Goal: Task Accomplishment & Management: Use online tool/utility

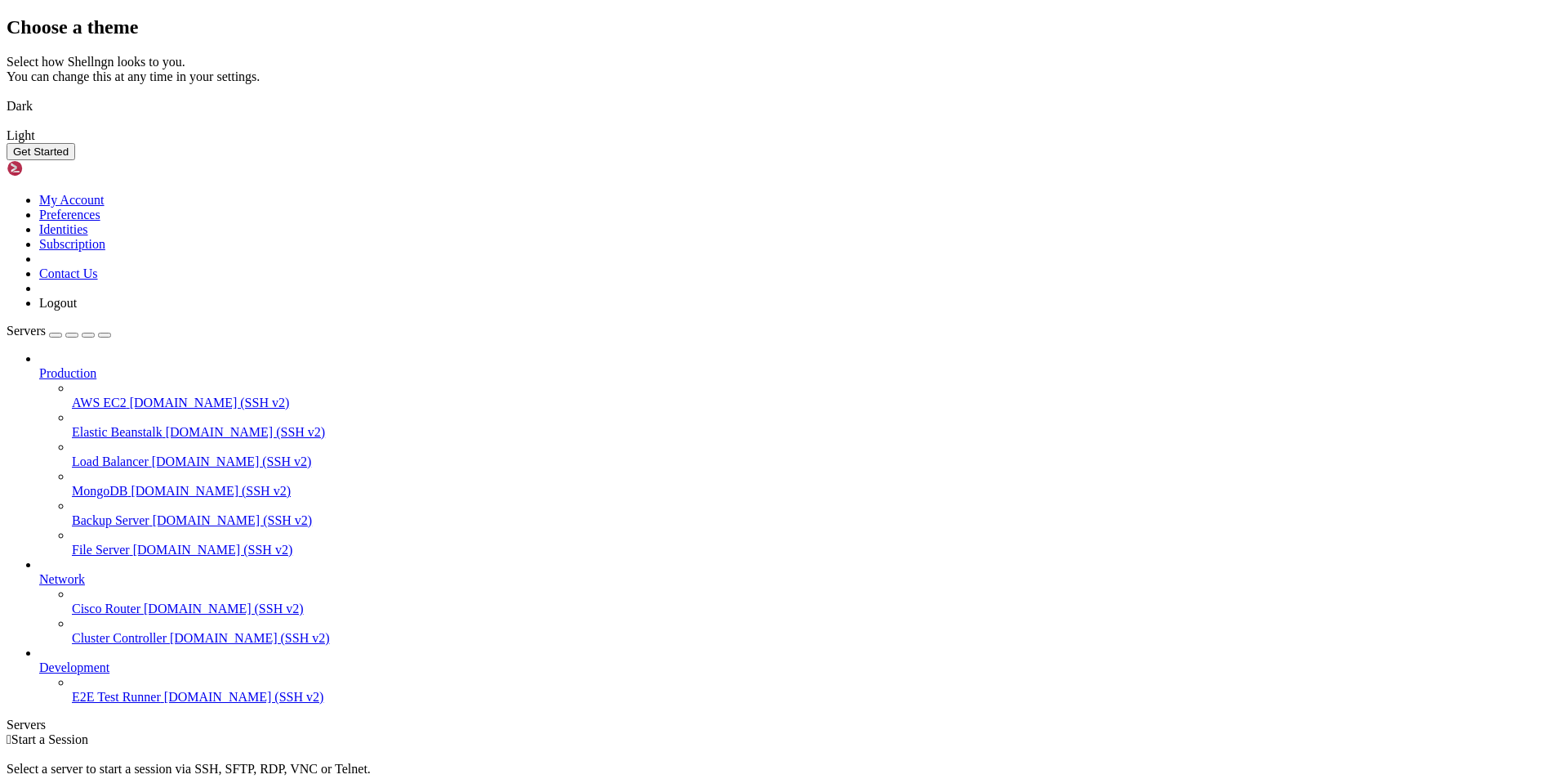
click at [7, 95] on img at bounding box center [7, 95] width 0 height 0
click at [75, 160] on button "Get Started" at bounding box center [41, 151] width 69 height 17
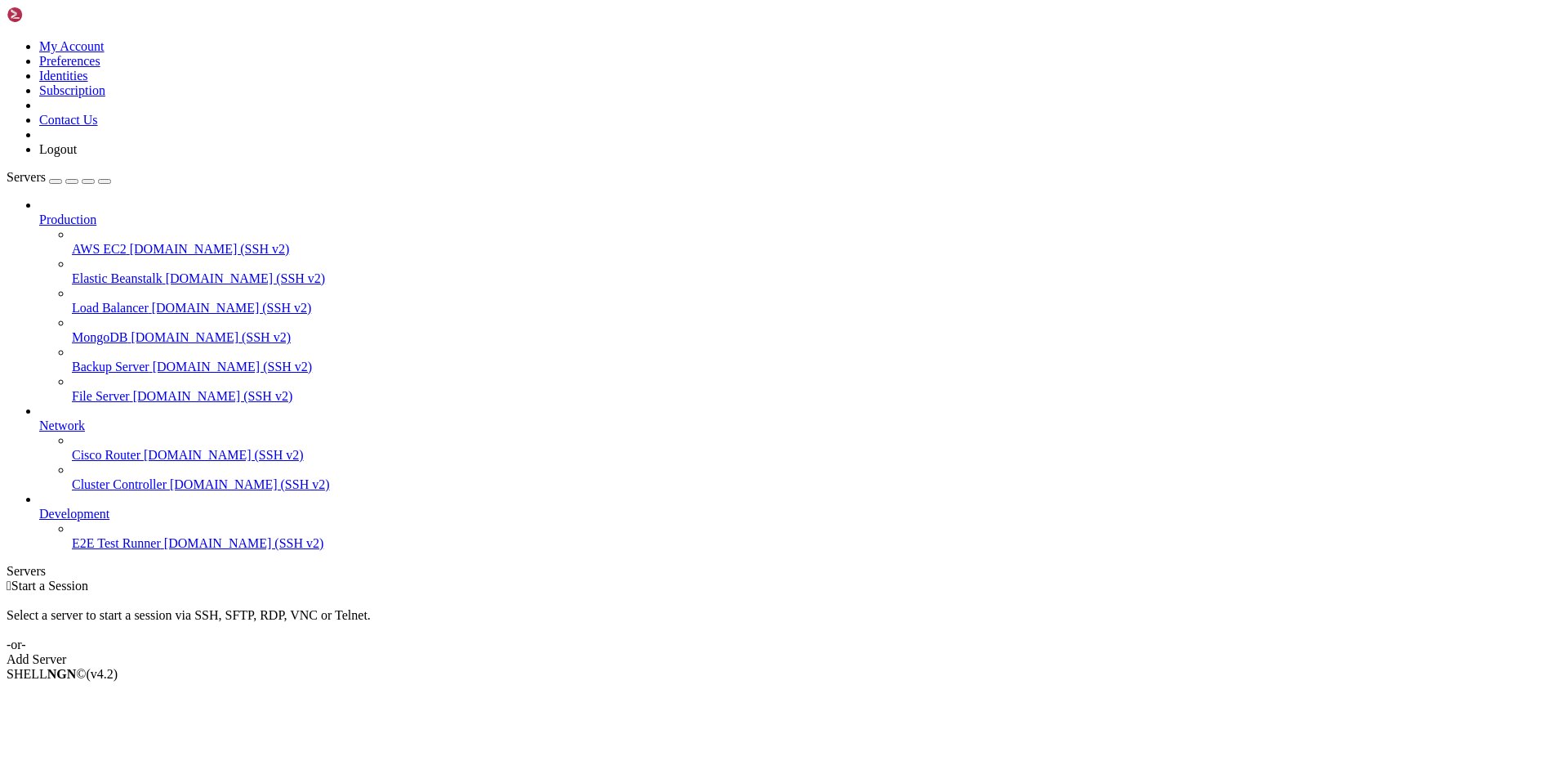
click at [902, 652] on div "Add Server" at bounding box center [784, 659] width 1556 height 14
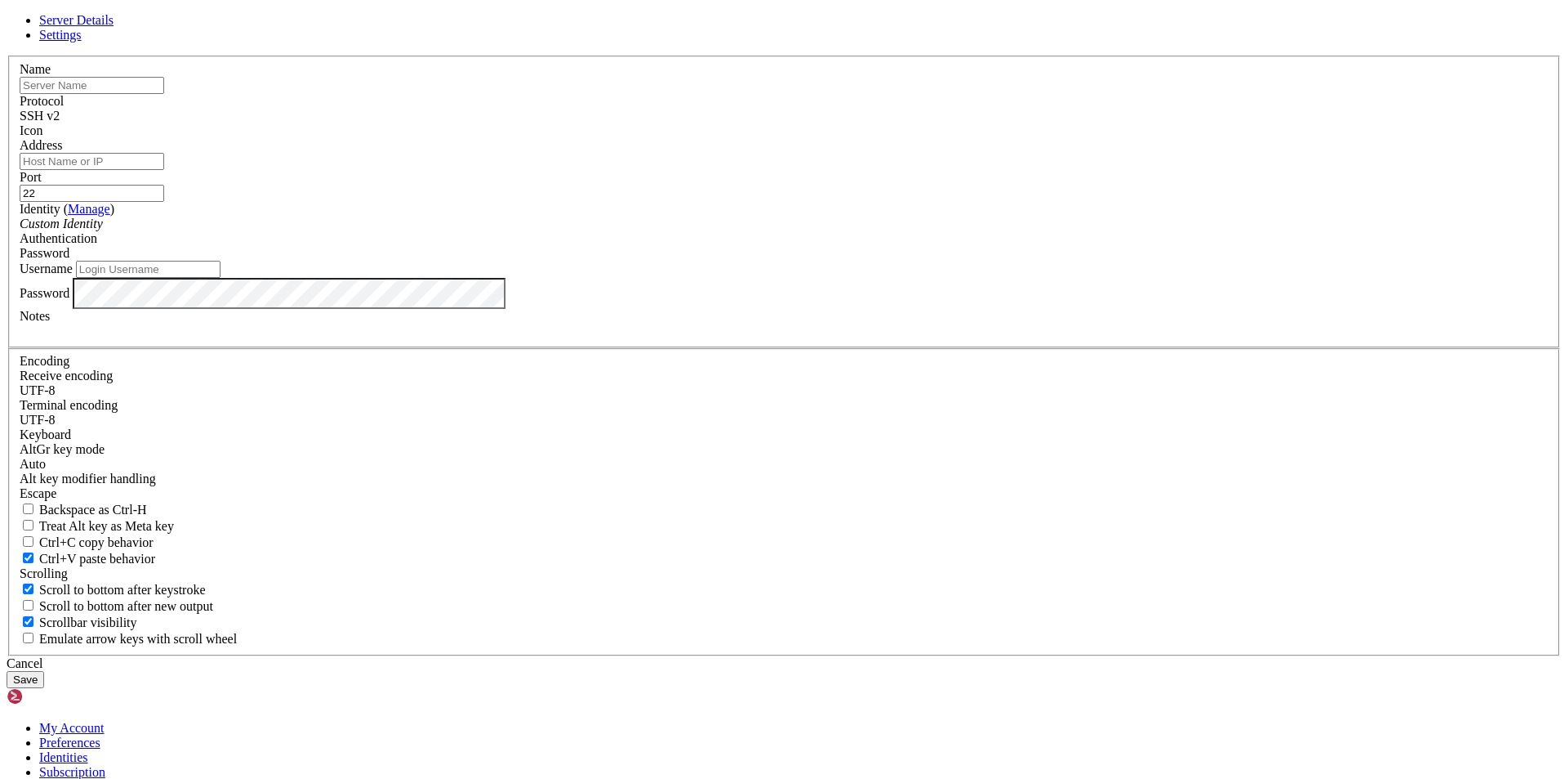
click at [164, 94] on input "text" at bounding box center [92, 86] width 145 height 17
paste input "Gitpod VPS"
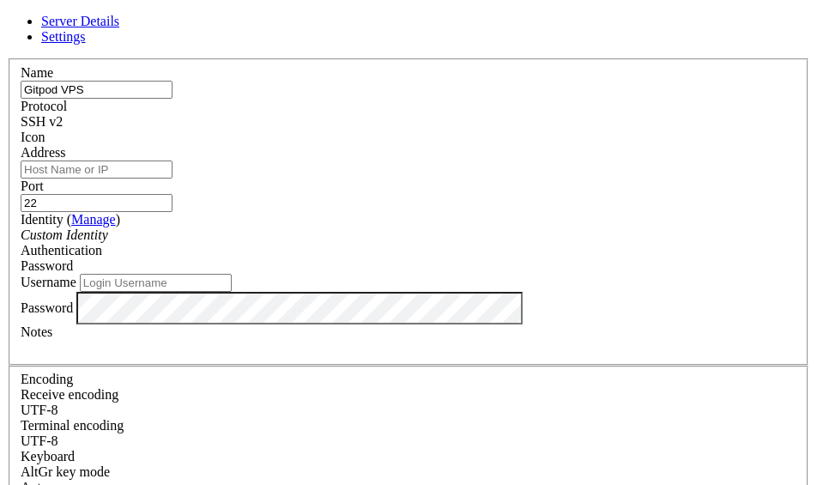
type input "Gitpod VPS"
click at [172, 178] on input "Address" at bounding box center [97, 169] width 152 height 18
paste input "[TECHNICAL_ID]"
type input "[TECHNICAL_ID]"
click at [311, 243] on div "Custom Identity" at bounding box center [409, 234] width 776 height 15
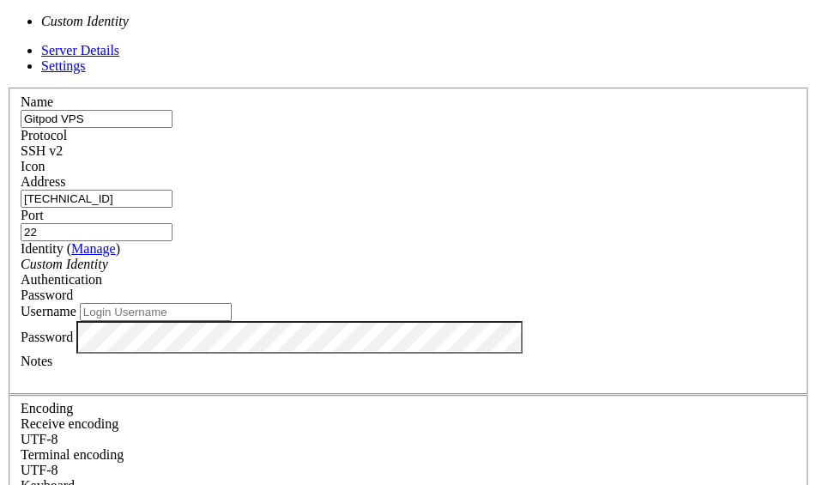
click at [311, 257] on div "Custom Identity" at bounding box center [409, 264] width 776 height 15
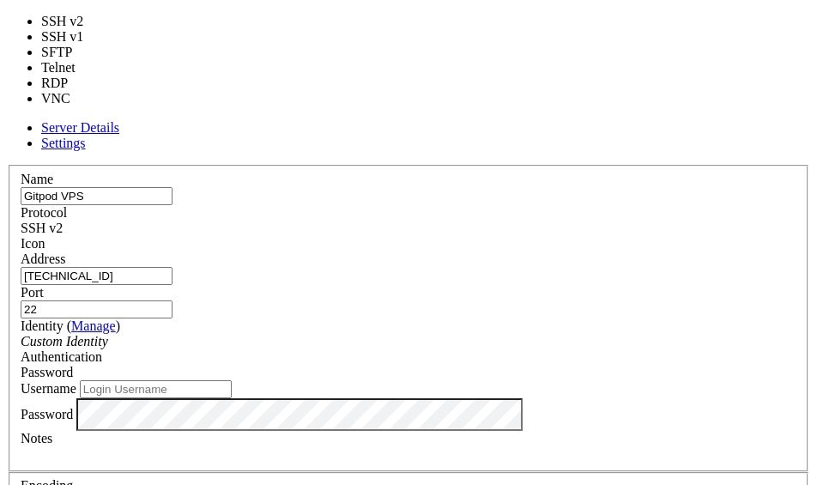
click at [515, 221] on div "SSH v2" at bounding box center [409, 228] width 776 height 15
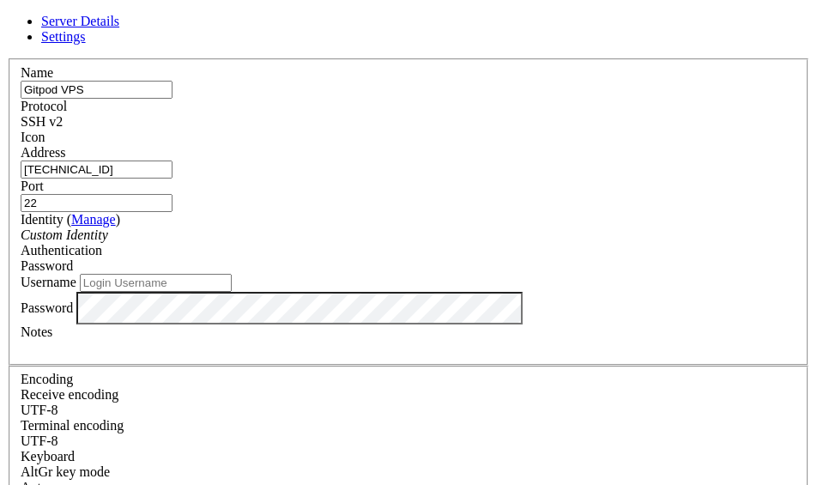
click at [86, 44] on link "Settings" at bounding box center [63, 36] width 45 height 15
click at [119, 28] on span "Server Details" at bounding box center [80, 21] width 78 height 15
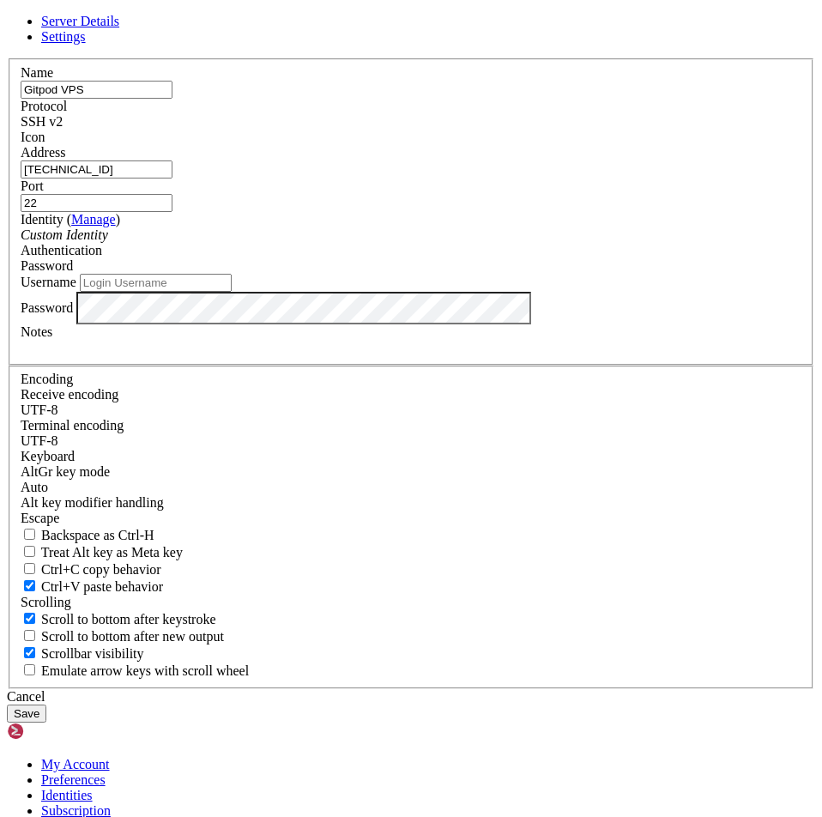
click at [232, 292] on input "Username" at bounding box center [156, 283] width 152 height 18
type input "root"
click at [149, 492] on div "Server Details Settings Name Gitpod VPS Protocol SSH v2 Icon" at bounding box center [411, 368] width 808 height 709
click at [46, 704] on button "Save" at bounding box center [26, 713] width 39 height 18
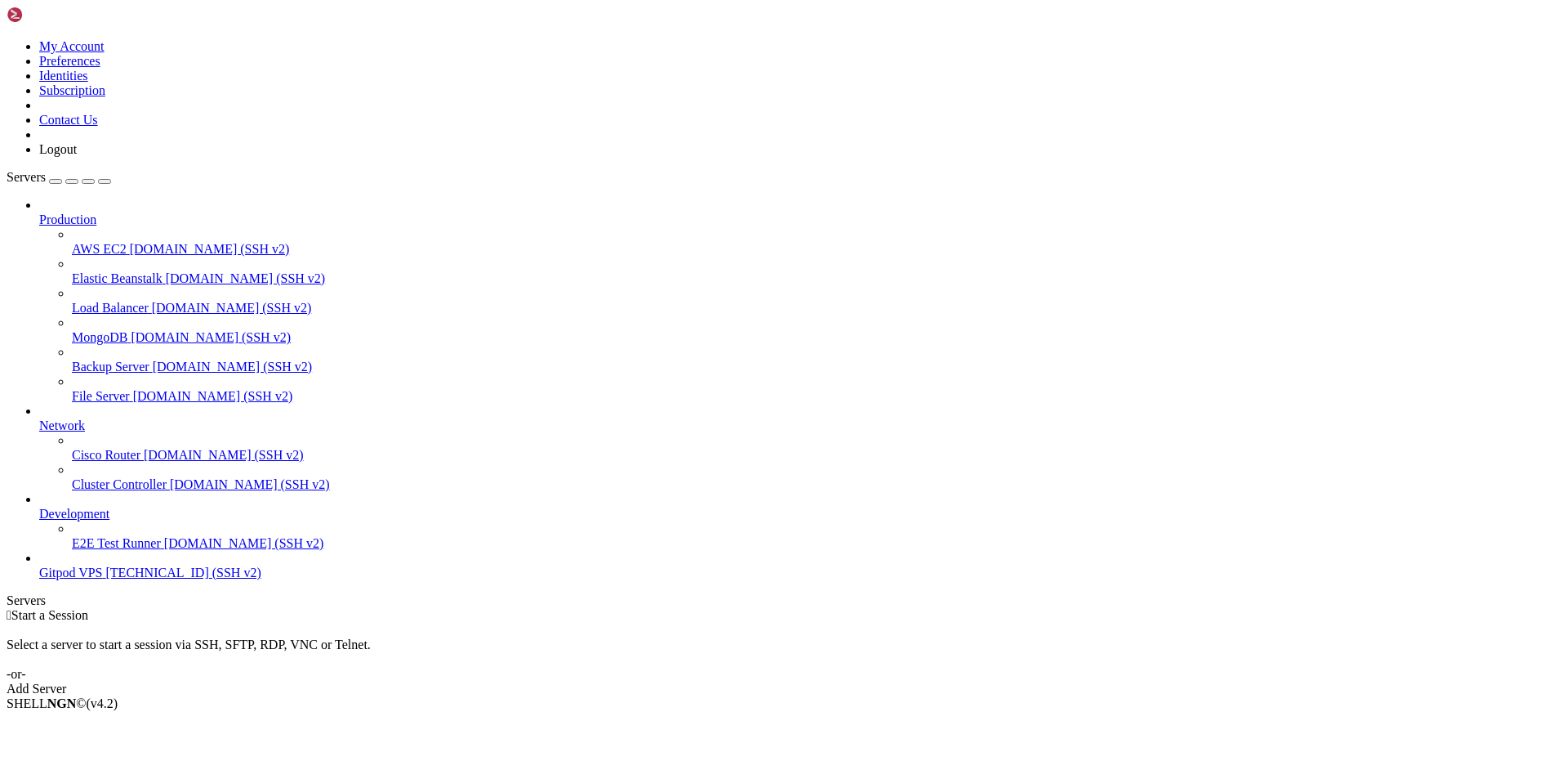
click at [107, 579] on span "[TECHNICAL_ID] (SSH v2)" at bounding box center [184, 572] width 155 height 14
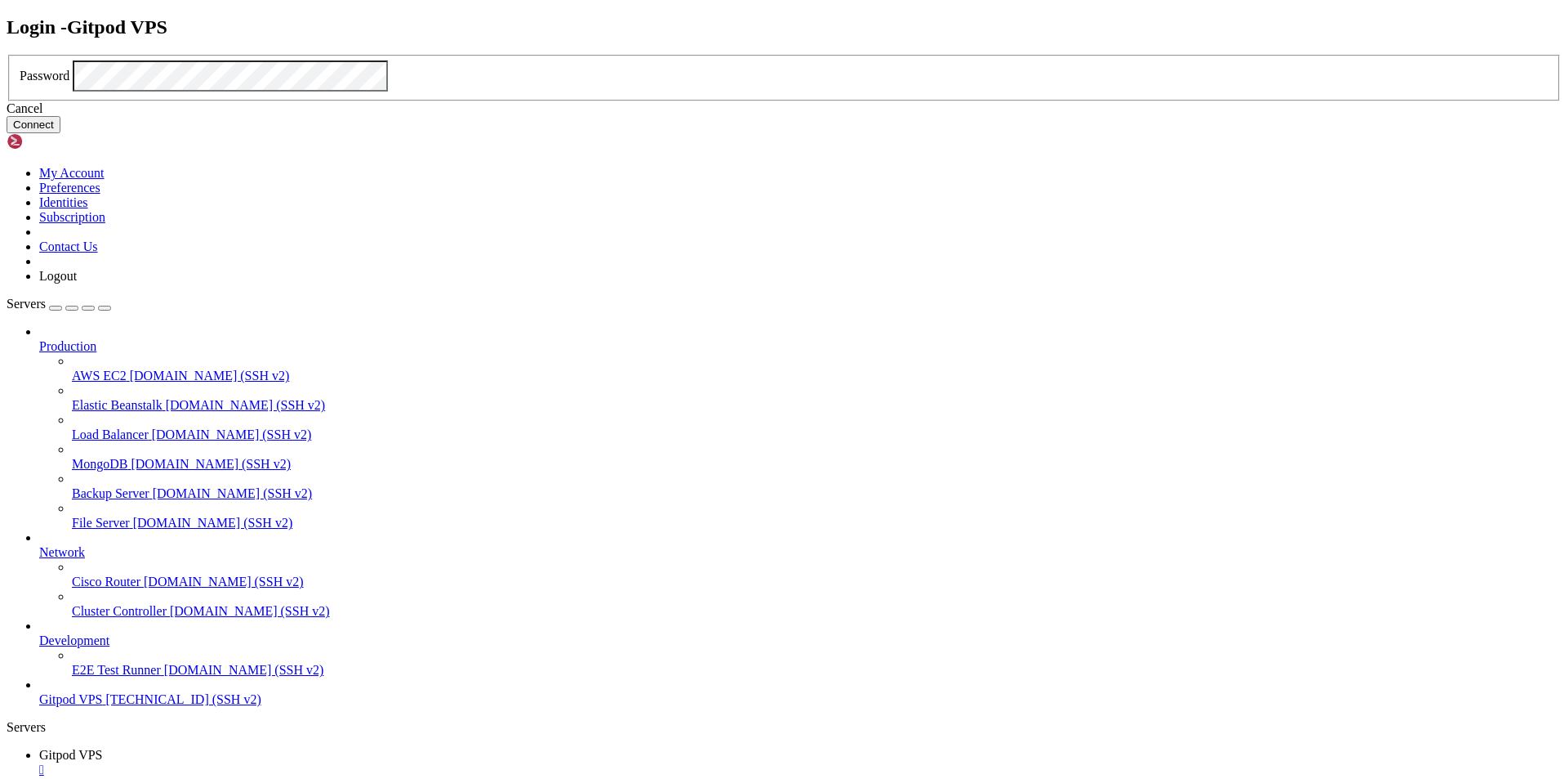
click at [60, 133] on button "Connect" at bounding box center [33, 125] width 54 height 17
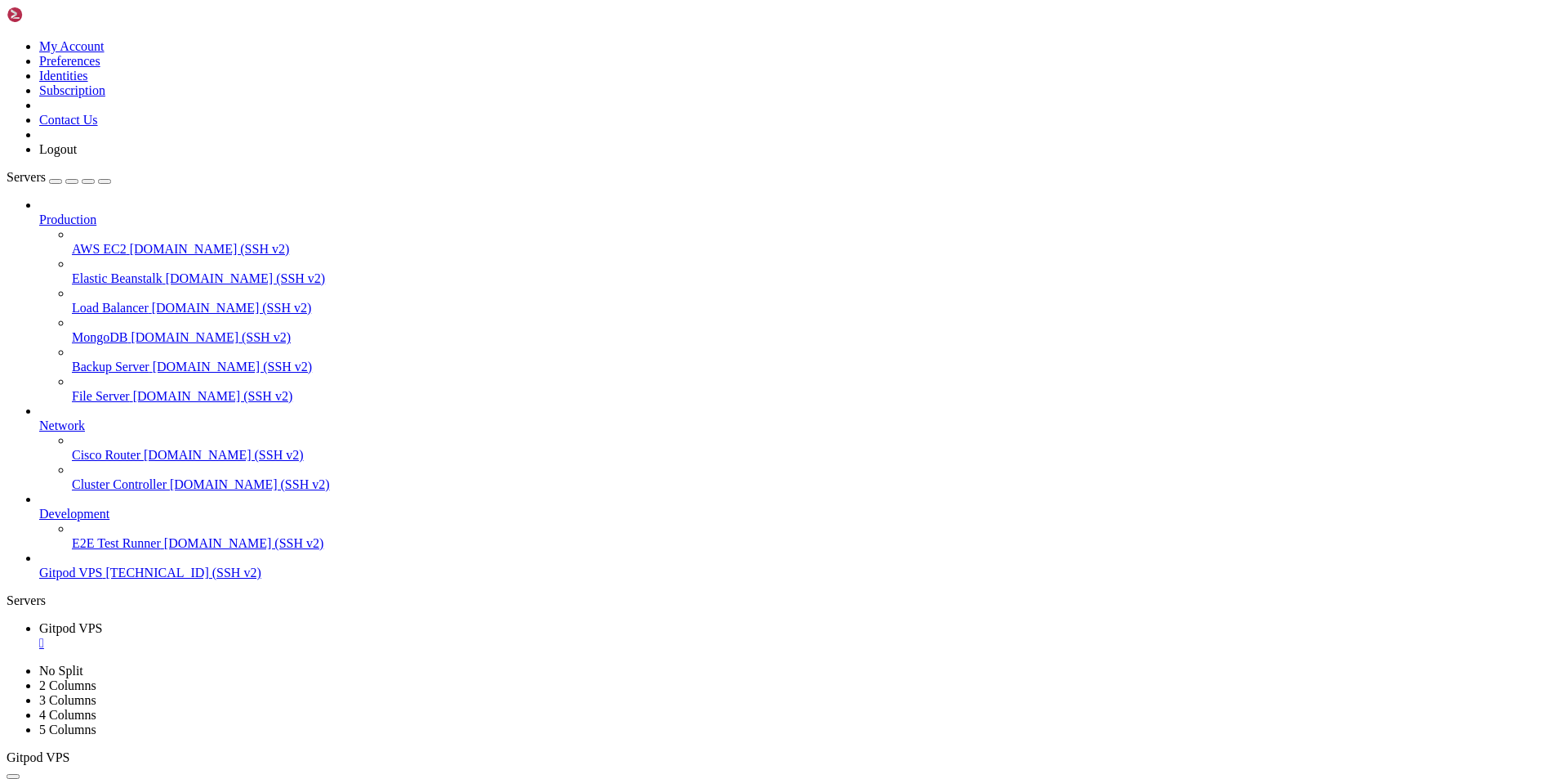
drag, startPoint x: 84, startPoint y: 934, endPoint x: 114, endPoint y: 1080, distance: 149.1
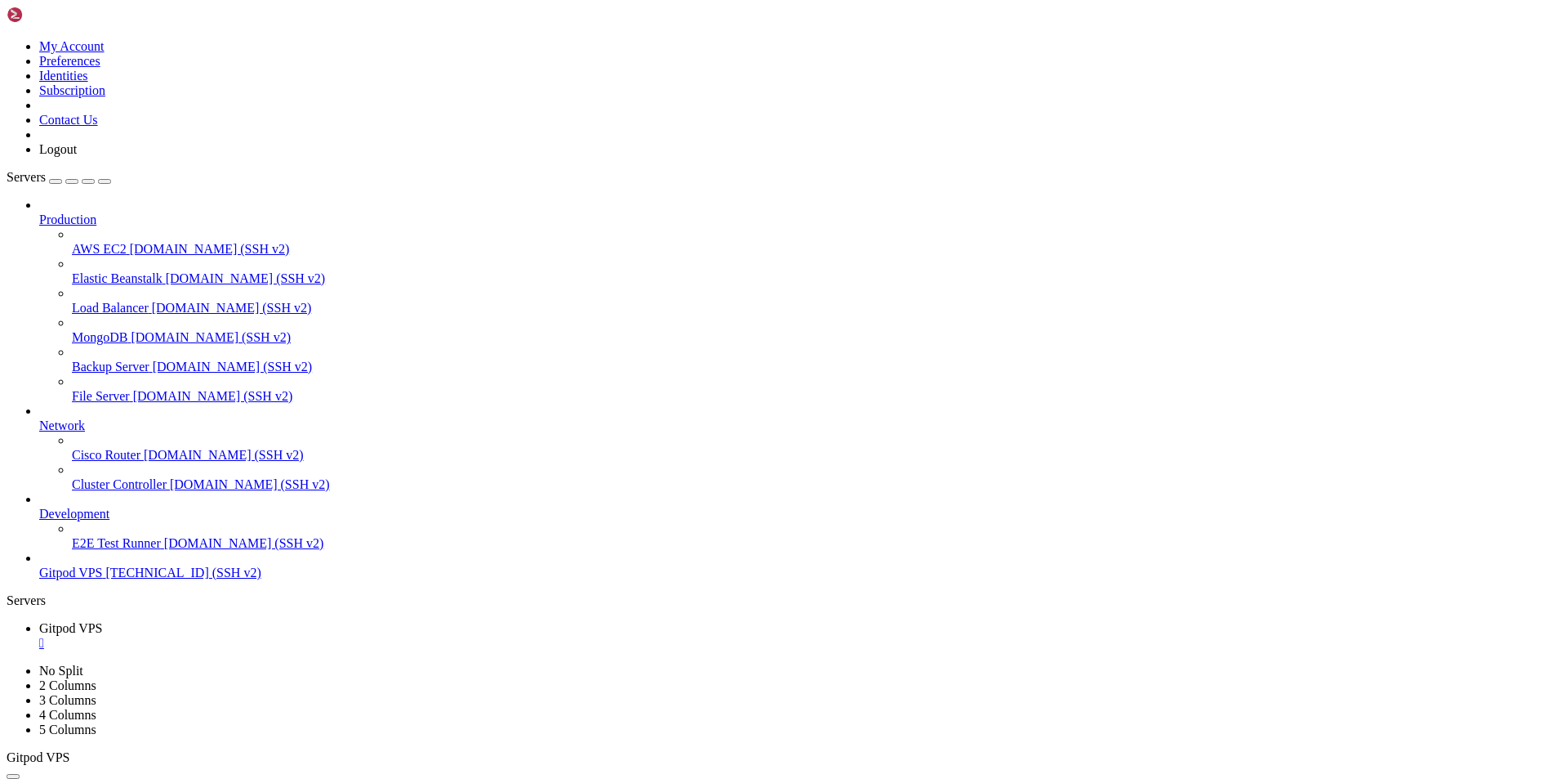
drag, startPoint x: 302, startPoint y: 940, endPoint x: 24, endPoint y: 935, distance: 278.0
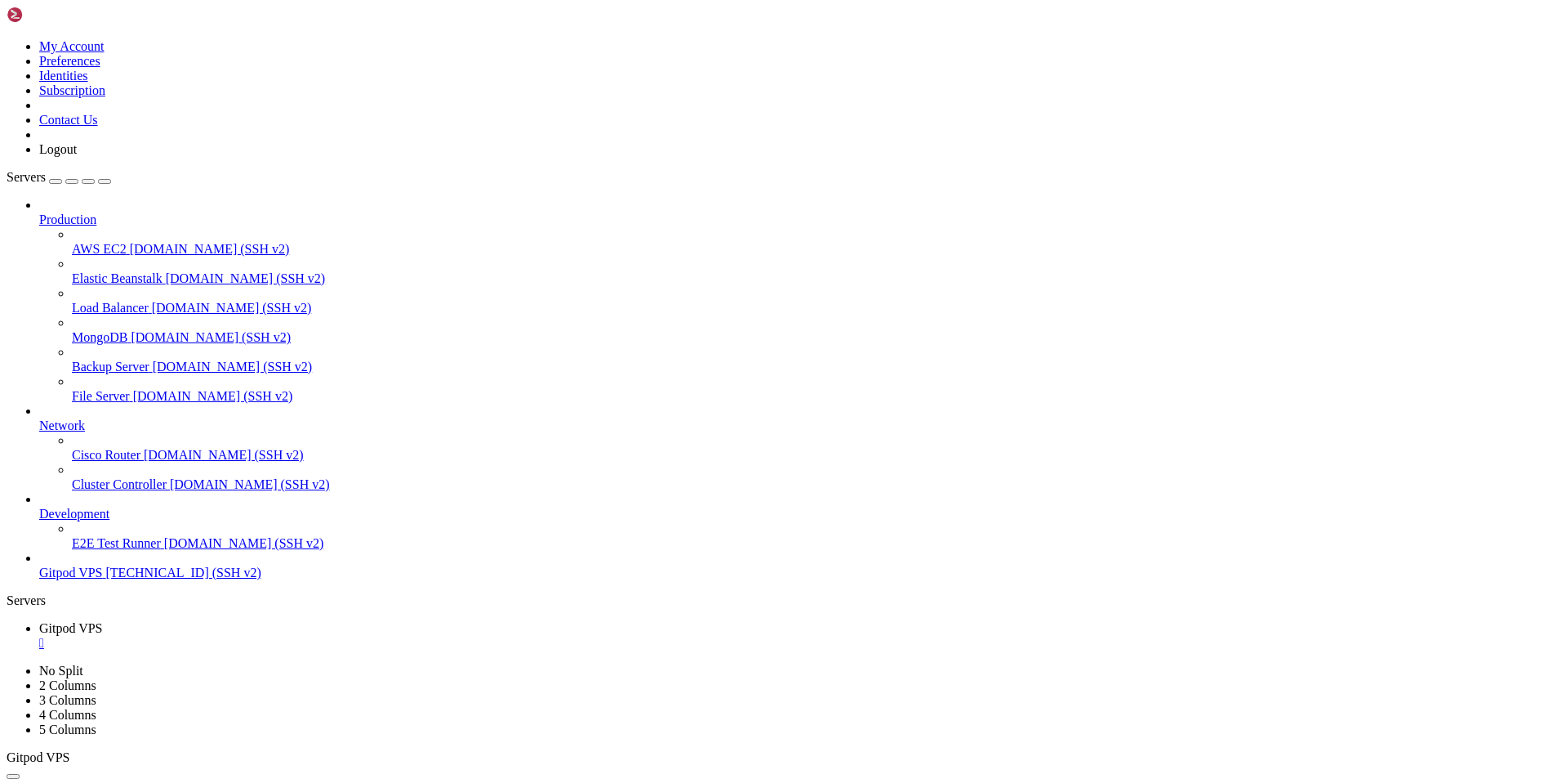
click at [7, 39] on icon at bounding box center [7, 39] width 0 height 0
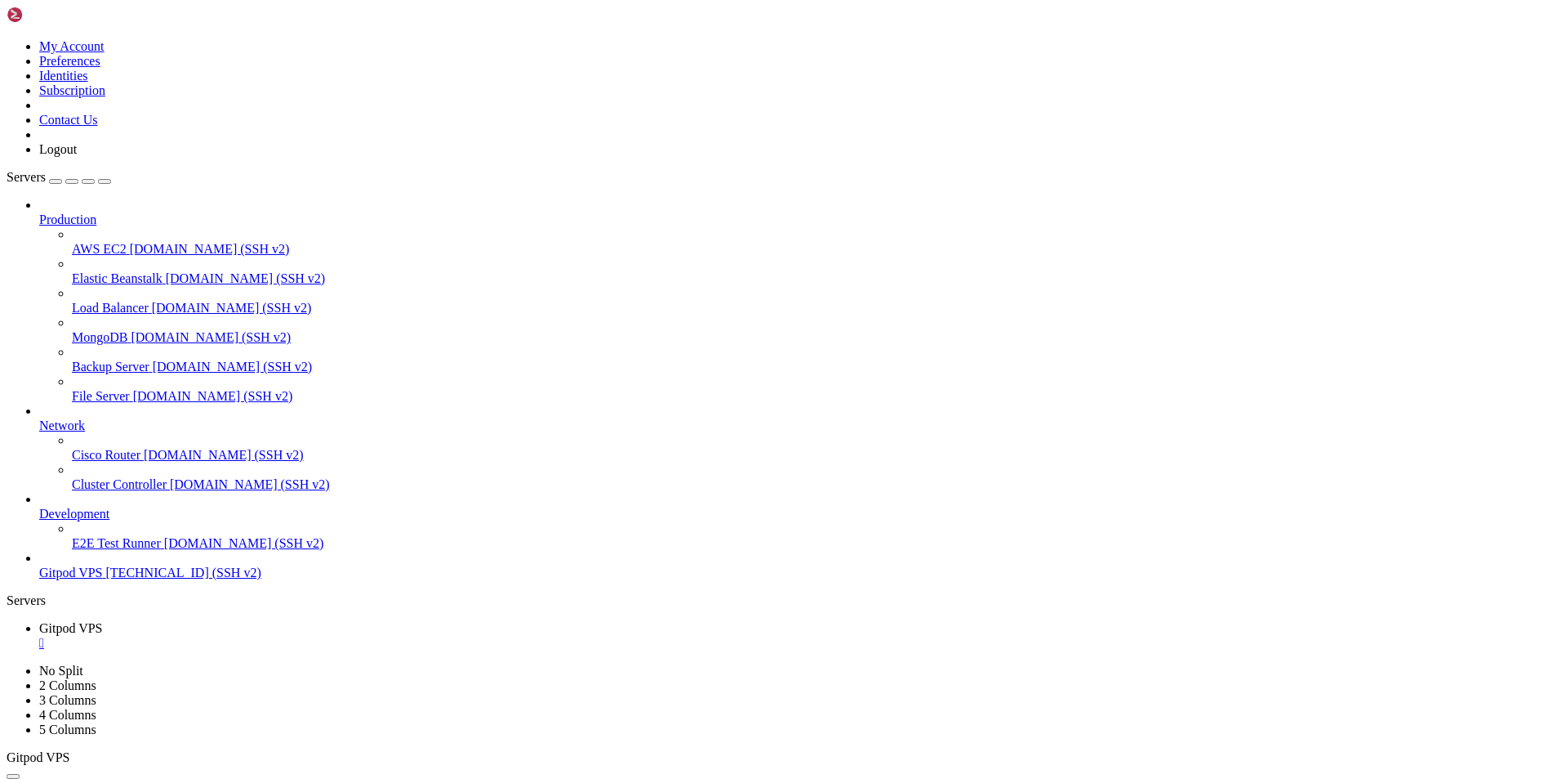
click at [72, 488] on link "Cluster Controller demo.shellngn.com (SSH v2)" at bounding box center [817, 484] width 1490 height 14
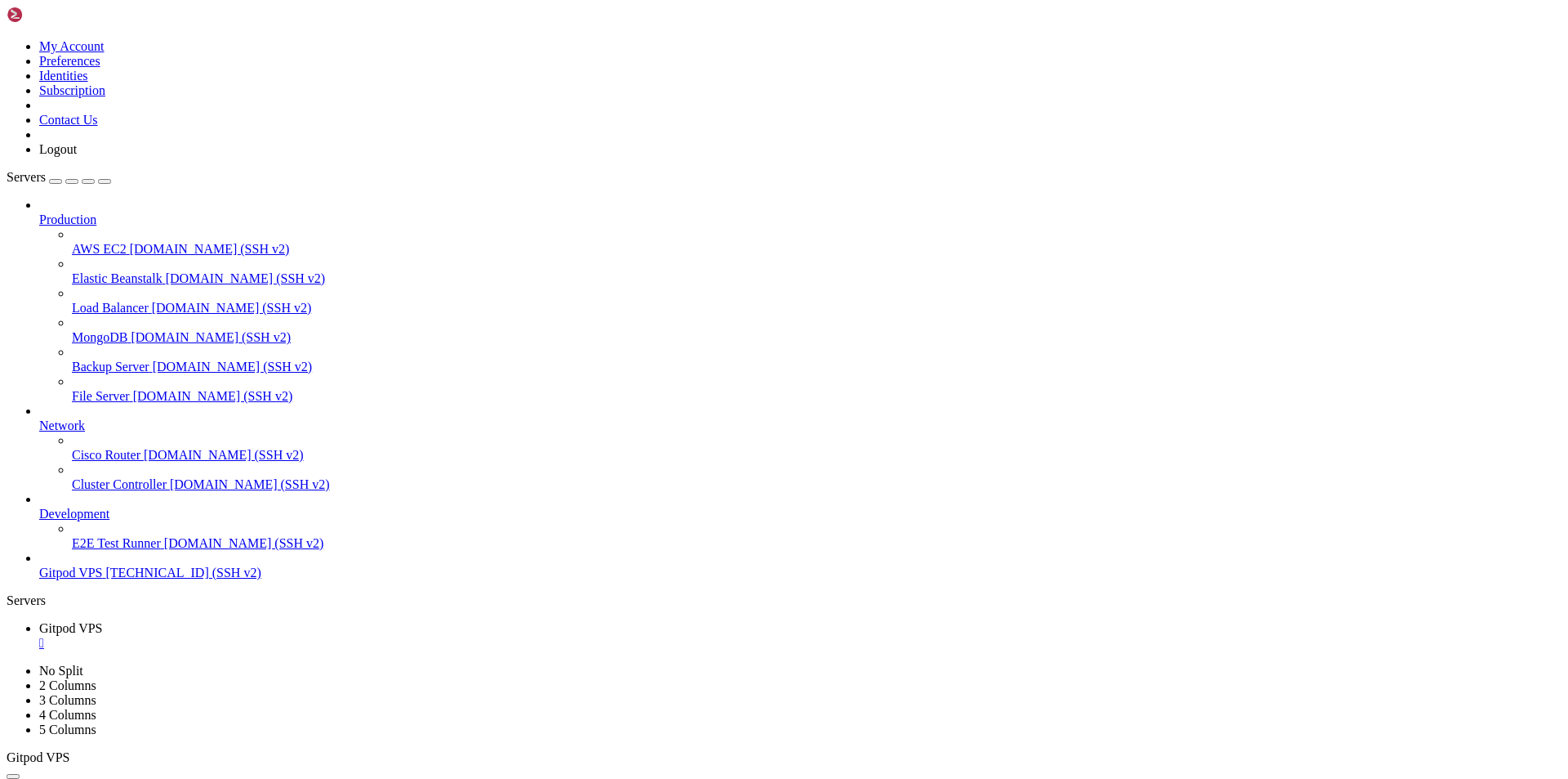
drag, startPoint x: 297, startPoint y: 1548, endPoint x: 10, endPoint y: 1517, distance: 288.7
drag, startPoint x: 275, startPoint y: 1550, endPoint x: 15, endPoint y: 1520, distance: 261.7
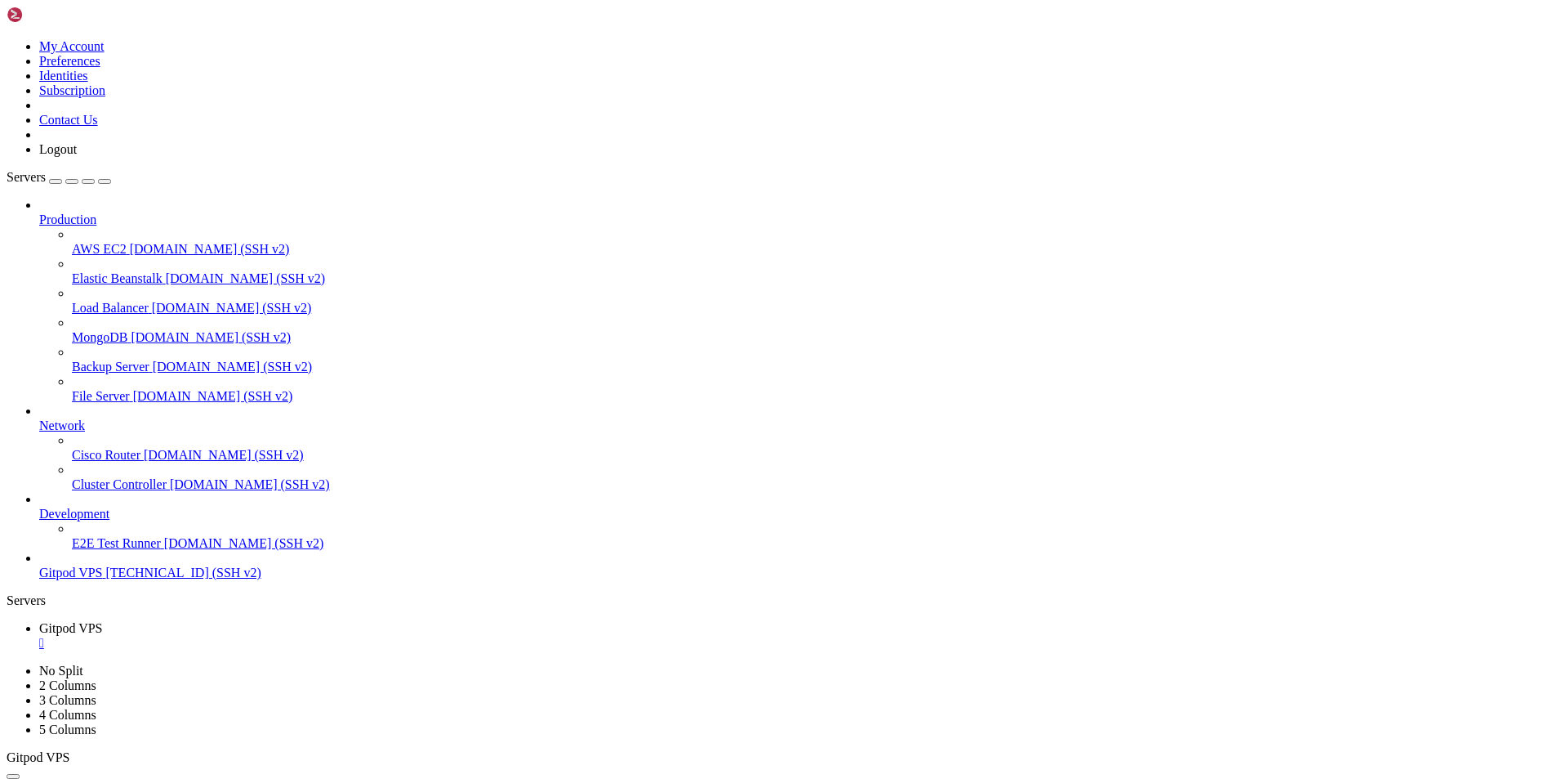
scroll to position [125, 0]
drag, startPoint x: 116, startPoint y: 1575, endPoint x: 83, endPoint y: 1577, distance: 33.1
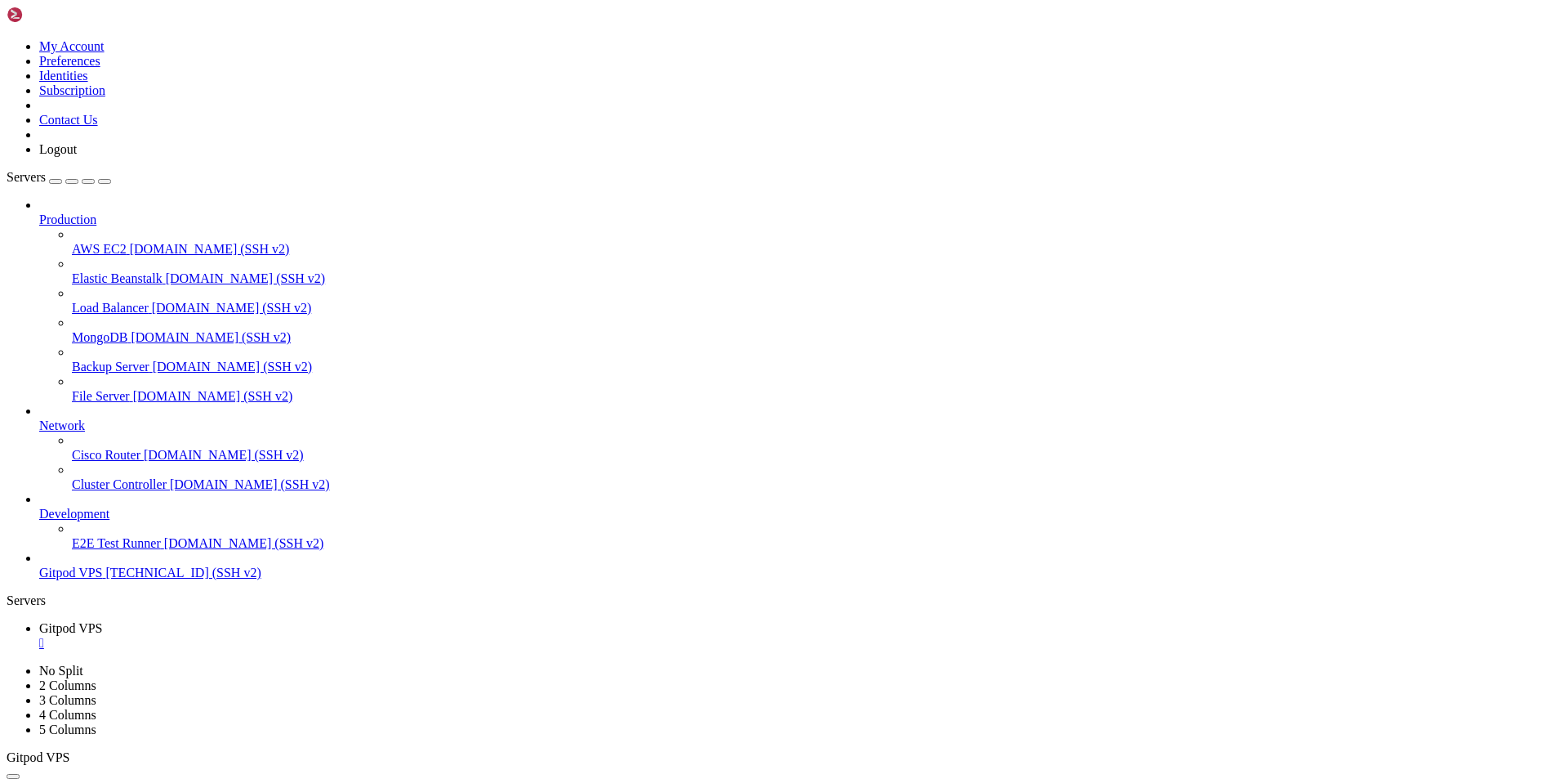
drag, startPoint x: 110, startPoint y: 1164, endPoint x: 84, endPoint y: 1162, distance: 26.1
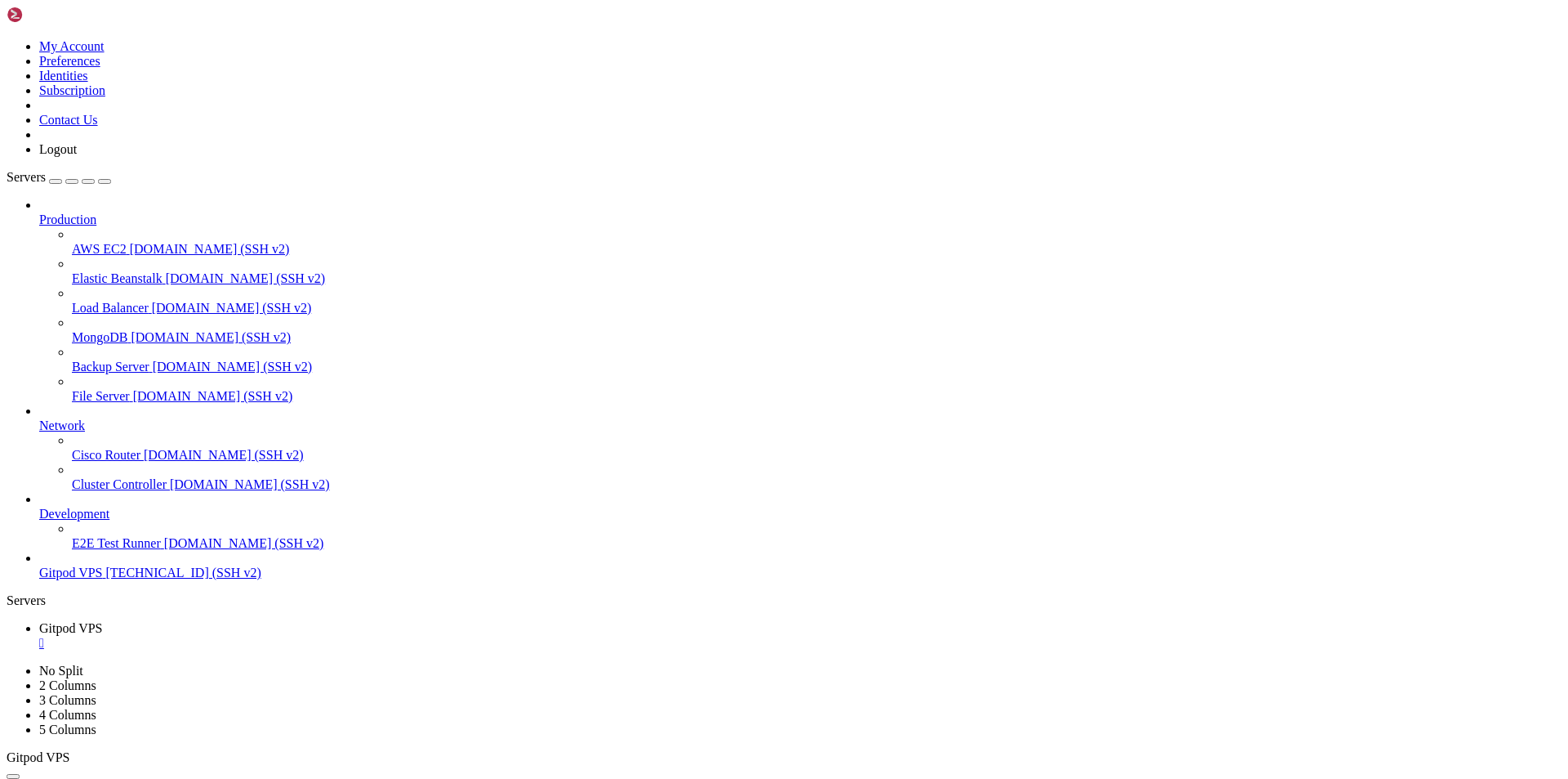
drag, startPoint x: 291, startPoint y: 1549, endPoint x: 15, endPoint y: 1504, distance: 279.6
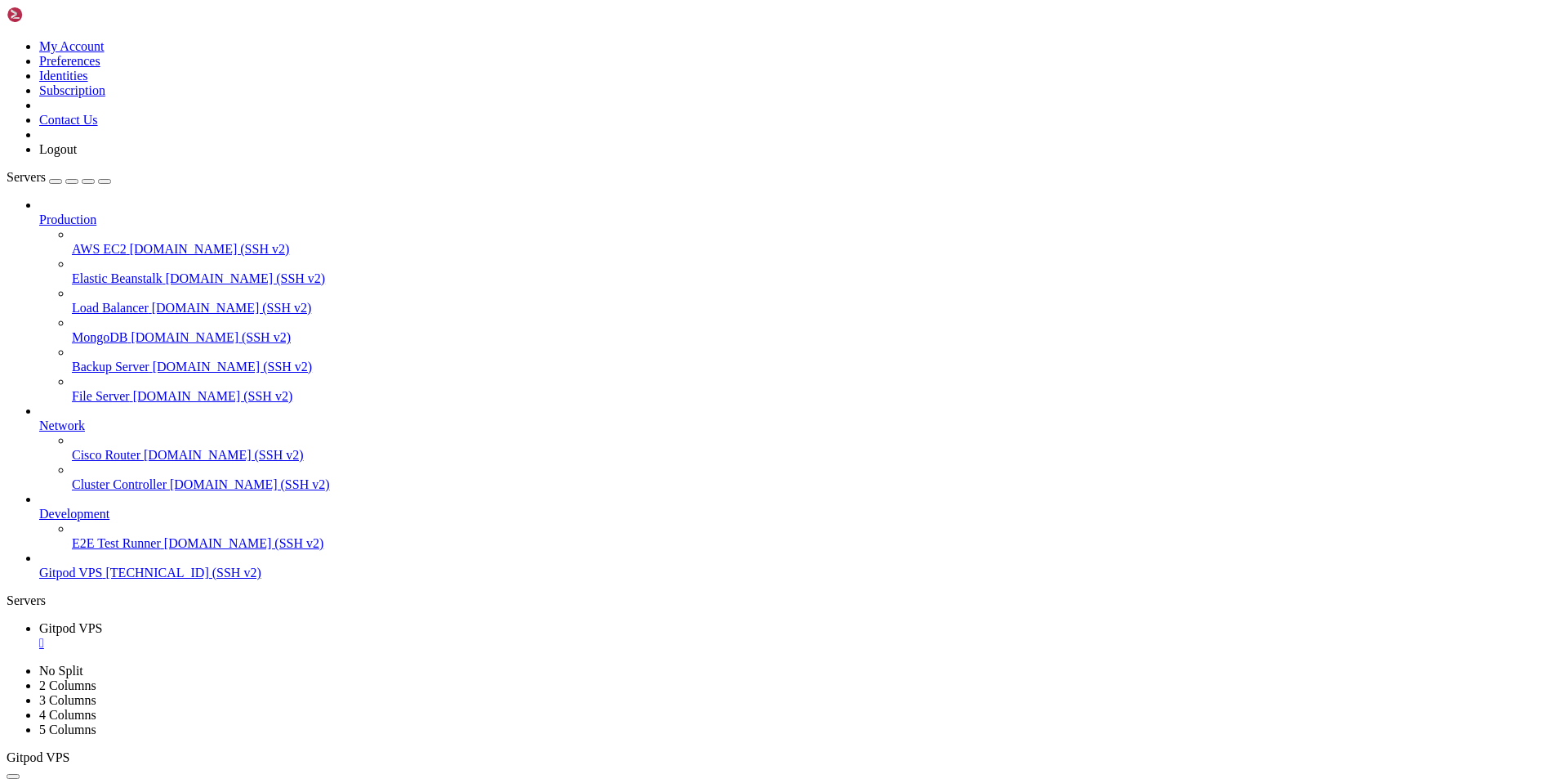
scroll to position [333, 0]
copy div "root@uapi:~# sudo netplan apply /etc/netplan/50-cloud-init.yaml:20:20: Invalid …"
drag, startPoint x: 216, startPoint y: 1529, endPoint x: 13, endPoint y: 1413, distance: 233.8
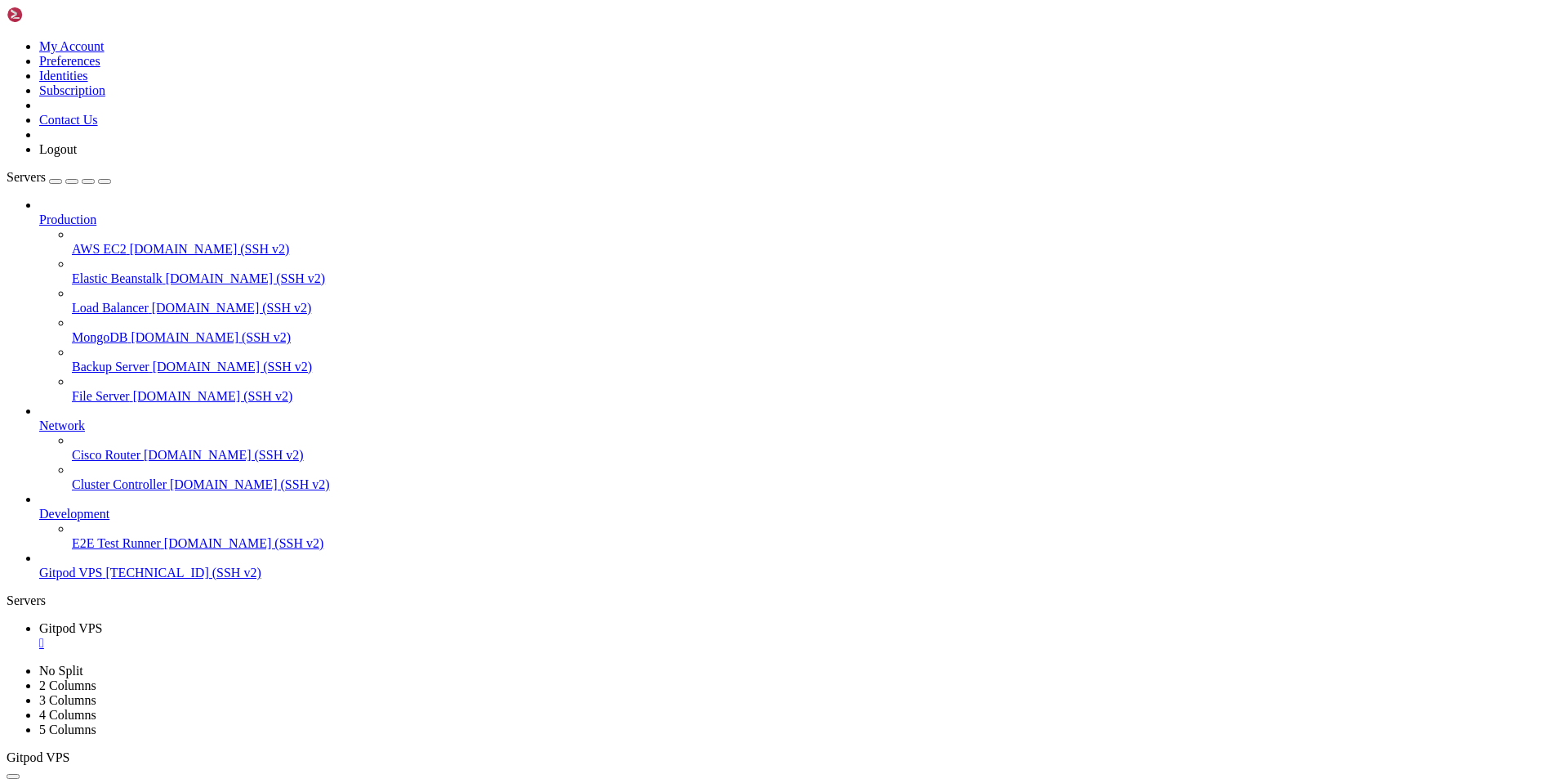
drag, startPoint x: 285, startPoint y: 1204, endPoint x: 12, endPoint y: 992, distance: 345.6
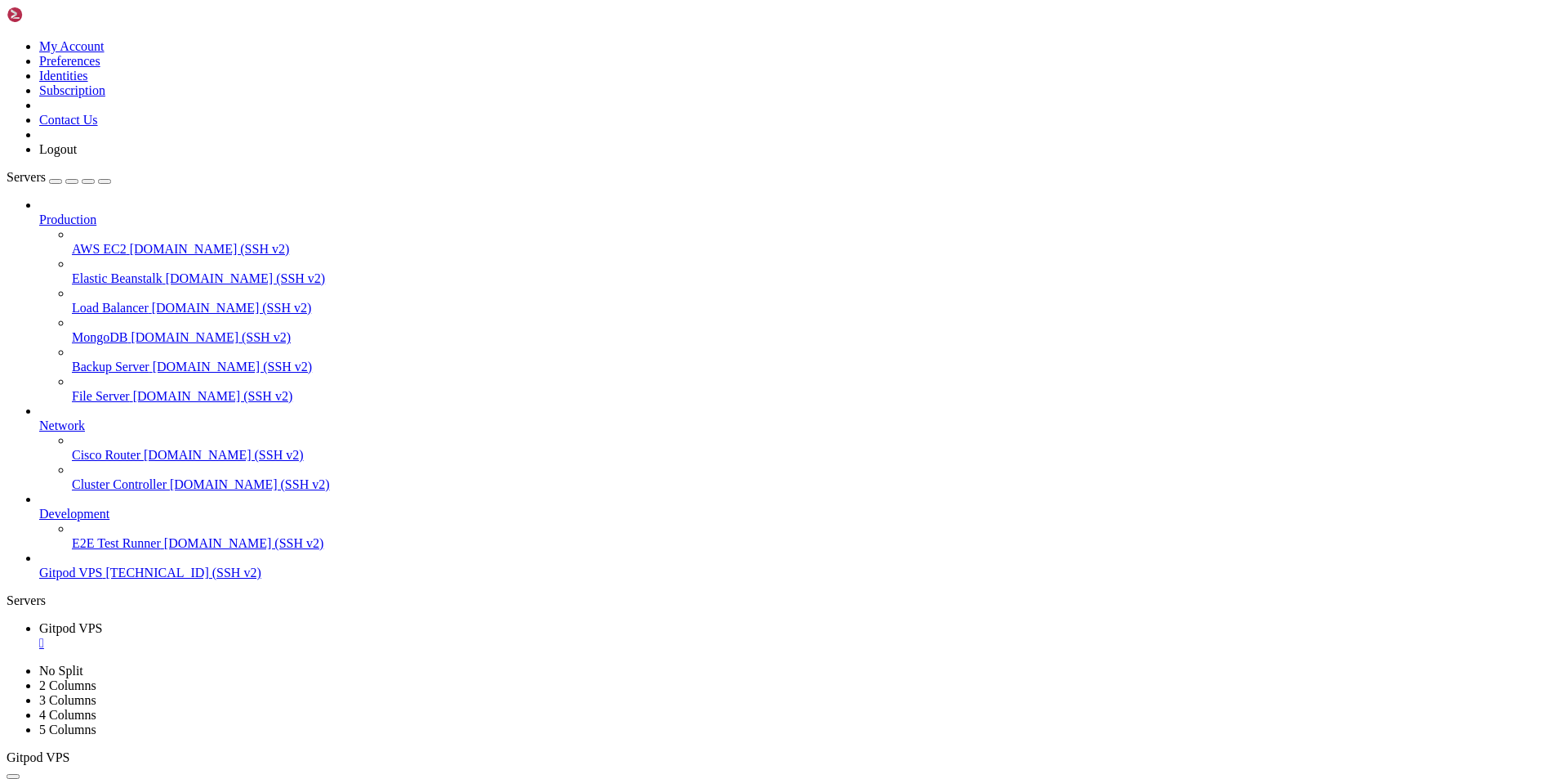
drag, startPoint x: 118, startPoint y: 1579, endPoint x: 16, endPoint y: 1528, distance: 114.0
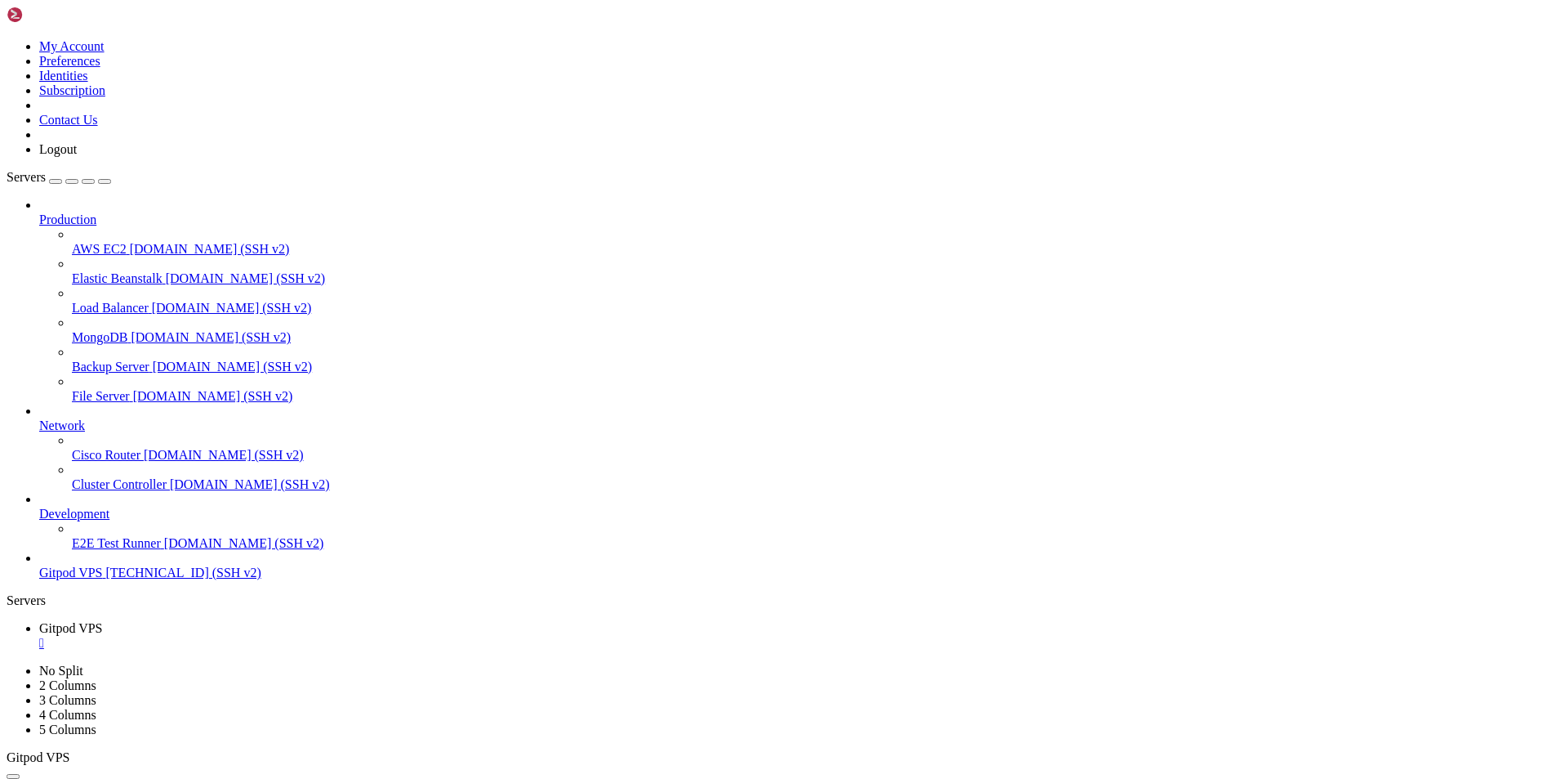
drag, startPoint x: 153, startPoint y: 1481, endPoint x: 143, endPoint y: 1548, distance: 67.7
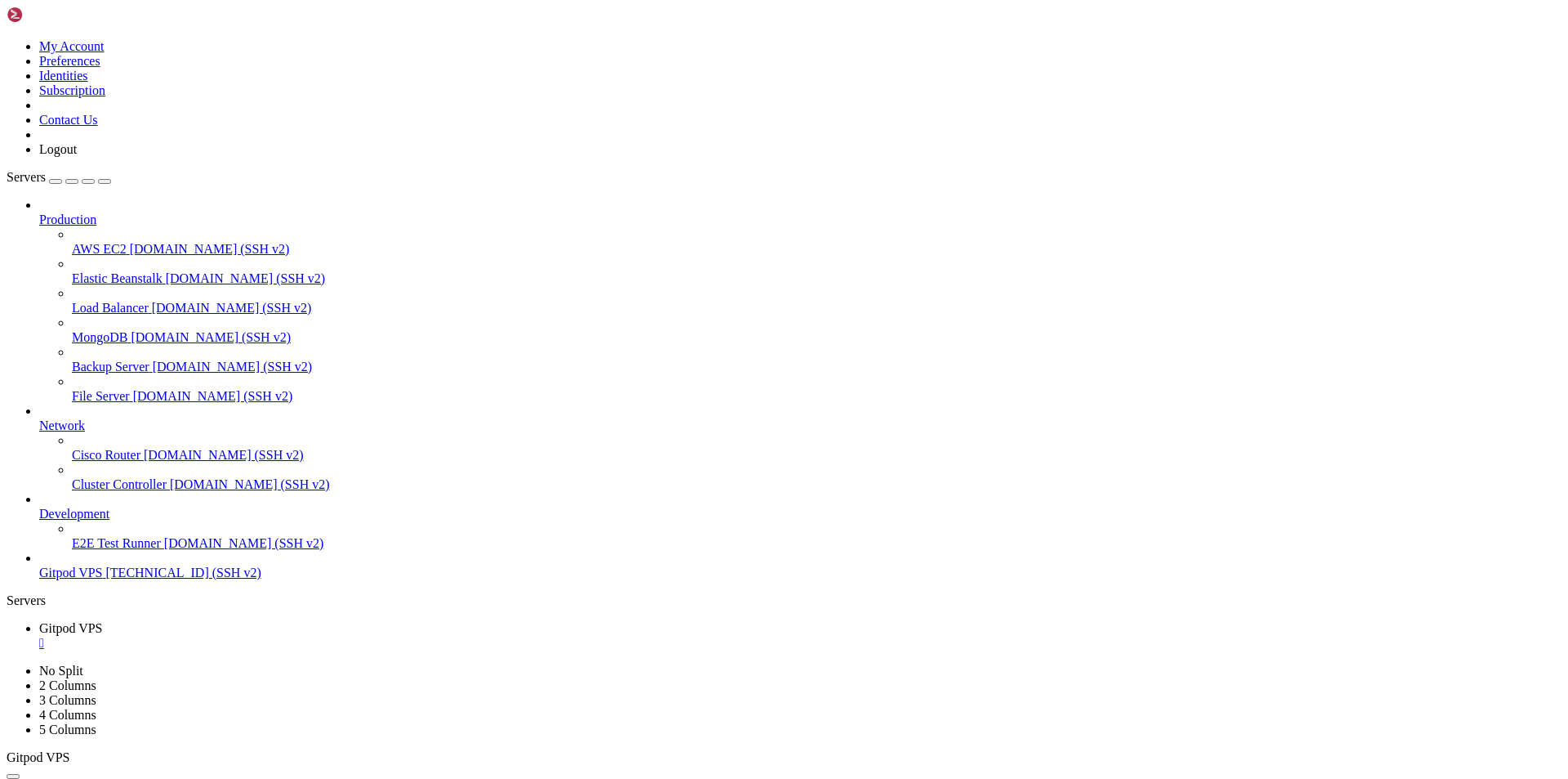
drag, startPoint x: 536, startPoint y: 1568, endPoint x: 12, endPoint y: 1560, distance: 524.1
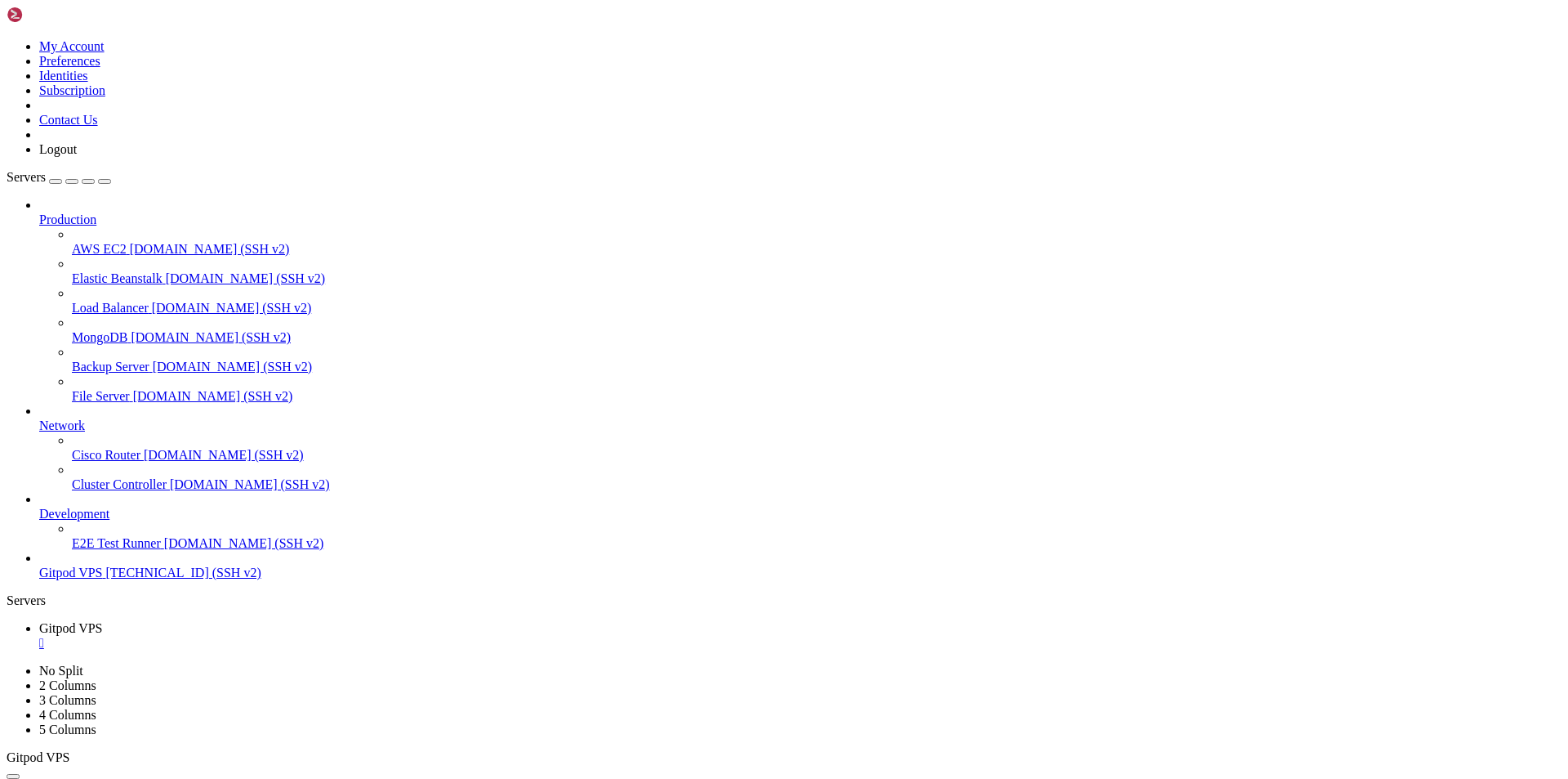
drag, startPoint x: 455, startPoint y: 1565, endPoint x: 12, endPoint y: 1445, distance: 459.0
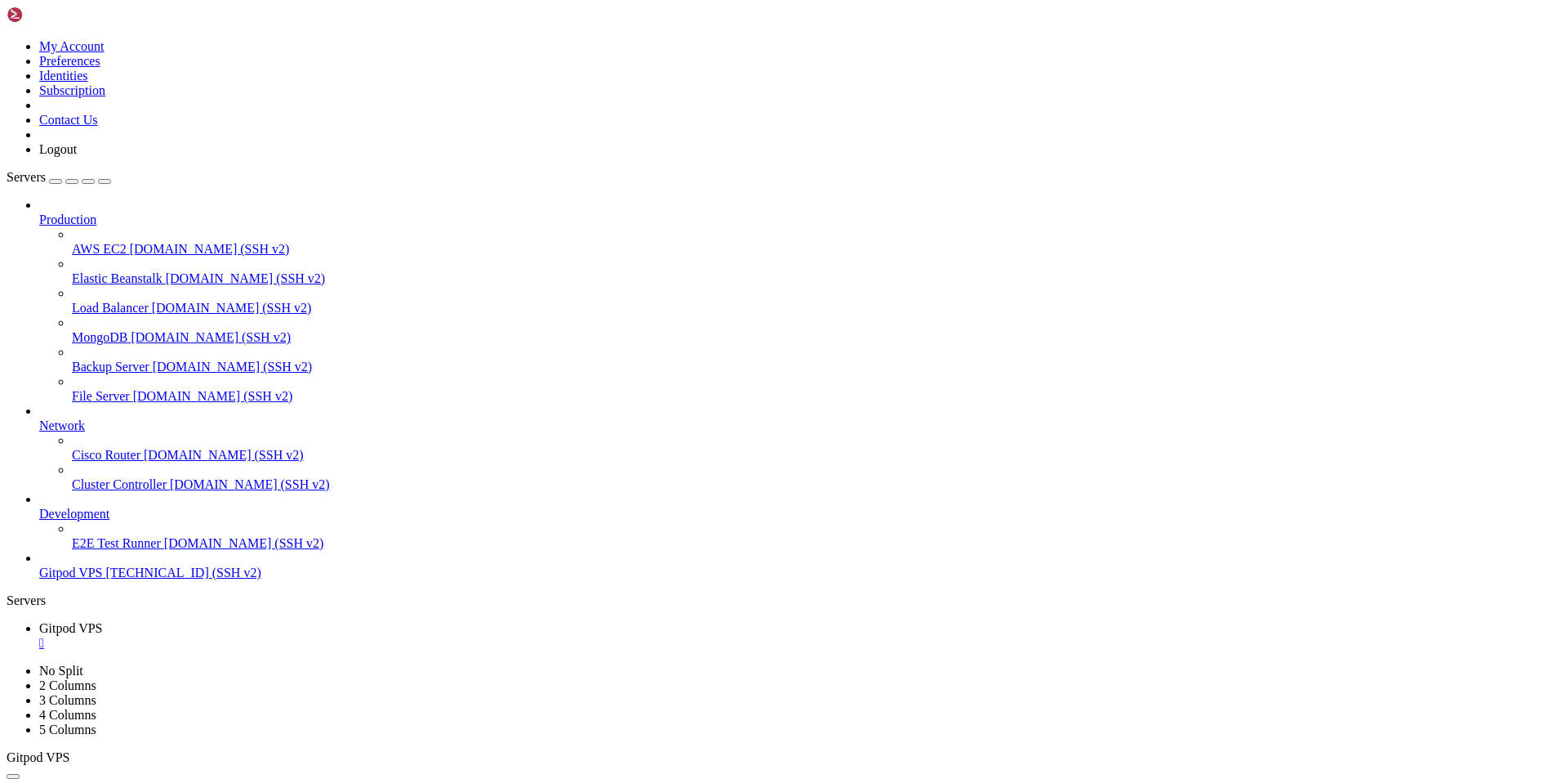
copy div "root@uapi:~# ip -6 r ::1 dev lo proto kernel metric 256 pref medium 2a06:c5c0:2…"
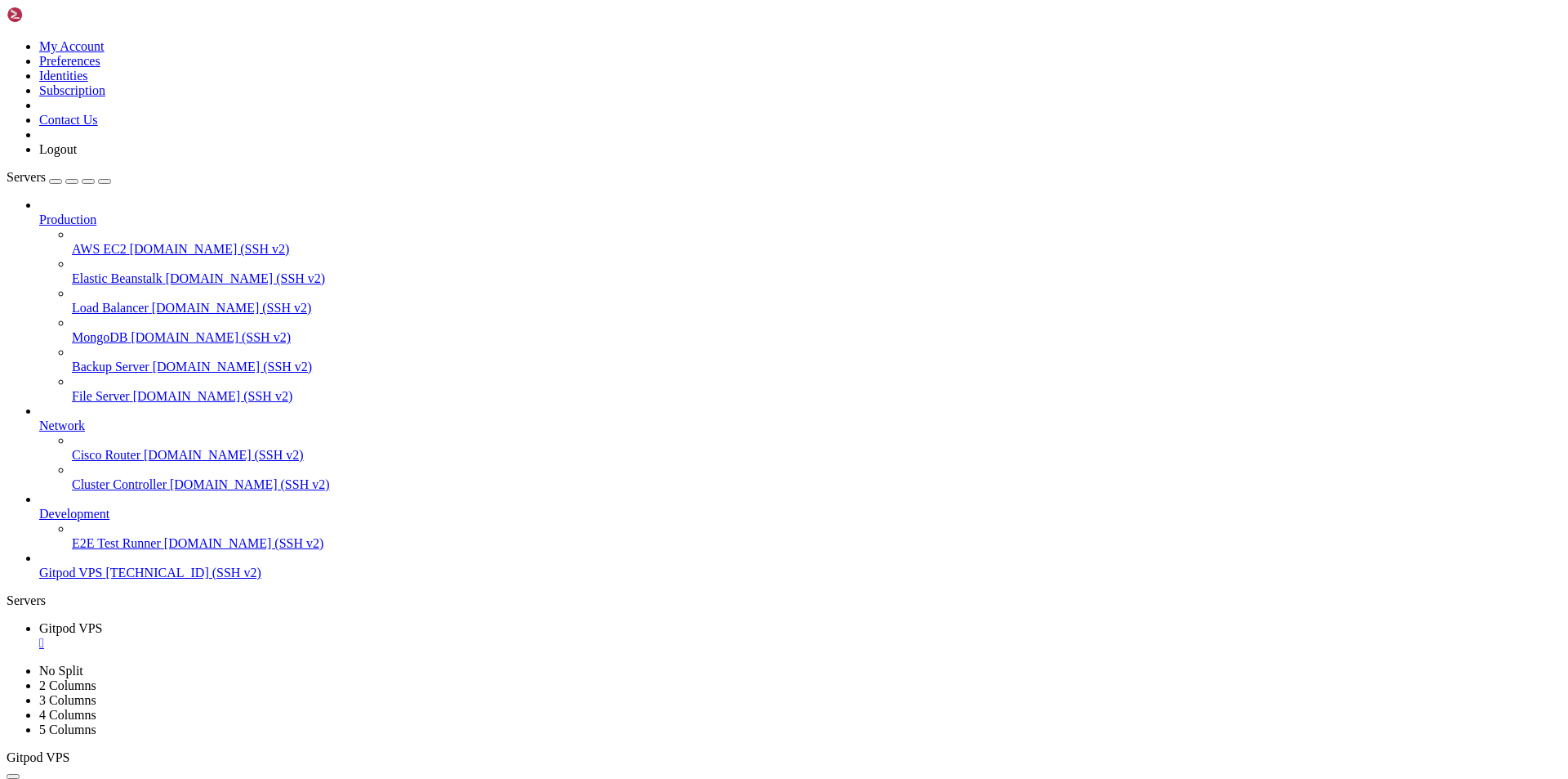
drag, startPoint x: 119, startPoint y: 1581, endPoint x: 555, endPoint y: 1536, distance: 438.3
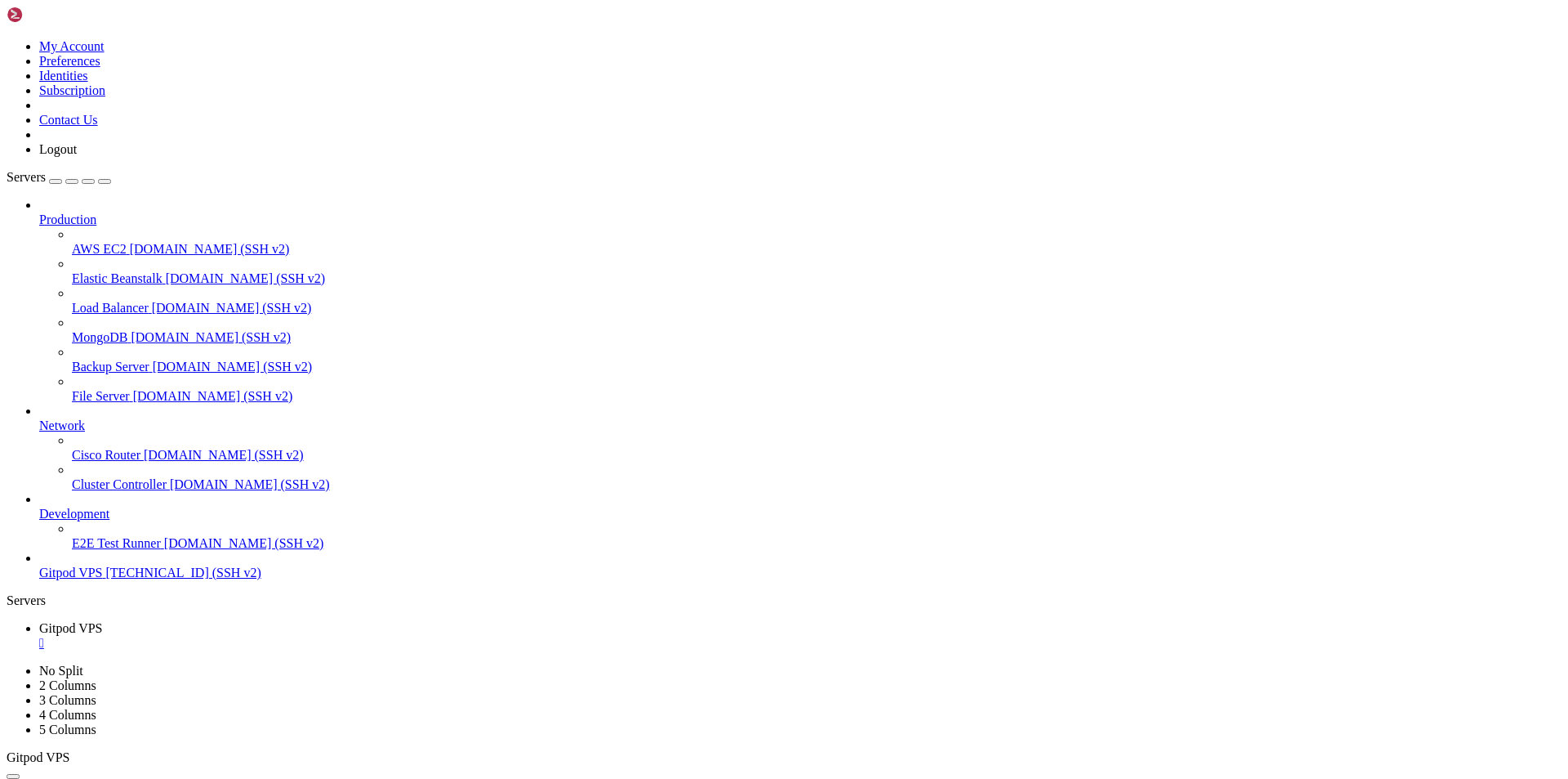
drag, startPoint x: 110, startPoint y: 663, endPoint x: 147, endPoint y: 733, distance: 79.2
click at [147, 580] on div "Production AWS EC2 demo.shellngn.com (SSH v2) Elastic Beanstalk demo.shellngn.c…" at bounding box center [784, 390] width 1556 height 383
drag, startPoint x: 135, startPoint y: 1571, endPoint x: 14, endPoint y: 1163, distance: 425.6
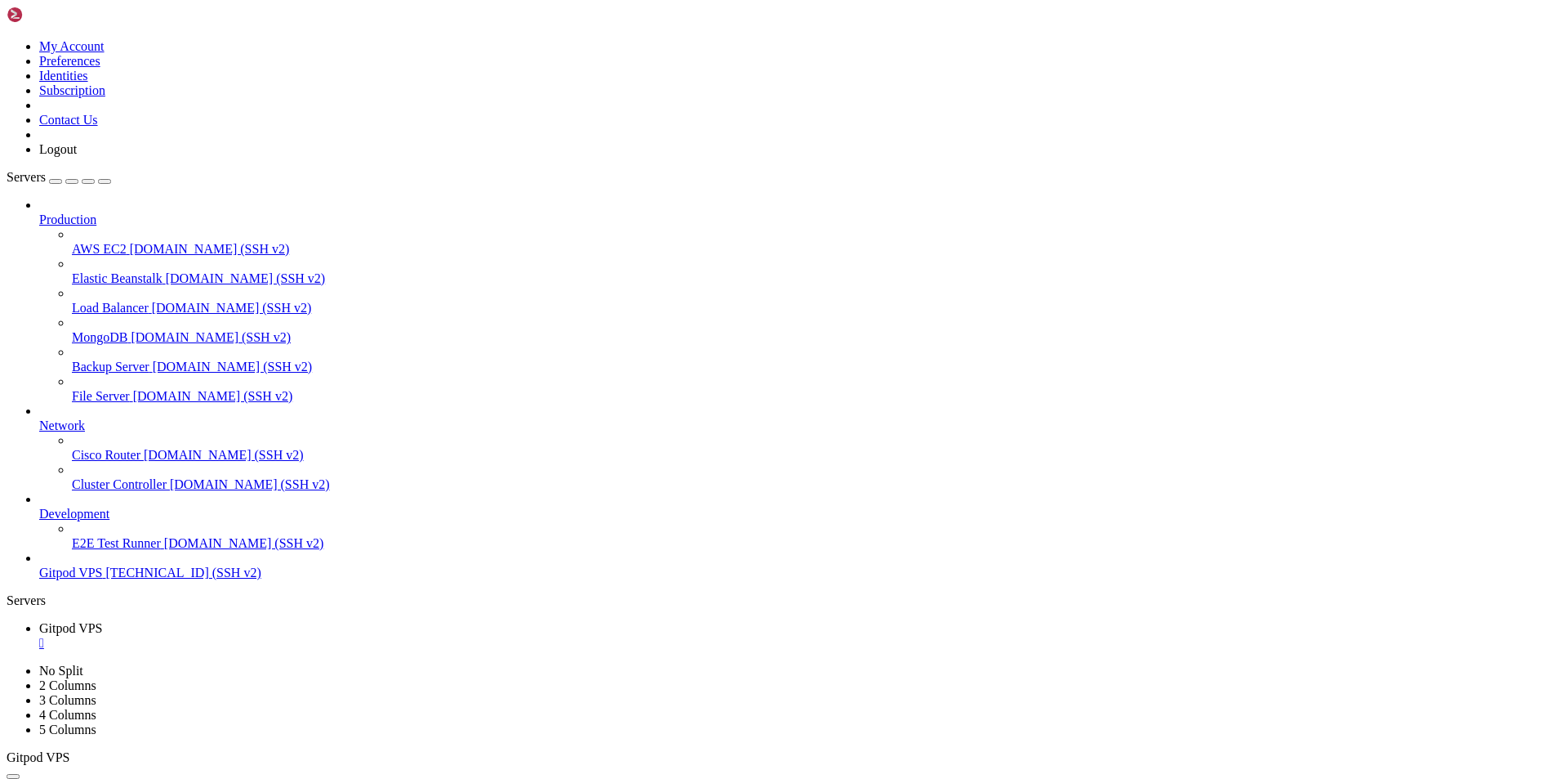
scroll to position [4292, 0]
drag, startPoint x: 265, startPoint y: 61, endPoint x: 353, endPoint y: 62, distance: 88.0
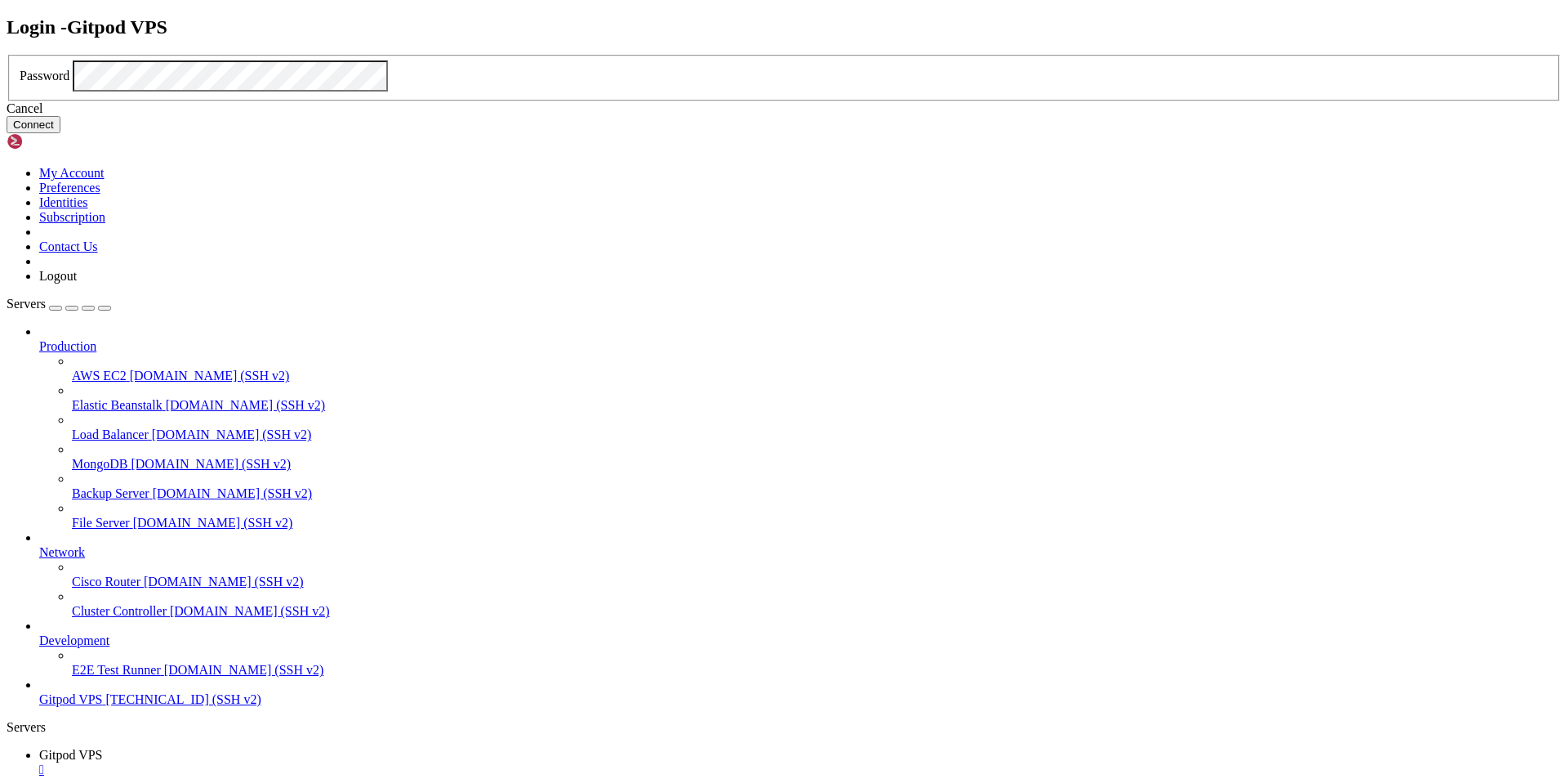
click at [60, 133] on button "Connect" at bounding box center [33, 125] width 54 height 17
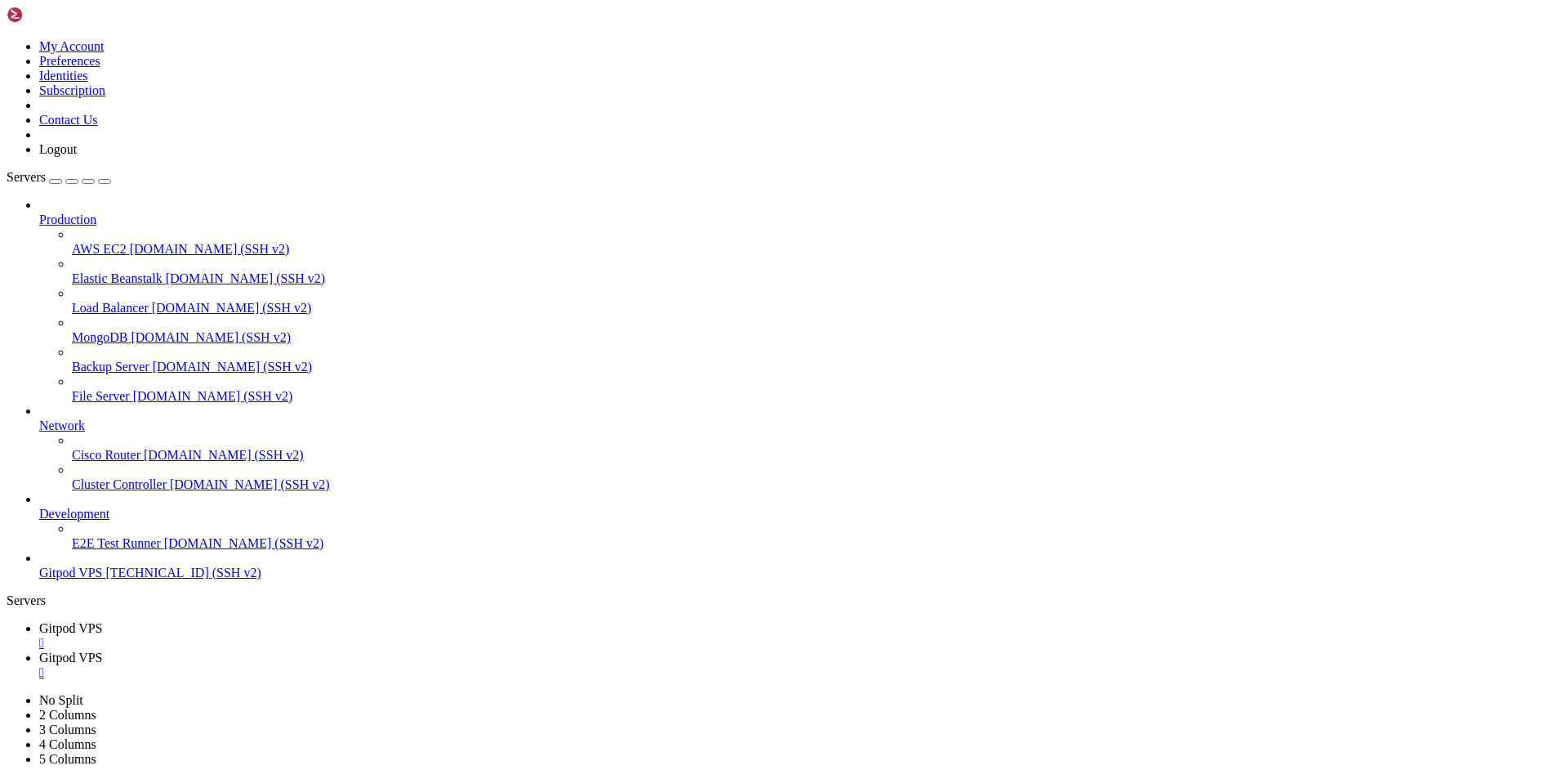
type input "/root"
click at [233, 621] on link "Gitpod VPS " at bounding box center [800, 635] width 1522 height 30
click at [103, 650] on span "Gitpod VPS" at bounding box center [70, 657] width 64 height 14
click at [262, 621] on link "Gitpod VPS " at bounding box center [800, 635] width 1522 height 30
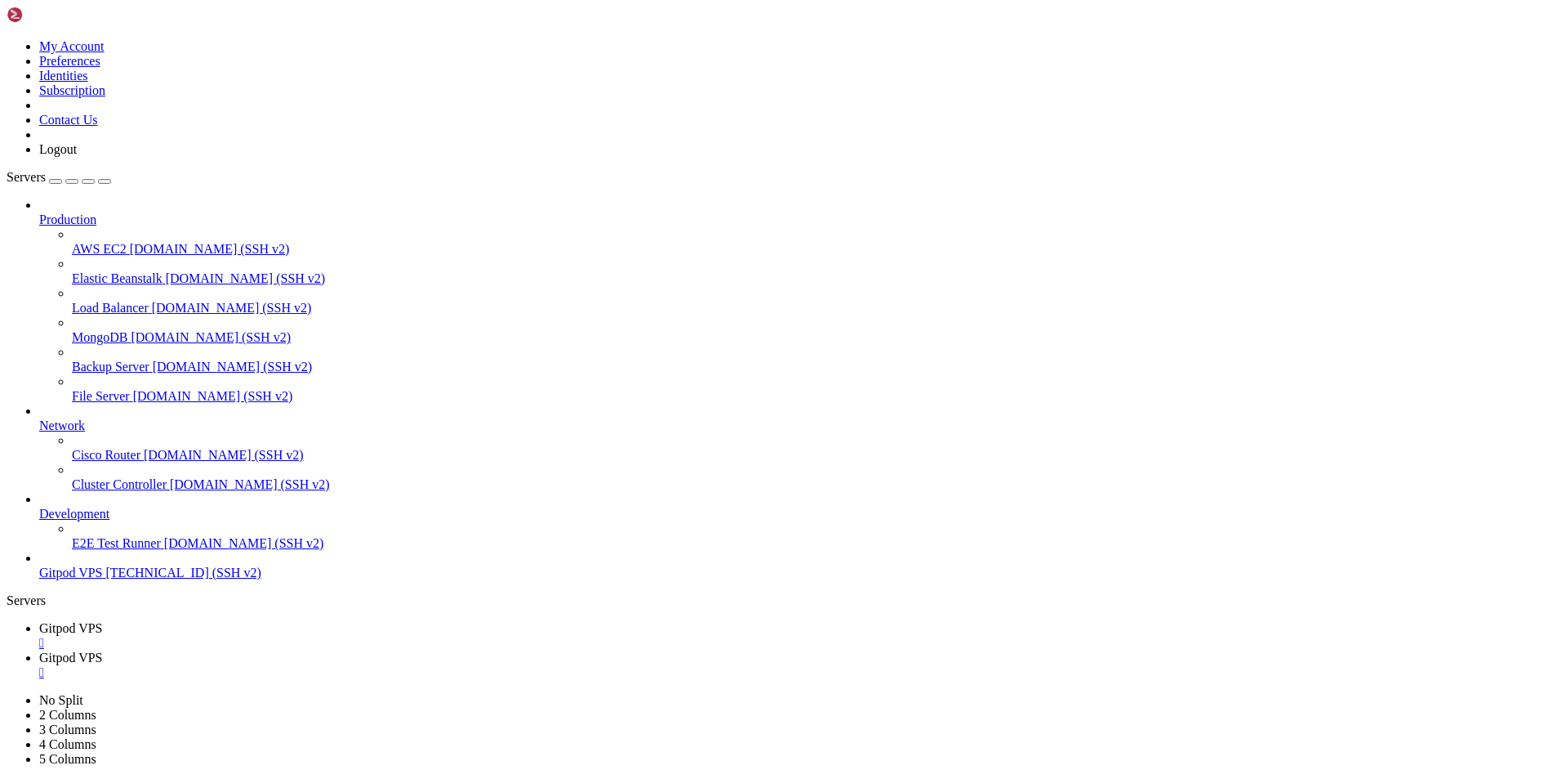
scroll to position [4320, 0]
click at [336, 650] on link "Gitpod VPS " at bounding box center [800, 665] width 1522 height 30
click at [103, 621] on span "Gitpod VPS" at bounding box center [70, 628] width 64 height 14
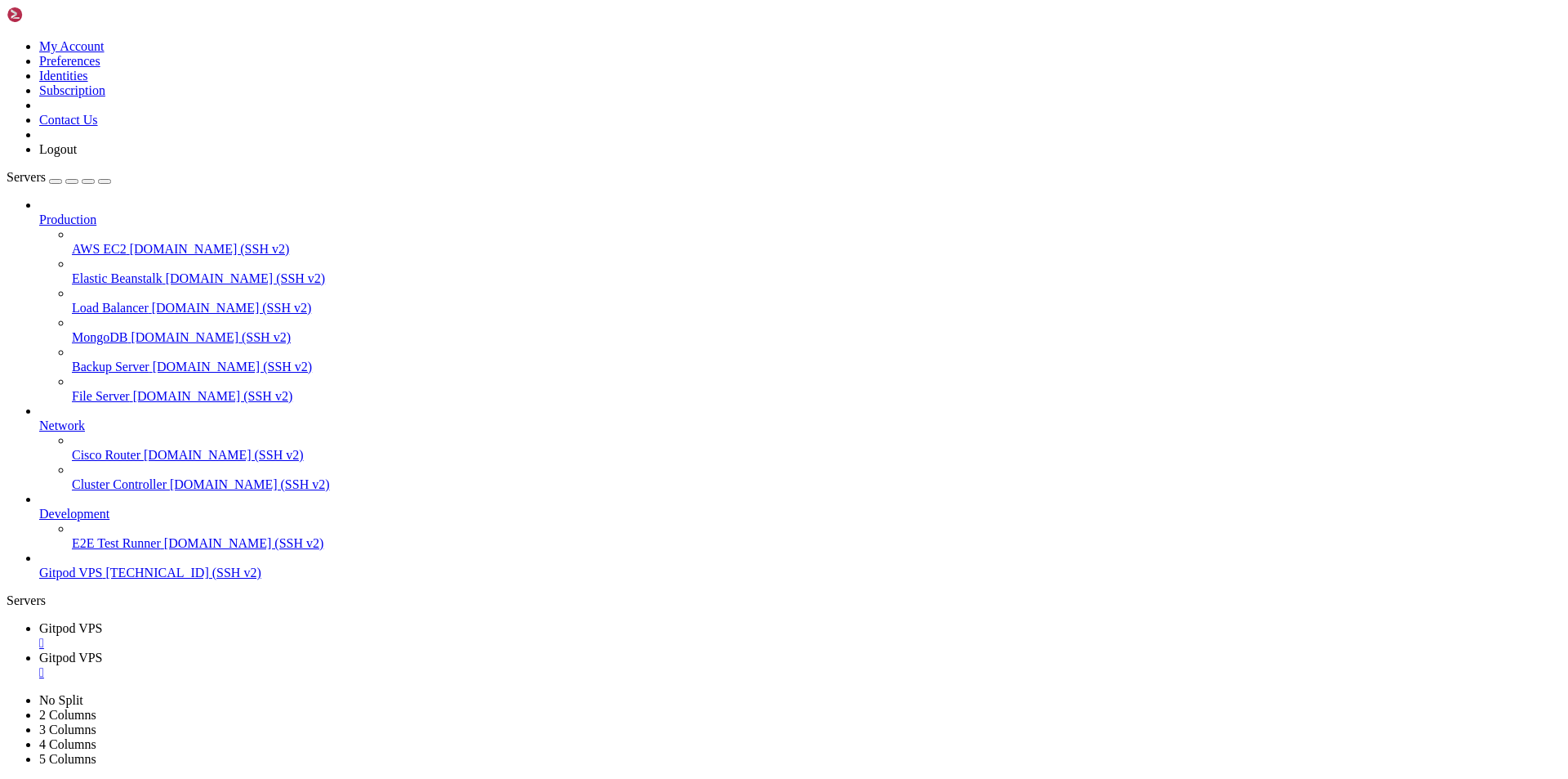
drag, startPoint x: 125, startPoint y: 1608, endPoint x: 19, endPoint y: 1289, distance: 336.2
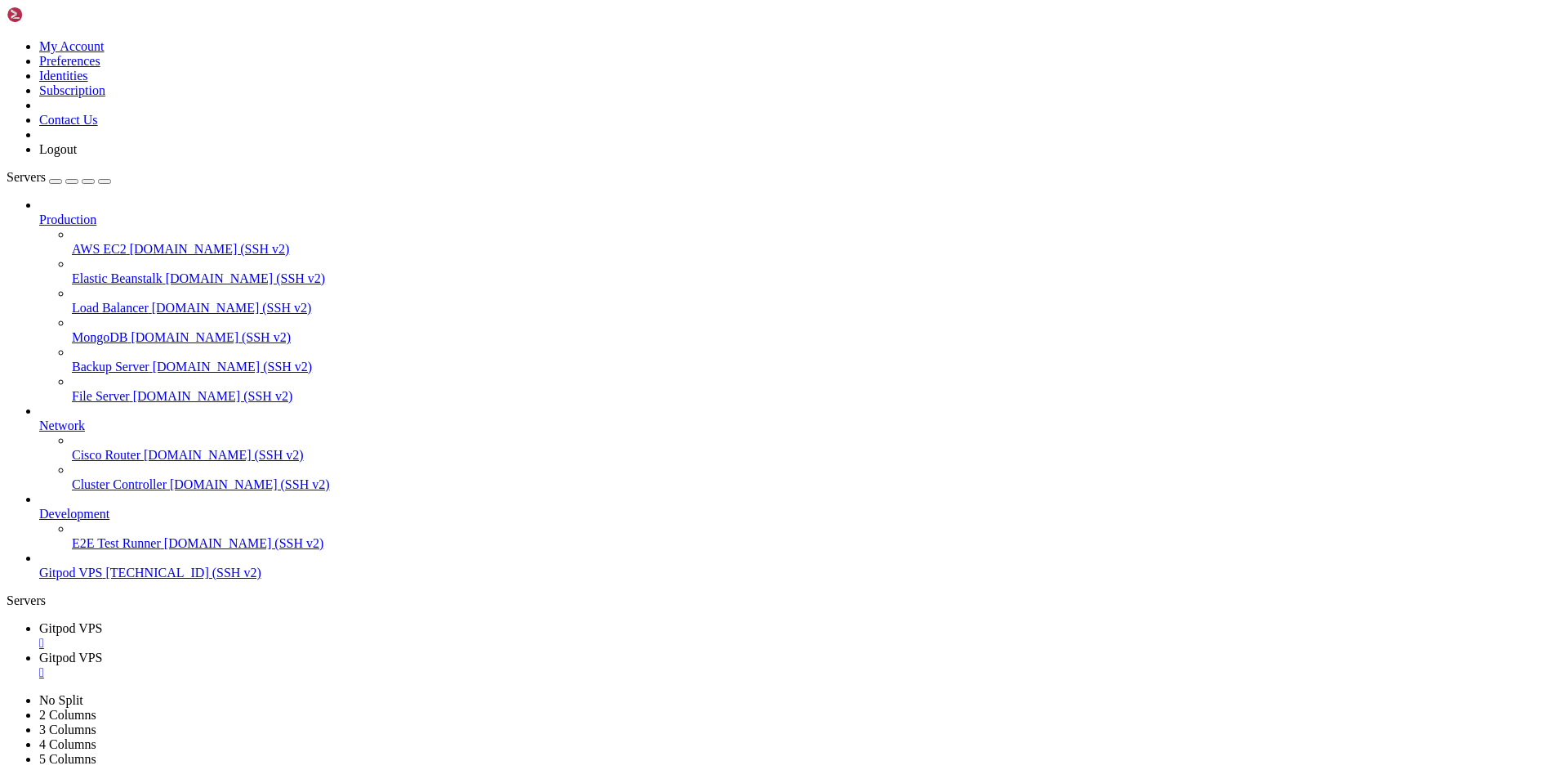
drag, startPoint x: 351, startPoint y: 1212, endPoint x: 101, endPoint y: 1223, distance: 250.2
drag, startPoint x: 132, startPoint y: 1611, endPoint x: 122, endPoint y: 1605, distance: 11.7
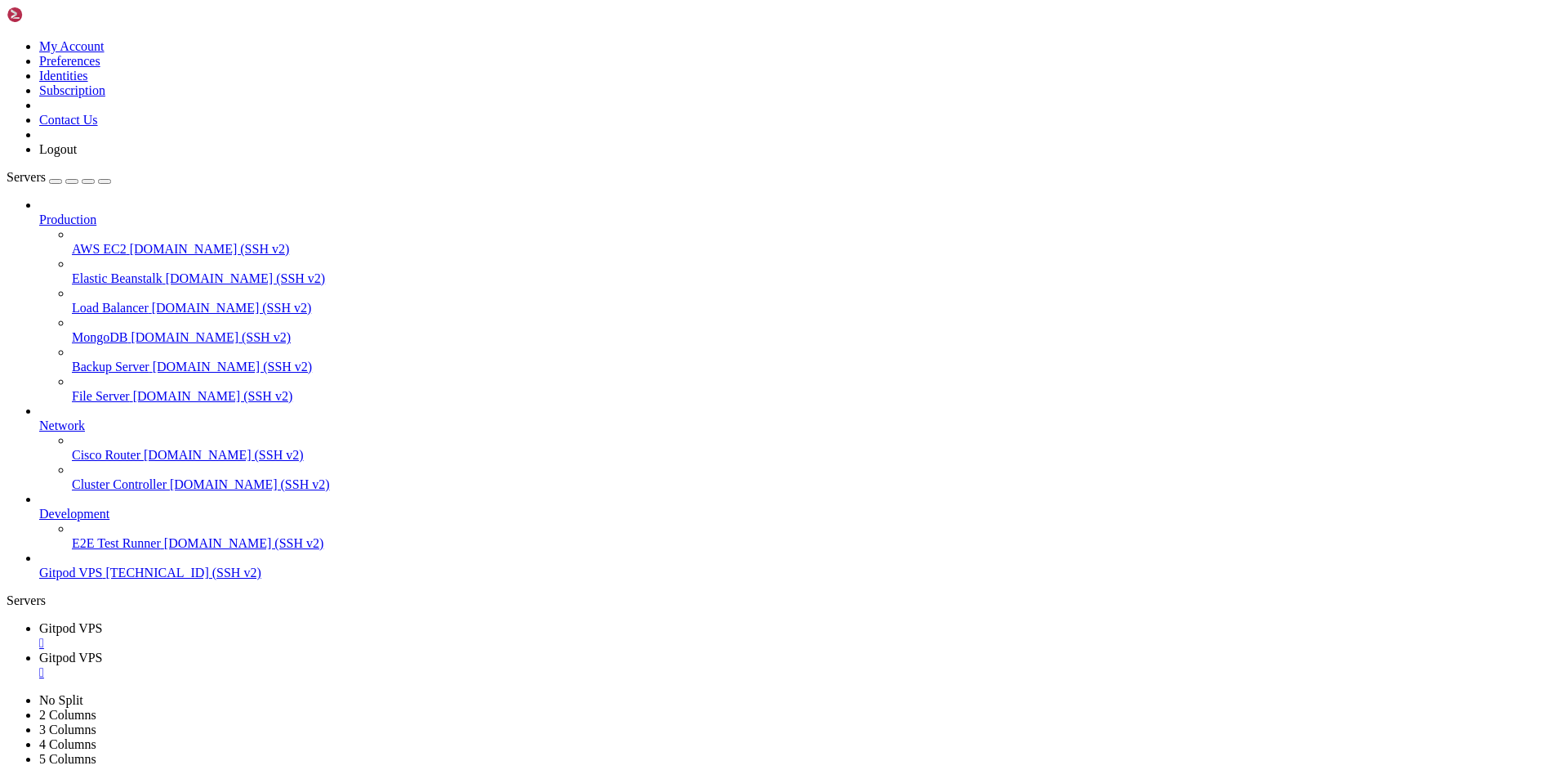
scroll to position [4737, 0]
drag, startPoint x: 124, startPoint y: 1608, endPoint x: 89, endPoint y: 1594, distance: 37.7
drag, startPoint x: 529, startPoint y: 1591, endPoint x: 13, endPoint y: 1564, distance: 516.7
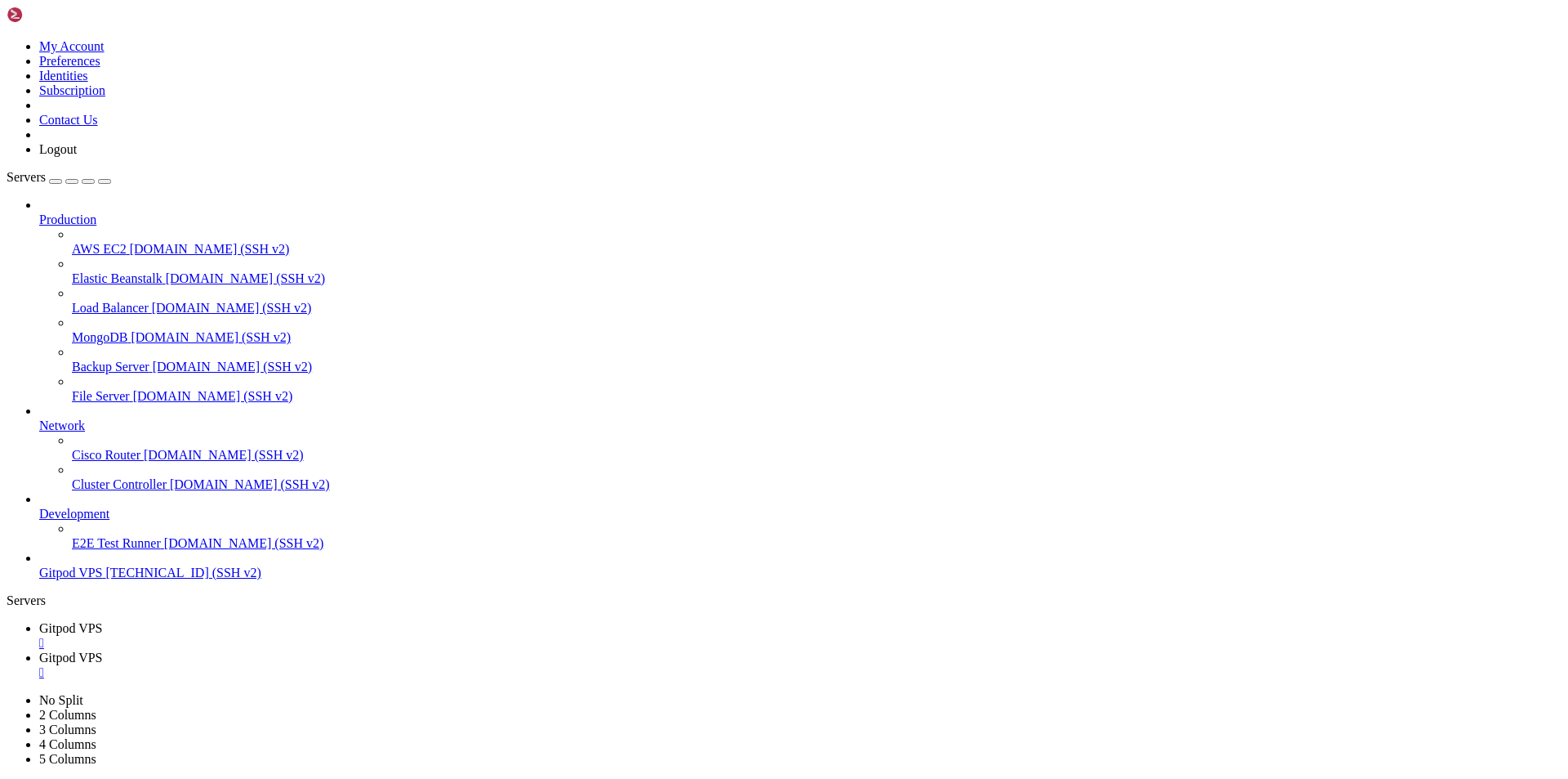
click at [103, 650] on span "Gitpod VPS" at bounding box center [70, 657] width 64 height 14
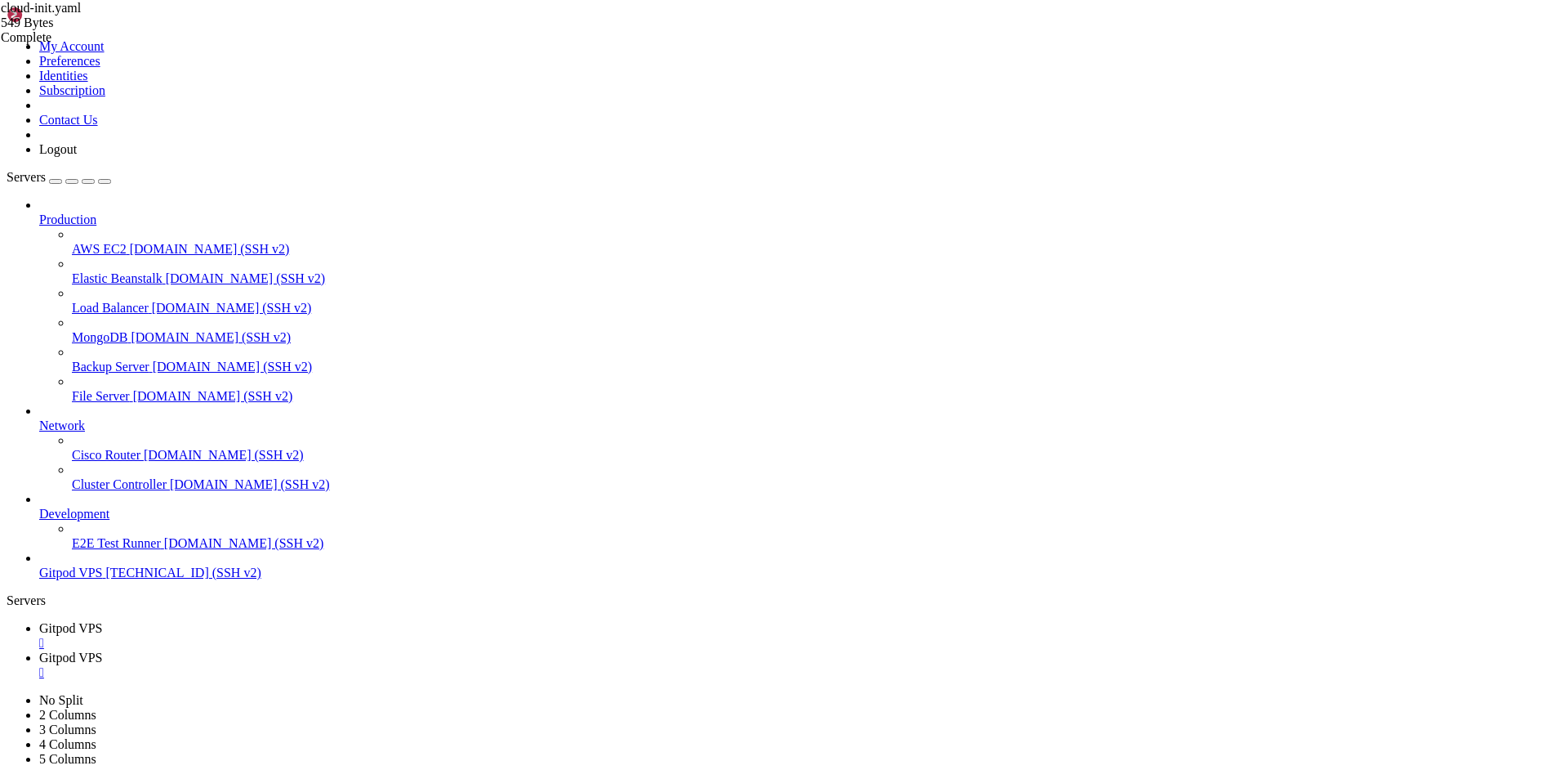
click at [164, 45] on div "Complete" at bounding box center [83, 37] width 164 height 14
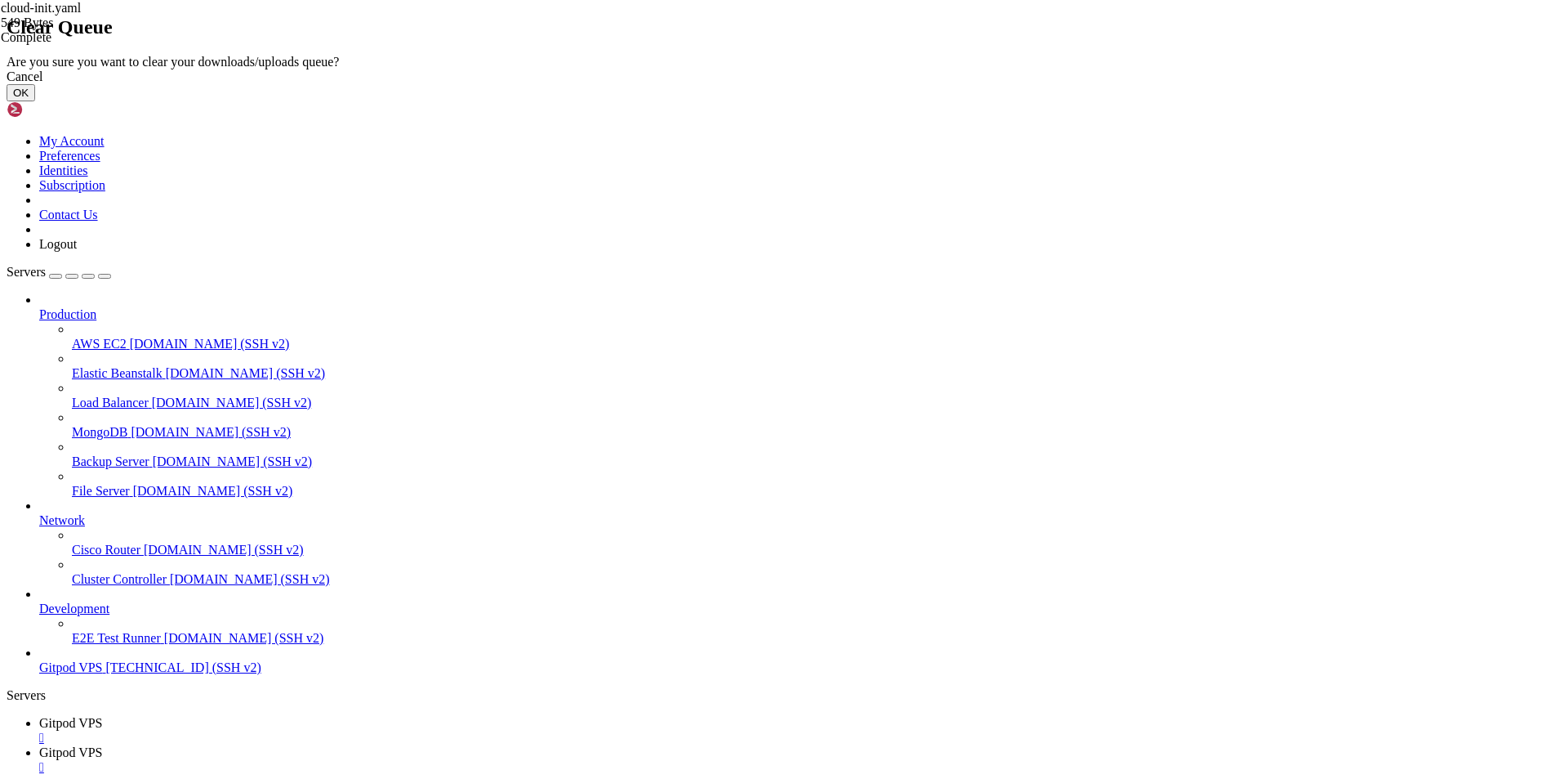
click at [908, 84] on div "Cancel" at bounding box center [784, 76] width 1556 height 14
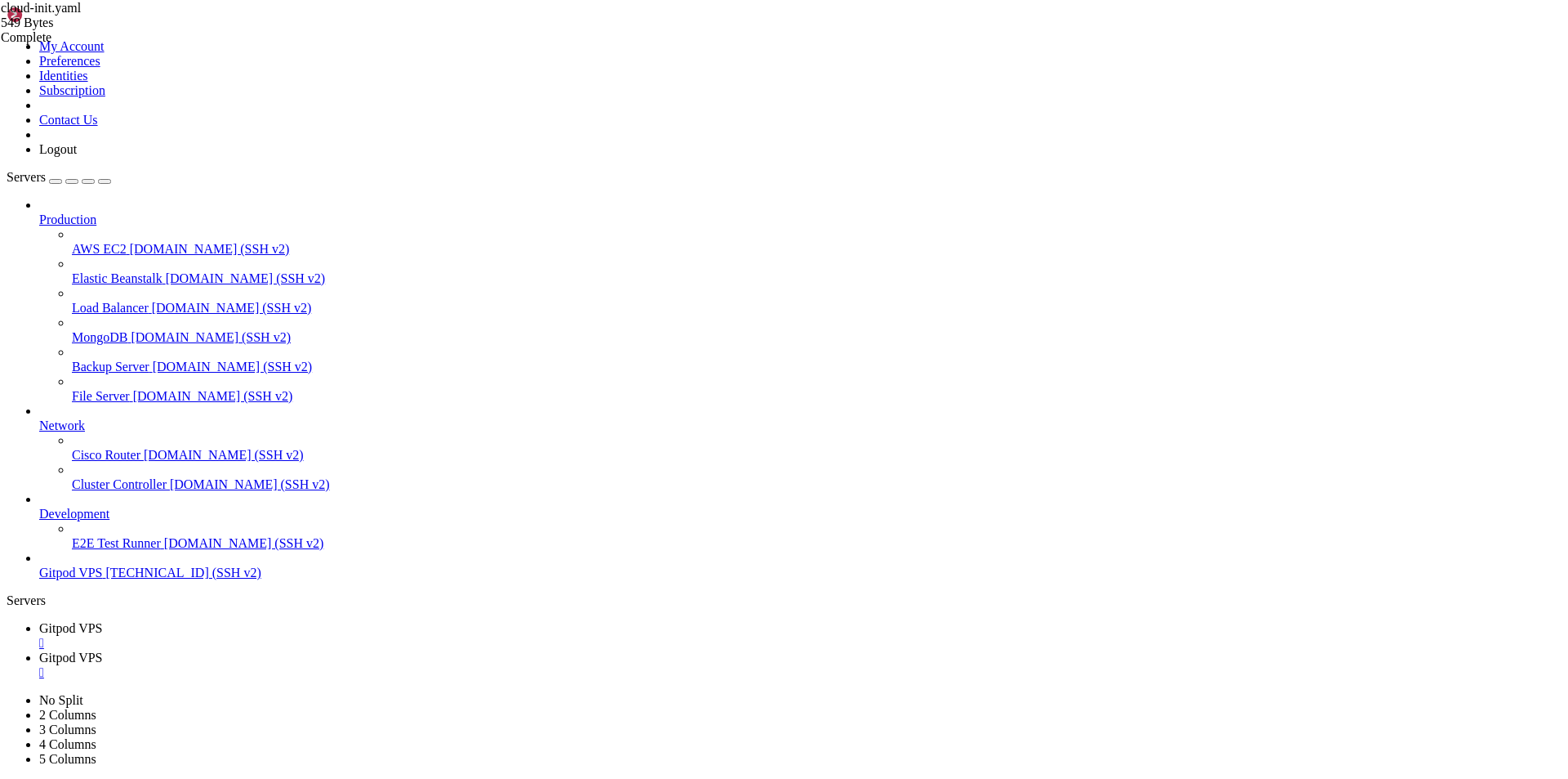
drag, startPoint x: 330, startPoint y: 544, endPoint x: 354, endPoint y: 631, distance: 90.2
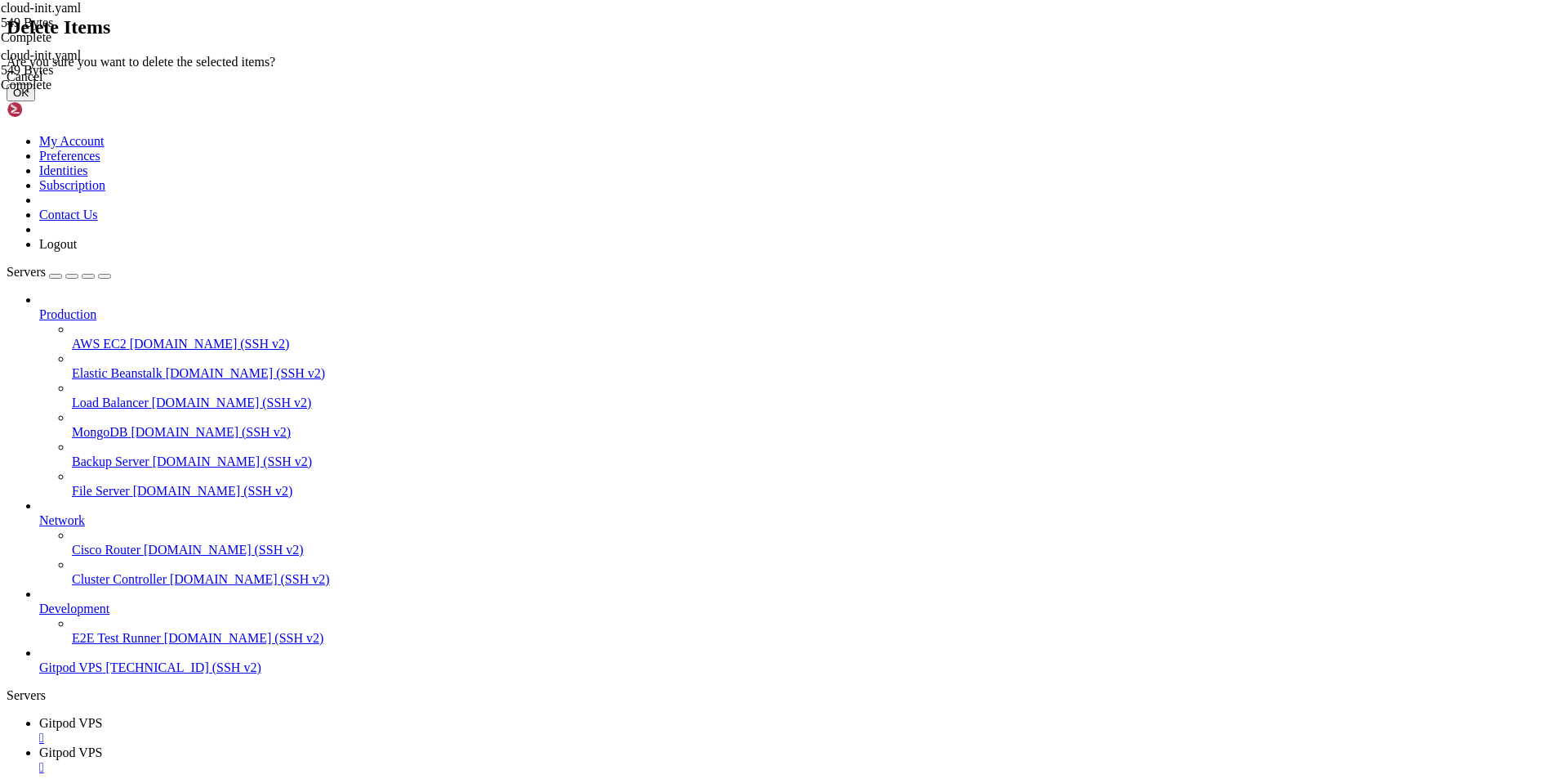
click at [35, 101] on button "OK" at bounding box center [21, 92] width 29 height 17
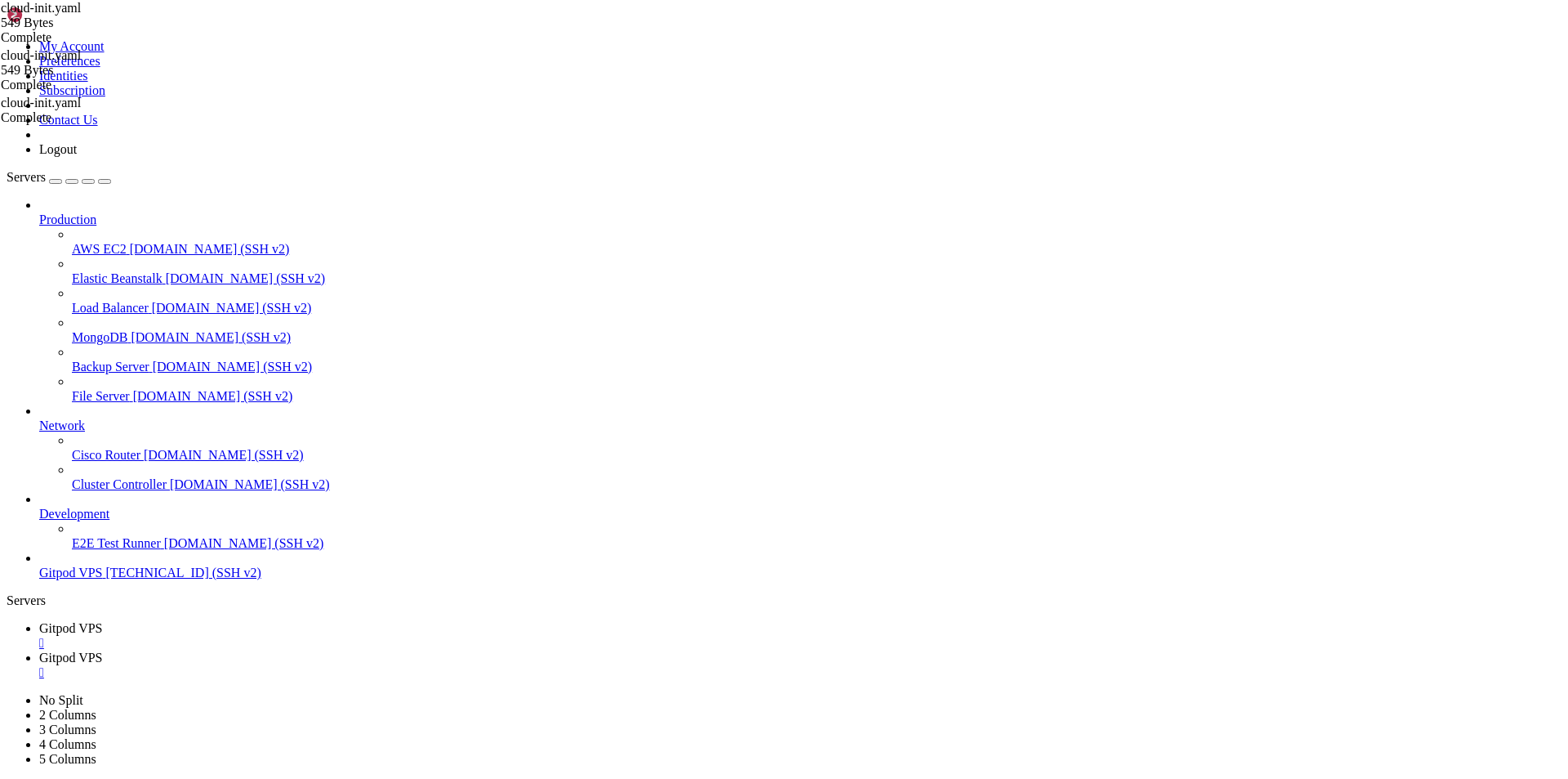
click at [103, 621] on span "Gitpod VPS" at bounding box center [70, 628] width 64 height 14
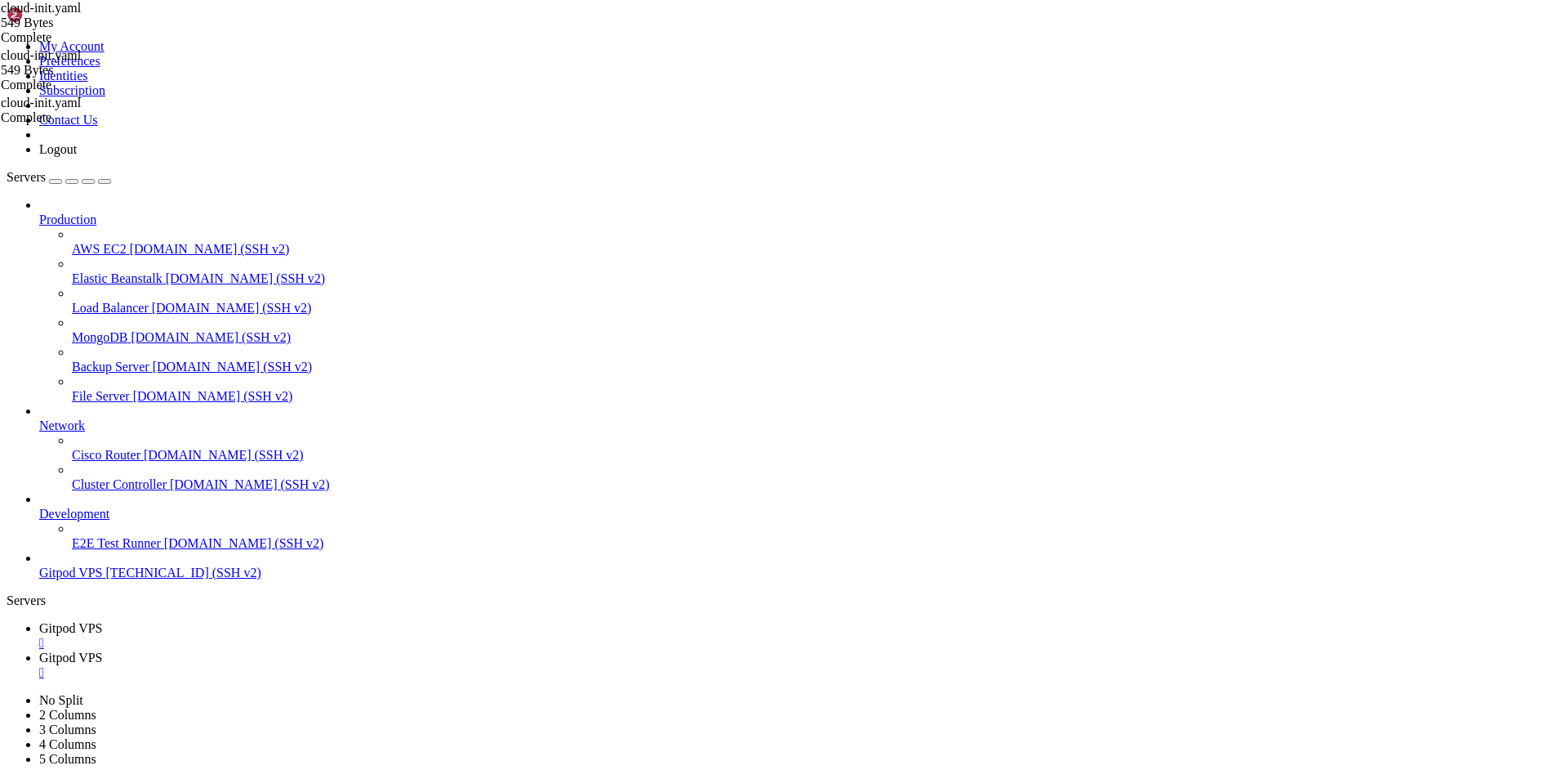
drag, startPoint x: 376, startPoint y: 24, endPoint x: 297, endPoint y: 15, distance: 79.5
click at [103, 650] on span "Gitpod VPS" at bounding box center [70, 657] width 64 height 14
click at [103, 621] on span "Gitpod VPS" at bounding box center [70, 628] width 64 height 14
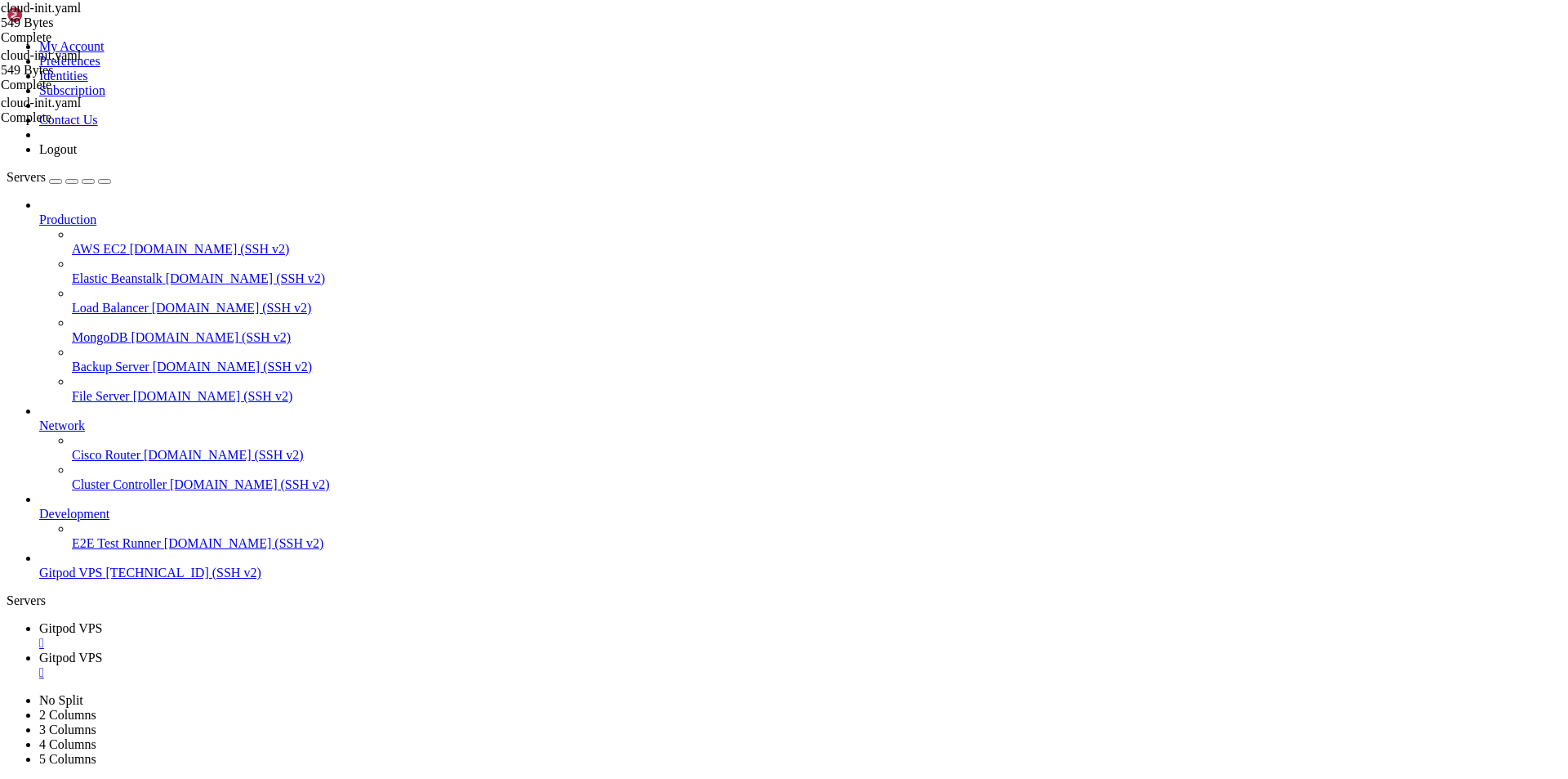
scroll to position [4792, 0]
drag, startPoint x: 127, startPoint y: 1614, endPoint x: 78, endPoint y: 1604, distance: 50.0
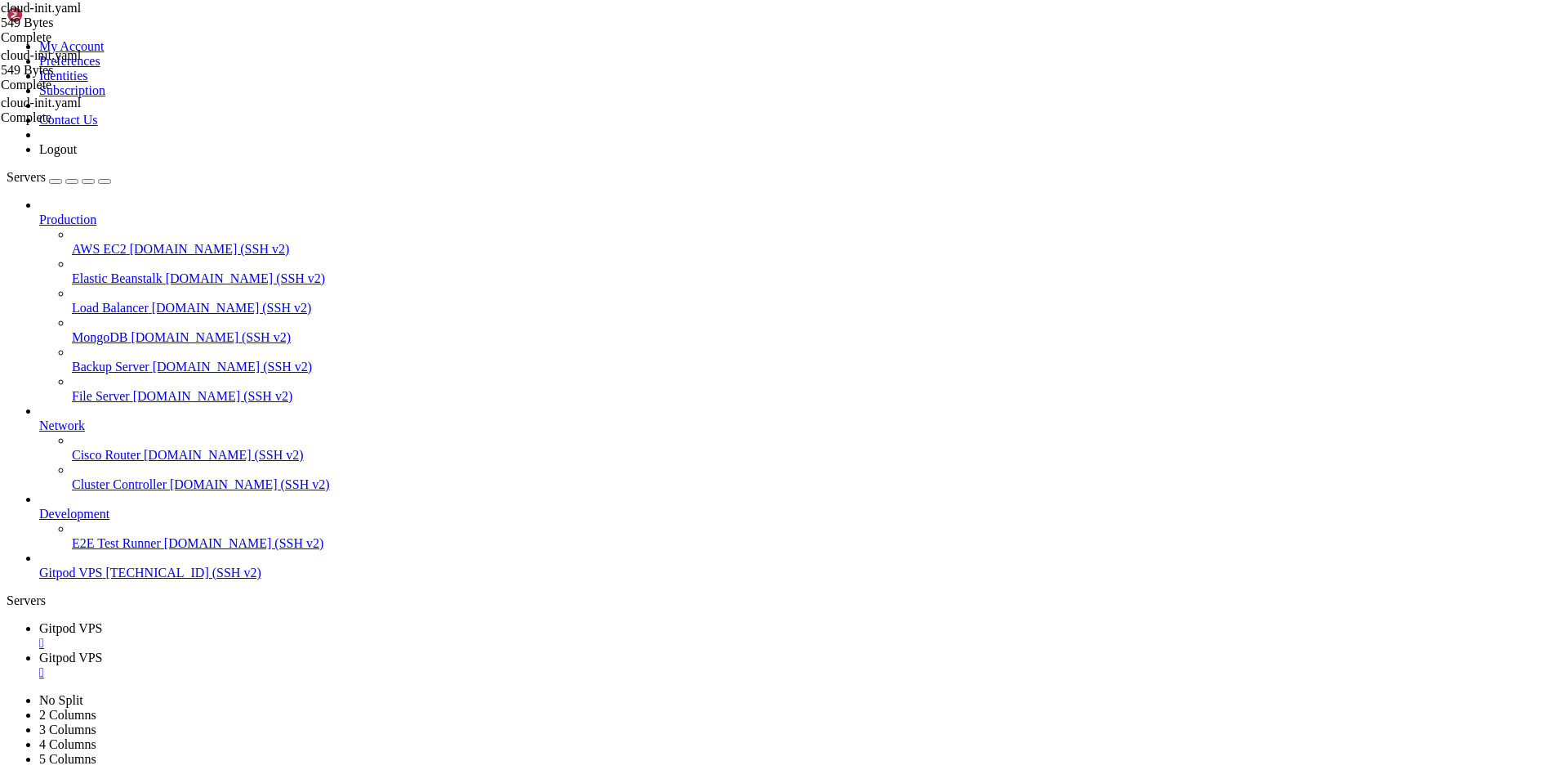
drag, startPoint x: 127, startPoint y: 1607, endPoint x: 12, endPoint y: 1329, distance: 300.8
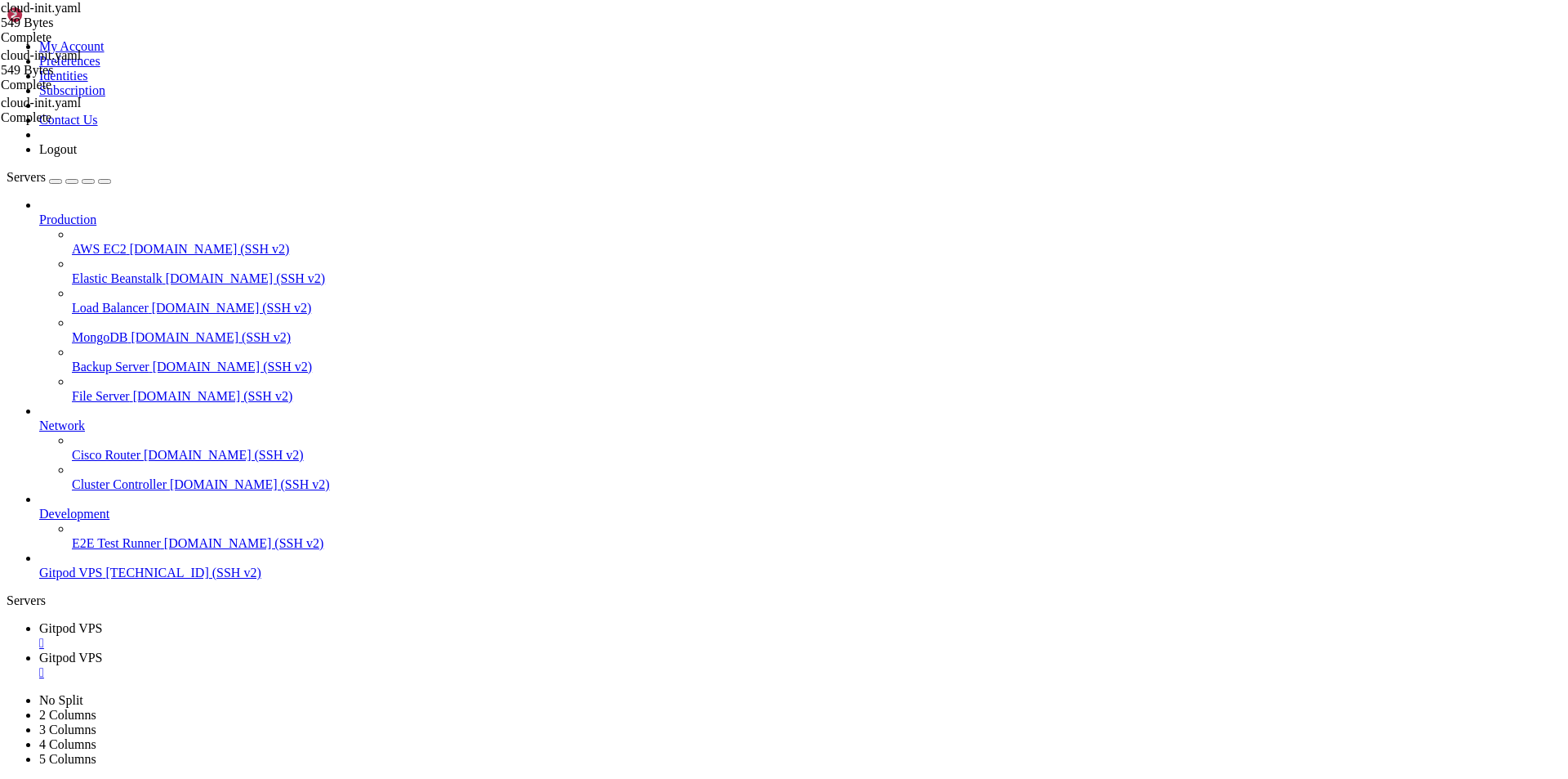
drag, startPoint x: 166, startPoint y: 993, endPoint x: 63, endPoint y: 991, distance: 103.0
drag, startPoint x: 164, startPoint y: 1074, endPoint x: 14, endPoint y: 964, distance: 186.0
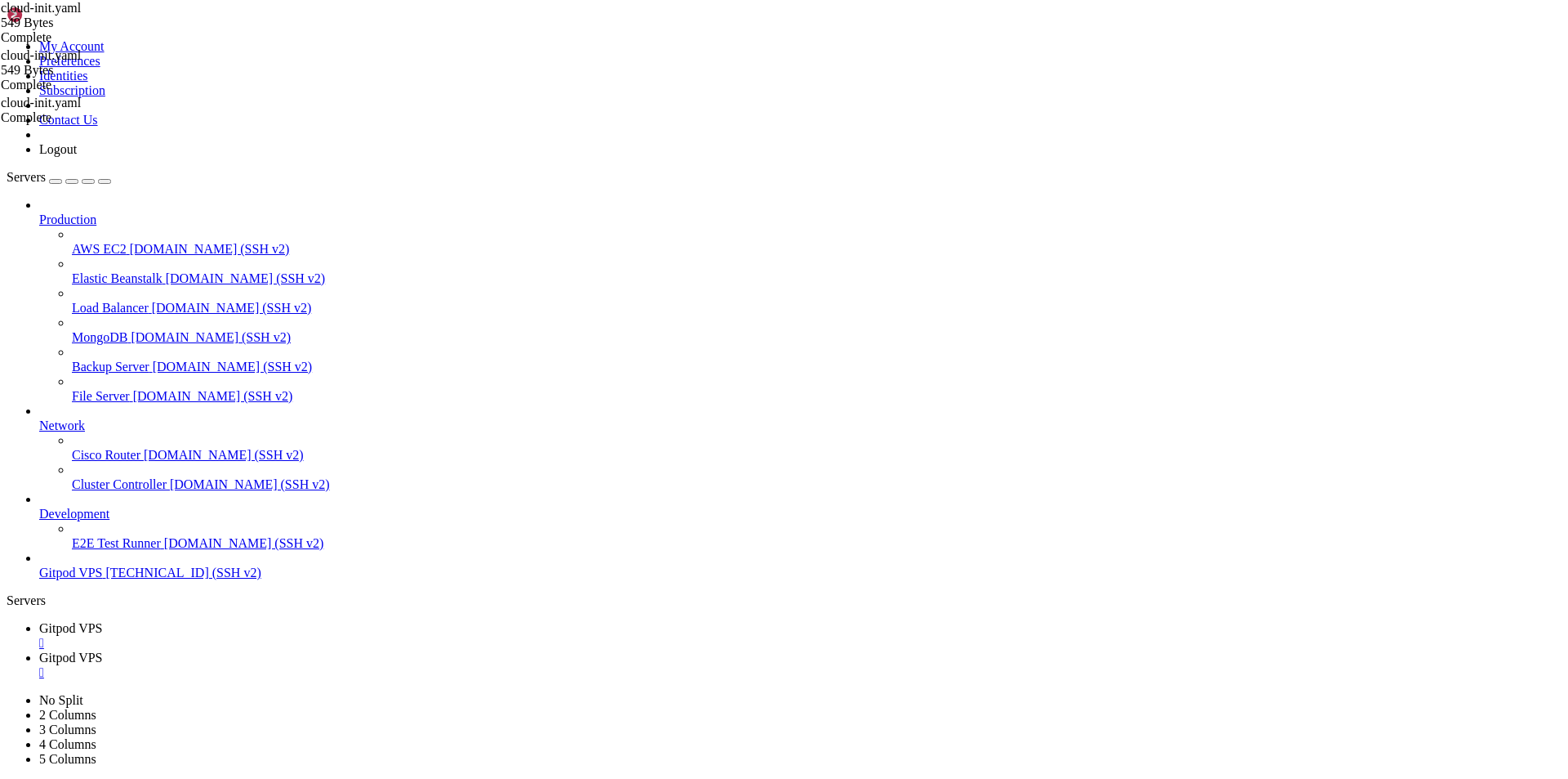
drag, startPoint x: 254, startPoint y: 1595, endPoint x: 14, endPoint y: 1369, distance: 329.7
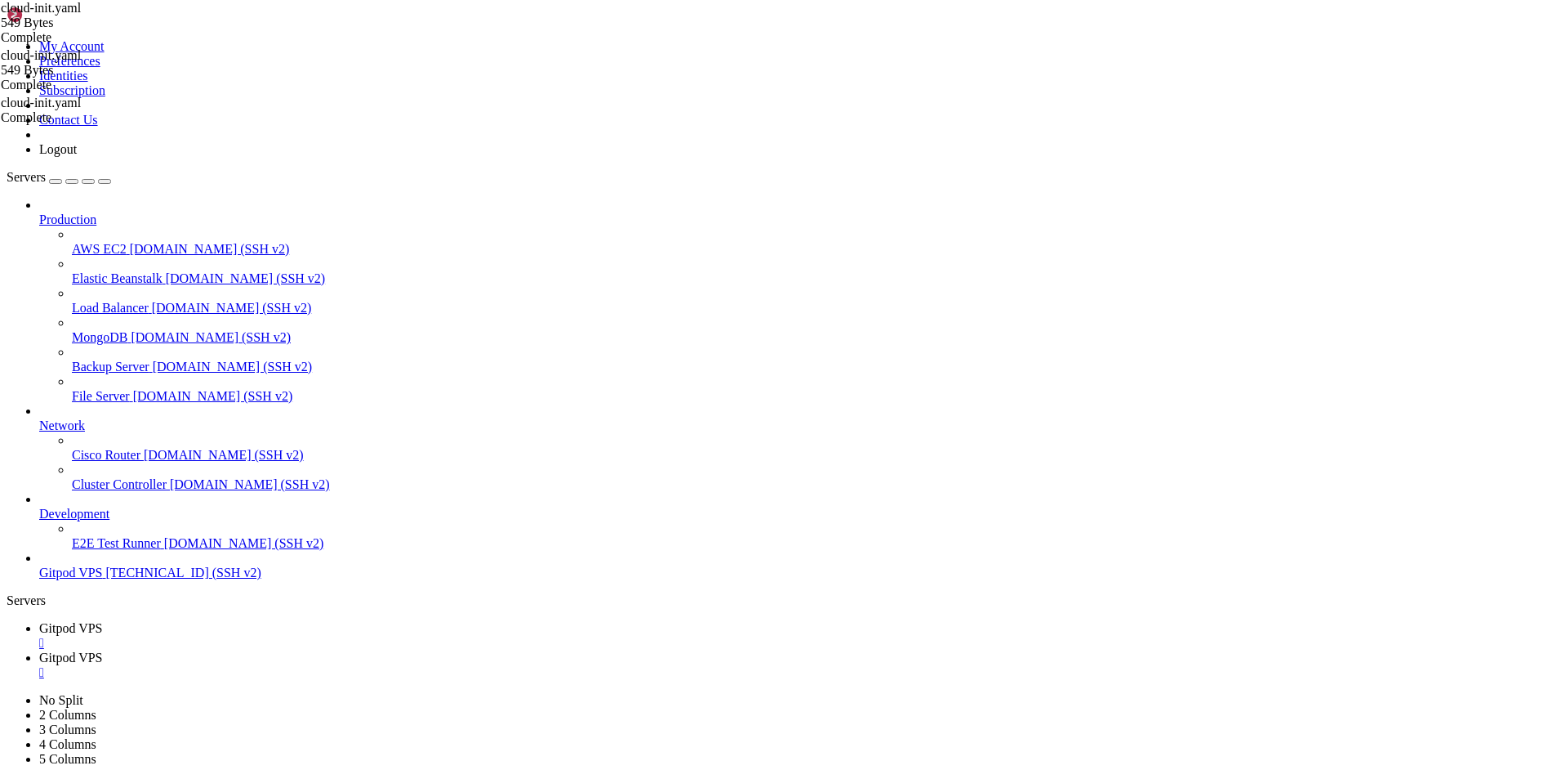
scroll to position [5501, 0]
drag, startPoint x: 130, startPoint y: 1607, endPoint x: 12, endPoint y: 1535, distance: 138.2
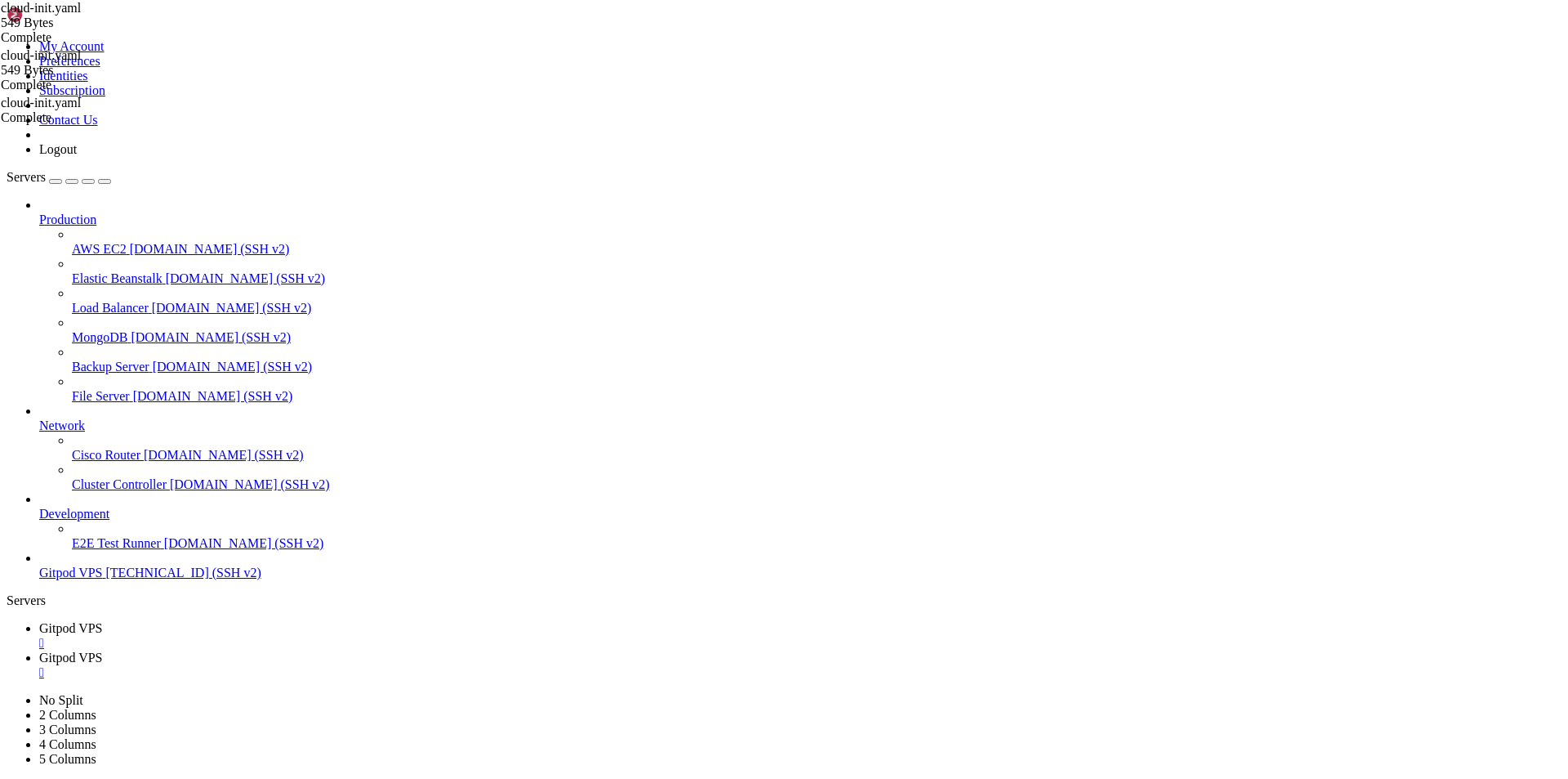
scroll to position [5583, 0]
drag, startPoint x: 118, startPoint y: 1614, endPoint x: 322, endPoint y: 1688, distance: 217.0
drag, startPoint x: 102, startPoint y: 1604, endPoint x: 12, endPoint y: 1467, distance: 163.9
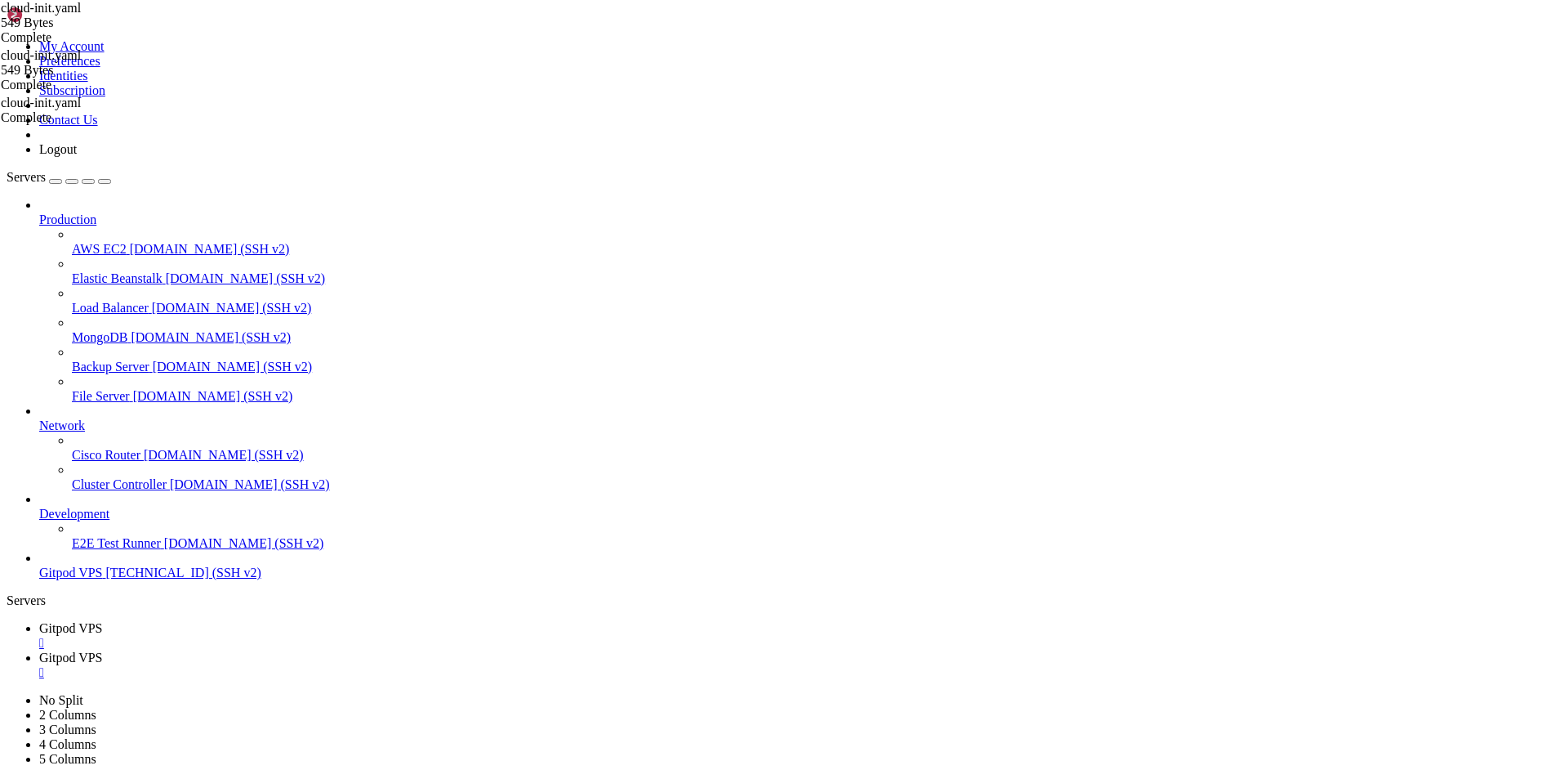
drag, startPoint x: 272, startPoint y: 1611, endPoint x: 13, endPoint y: 1536, distance: 269.6
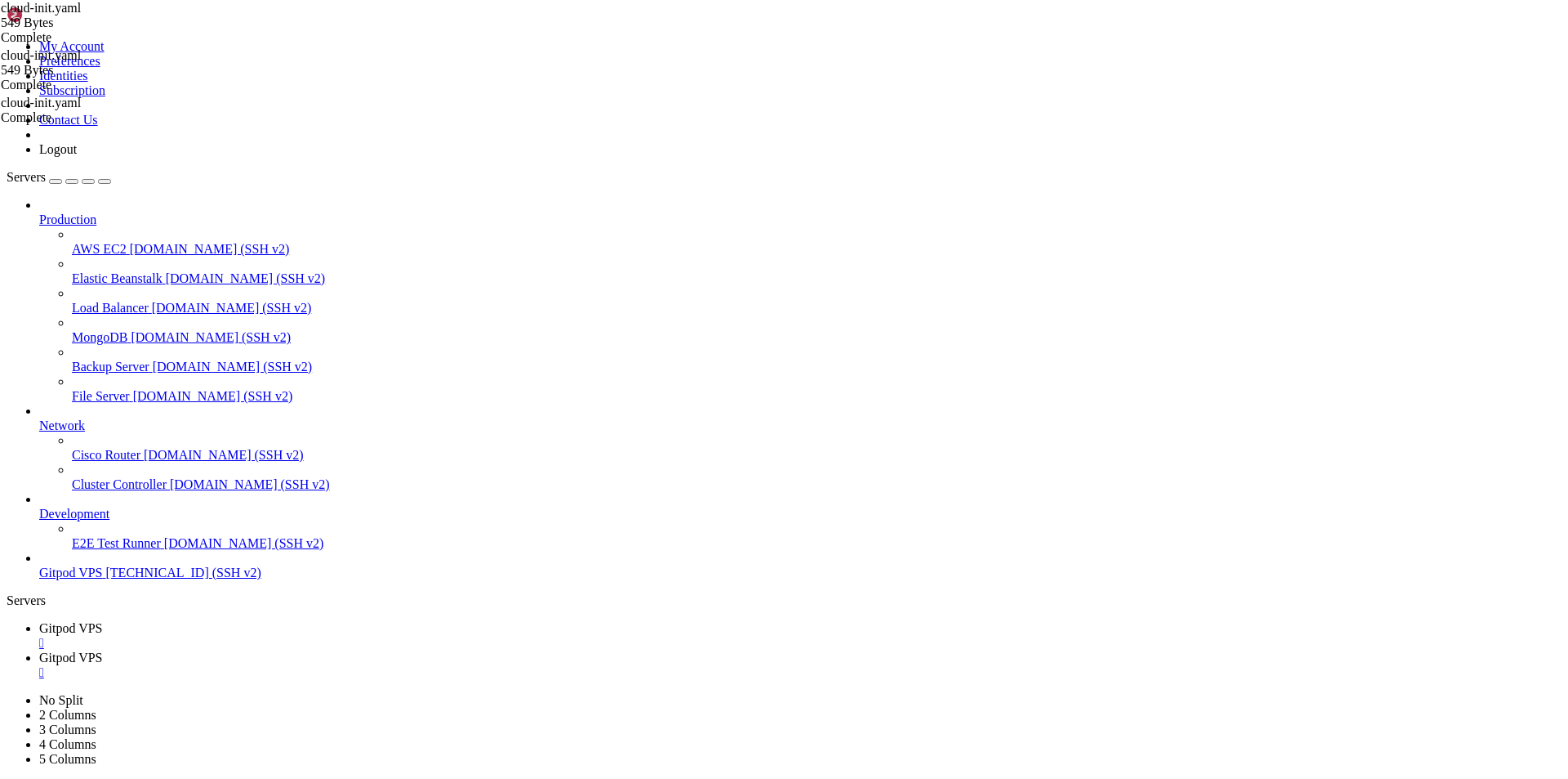
copy div "root@uapi:~# git clone https://github.com/gitpod-io/gitpod-installer.git cd git…"
drag, startPoint x: 1181, startPoint y: 1611, endPoint x: 13, endPoint y: 1401, distance: 1186.7
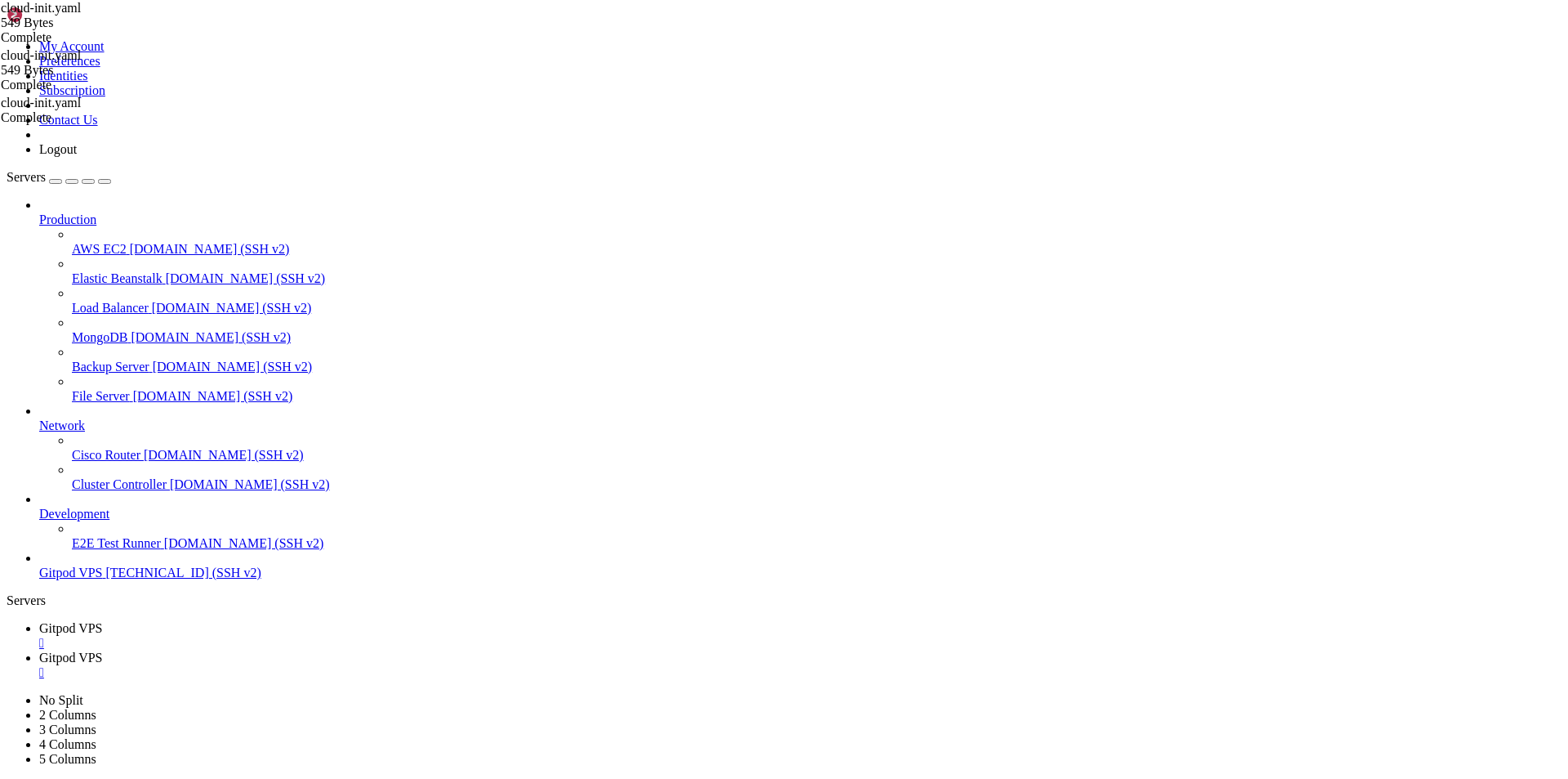
scroll to position [6001, 0]
copy div "root@uapi:~# git clone https://github.com/gitpod-io/gitpod-installer.git cd git…"
drag, startPoint x: 14, startPoint y: 1229, endPoint x: 630, endPoint y: 1573, distance: 705.5
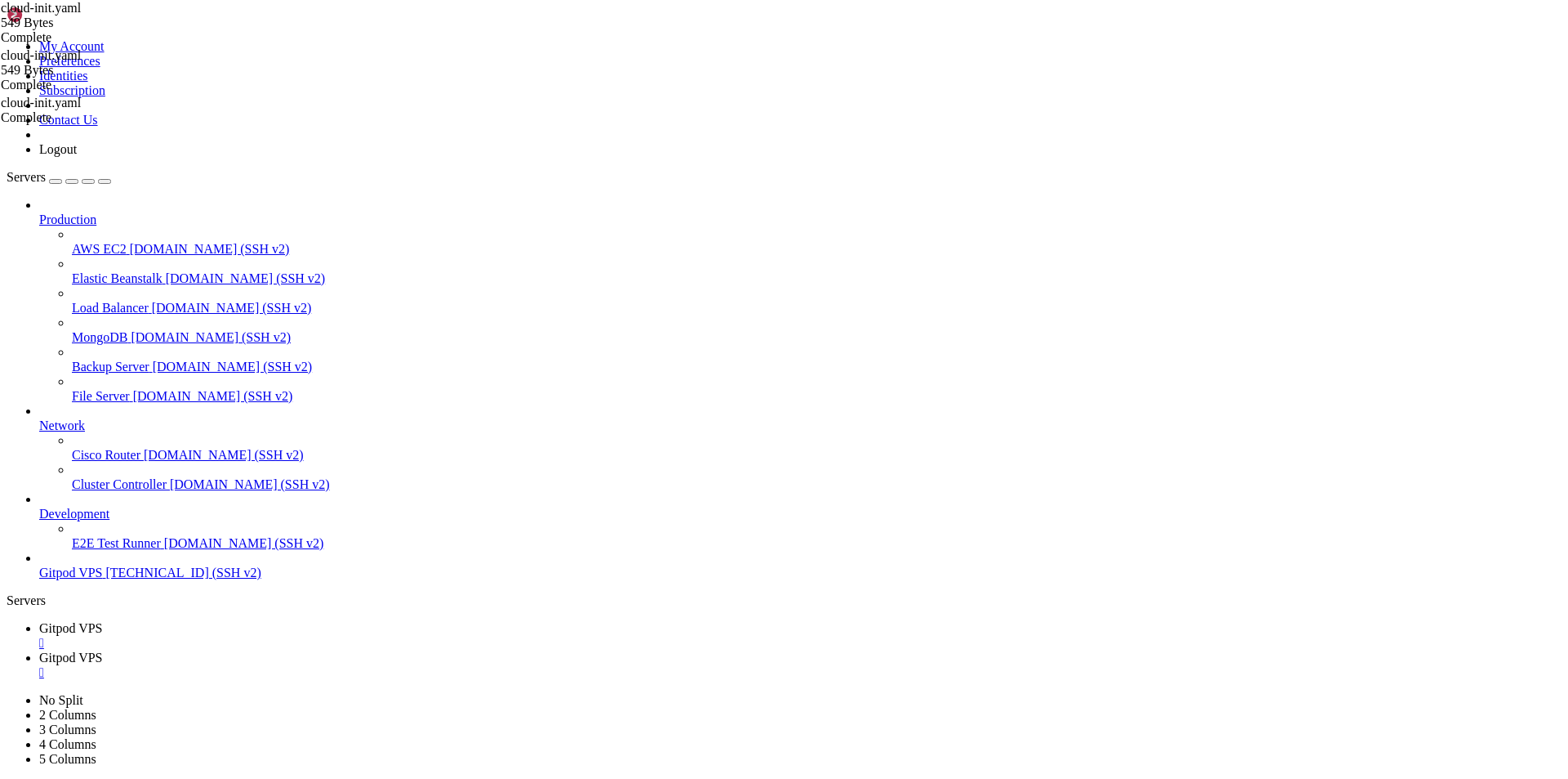
drag, startPoint x: 631, startPoint y: 1573, endPoint x: 14, endPoint y: 1308, distance: 671.5
copy div "root@uapi:~# git clone https://root@uapi:~# git clone https://github.com/gitpod…"
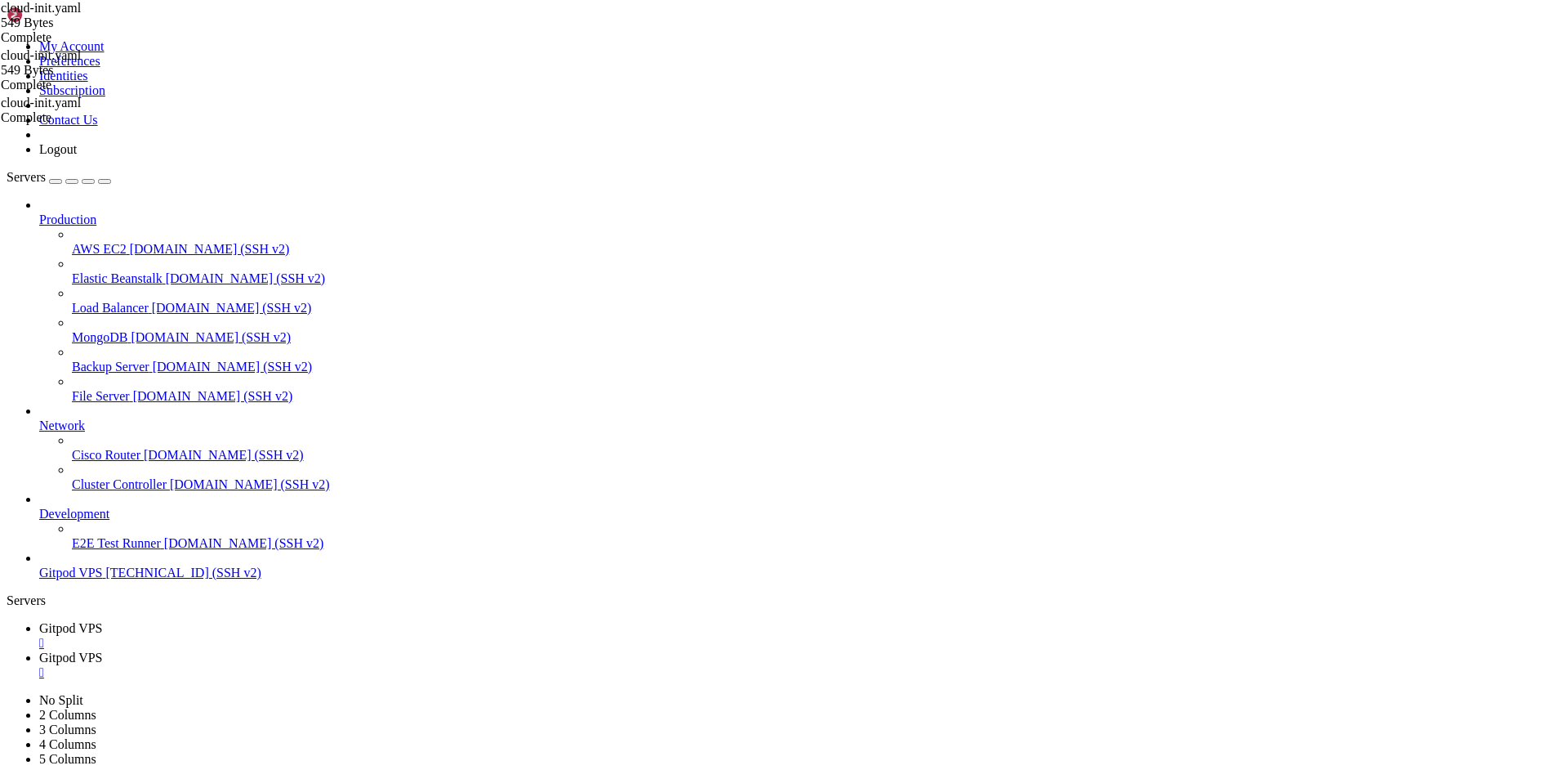
scroll to position [7376, 0]
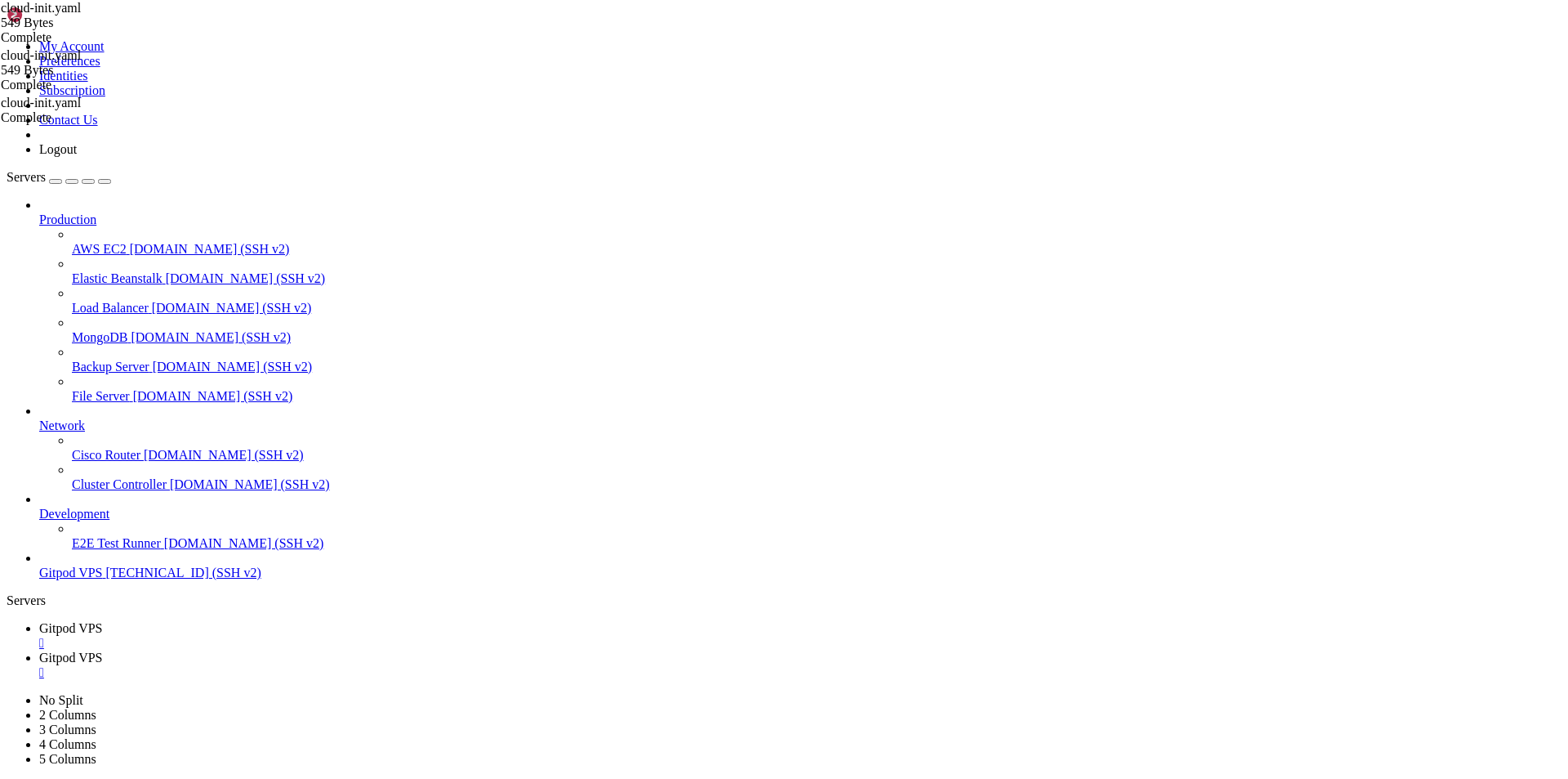
scroll to position [7918, 0]
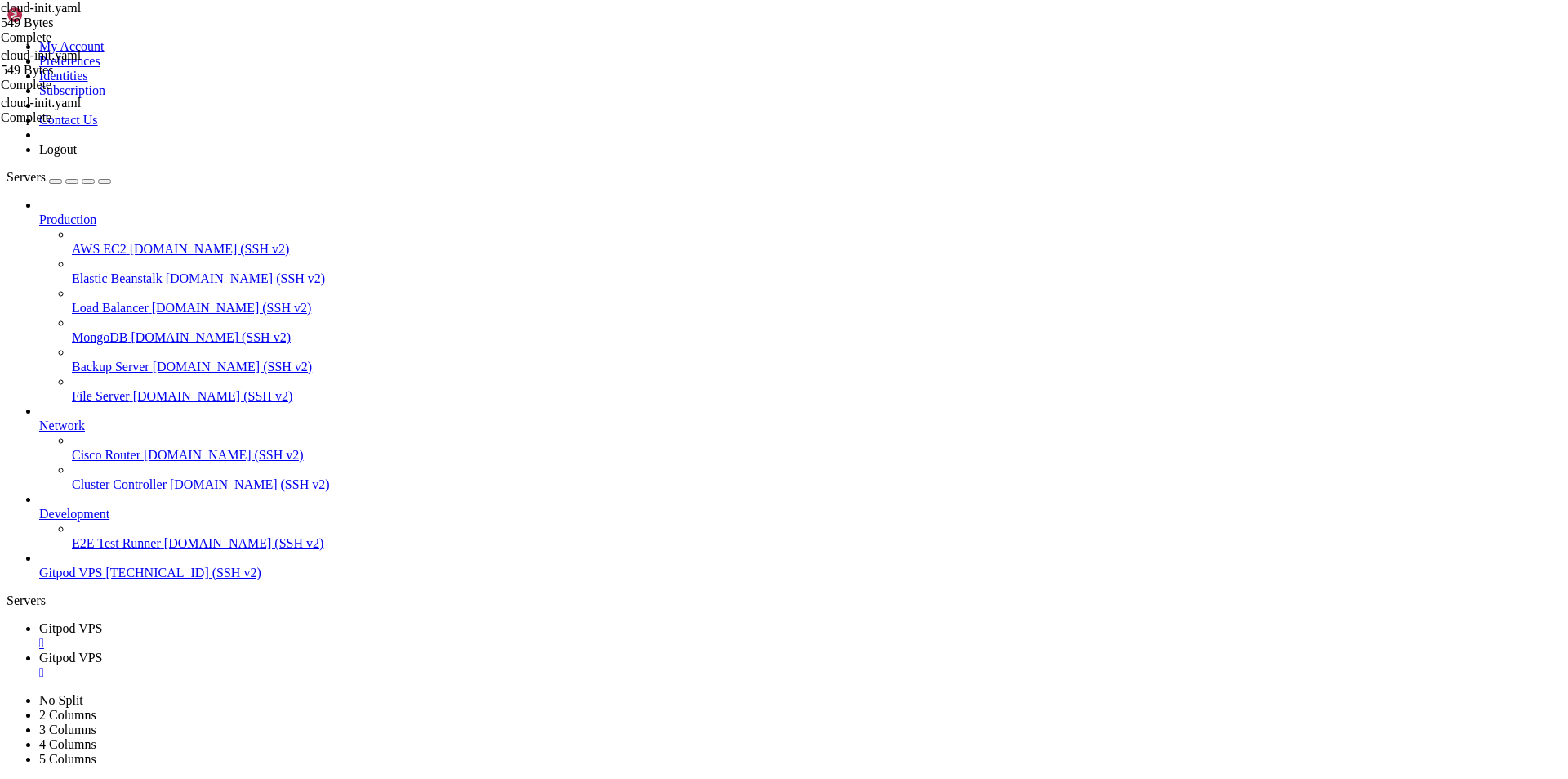
scroll to position [8084, 0]
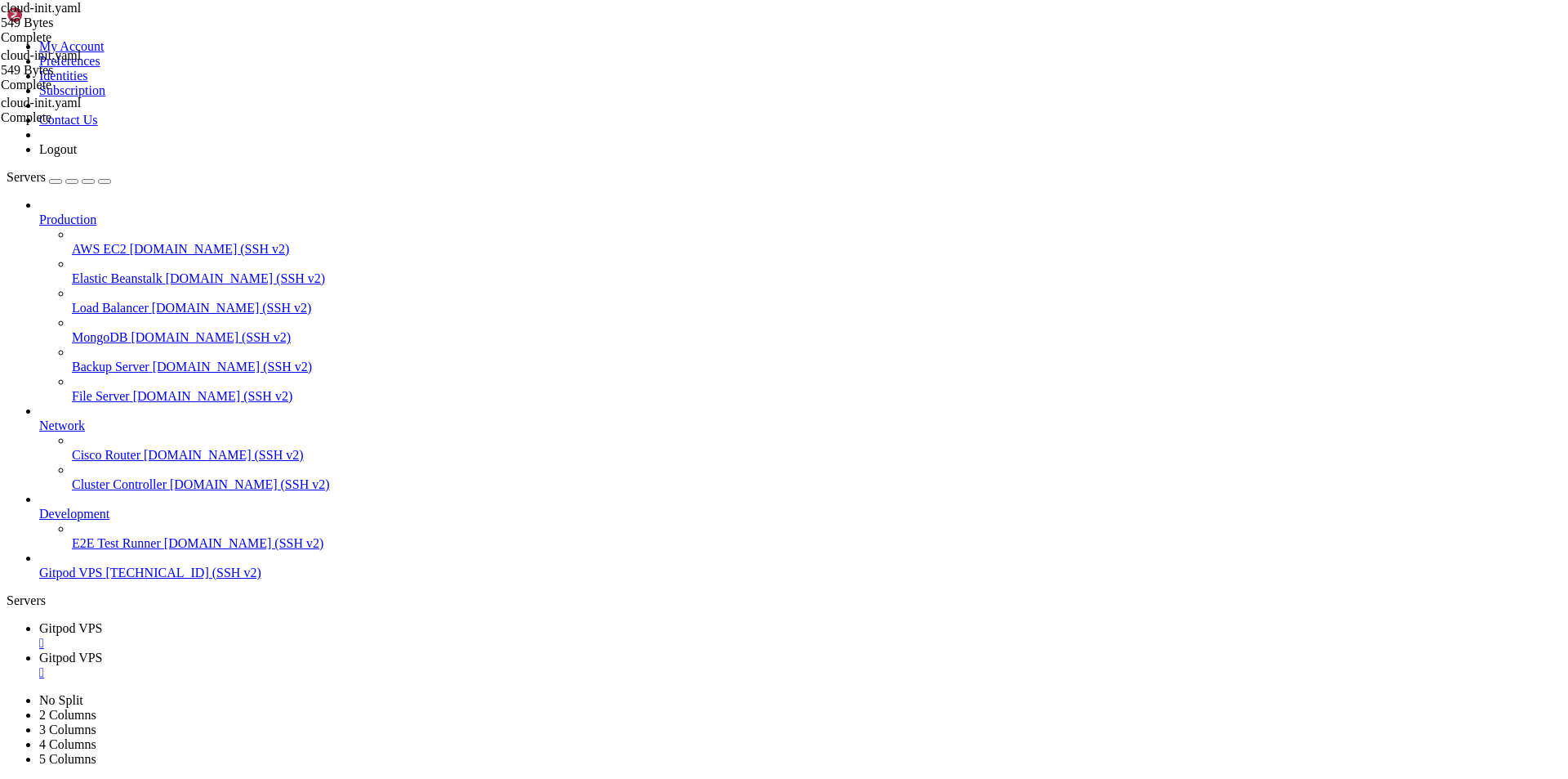
drag, startPoint x: 492, startPoint y: 1426, endPoint x: 60, endPoint y: 1428, distance: 432.0
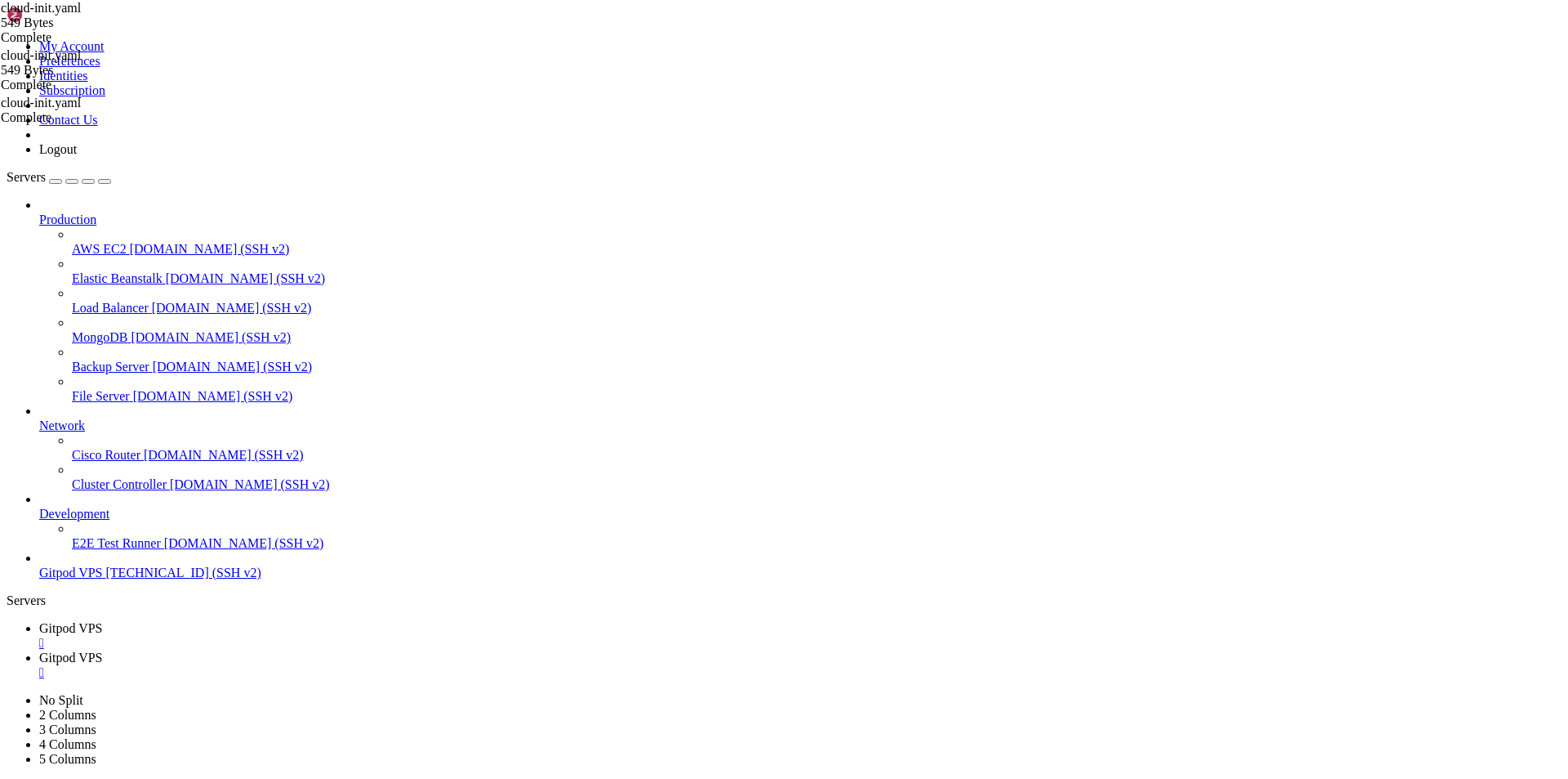
drag, startPoint x: 497, startPoint y: 1427, endPoint x: 62, endPoint y: 1428, distance: 435.0
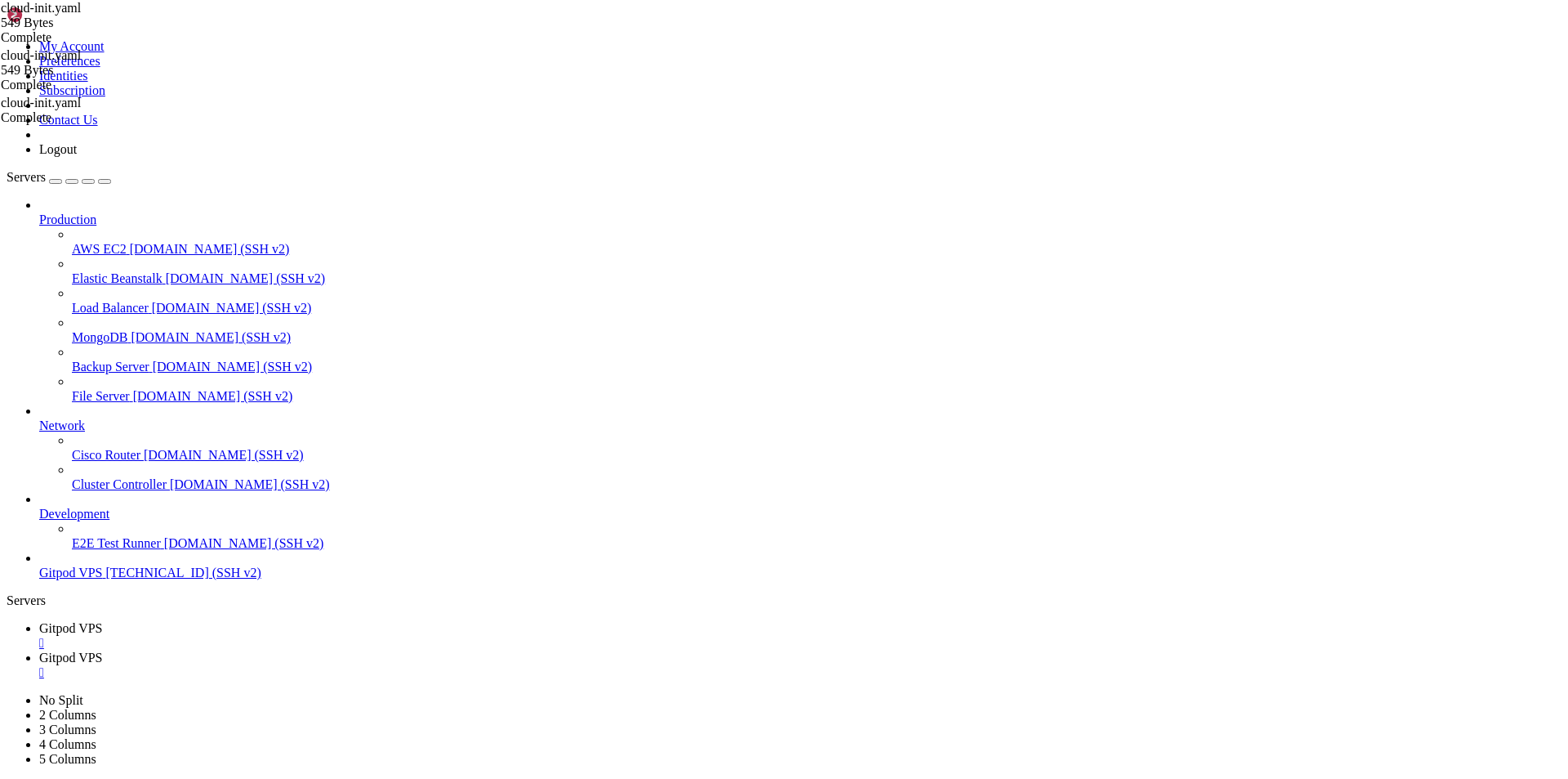
drag, startPoint x: 491, startPoint y: 1412, endPoint x: 14, endPoint y: 1411, distance: 477.0
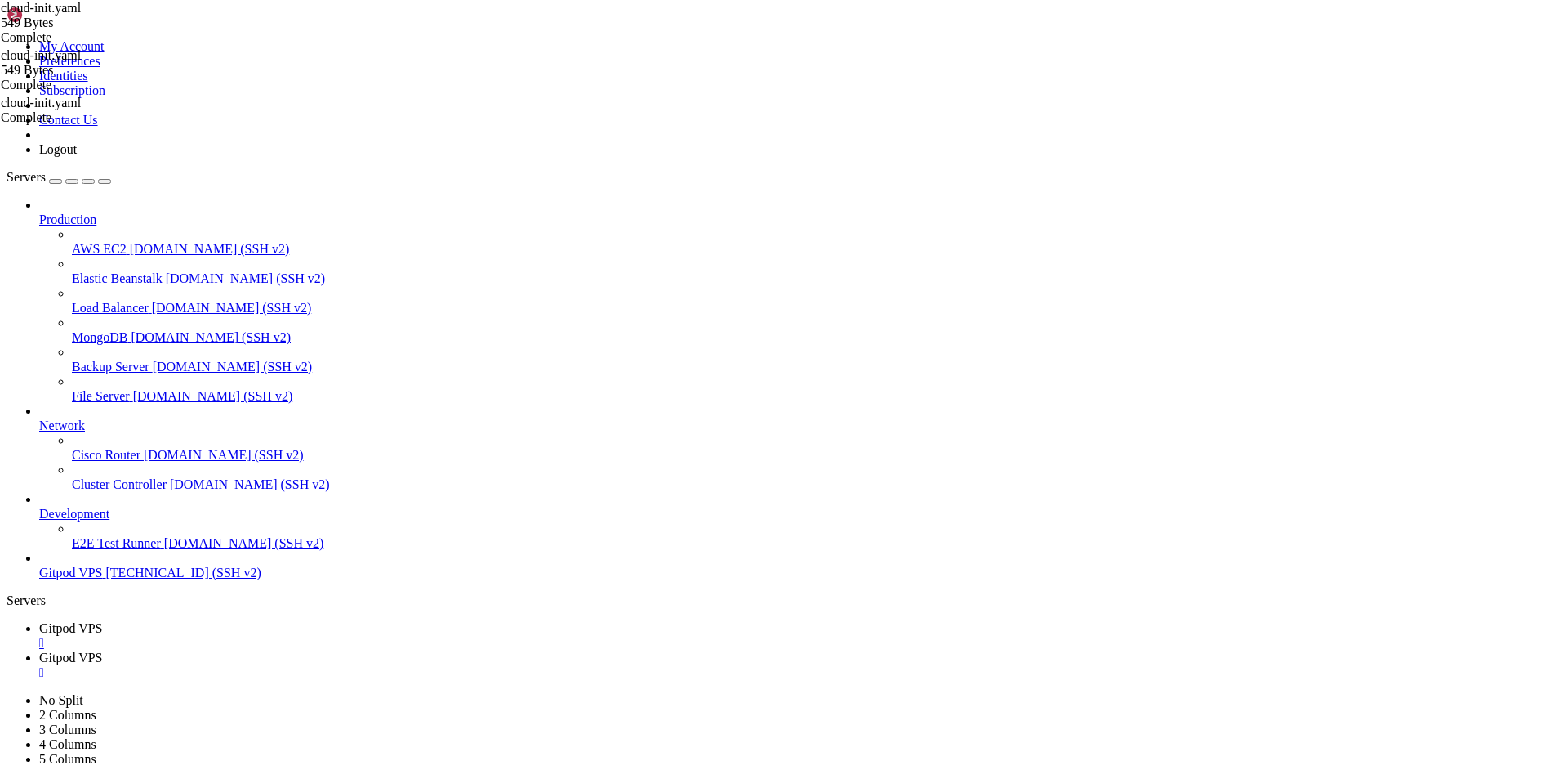
scroll to position [8500, 0]
drag, startPoint x: 1102, startPoint y: 1595, endPoint x: 12, endPoint y: 1550, distance: 1090.9
copy div "ssh-rsa AAAAB3NzaC1yc2EAAAADAQABAAACAQCwcxyFki8edEpVPw8SBvvMO4ELK6oc3A2OVzS5tYb…"
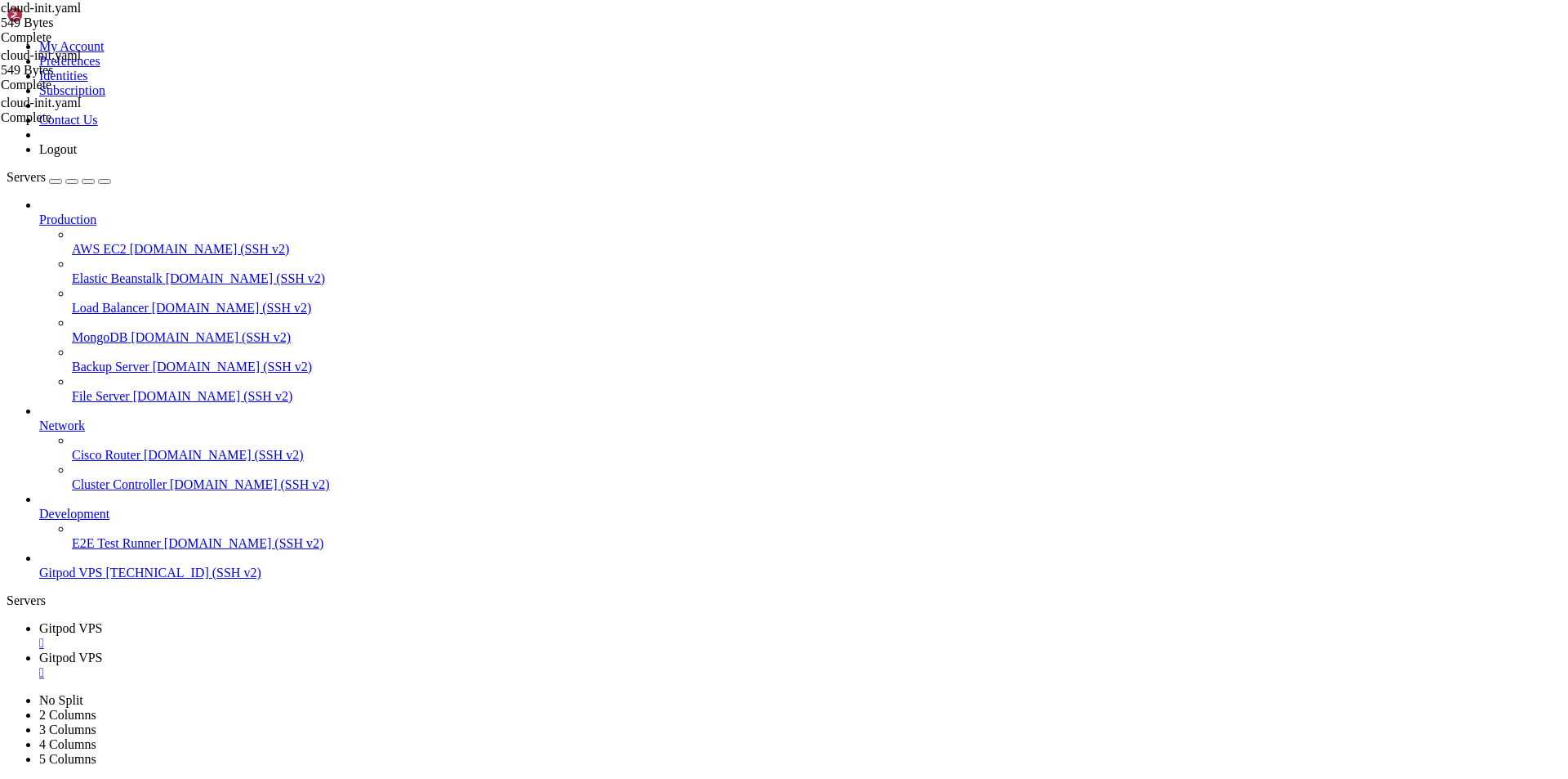
drag, startPoint x: 521, startPoint y: 1610, endPoint x: 12, endPoint y: 1538, distance: 514.1
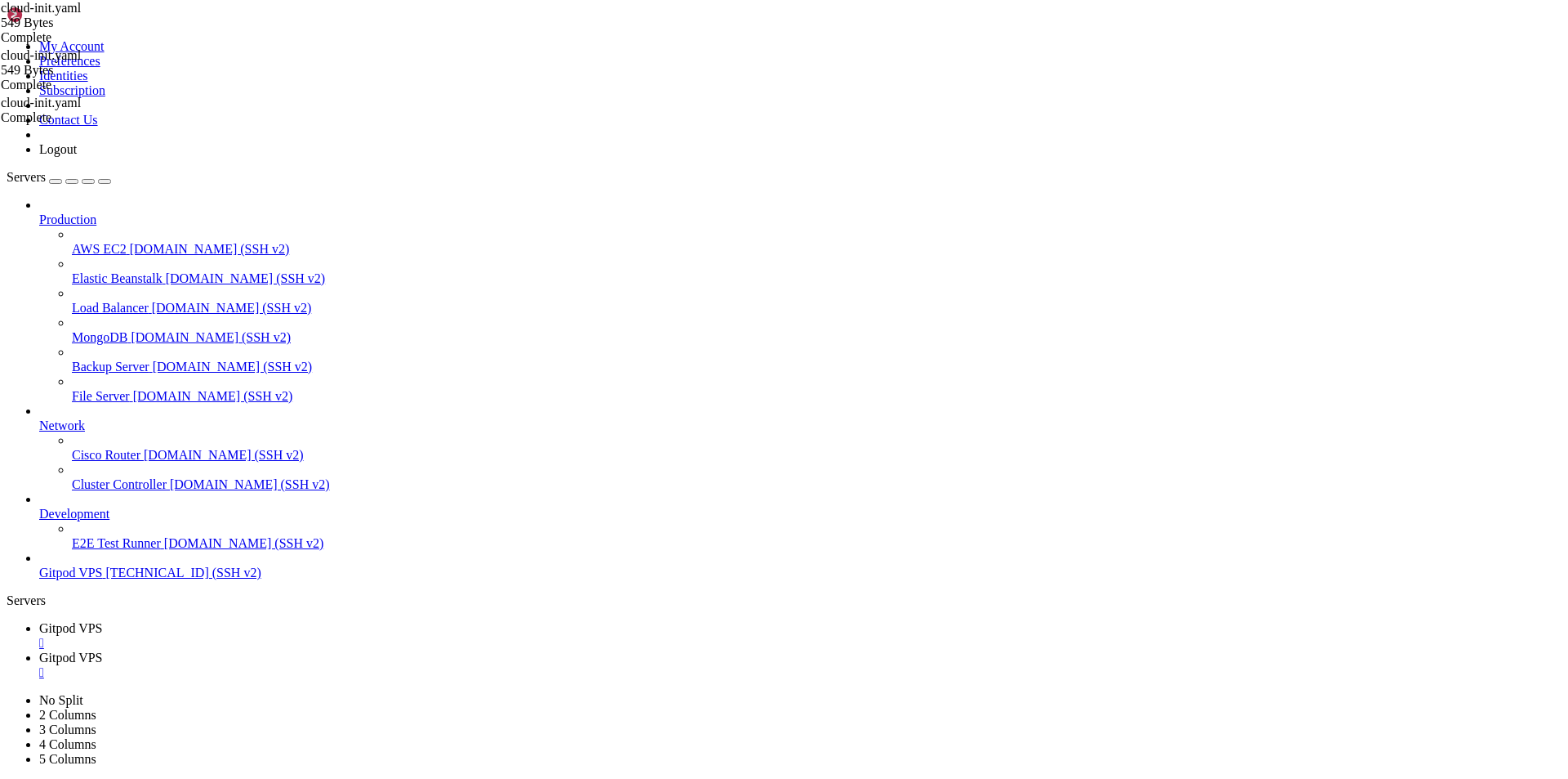
drag, startPoint x: 257, startPoint y: 1526, endPoint x: 102, endPoint y: 1527, distance: 155.0
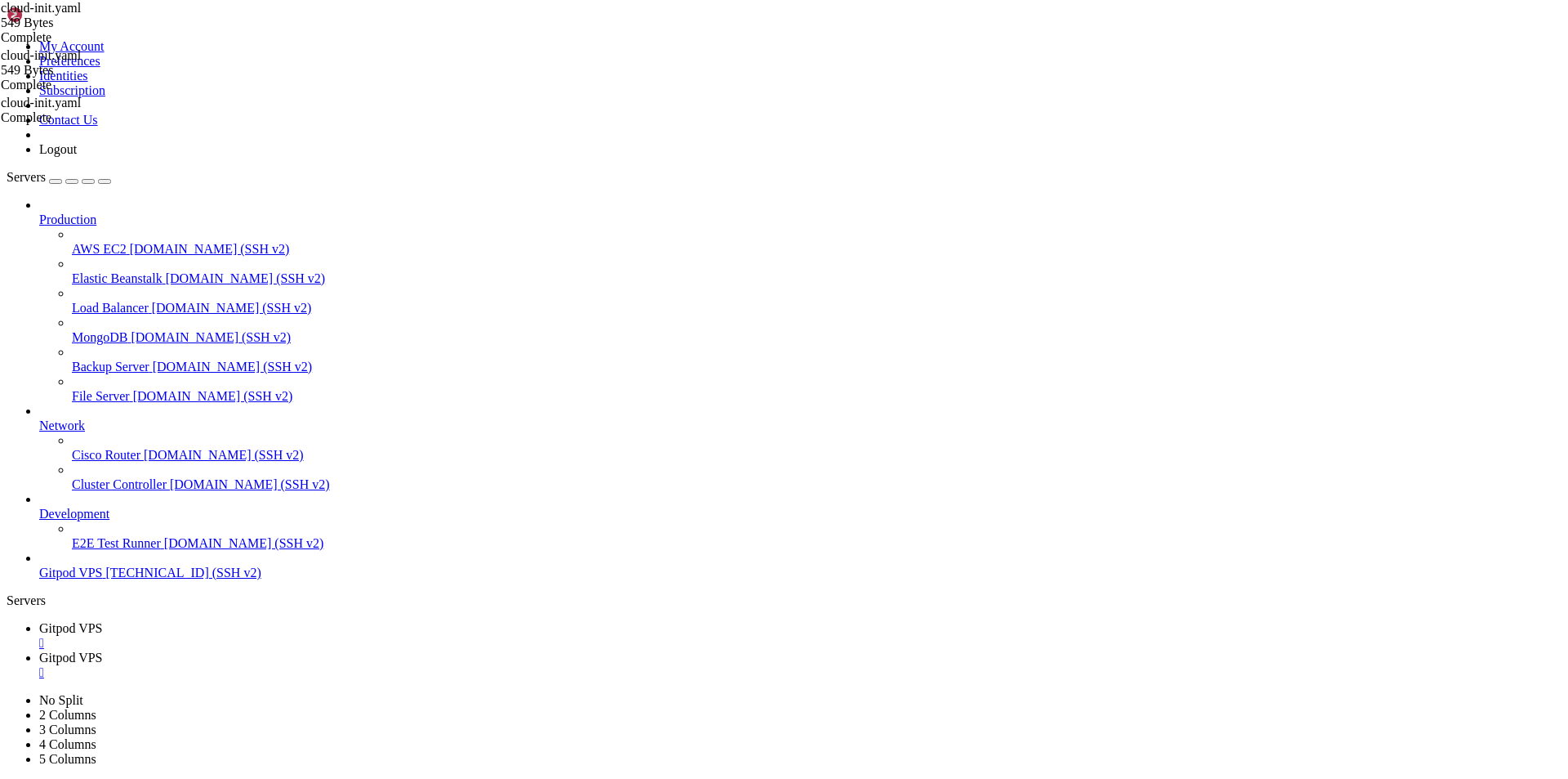
drag, startPoint x: 123, startPoint y: 666, endPoint x: 191, endPoint y: 741, distance: 101.2
click at [191, 580] on div "Production AWS EC2 demo.shellngn.com (SSH v2) Elastic Beanstalk demo.shellngn.c…" at bounding box center [784, 390] width 1556 height 383
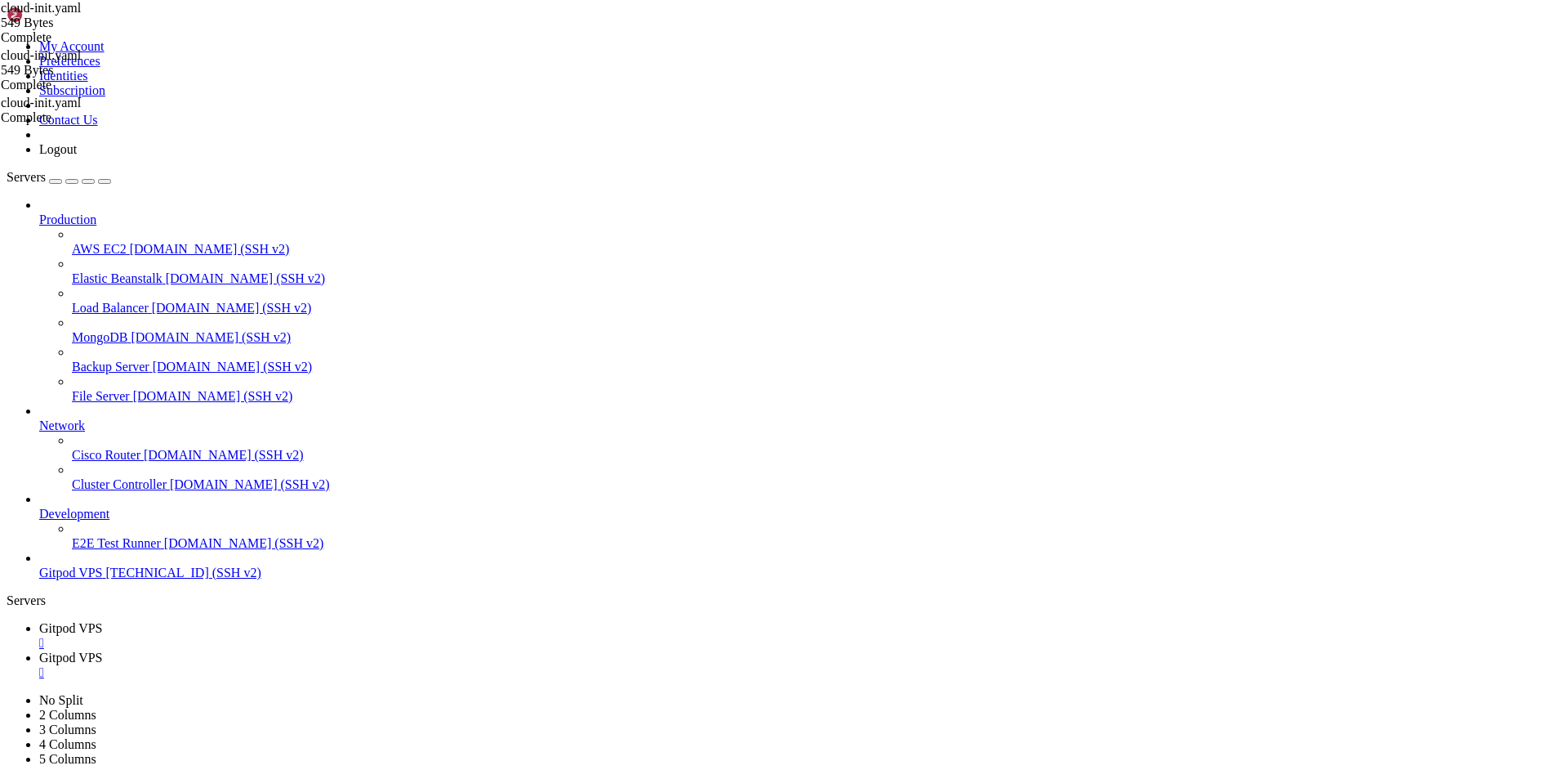
drag, startPoint x: 401, startPoint y: 1596, endPoint x: 17, endPoint y: 1427, distance: 419.5
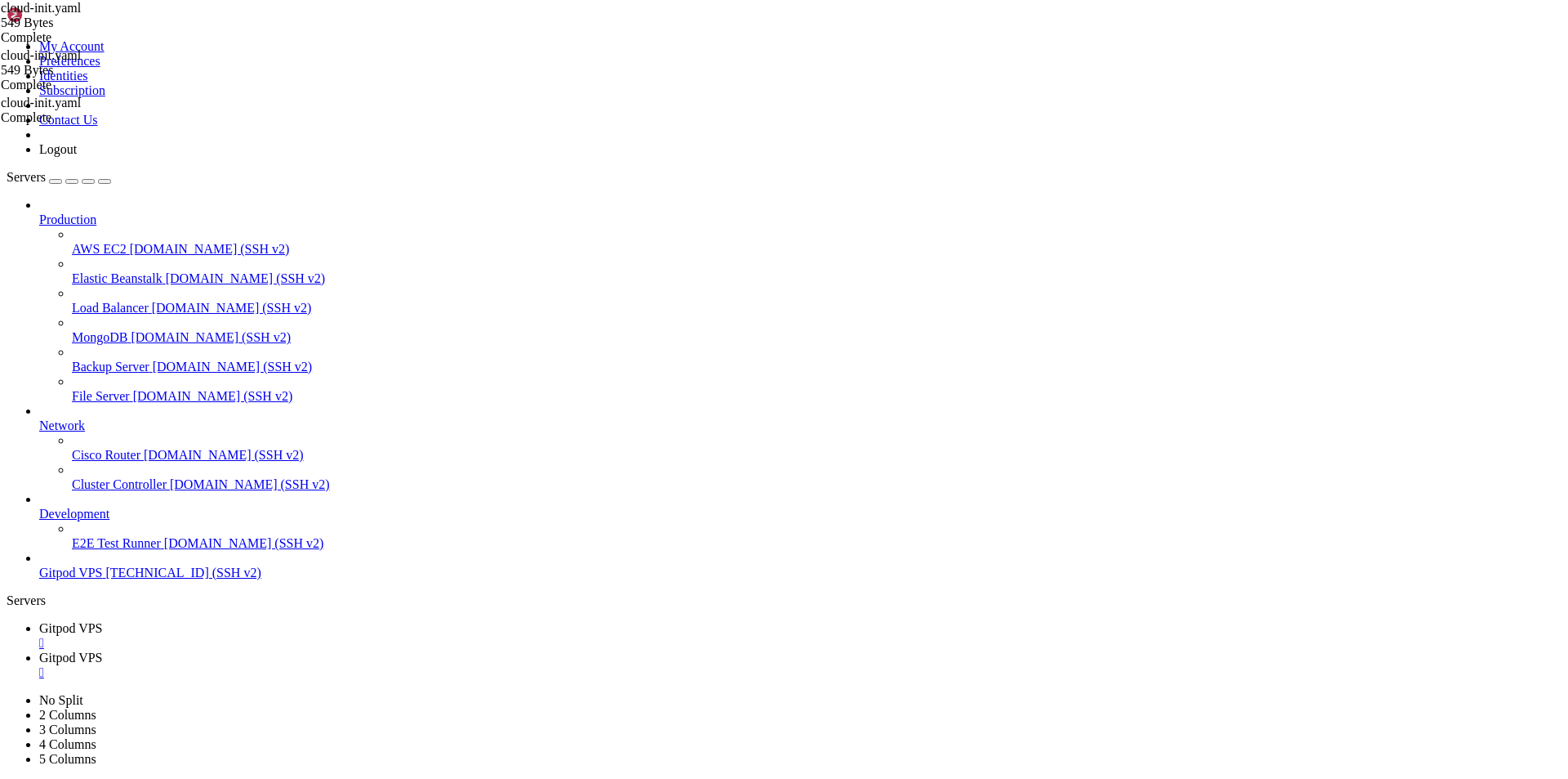
drag, startPoint x: 191, startPoint y: 1614, endPoint x: 87, endPoint y: 1448, distance: 195.9
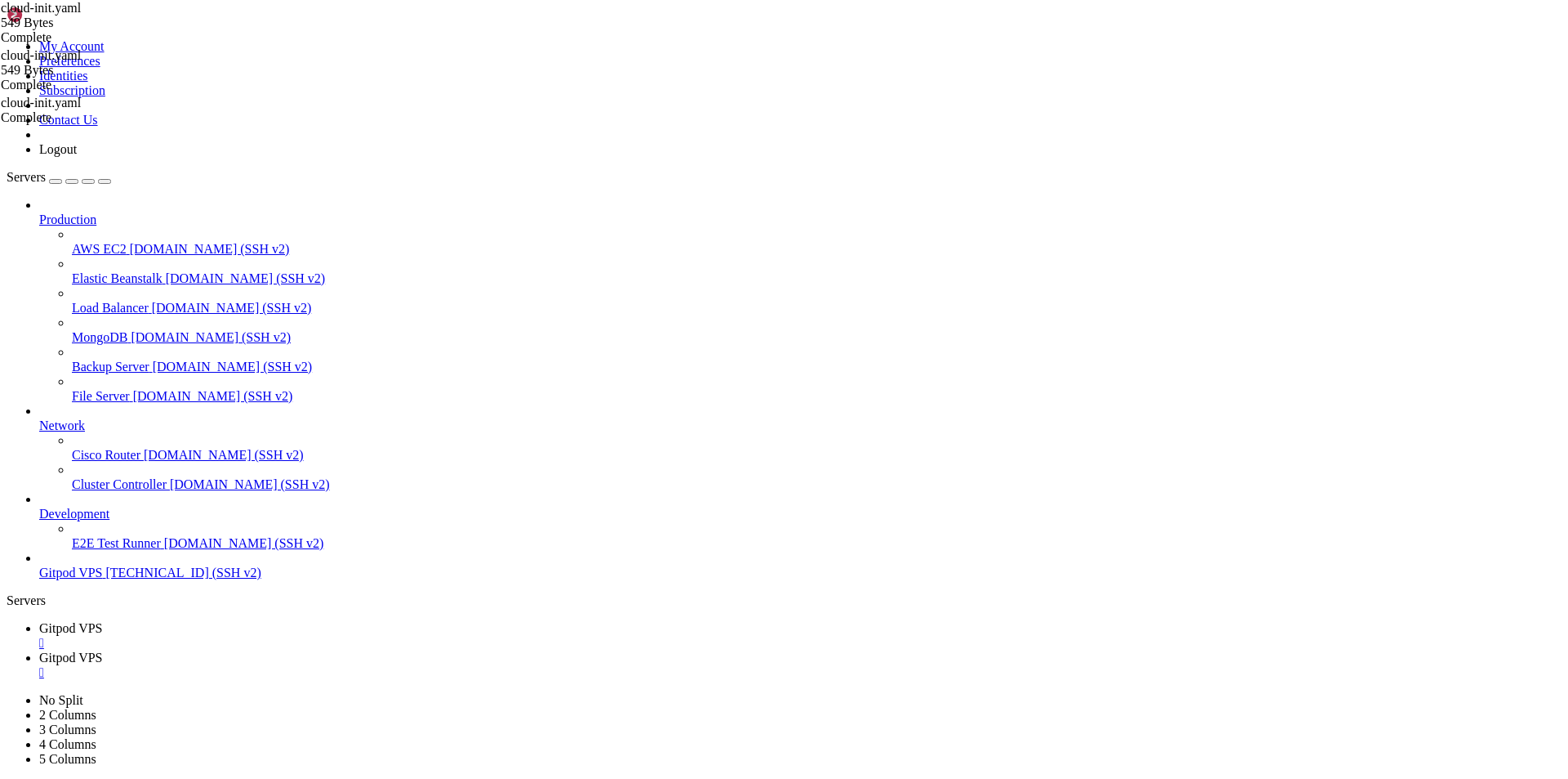
drag, startPoint x: 168, startPoint y: 1607, endPoint x: 80, endPoint y: 1505, distance: 134.7
drag, startPoint x: 1217, startPoint y: 1590, endPoint x: 12, endPoint y: 1400, distance: 1219.9
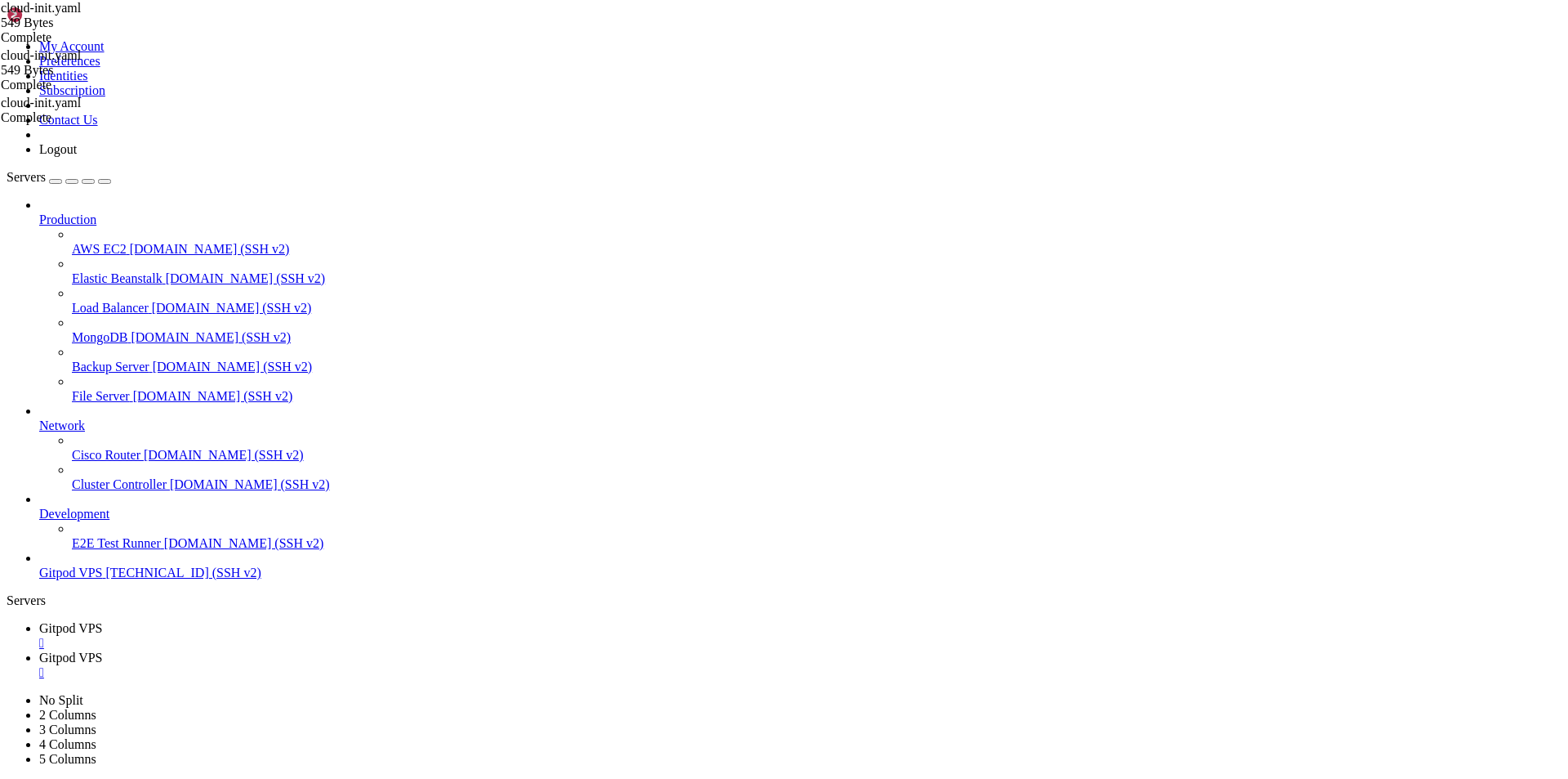
scroll to position [9154, 0]
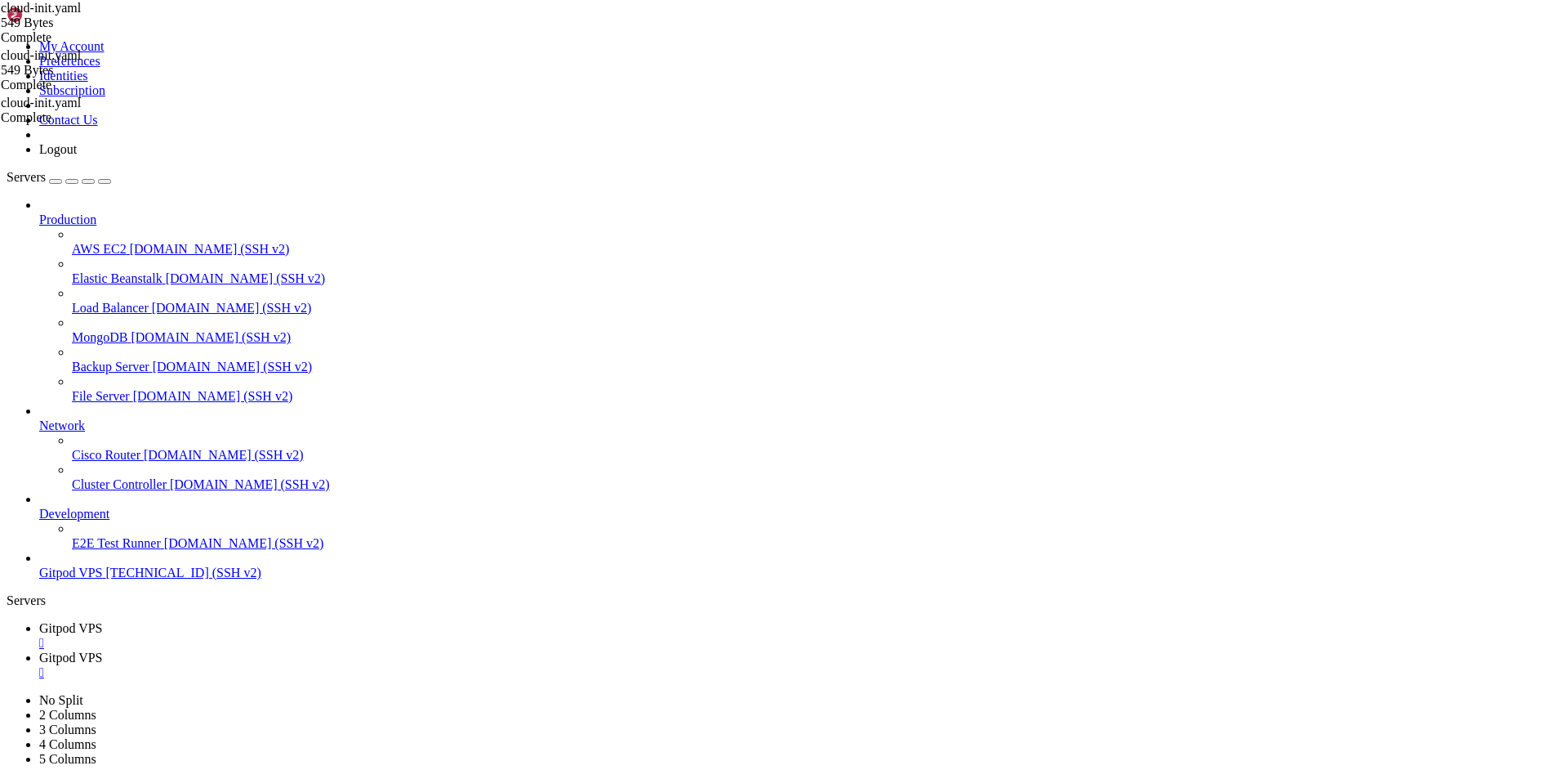
drag, startPoint x: 275, startPoint y: 1606, endPoint x: 169, endPoint y: 1569, distance: 112.3
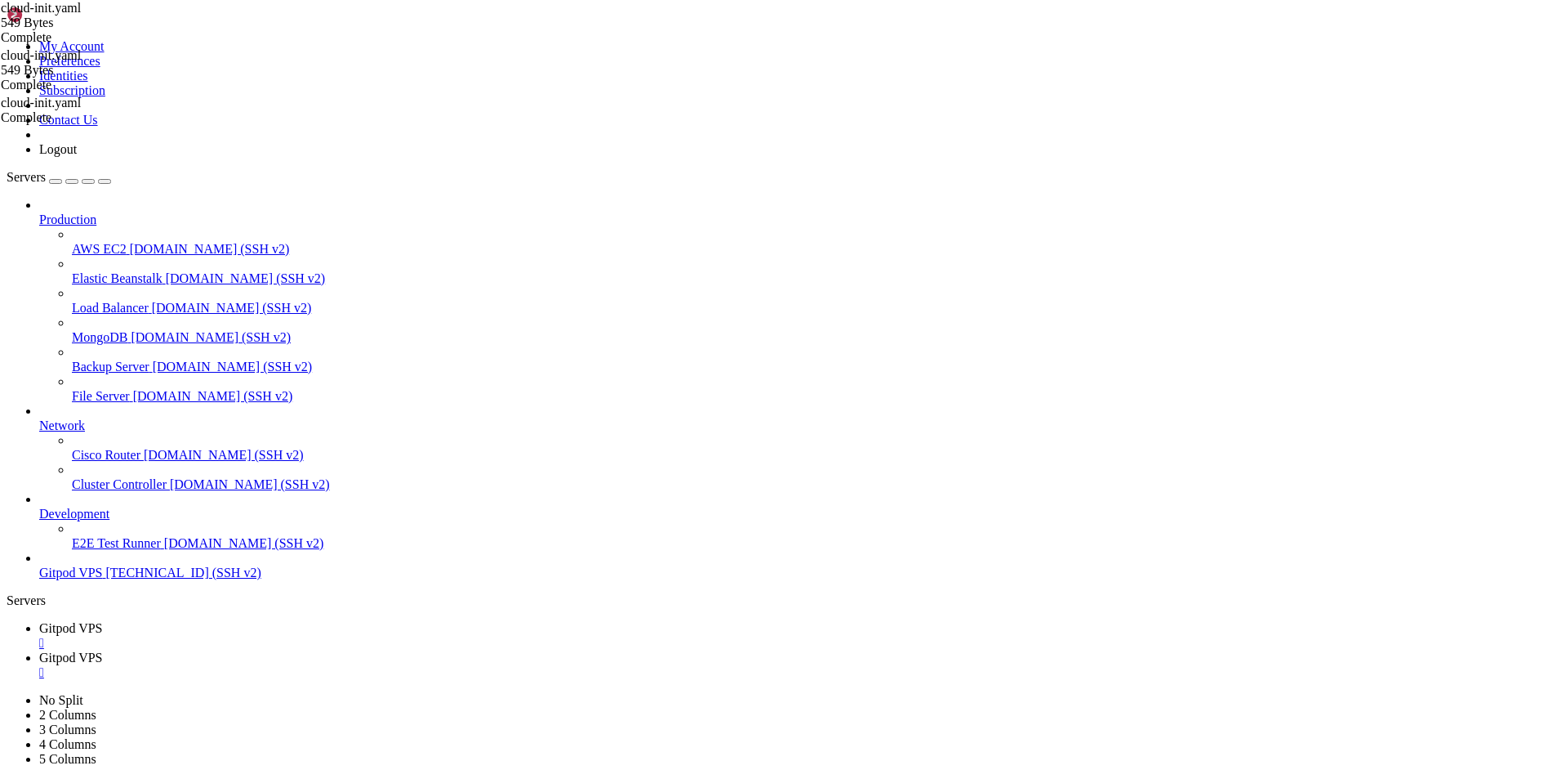
drag, startPoint x: 534, startPoint y: 1581, endPoint x: 14, endPoint y: 1513, distance: 524.4
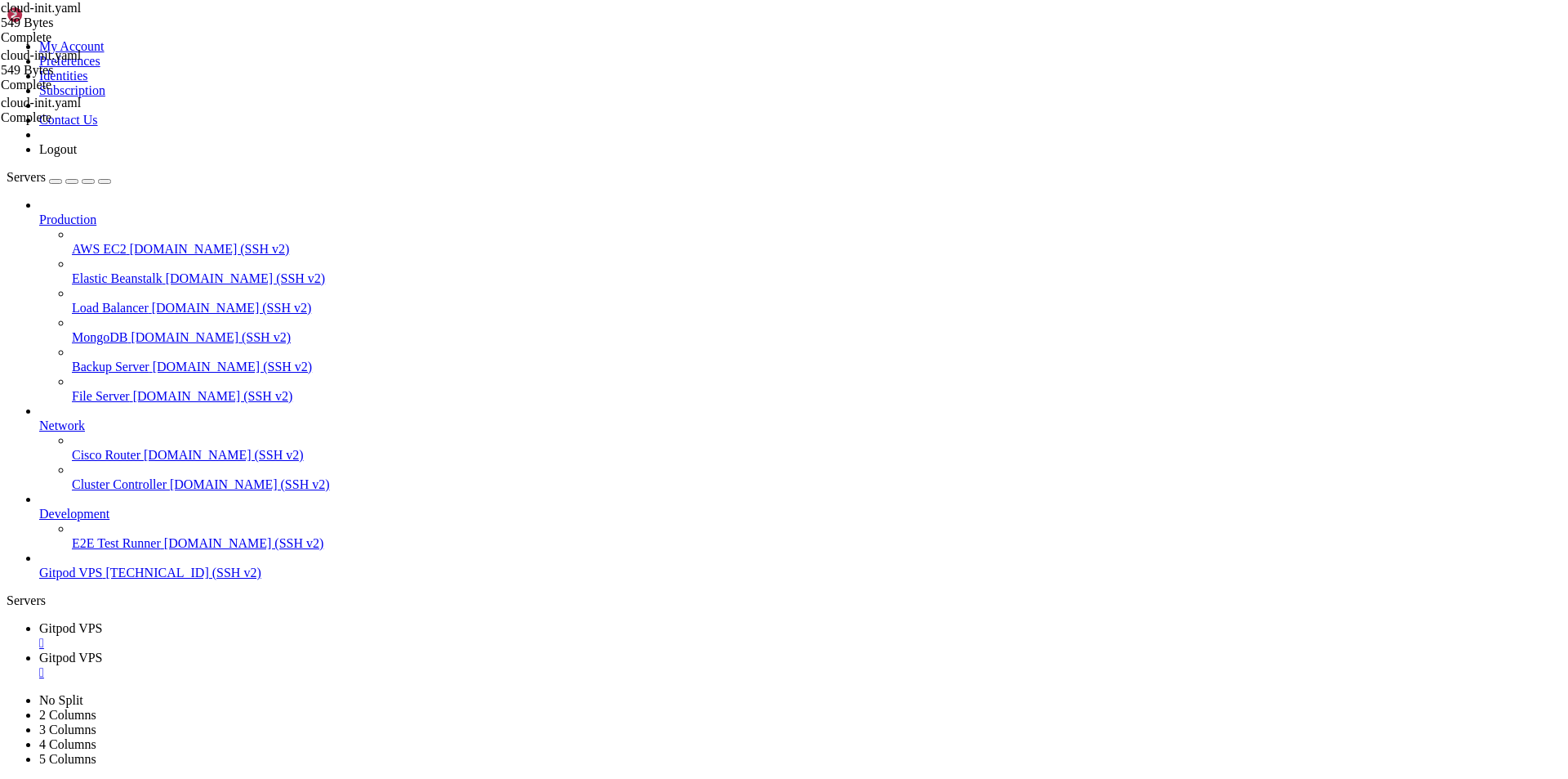
drag, startPoint x: 157, startPoint y: 1607, endPoint x: 14, endPoint y: 1482, distance: 189.9
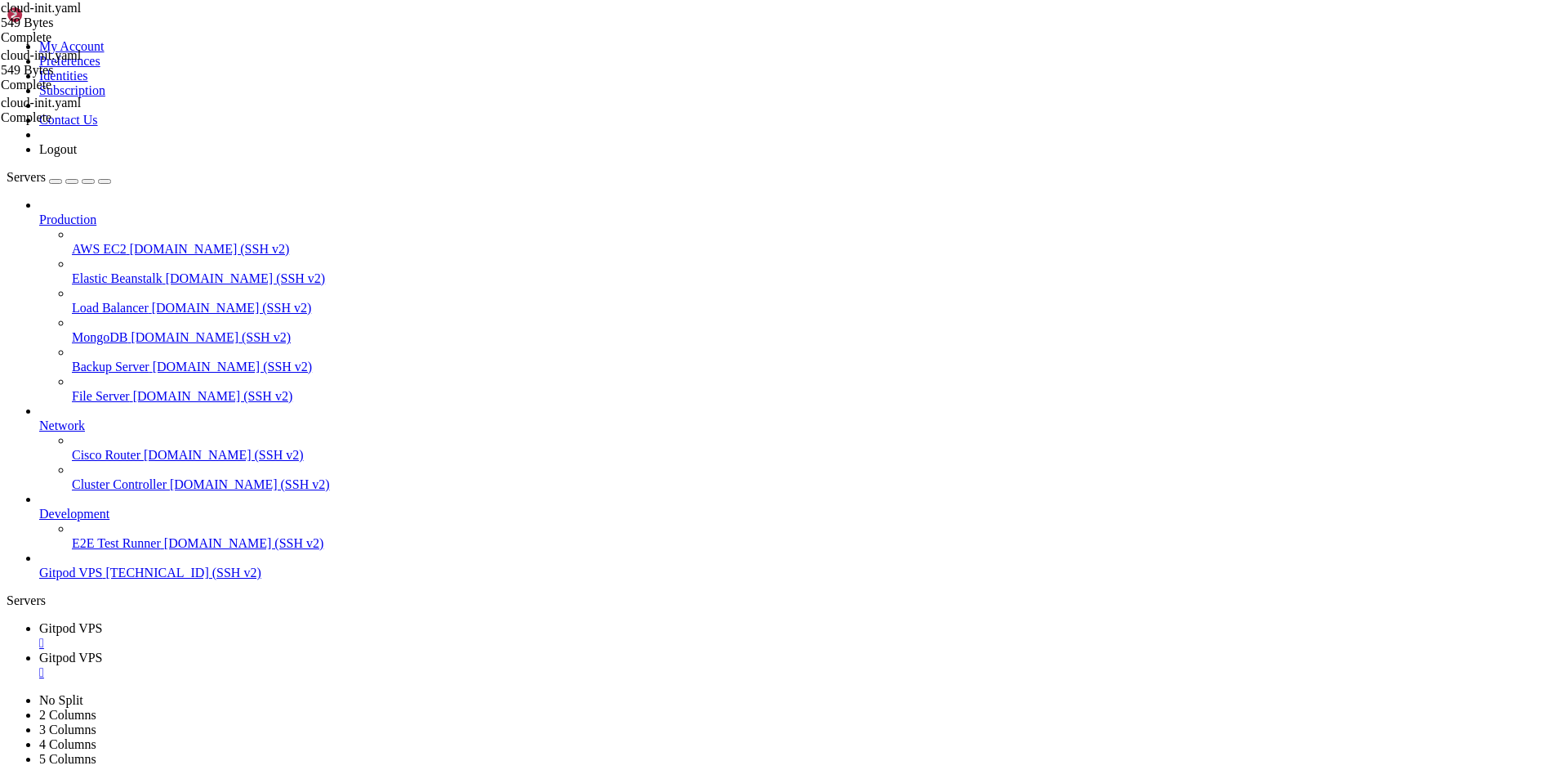
scroll to position [9917, 0]
drag, startPoint x: 256, startPoint y: 1608, endPoint x: 14, endPoint y: 1123, distance: 542.0
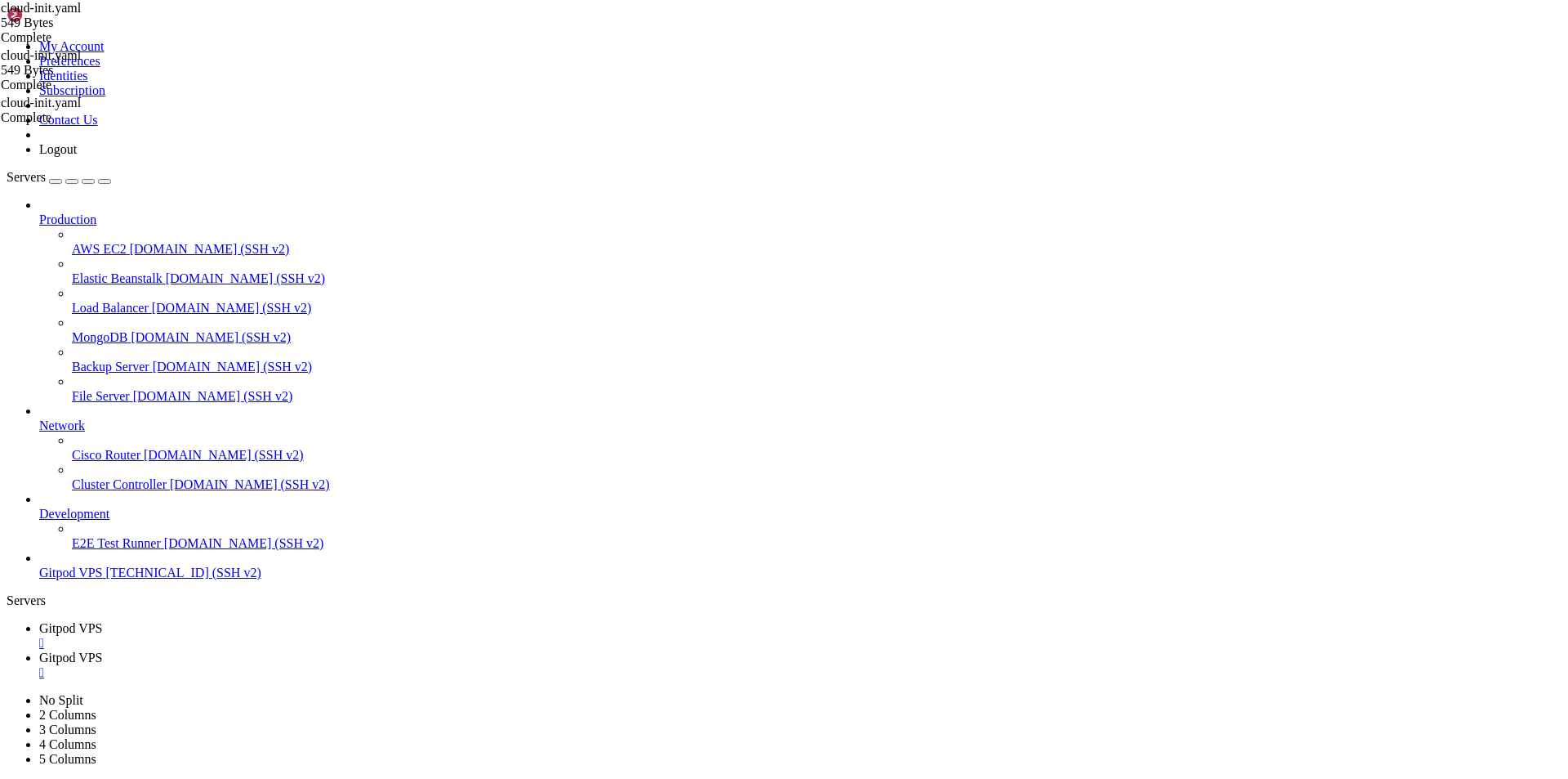
scroll to position [10501, 0]
drag, startPoint x: 252, startPoint y: 1604, endPoint x: 14, endPoint y: 1035, distance: 616.8
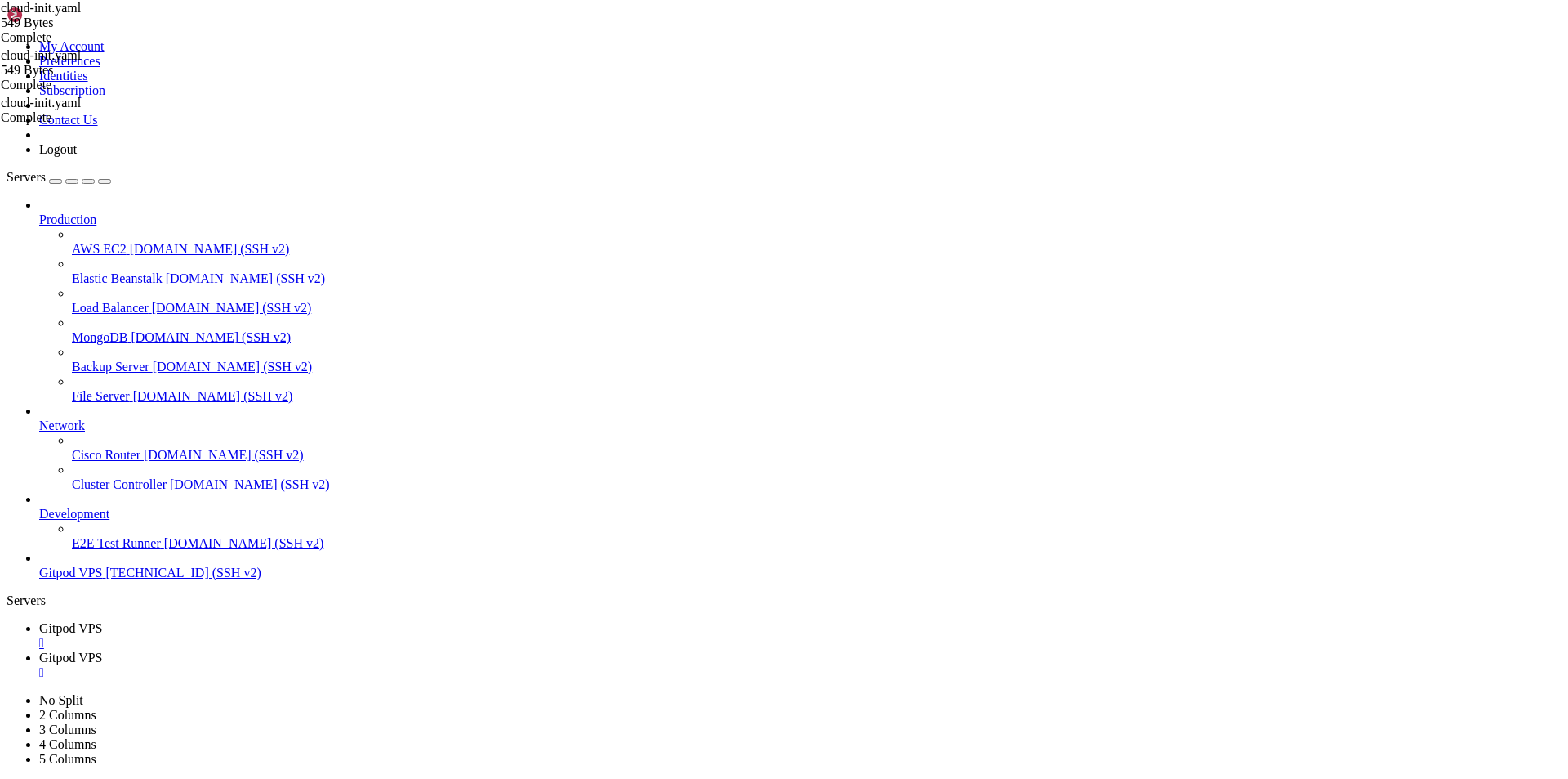
scroll to position [10696, 0]
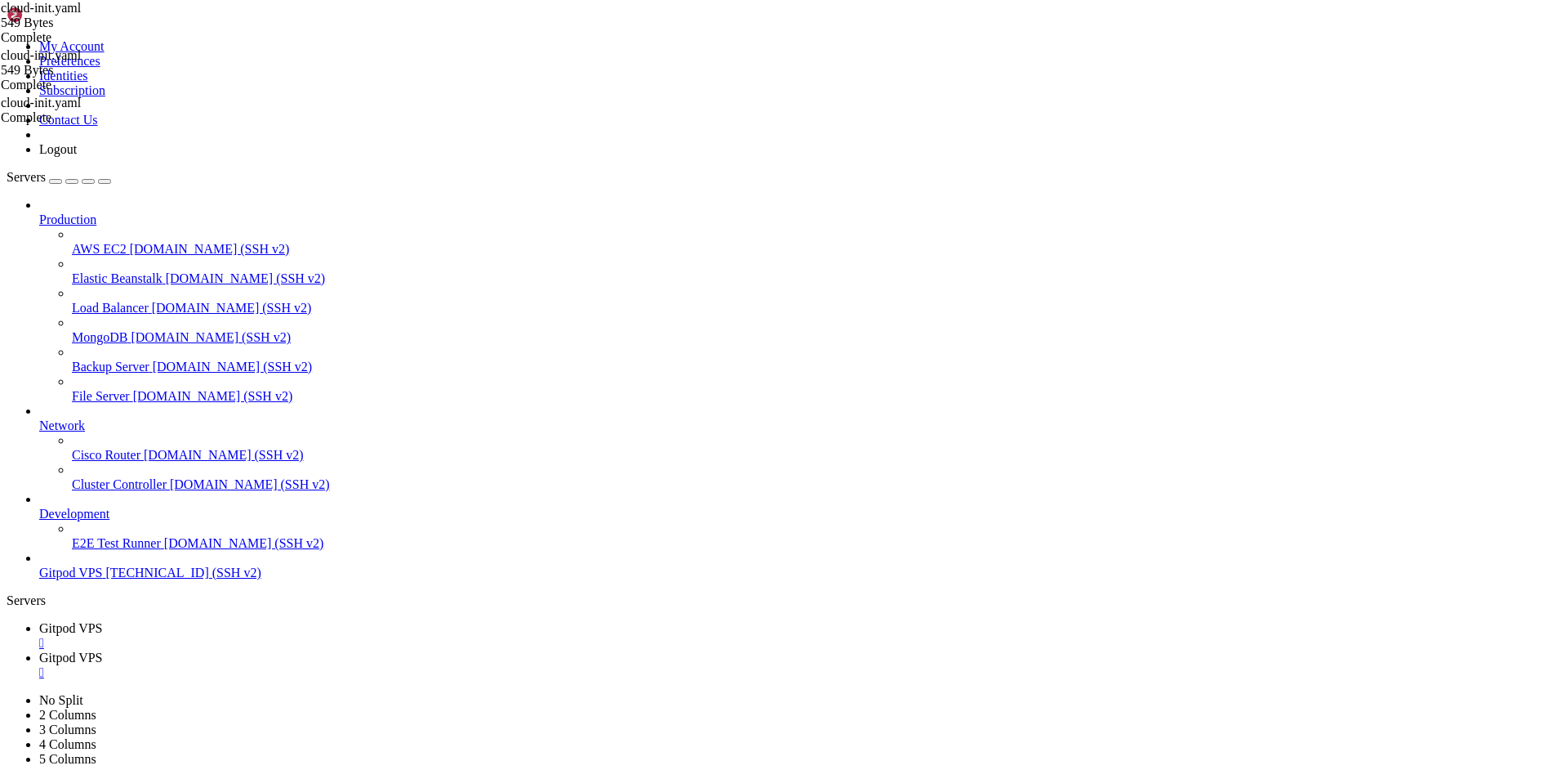
drag, startPoint x: 521, startPoint y: 1688, endPoint x: 322, endPoint y: 1614, distance: 212.3
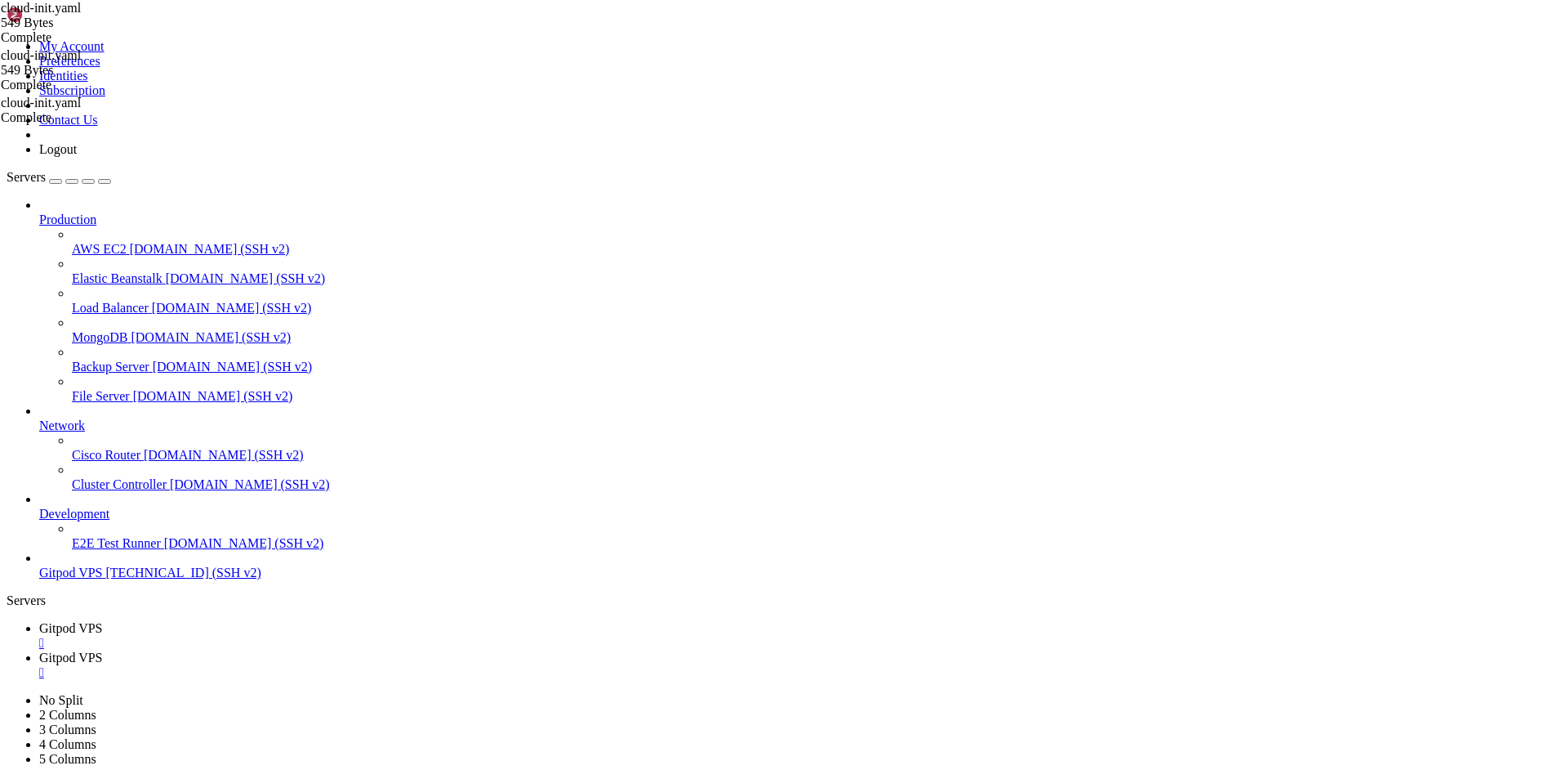
drag, startPoint x: 322, startPoint y: 1614, endPoint x: 291, endPoint y: 1606, distance: 32.0
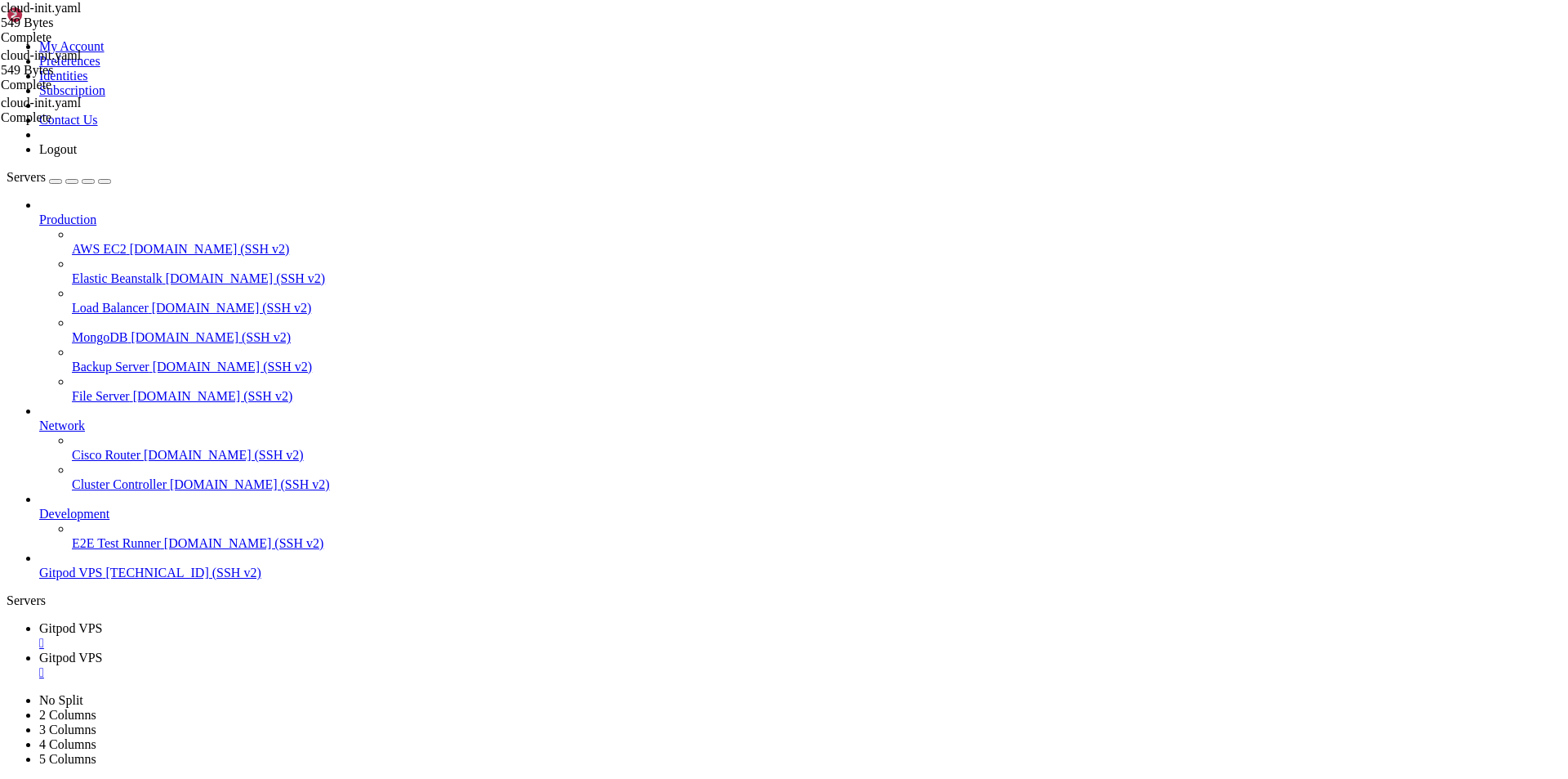
scroll to position [12182, 0]
drag, startPoint x: 308, startPoint y: 667, endPoint x: 515, endPoint y: 743, distance: 220.5
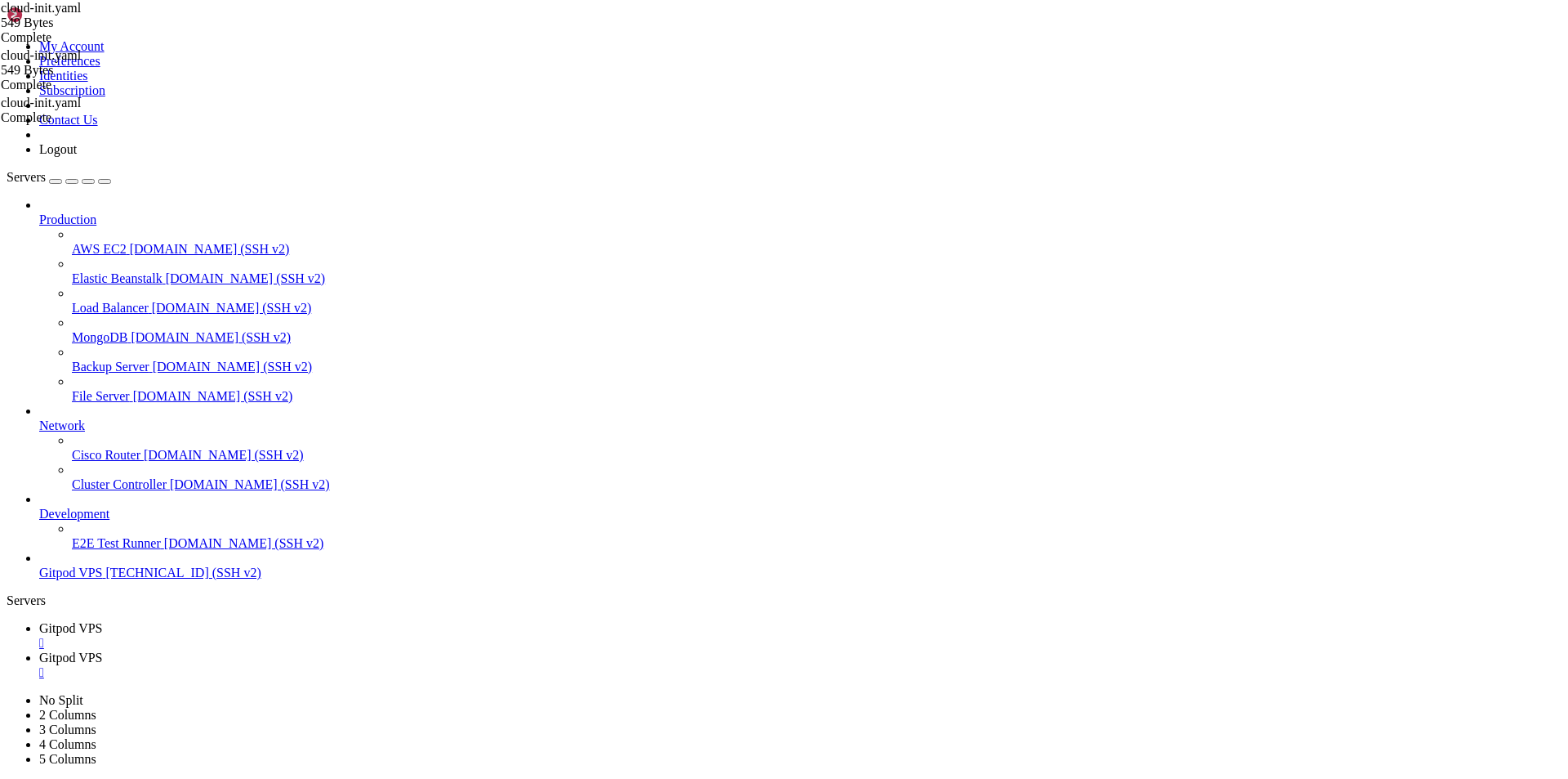
drag, startPoint x: 327, startPoint y: 1607, endPoint x: 13, endPoint y: 1482, distance: 338.0
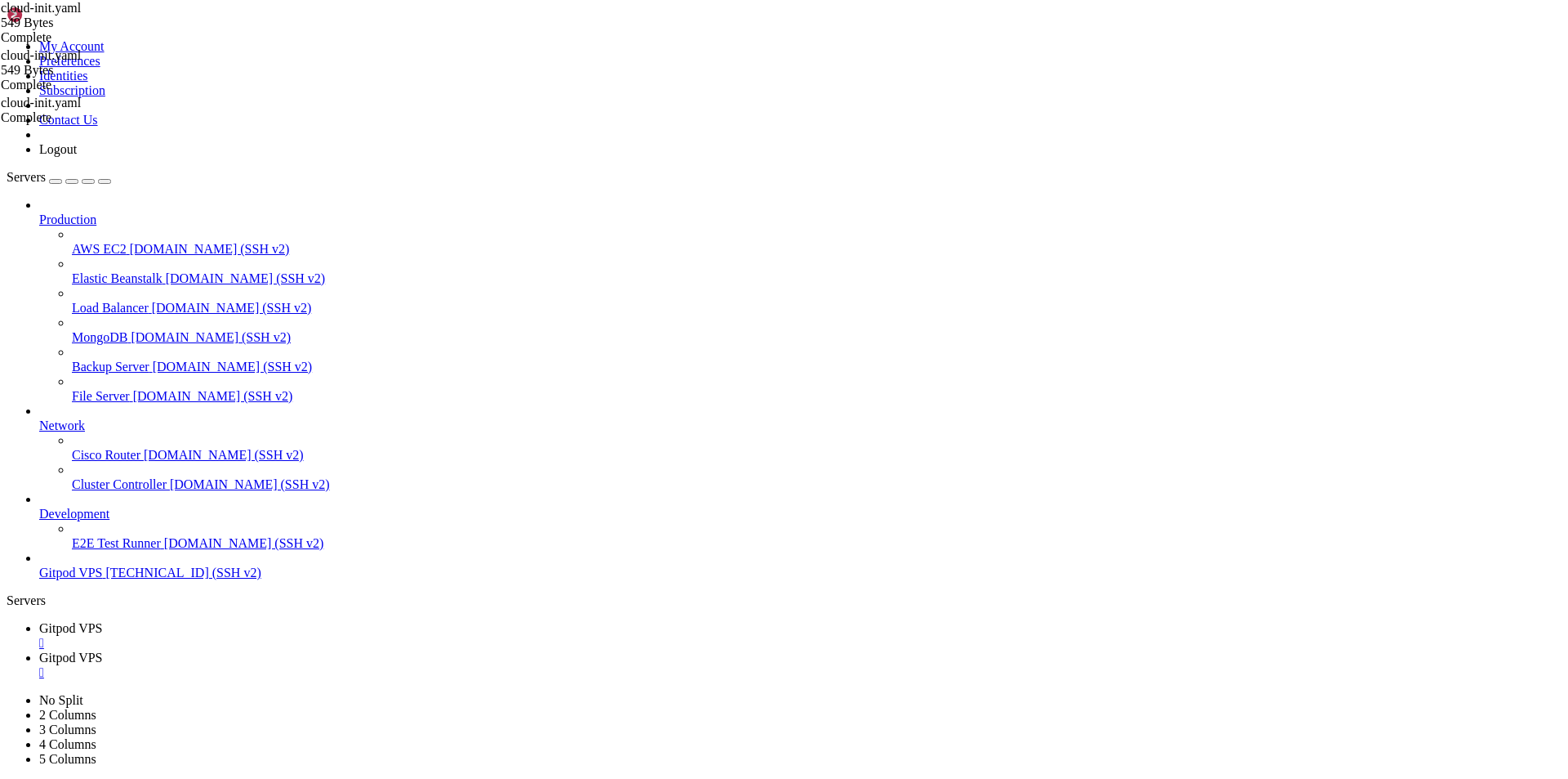
scroll to position [12320, 0]
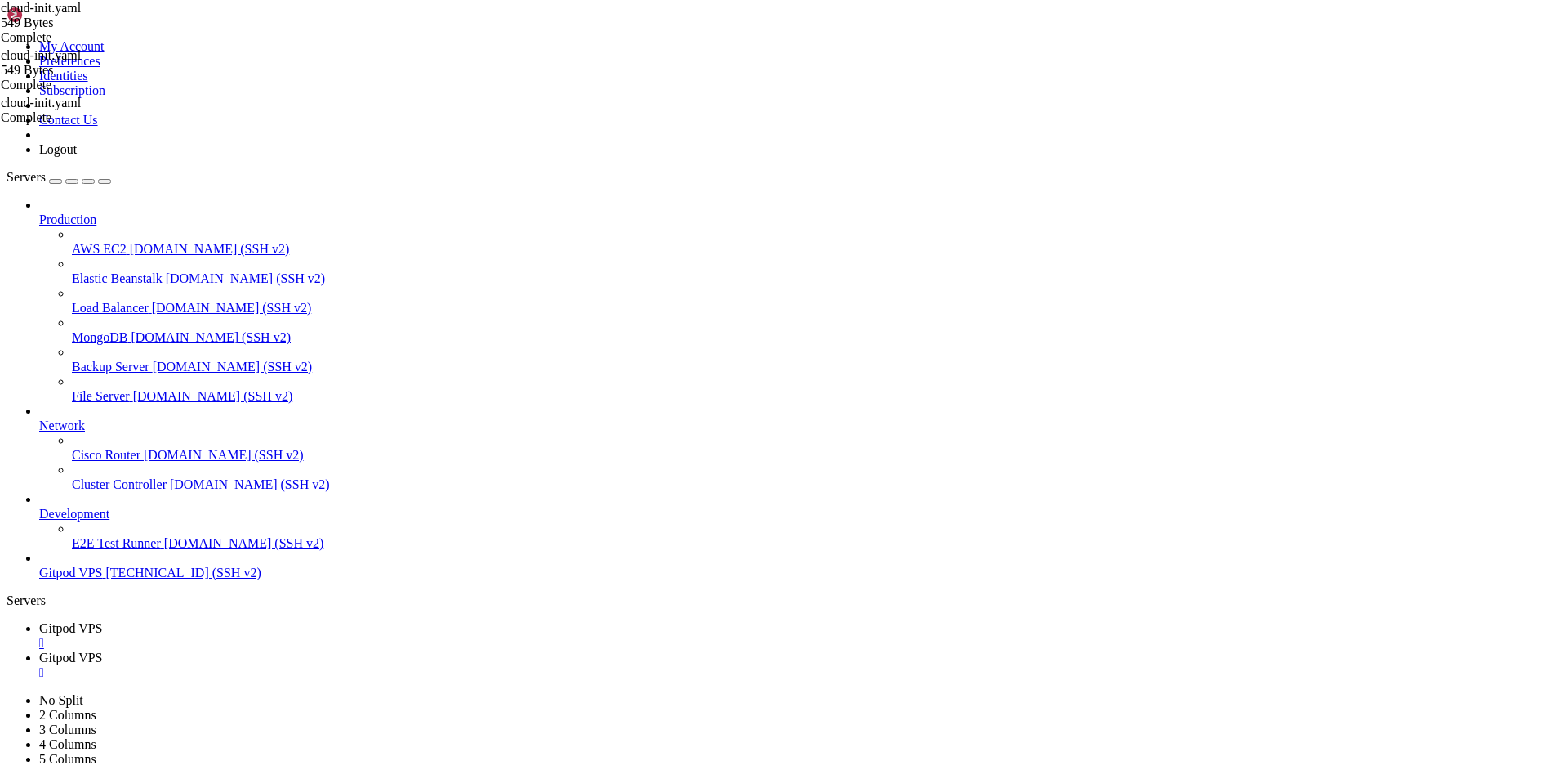
scroll to position [13098, 0]
drag, startPoint x: 325, startPoint y: 1607, endPoint x: 12, endPoint y: 1059, distance: 631.1
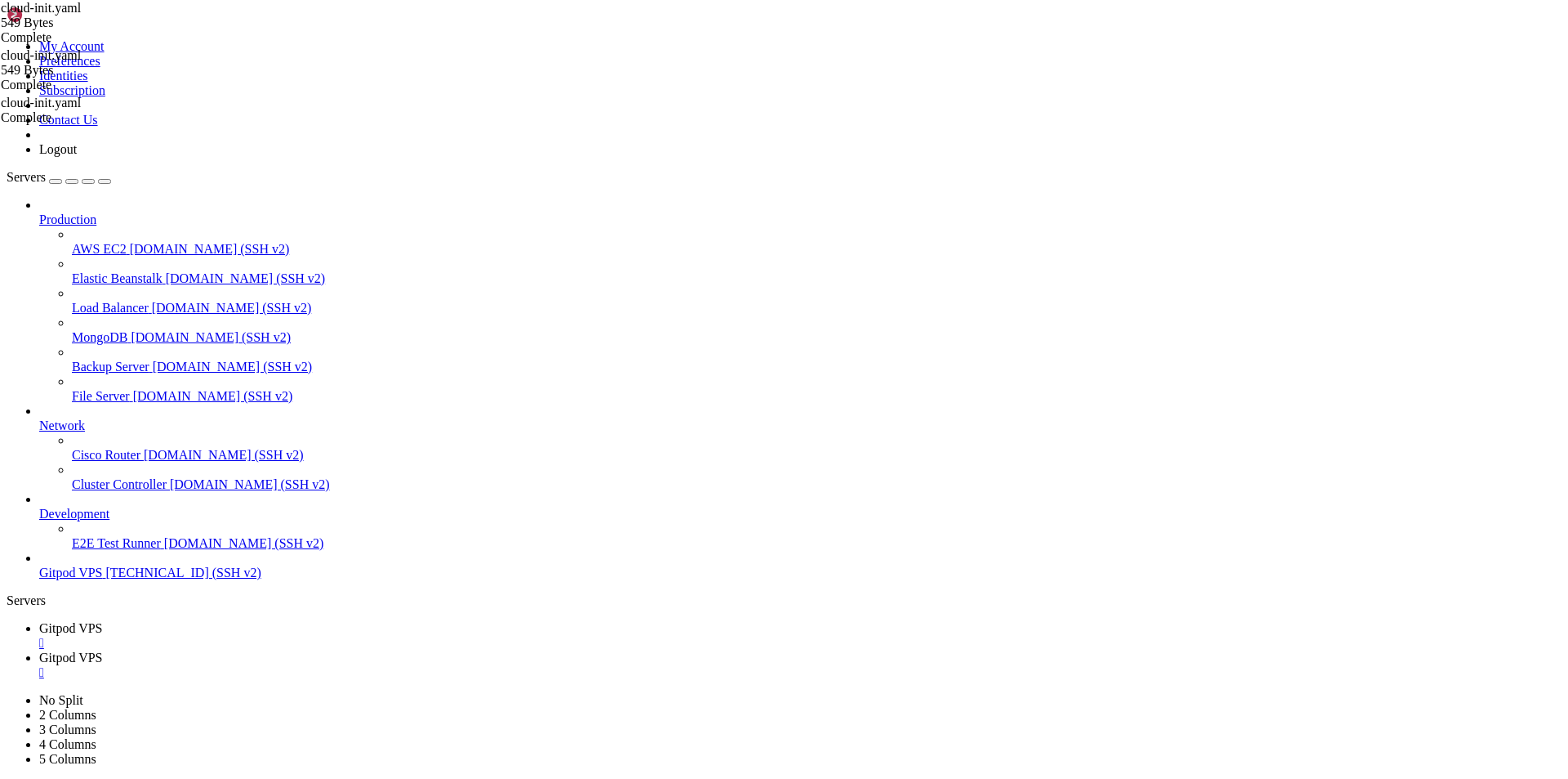
drag, startPoint x: 328, startPoint y: 1609, endPoint x: 10, endPoint y: 1412, distance: 374.1
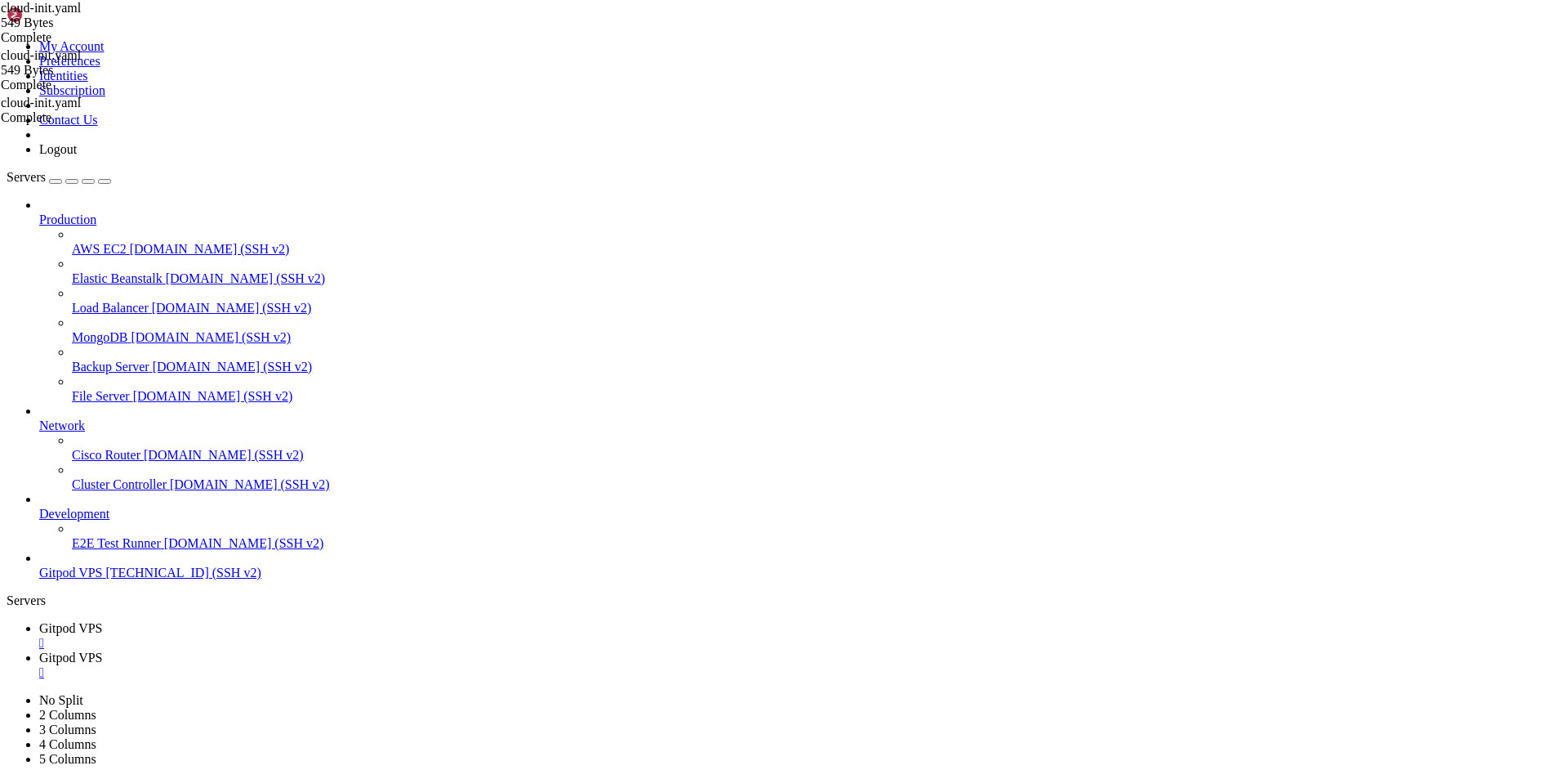
drag, startPoint x: 325, startPoint y: 1612, endPoint x: 13, endPoint y: 1418, distance: 367.4
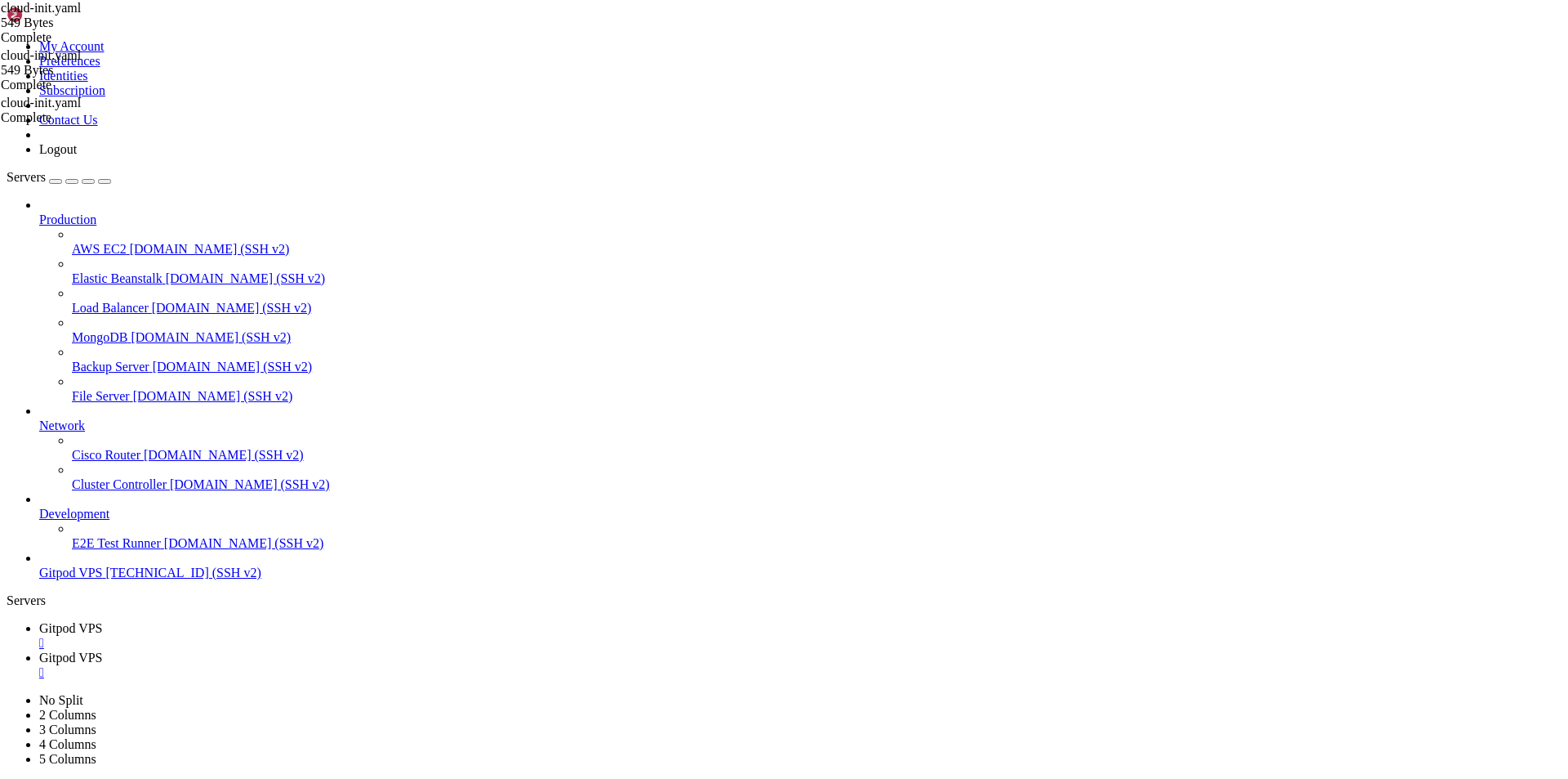
scroll to position [13765, 0]
drag, startPoint x: 366, startPoint y: 1610, endPoint x: 342, endPoint y: 1604, distance: 24.7
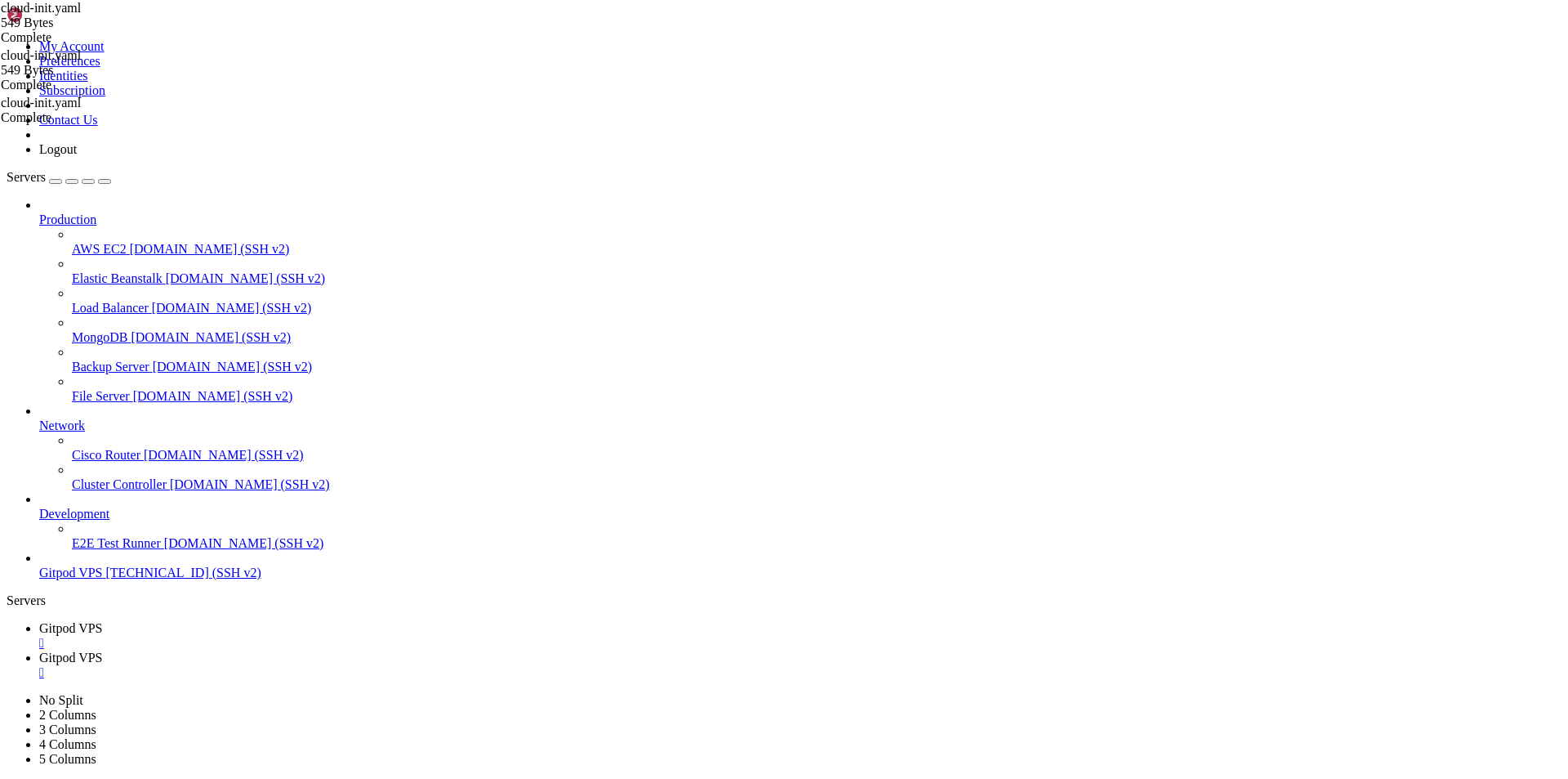
scroll to position [13821, 0]
drag, startPoint x: 49, startPoint y: 1613, endPoint x: 13, endPoint y: 1112, distance: 502.3
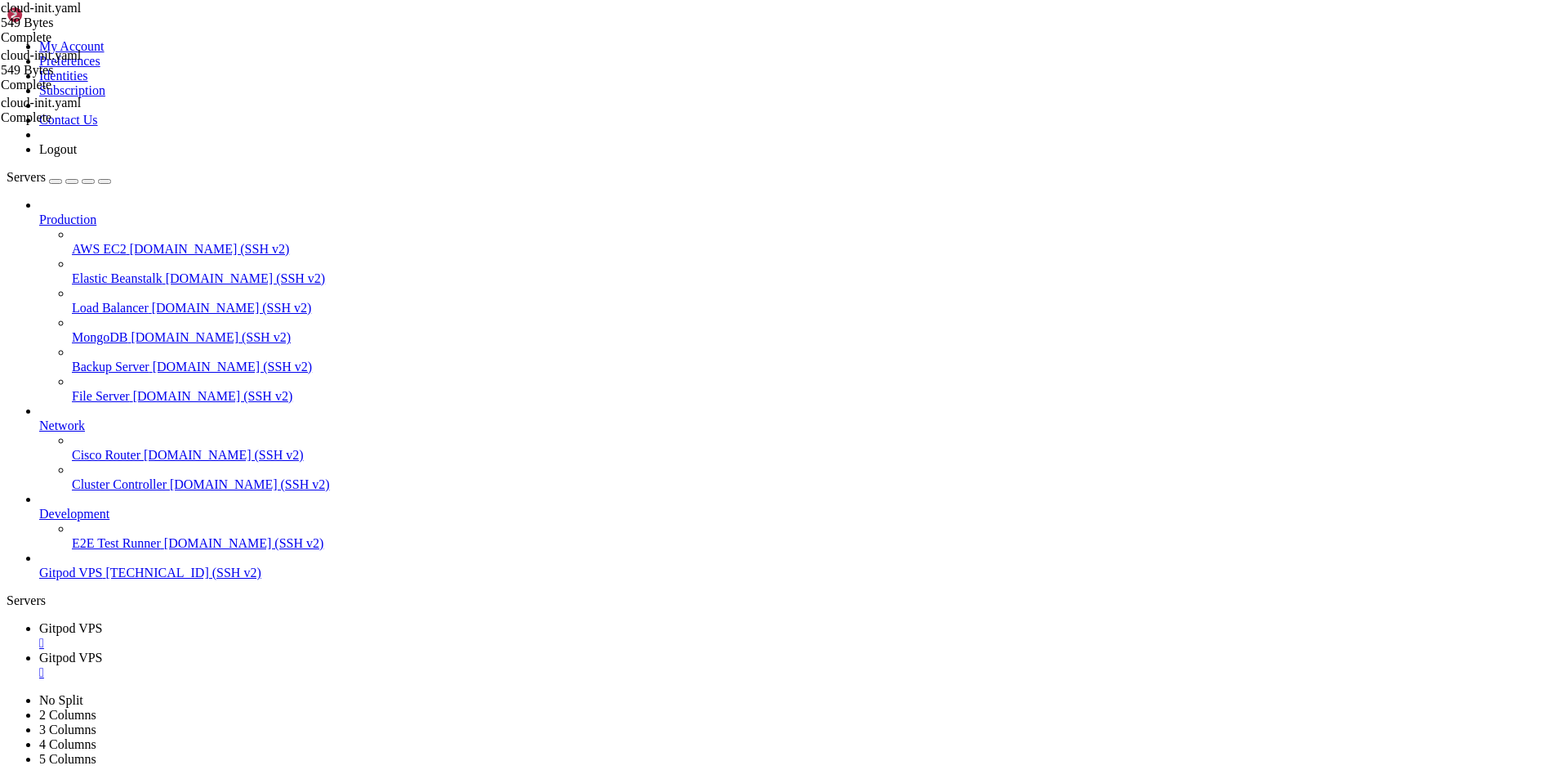
scroll to position [14182, 0]
drag, startPoint x: 340, startPoint y: 1608, endPoint x: 246, endPoint y: 1596, distance: 94.8
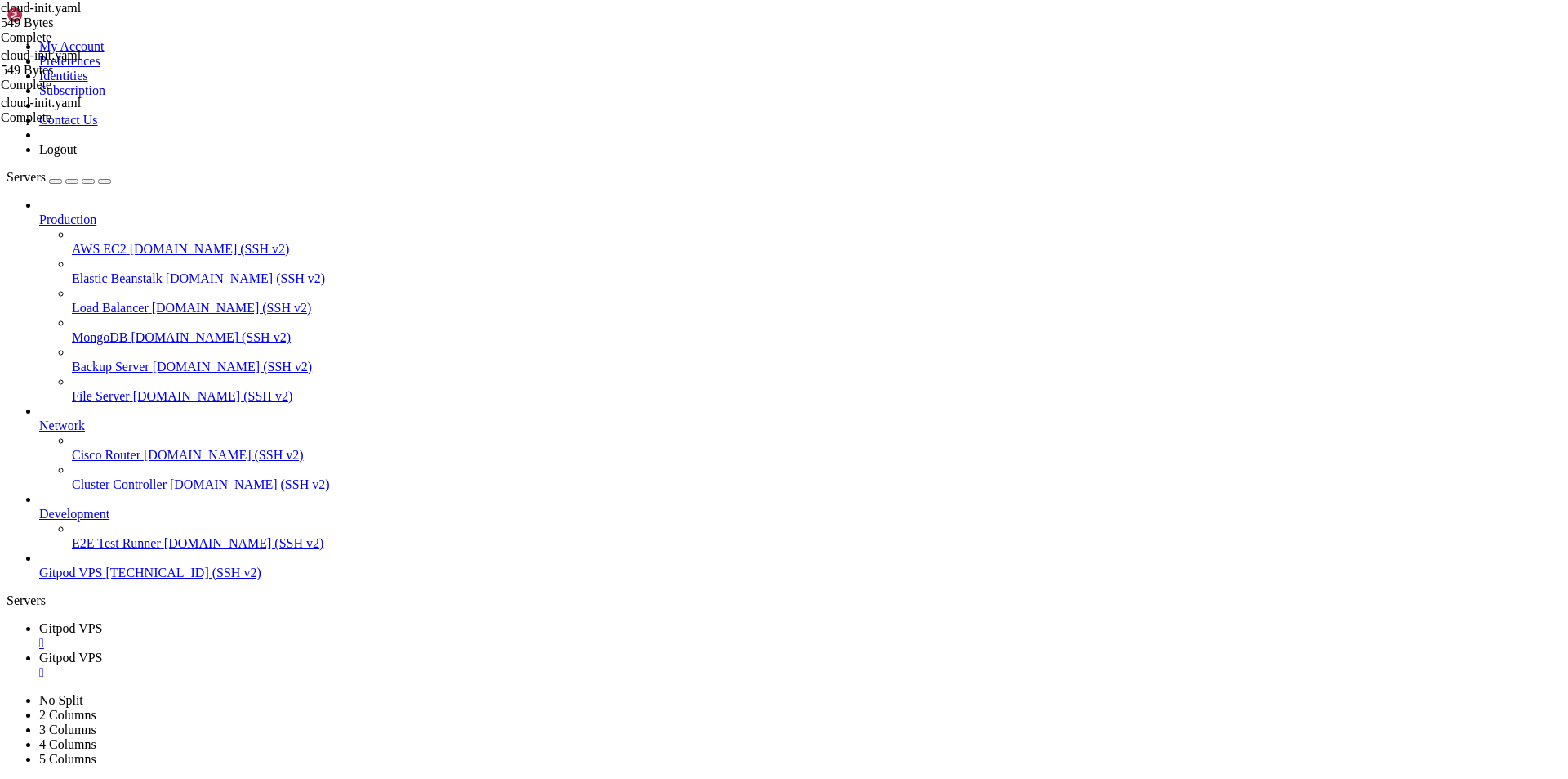
scroll to position [14418, 0]
click at [103, 650] on span "Gitpod VPS" at bounding box center [70, 657] width 64 height 14
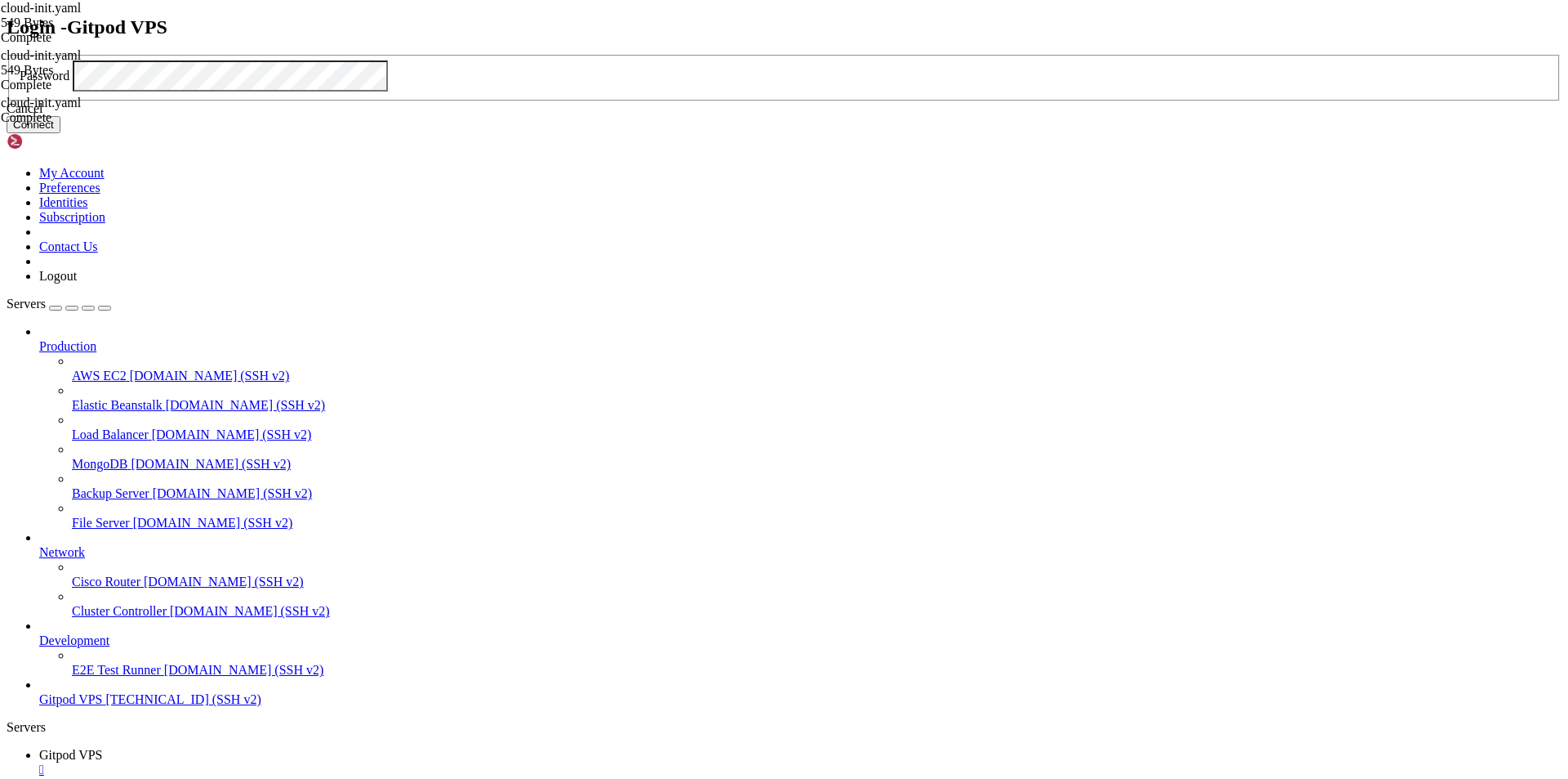
click at [60, 133] on button "Connect" at bounding box center [33, 125] width 54 height 17
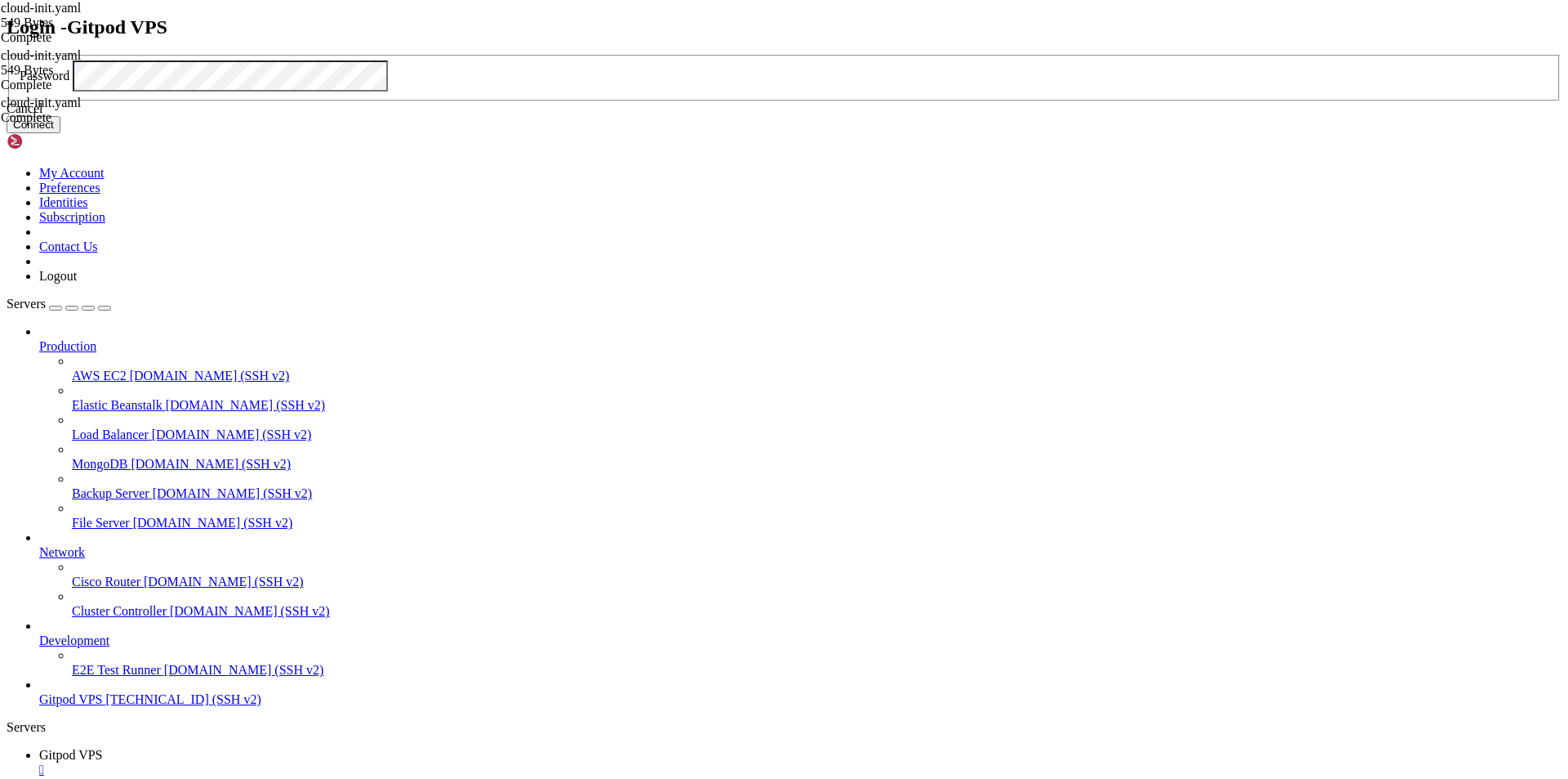
click button "Connect" at bounding box center [33, 125] width 54 height 17
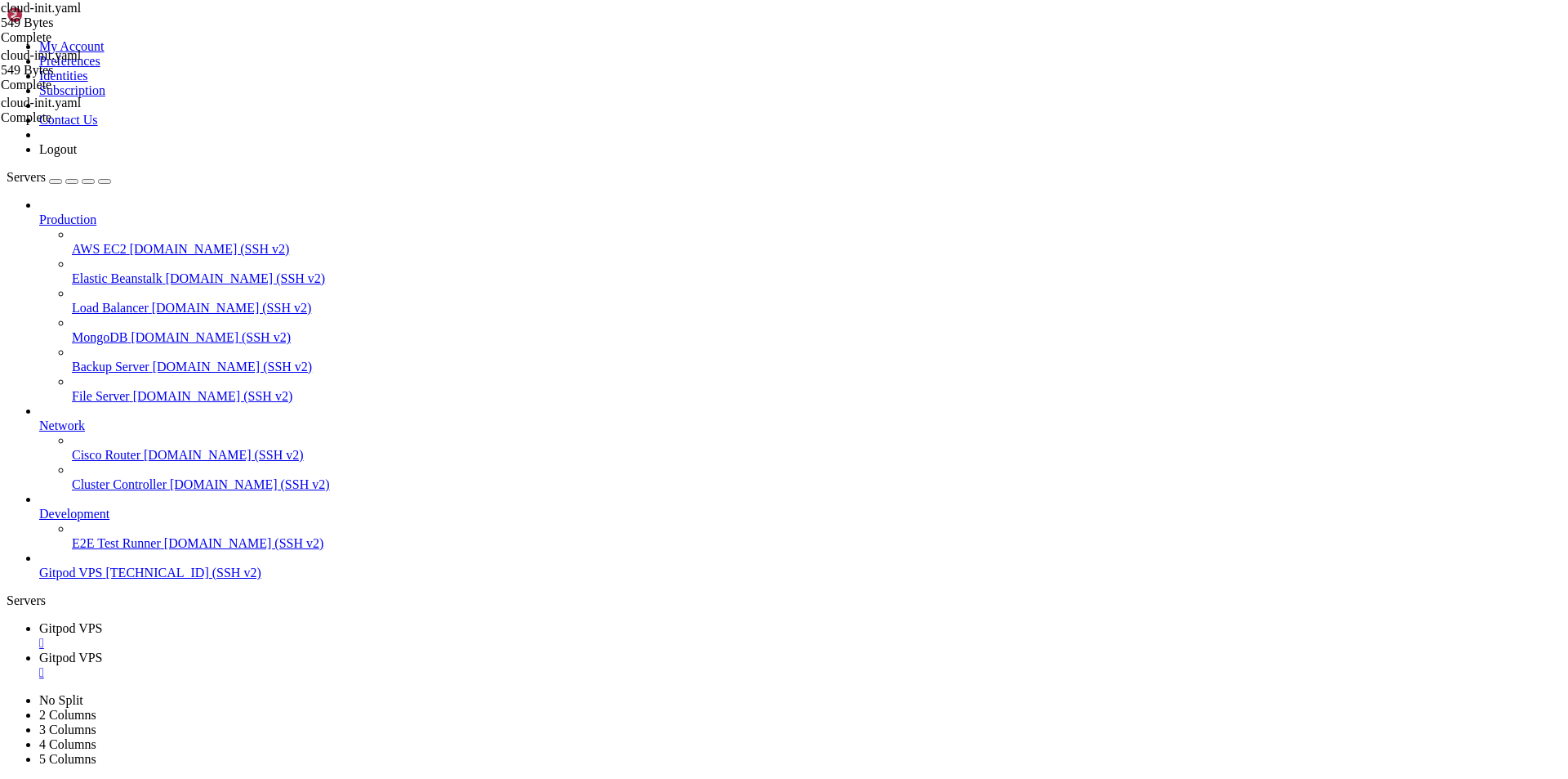
type input "/root"
click at [103, 621] on span "Gitpod VPS" at bounding box center [70, 628] width 64 height 14
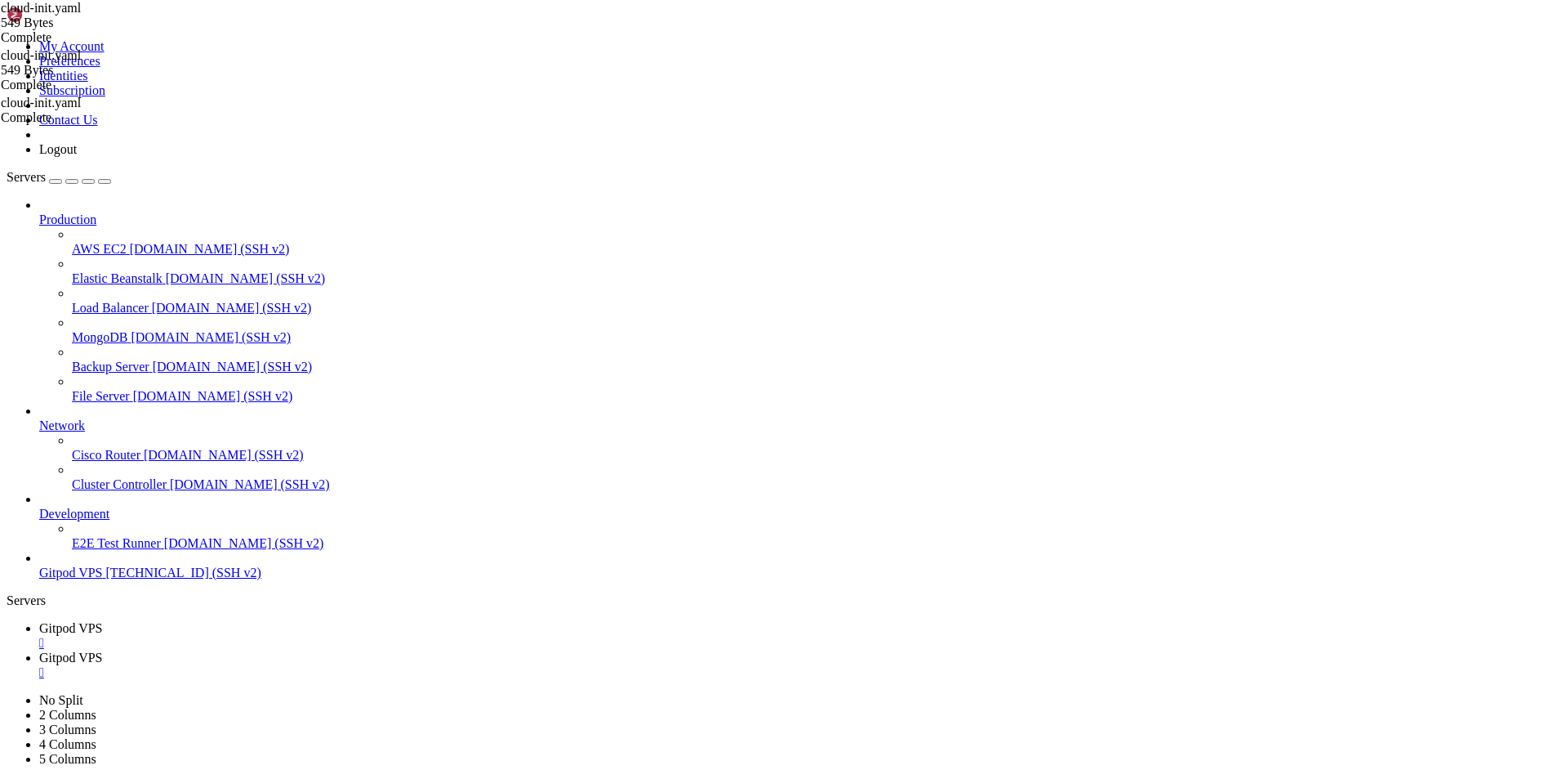
scroll to position [14557, 0]
drag, startPoint x: 334, startPoint y: 1616, endPoint x: 239, endPoint y: 1591, distance: 98.2
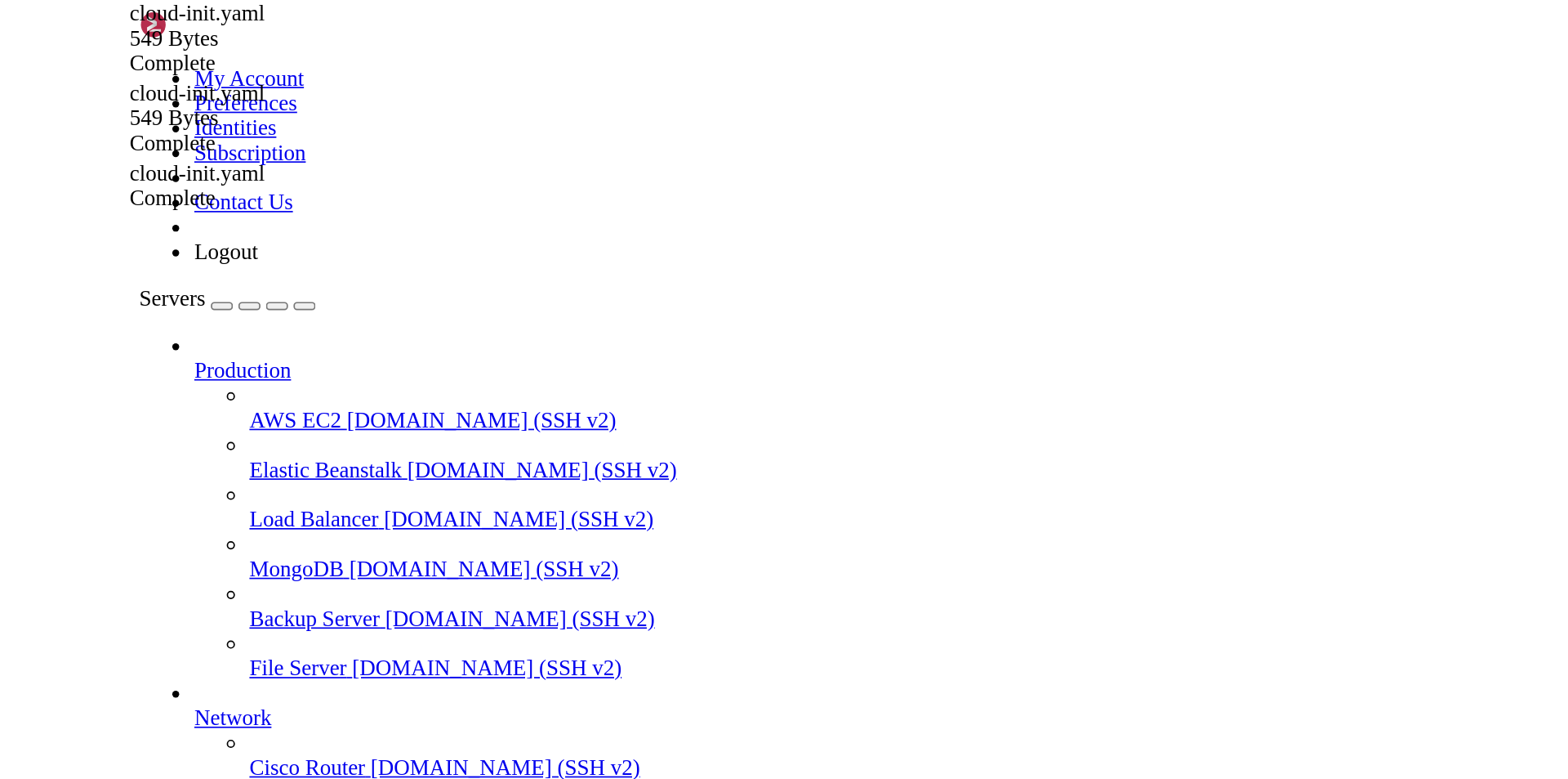
scroll to position [14571, 0]
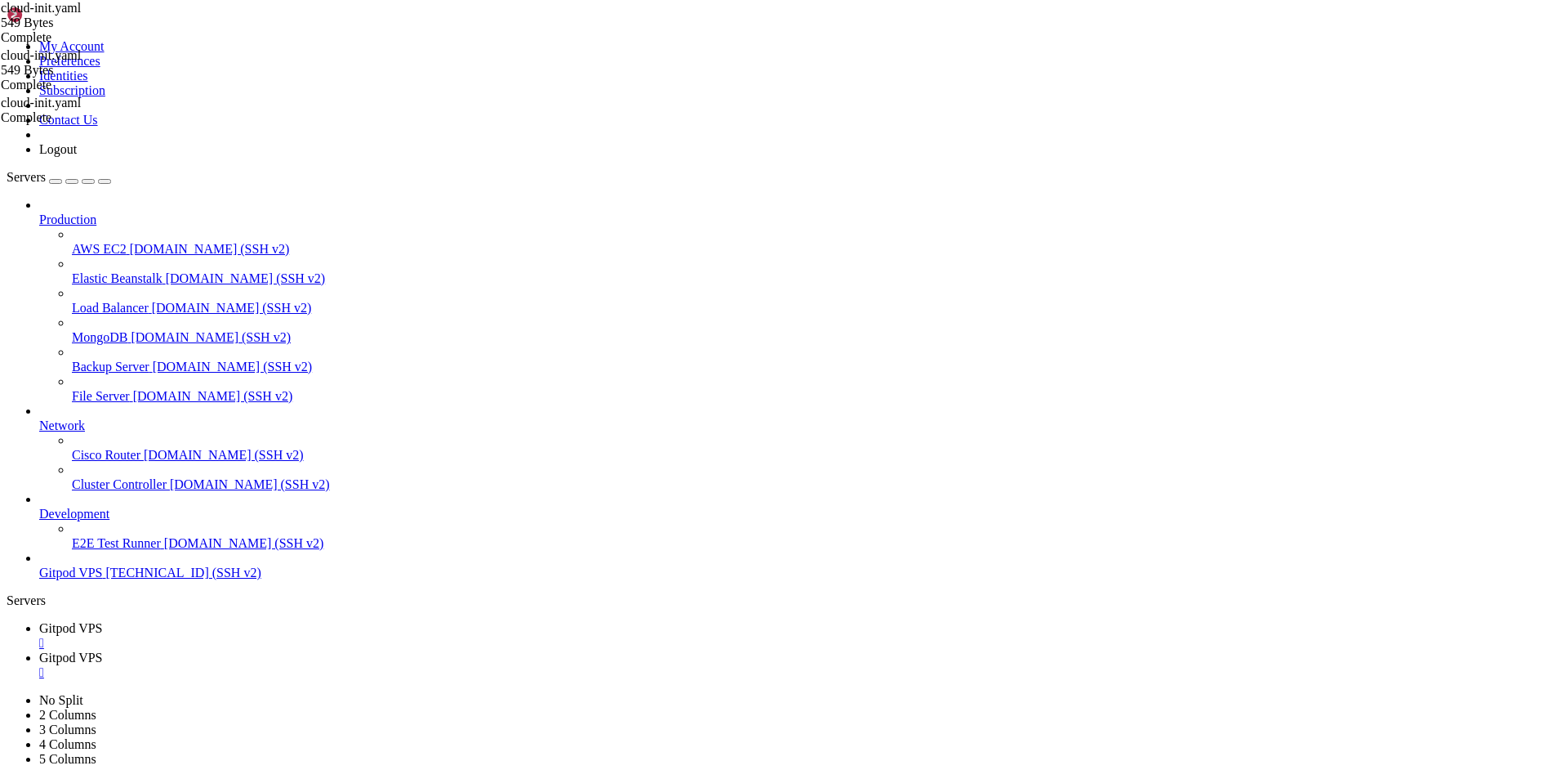
drag, startPoint x: 165, startPoint y: 1586, endPoint x: 13, endPoint y: 1596, distance: 152.3
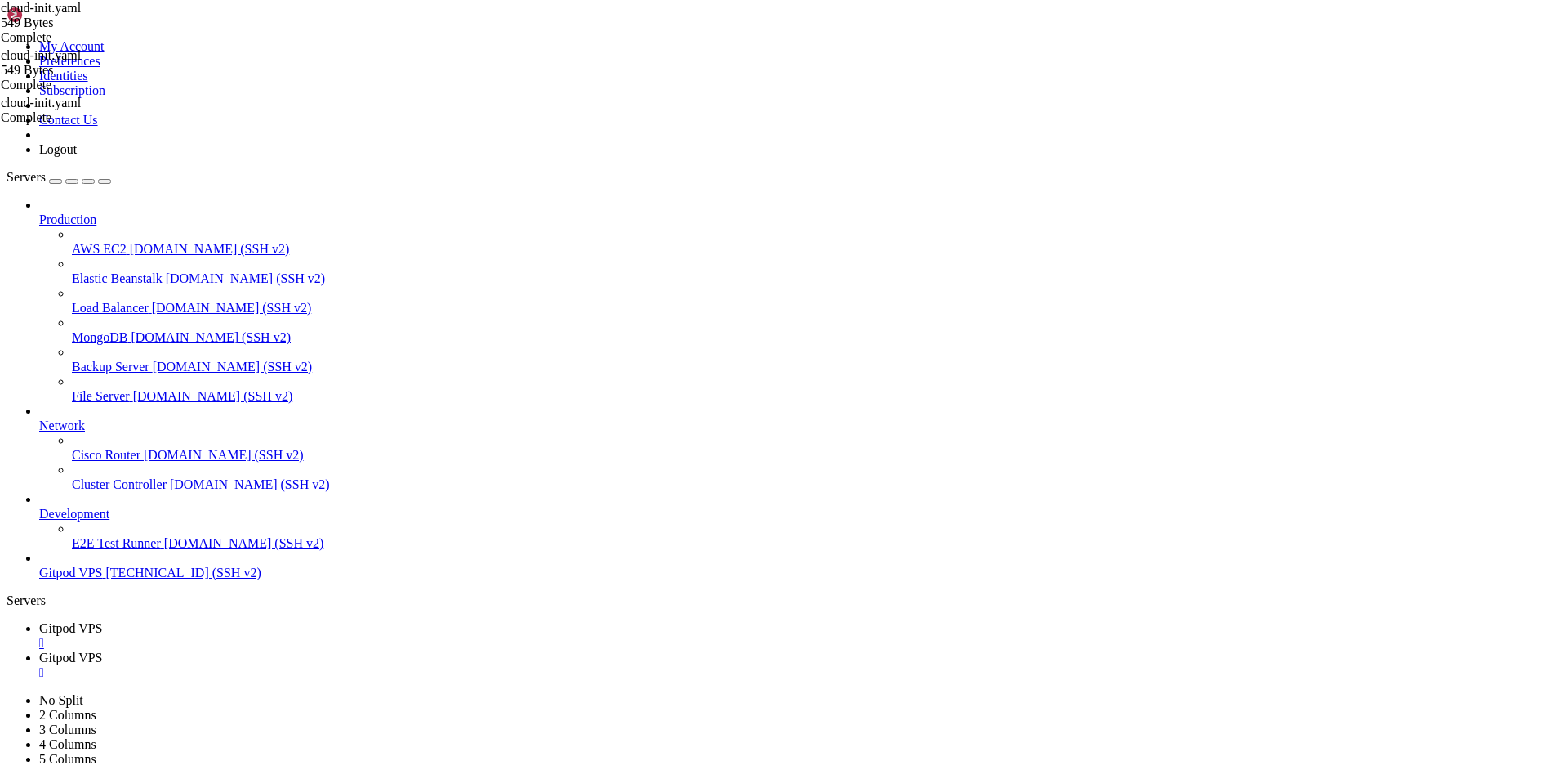
drag, startPoint x: 317, startPoint y: 1608, endPoint x: 296, endPoint y: 1602, distance: 21.8
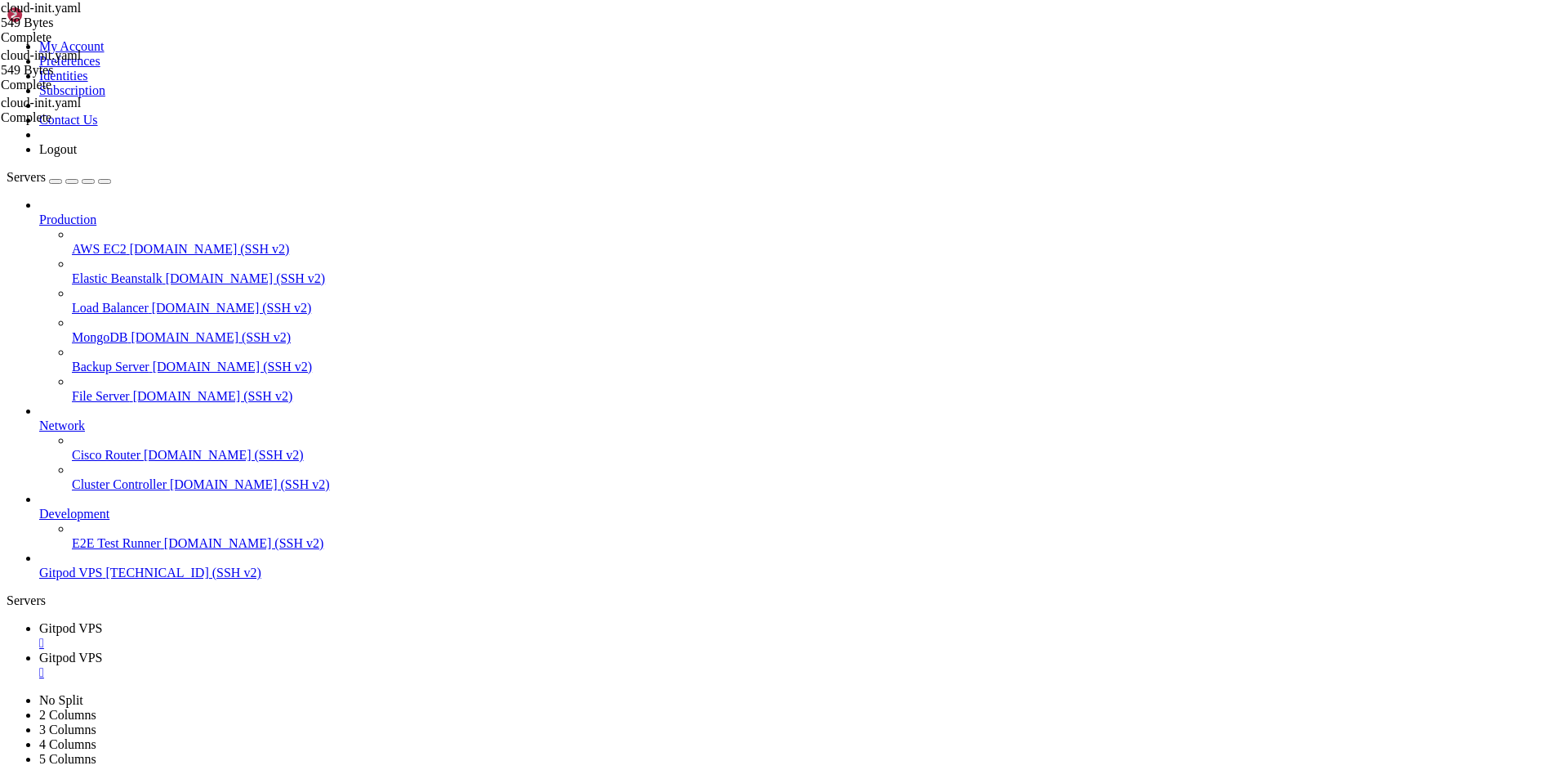
drag, startPoint x: 122, startPoint y: 1386, endPoint x: 12, endPoint y: 1359, distance: 113.3
drag, startPoint x: 158, startPoint y: 1232, endPoint x: 14, endPoint y: 1203, distance: 146.9
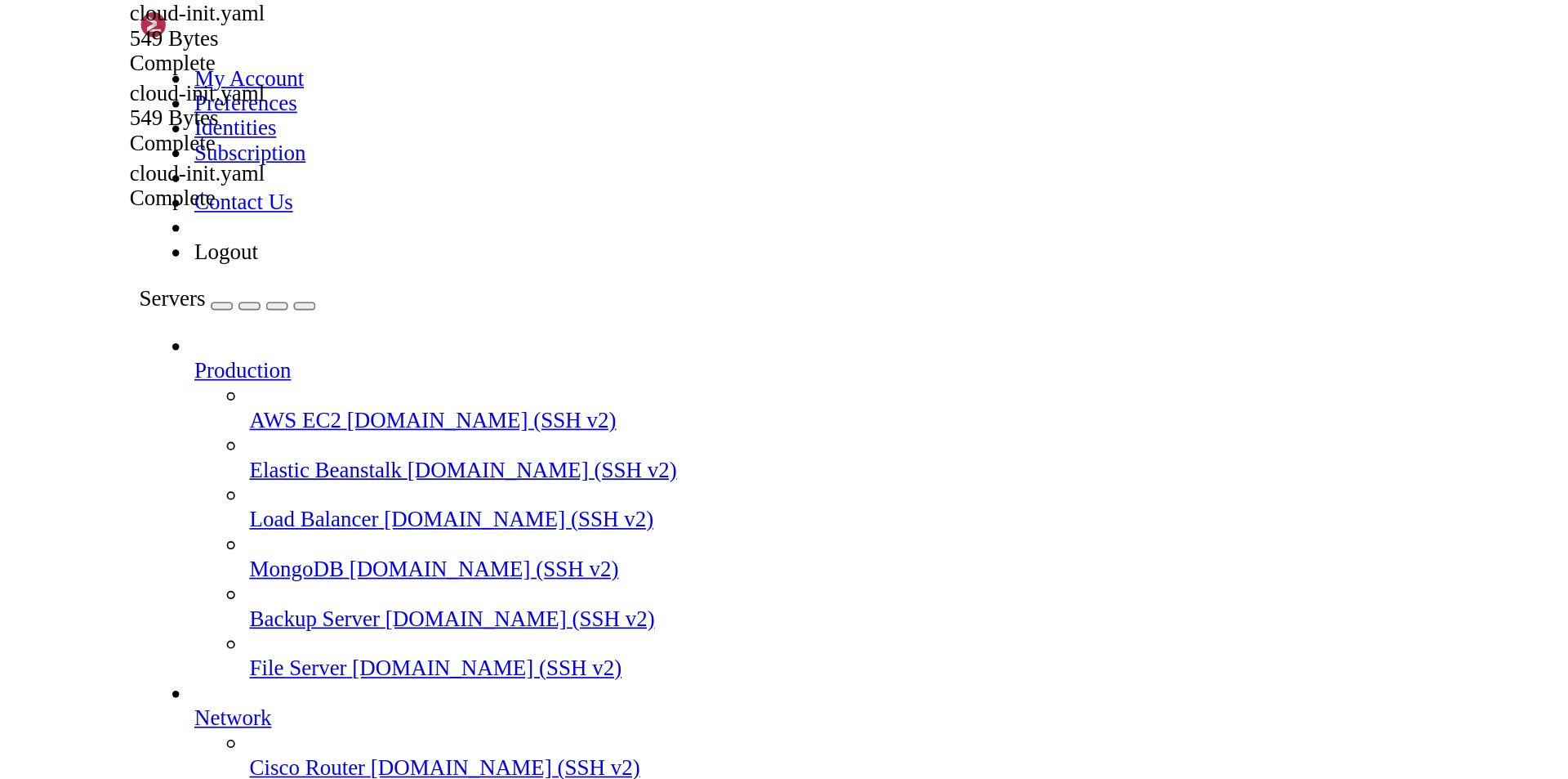
scroll to position [14988, 0]
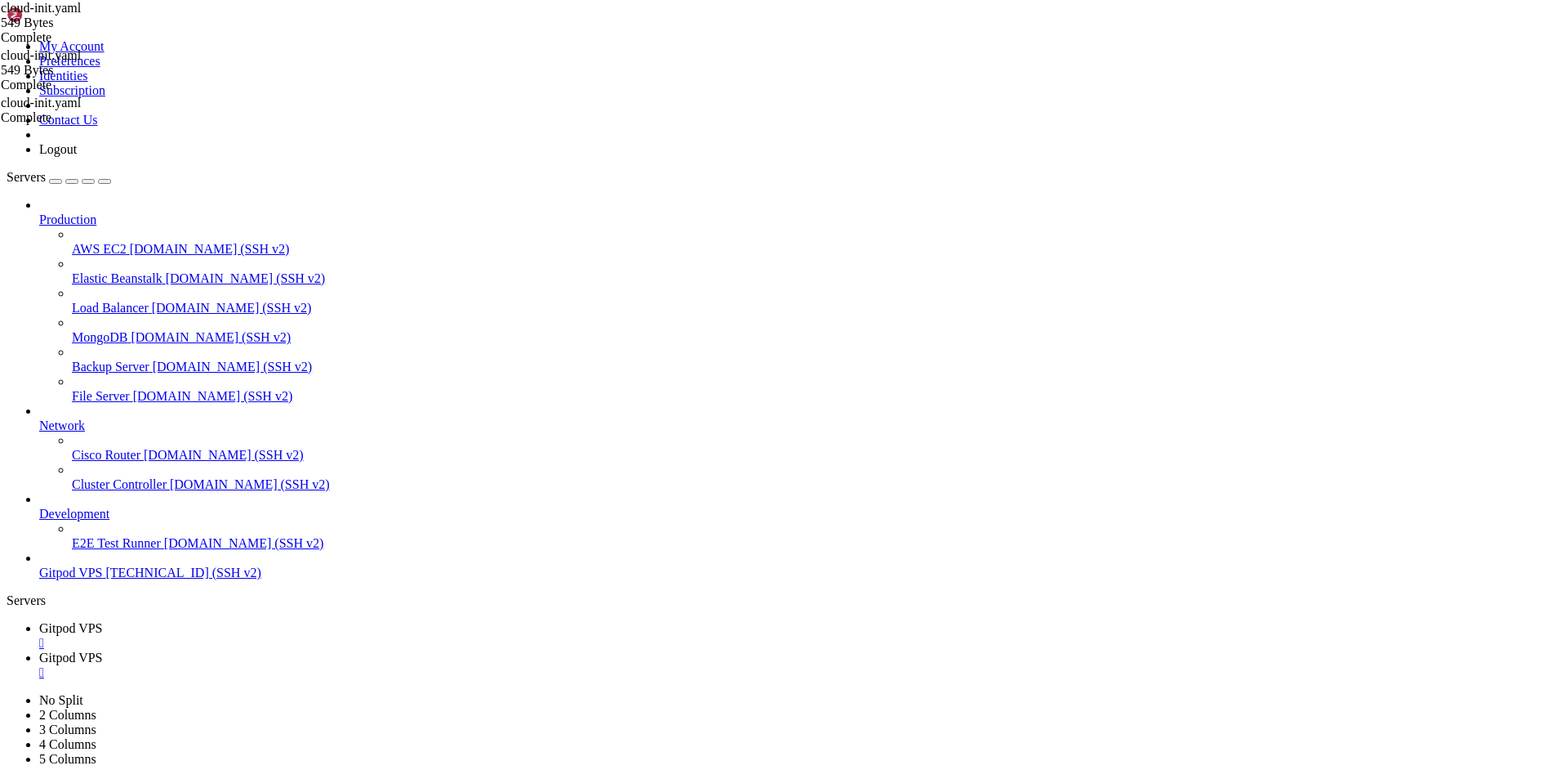
drag, startPoint x: 330, startPoint y: 1609, endPoint x: 273, endPoint y: 1607, distance: 57.0
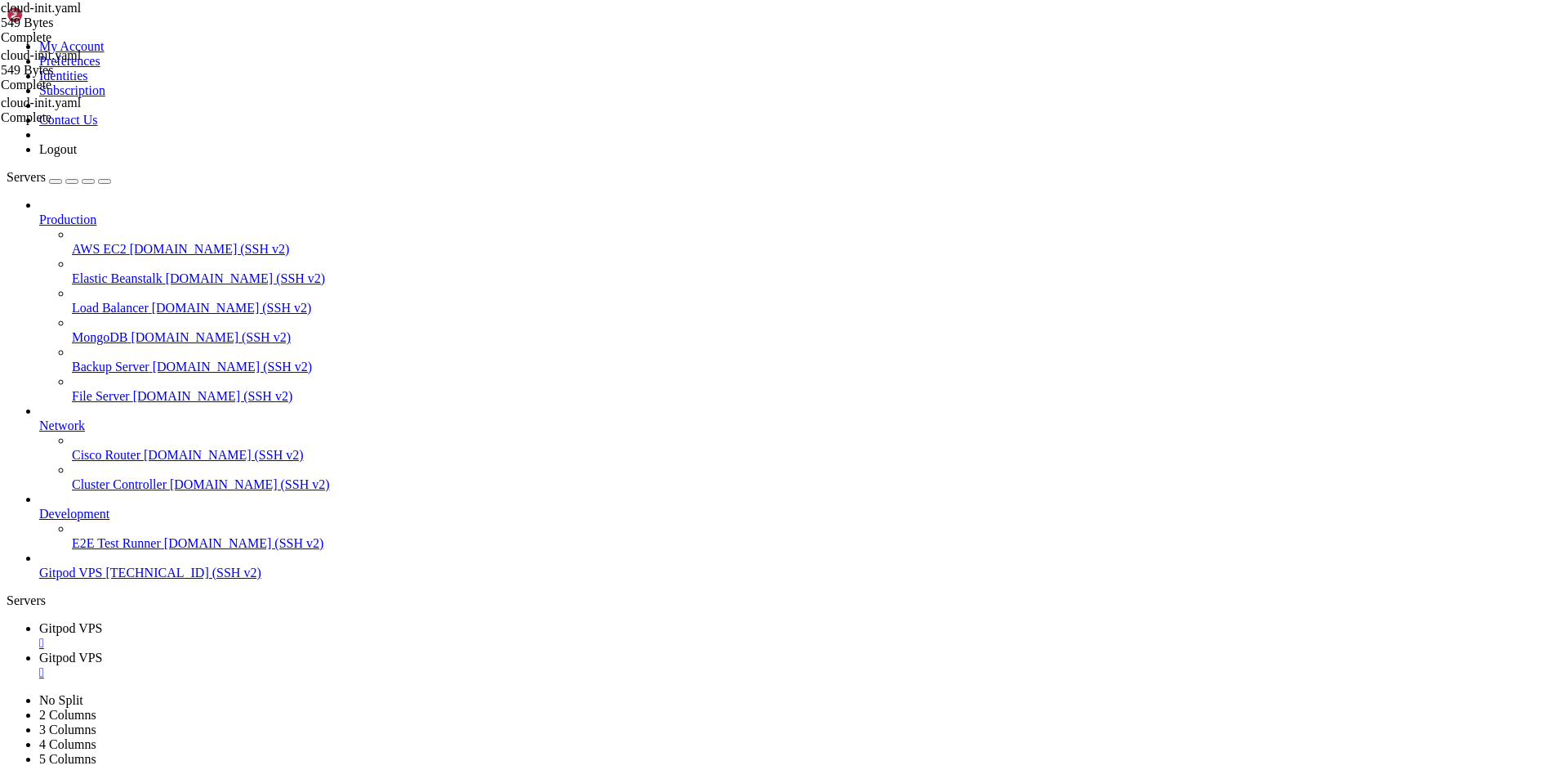
drag, startPoint x: 338, startPoint y: 1611, endPoint x: 14, endPoint y: 1509, distance: 339.7
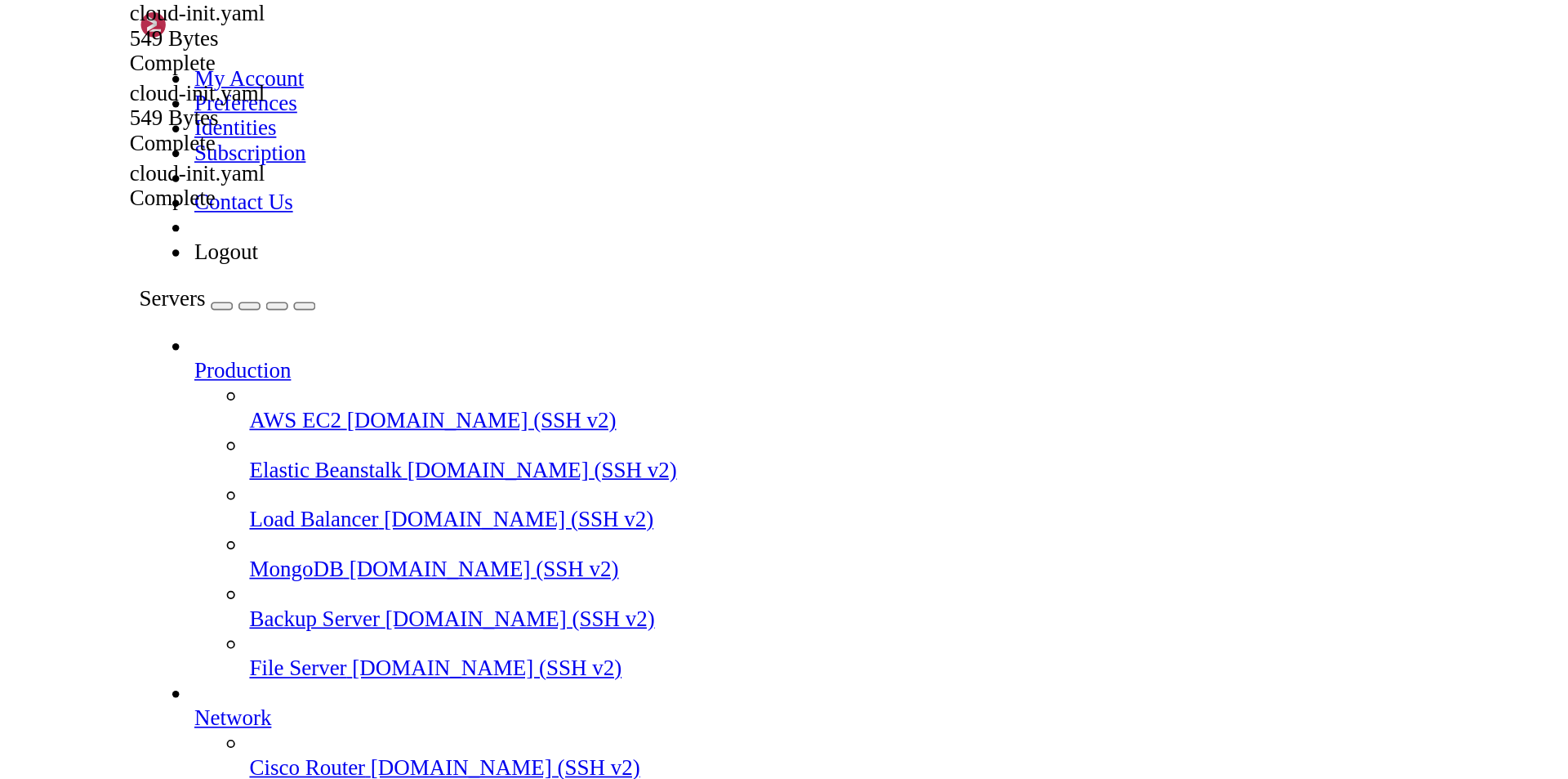
scroll to position [15099, 0]
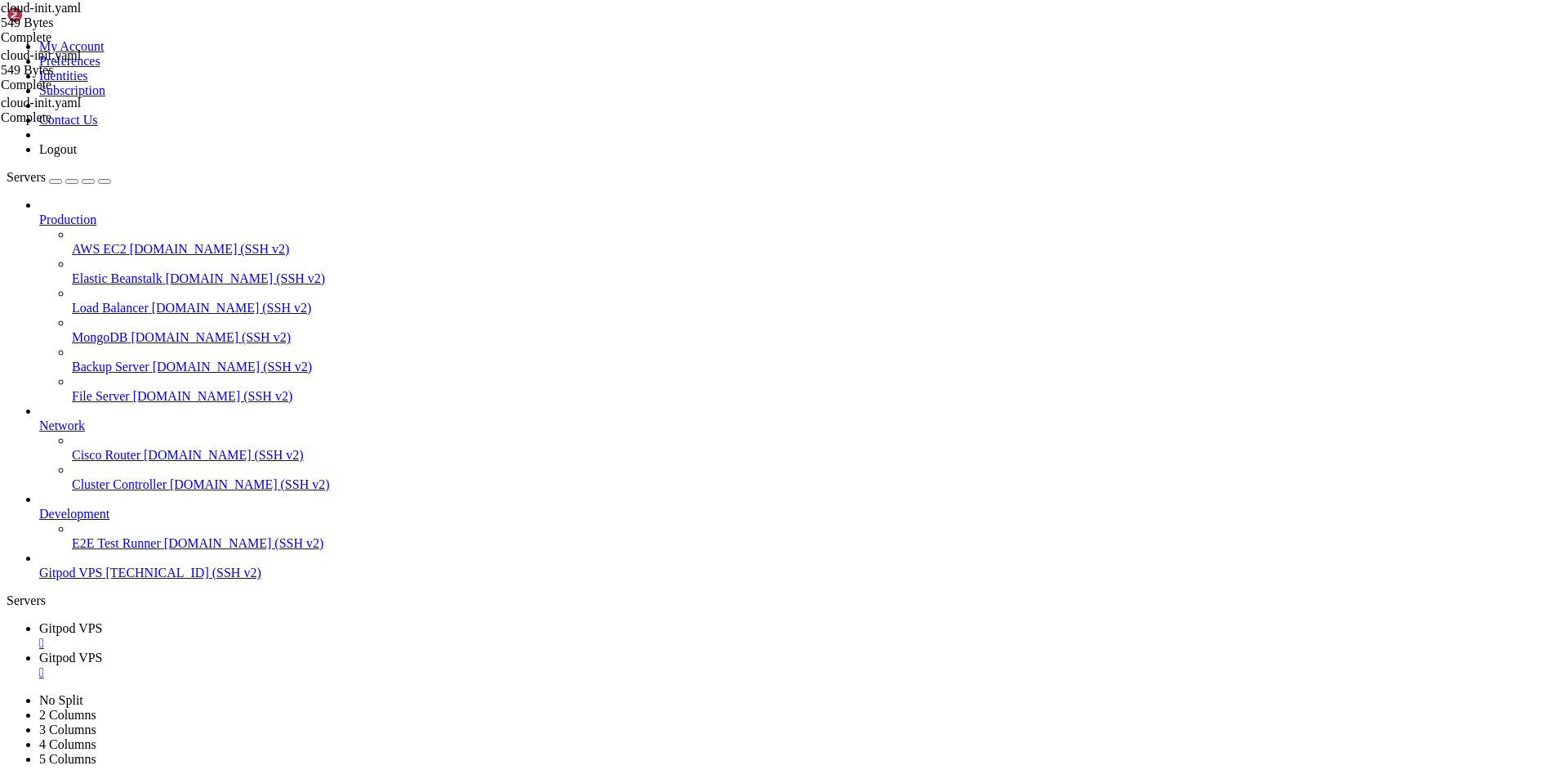
drag, startPoint x: 323, startPoint y: 1608, endPoint x: 245, endPoint y: 1607, distance: 78.0
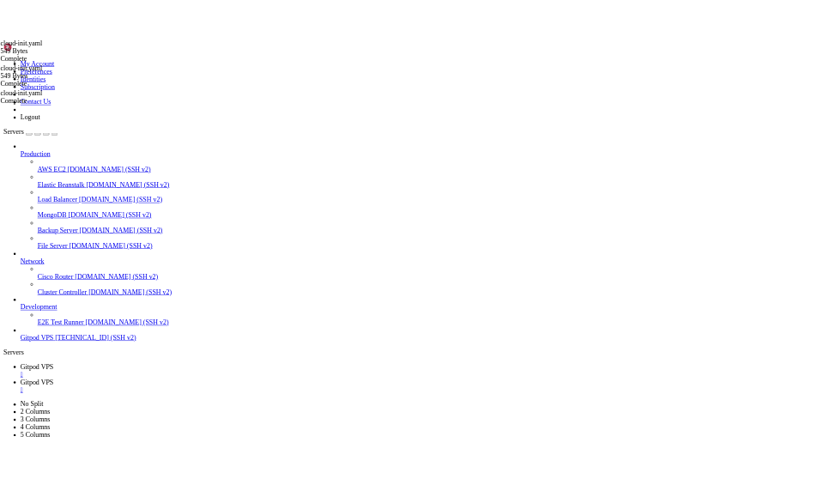
scroll to position [16292, 0]
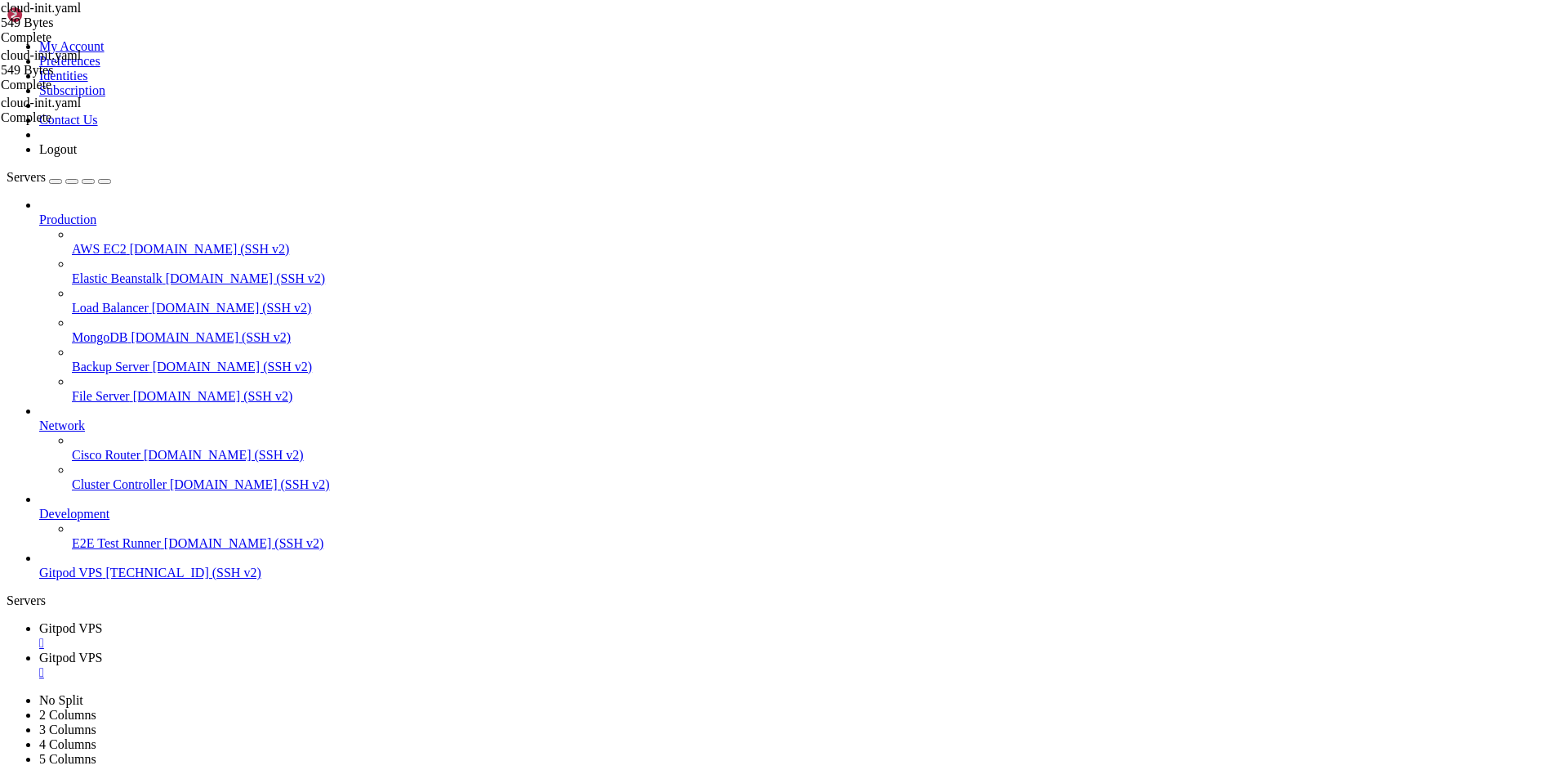
drag, startPoint x: 320, startPoint y: 1604, endPoint x: 12, endPoint y: 1497, distance: 326.1
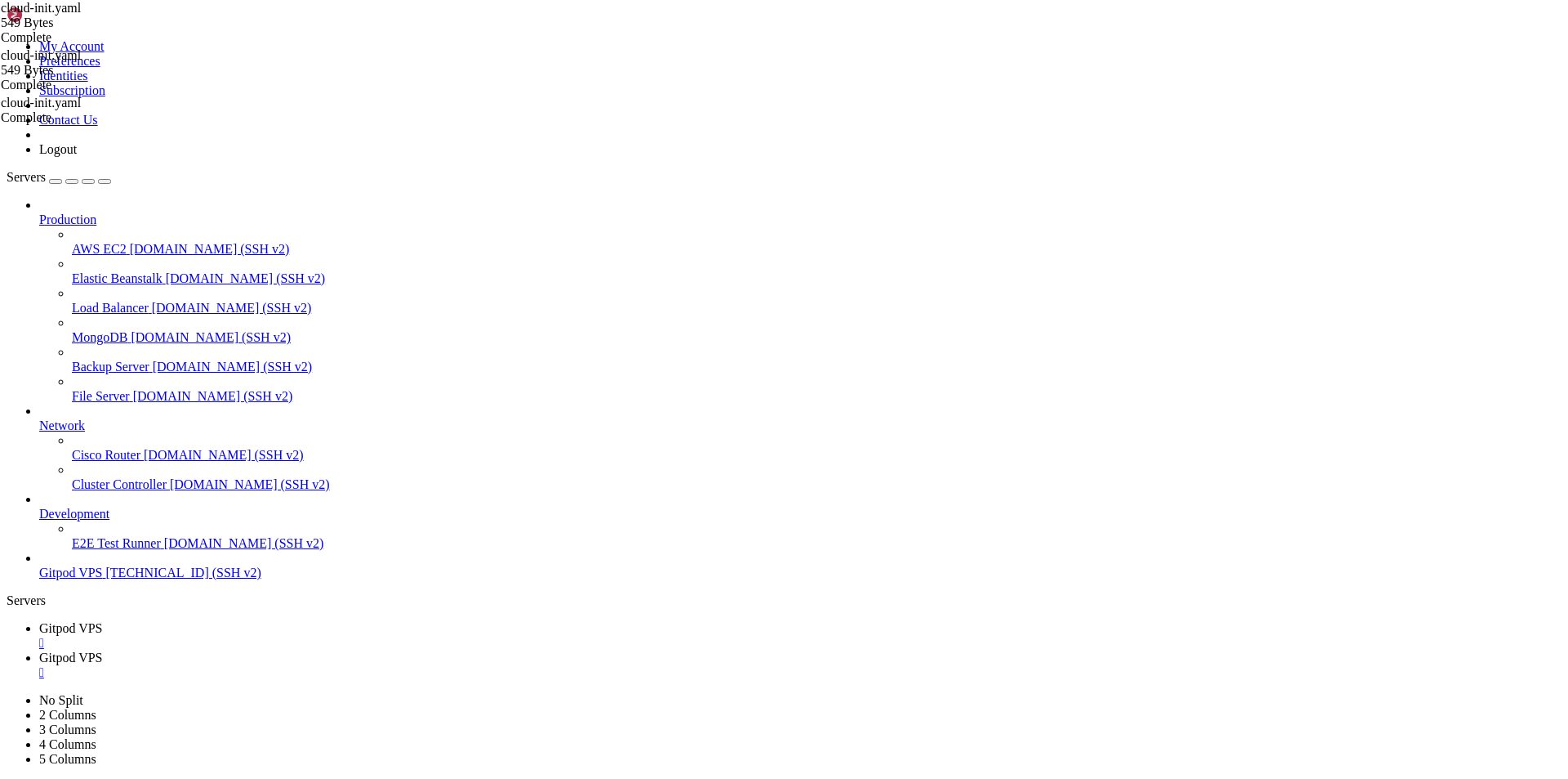
scroll to position [15640, 0]
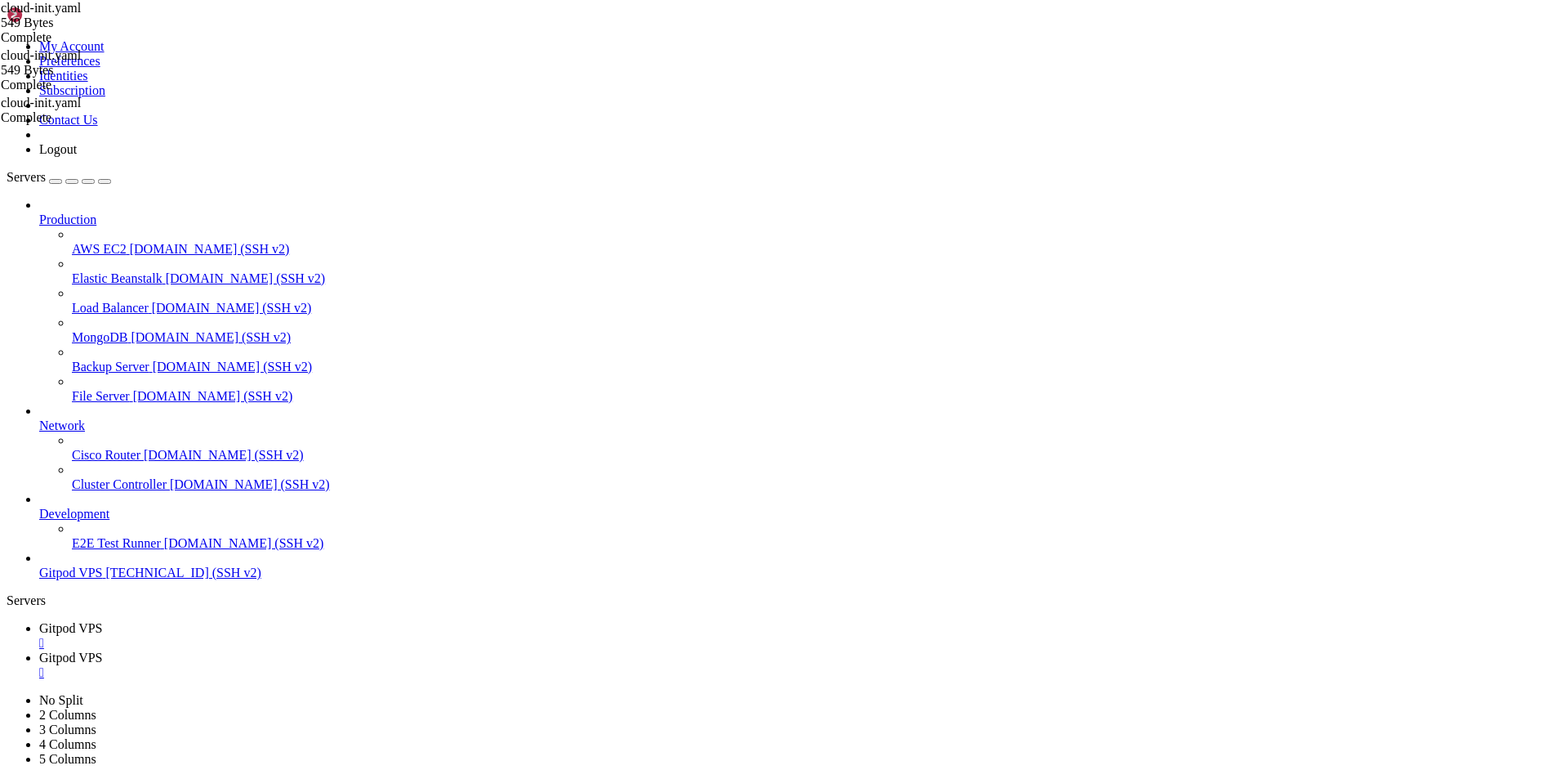
scroll to position [15751, 0]
drag, startPoint x: 423, startPoint y: 1566, endPoint x: 302, endPoint y: 1566, distance: 121.0
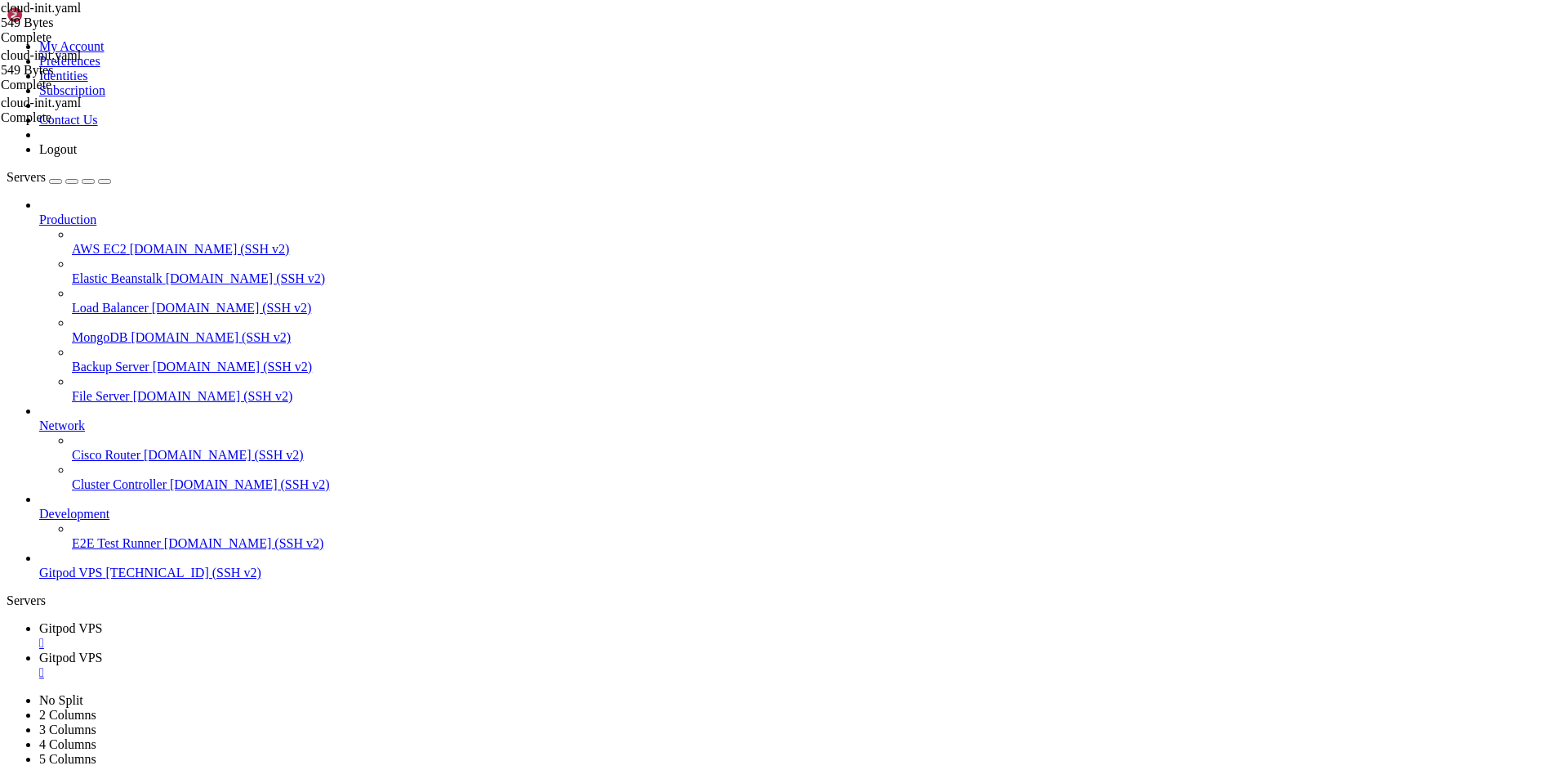
scroll to position [16218, 0]
drag, startPoint x: 331, startPoint y: 1613, endPoint x: 14, endPoint y: 1180, distance: 536.6
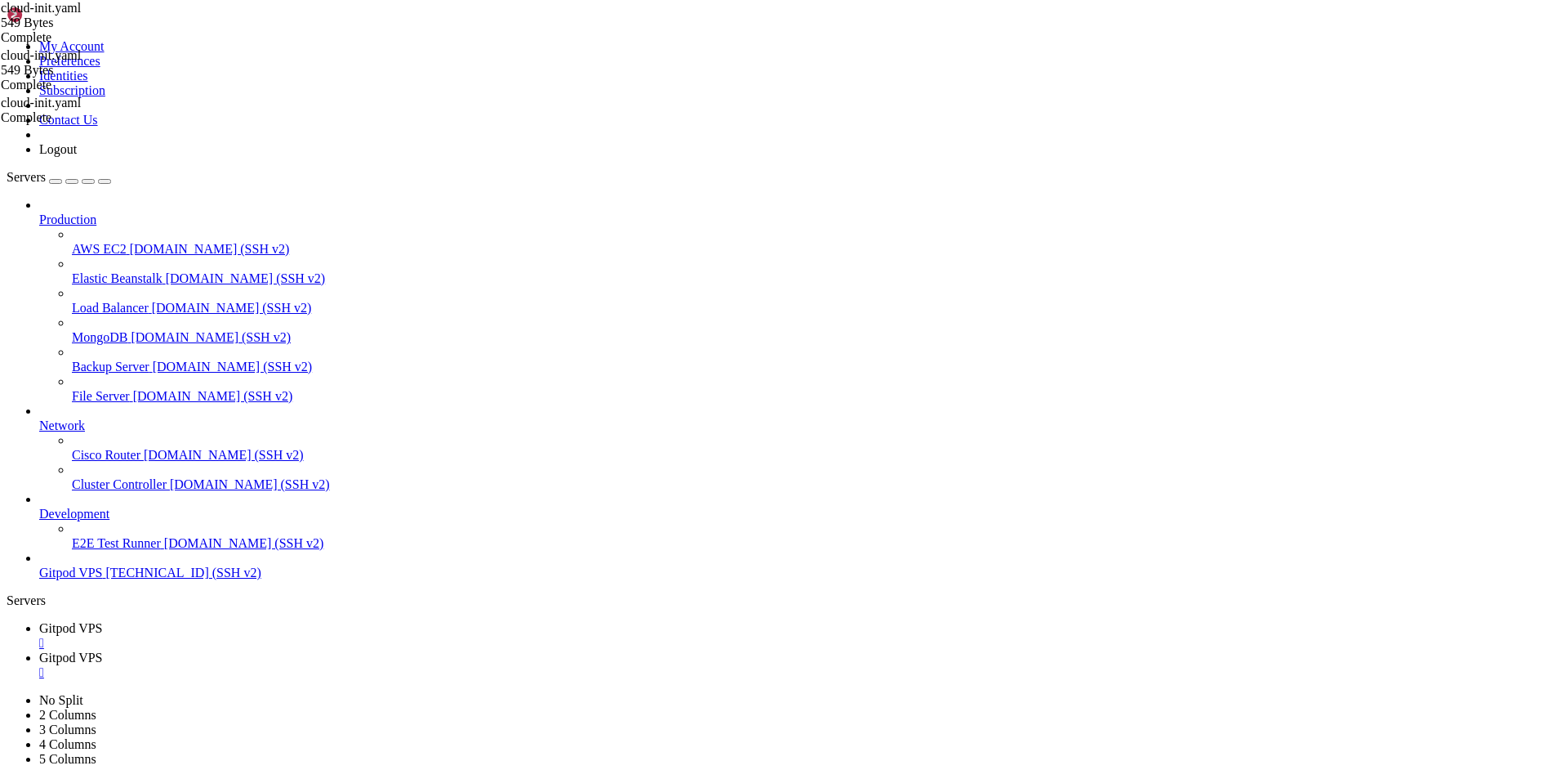
scroll to position [16682, 0]
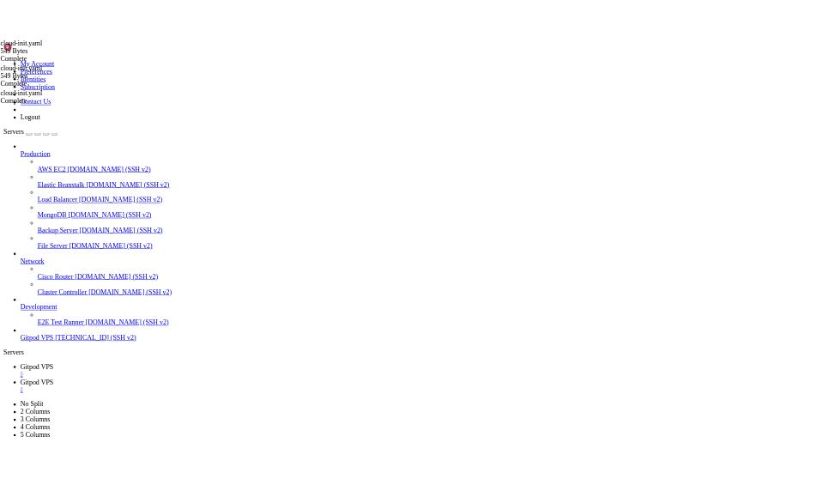
scroll to position [17547, 0]
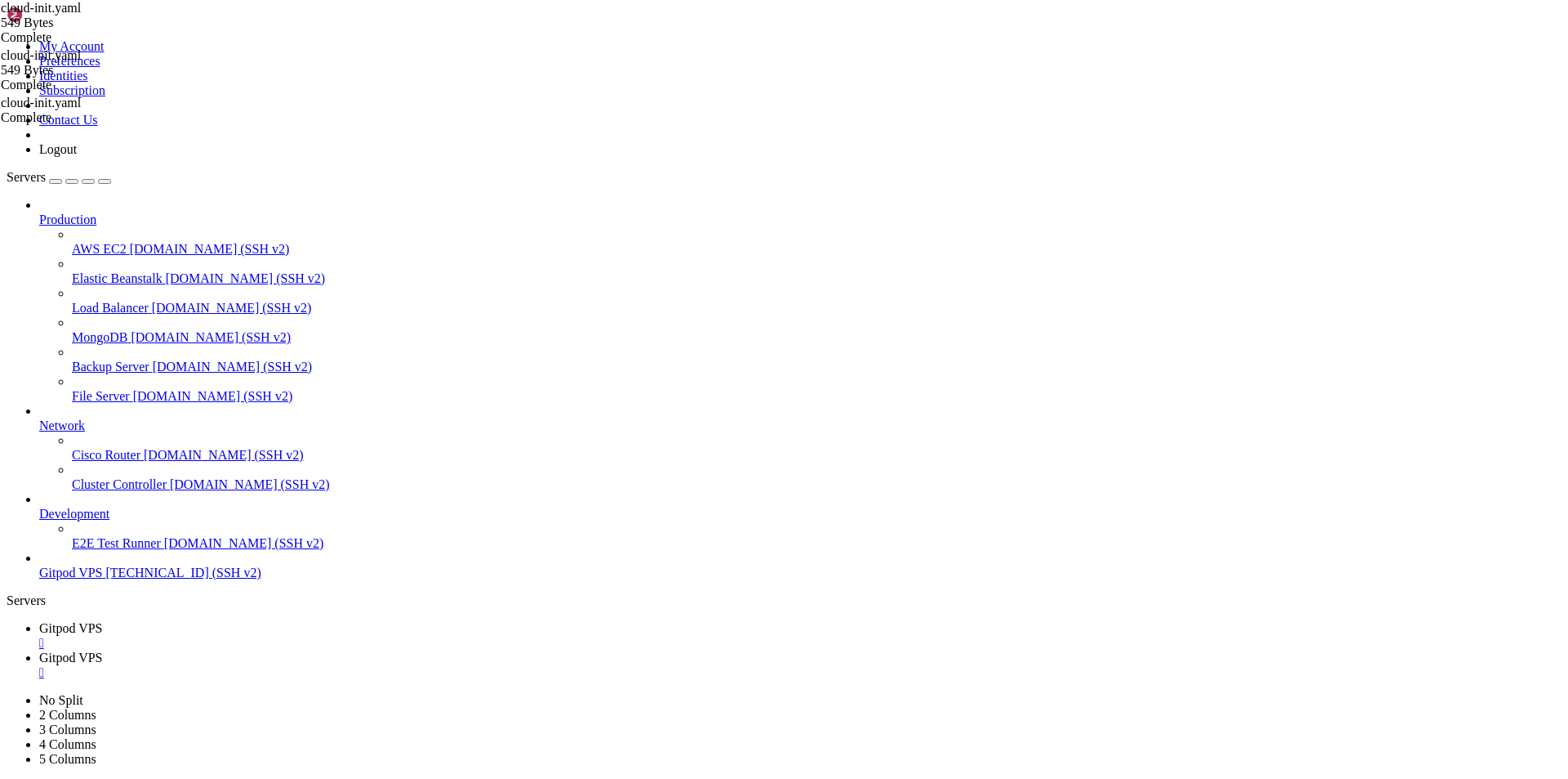
scroll to position [16905, 0]
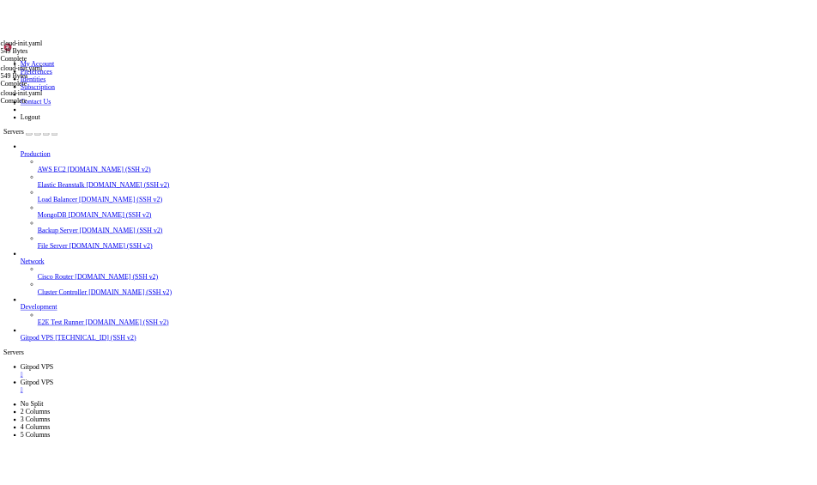
scroll to position [17794, 0]
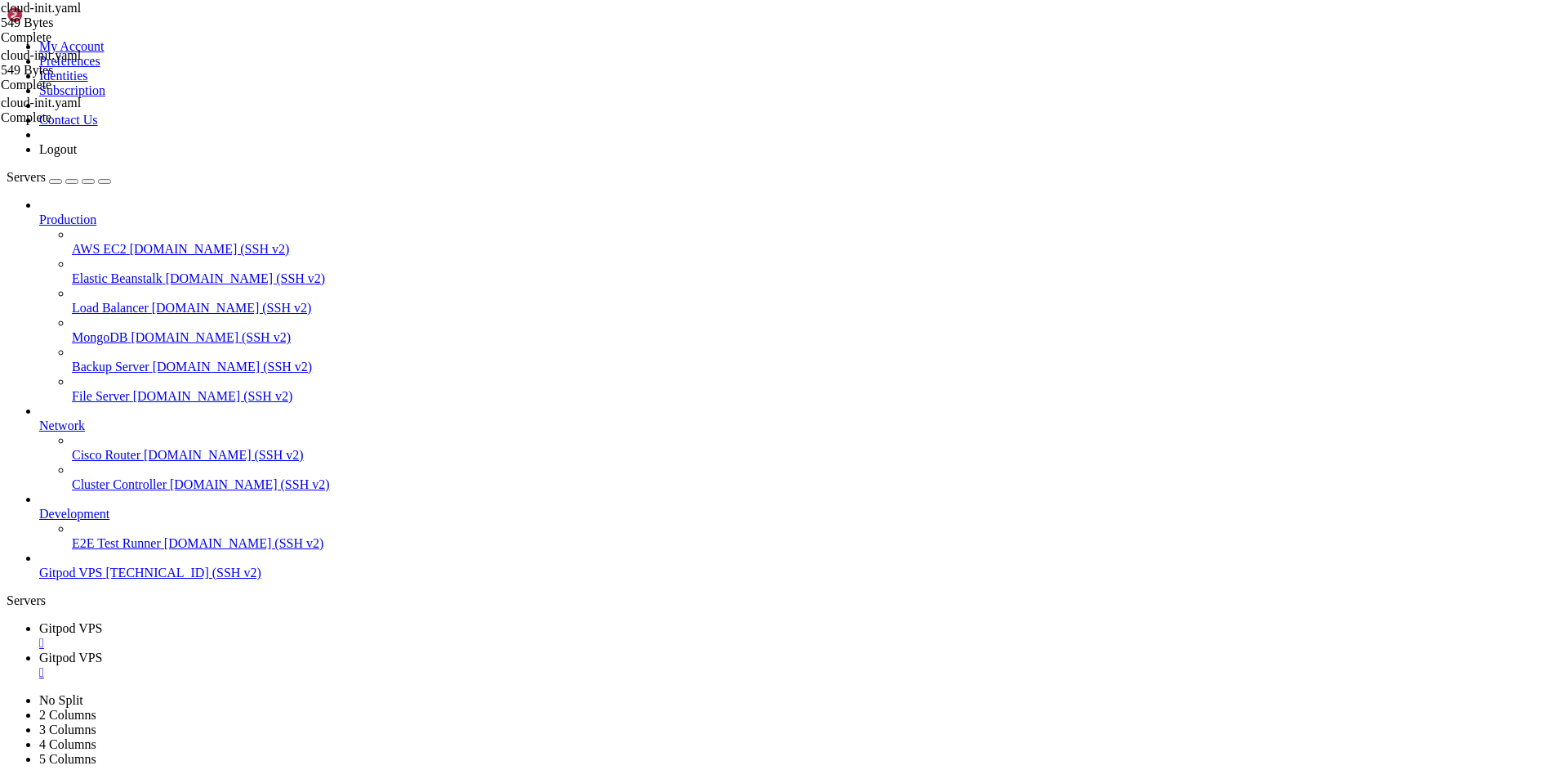
drag, startPoint x: 470, startPoint y: 1401, endPoint x: 305, endPoint y: 1397, distance: 165.0
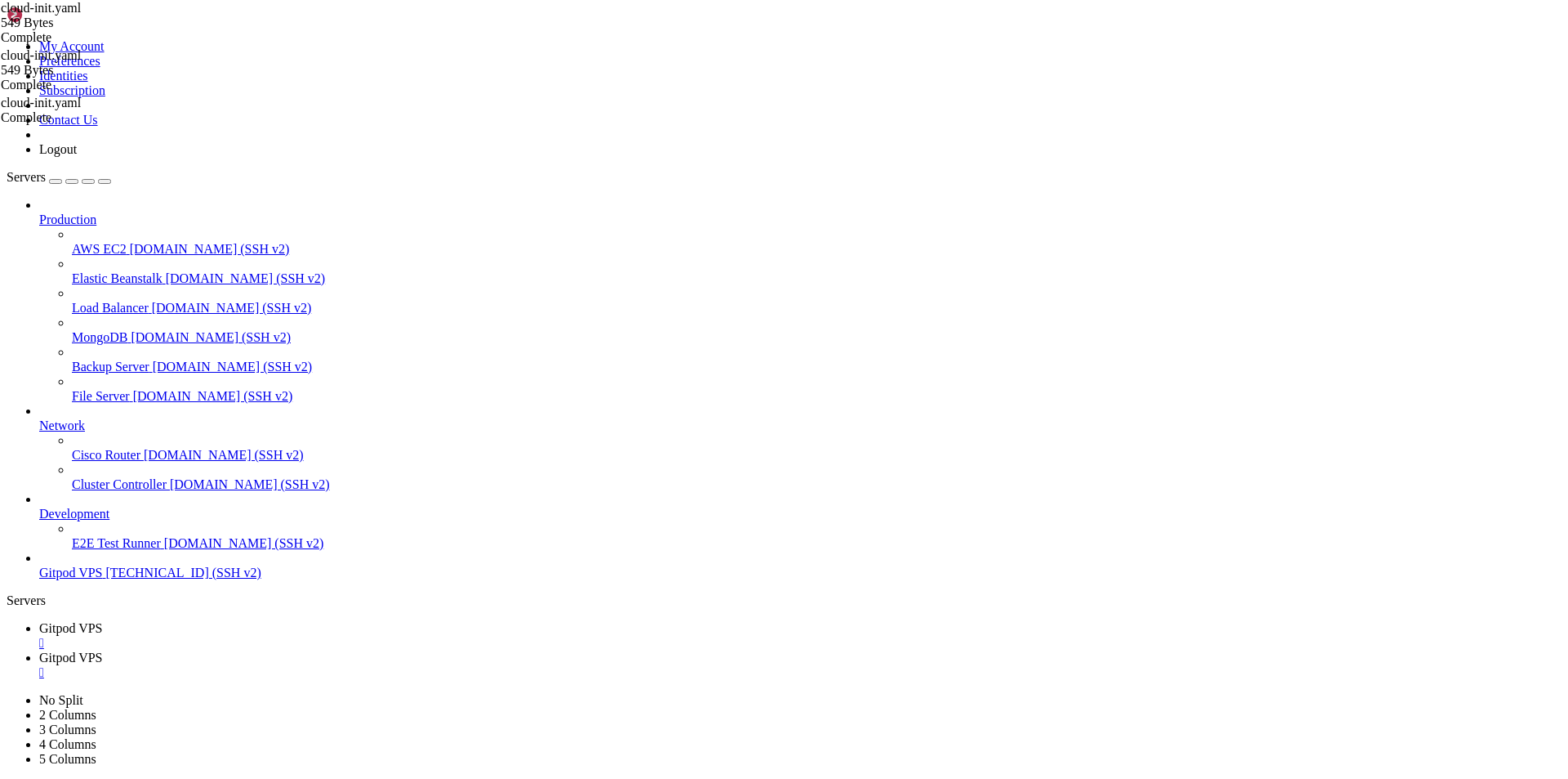
drag, startPoint x: 107, startPoint y: 1410, endPoint x: 14, endPoint y: 950, distance: 469.3
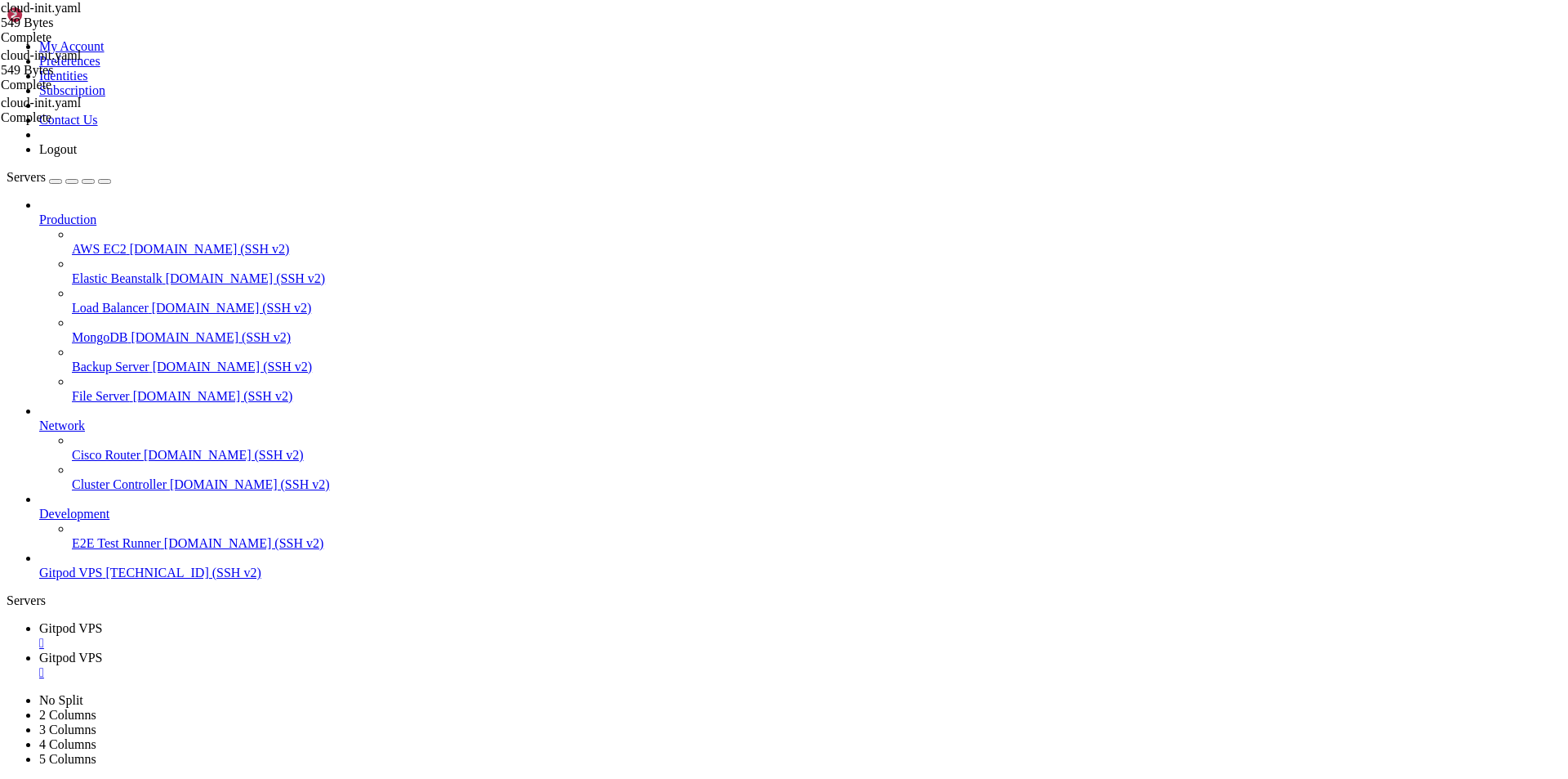
drag, startPoint x: 469, startPoint y: 1314, endPoint x: 303, endPoint y: 1318, distance: 166.0
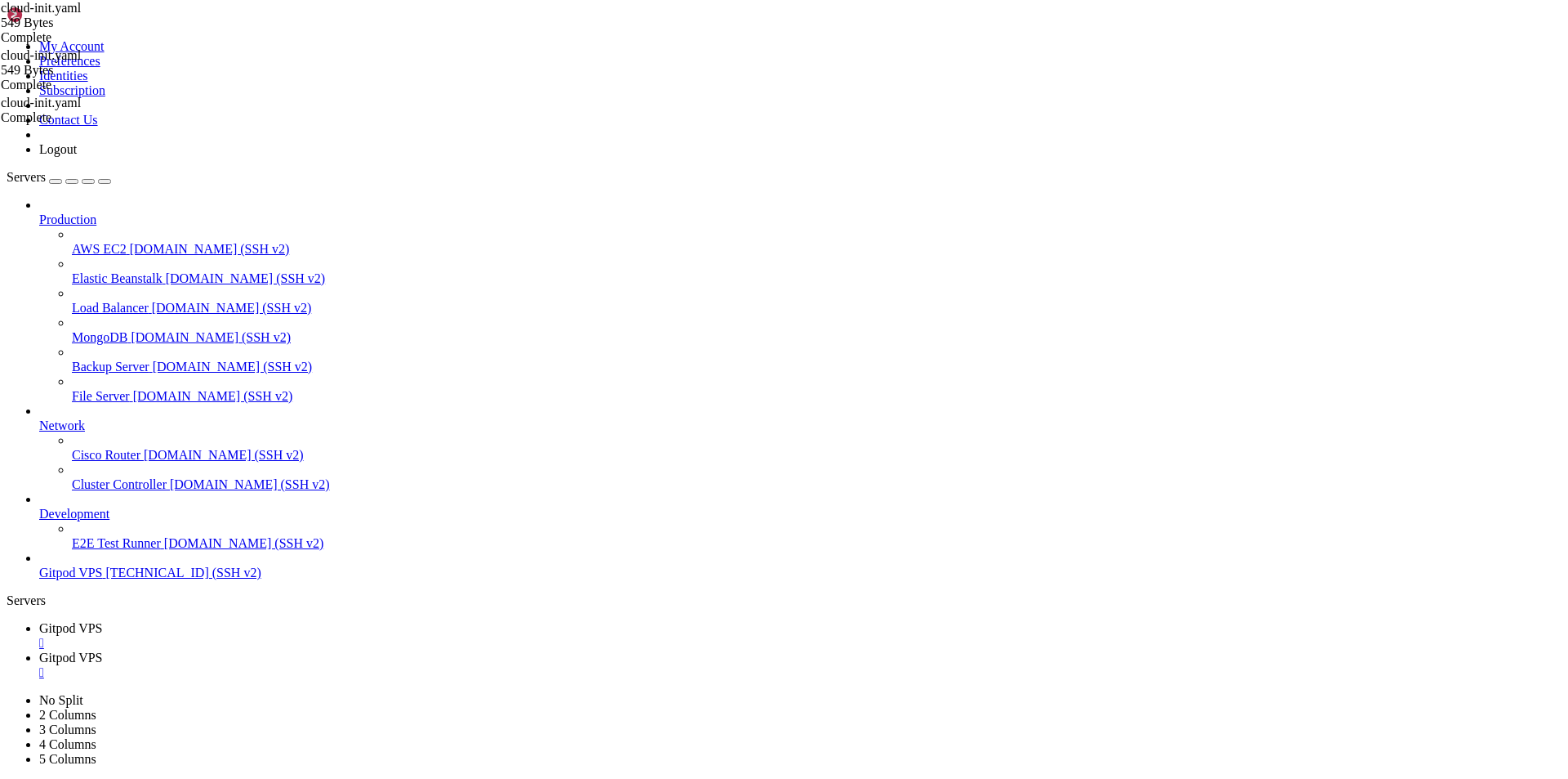
scroll to position [16865, 0]
drag, startPoint x: 340, startPoint y: 1445, endPoint x: 14, endPoint y: 1368, distance: 335.0
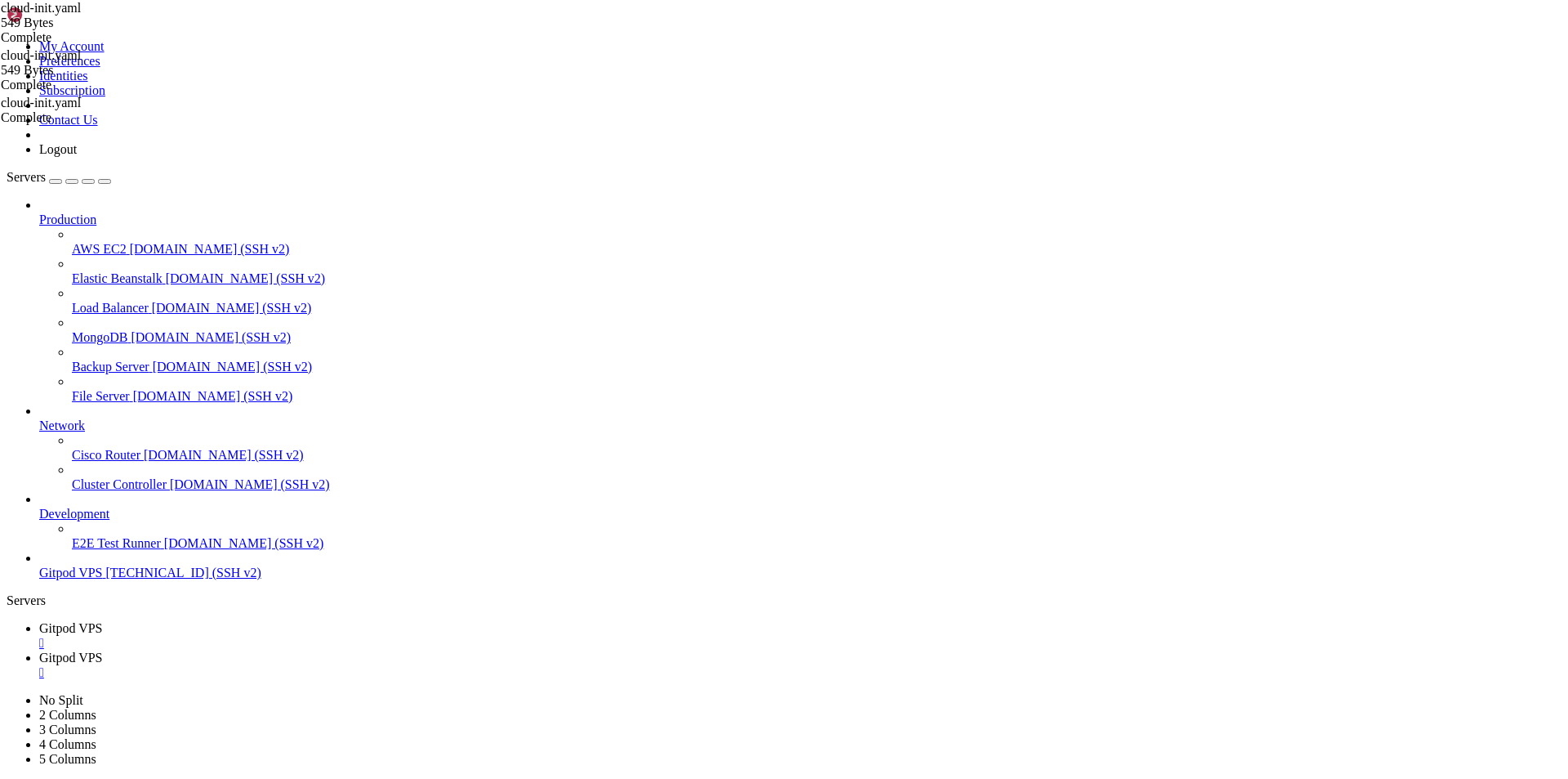
drag, startPoint x: 358, startPoint y: 1444, endPoint x: 12, endPoint y: 1355, distance: 357.3
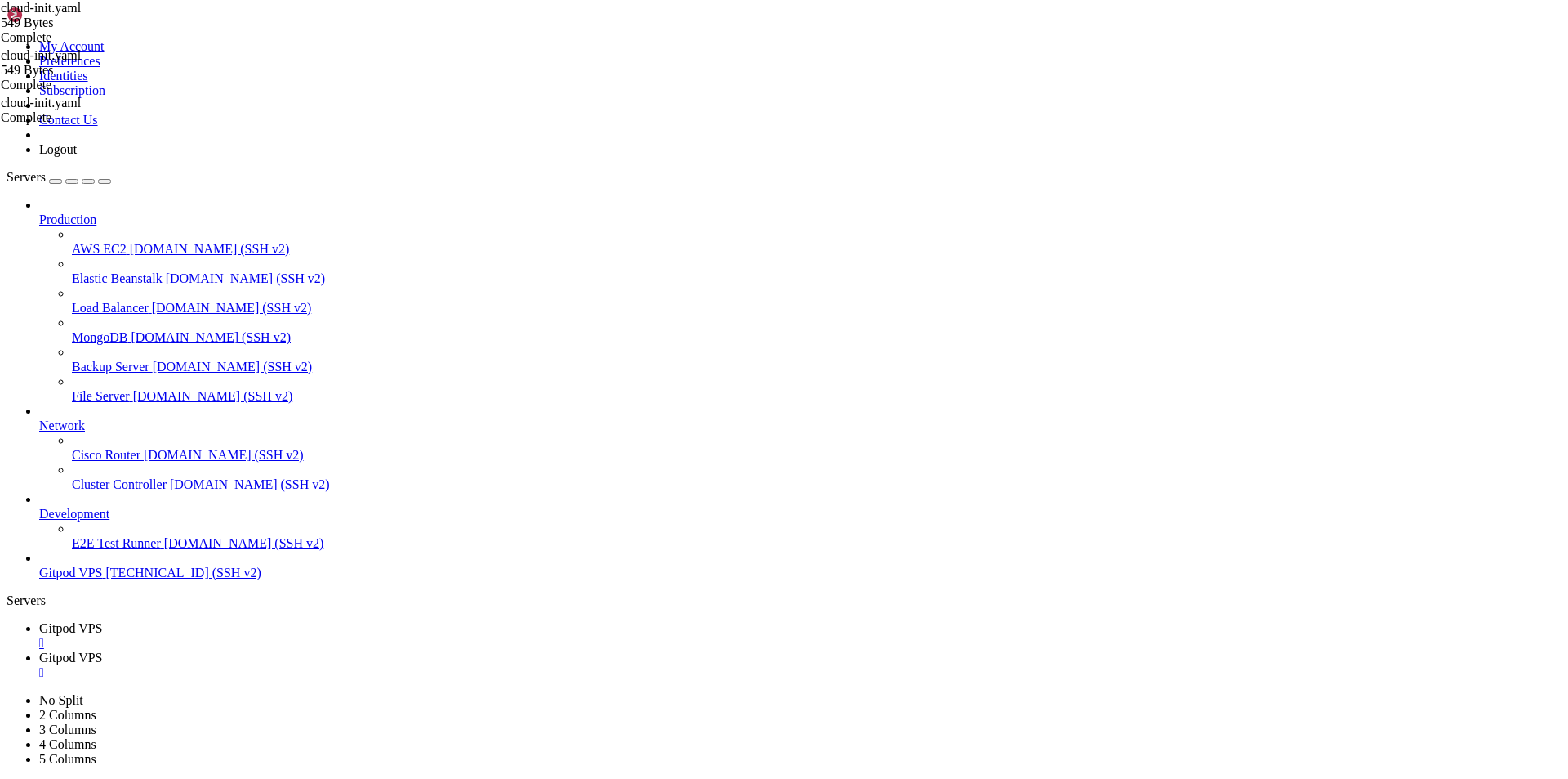
scroll to position [17863, 0]
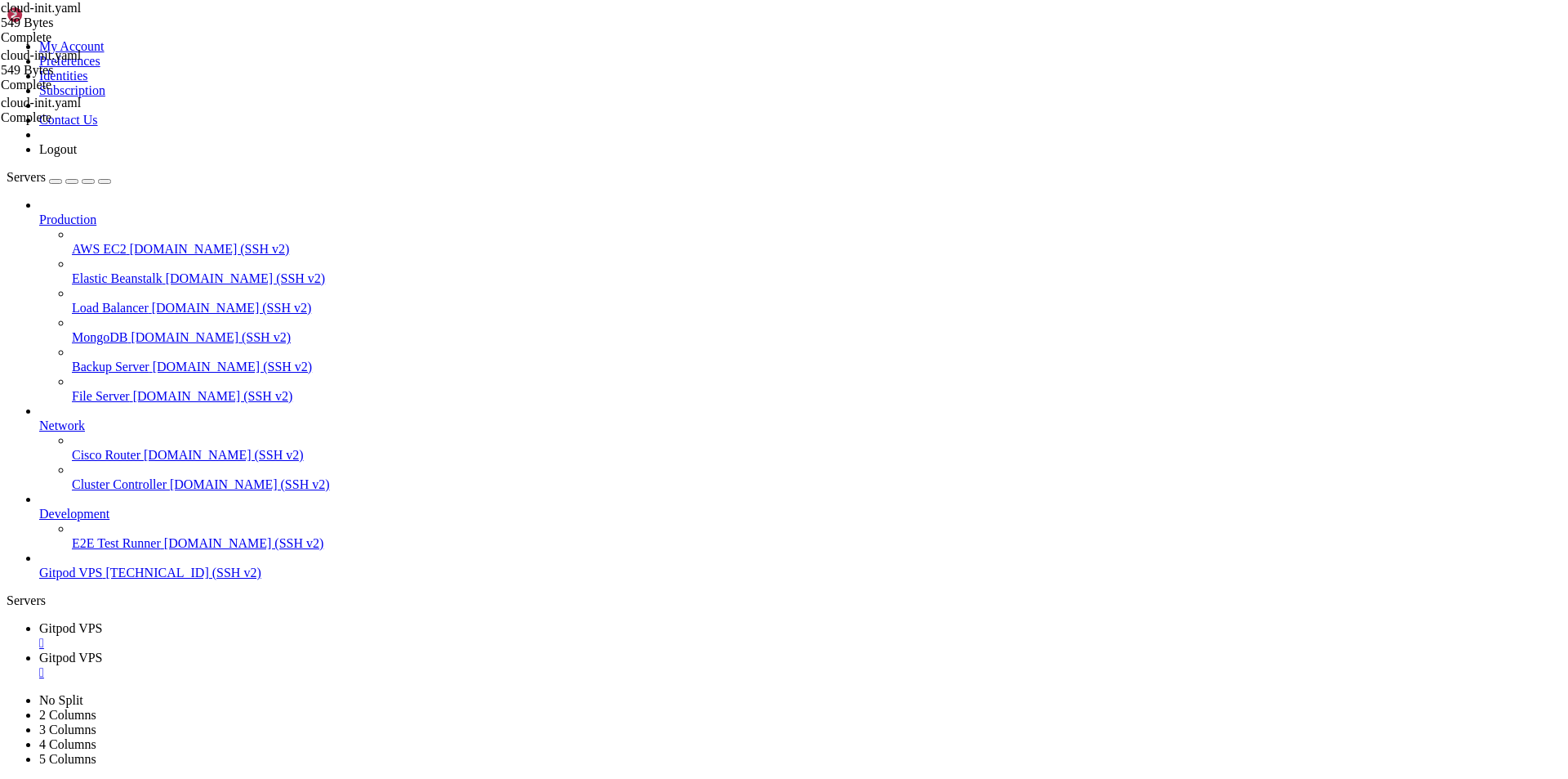
scroll to position [17960, 0]
drag, startPoint x: 317, startPoint y: 1608, endPoint x: 14, endPoint y: 1508, distance: 319.1
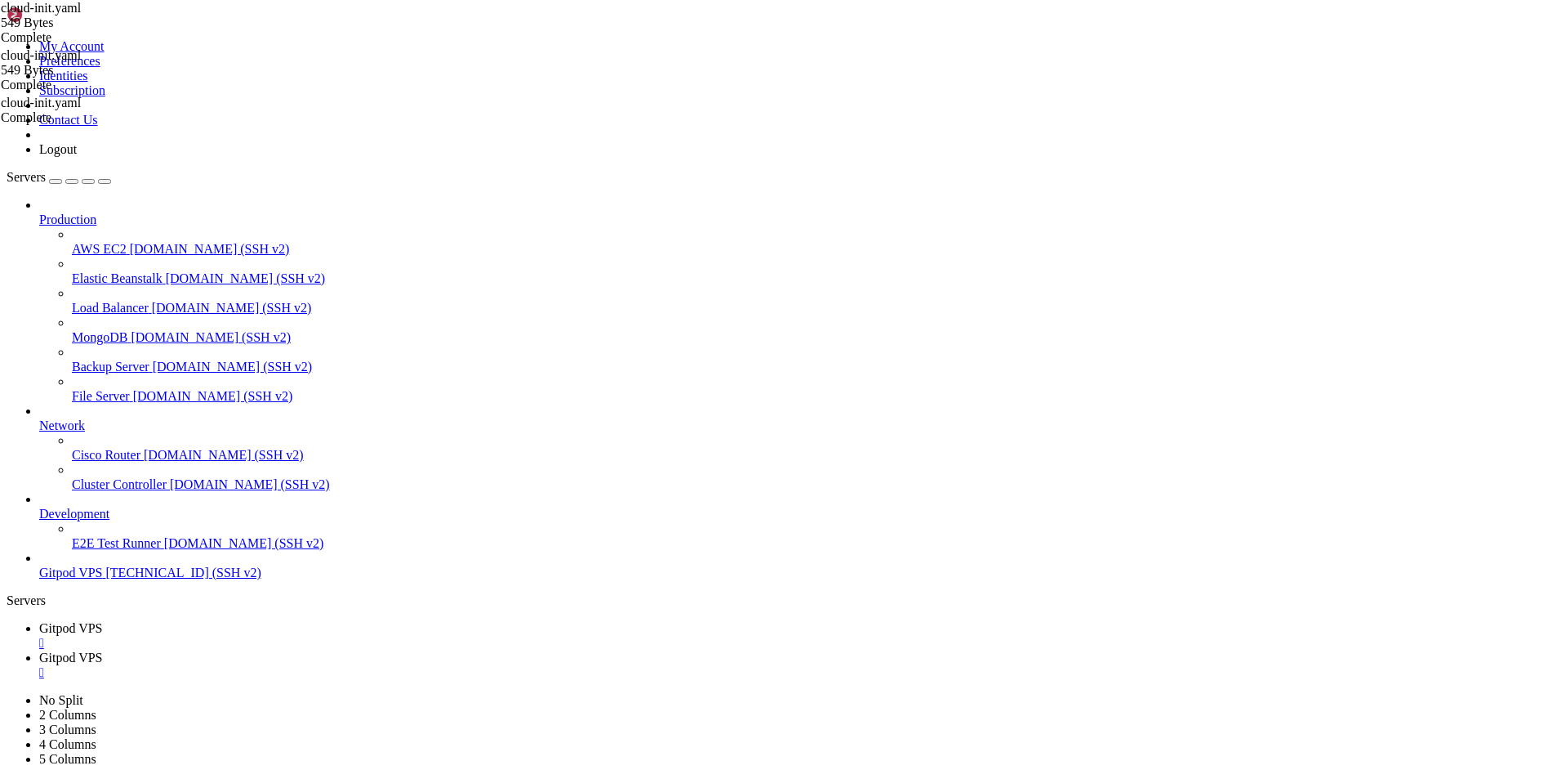
drag, startPoint x: 246, startPoint y: 1592, endPoint x: 14, endPoint y: 1567, distance: 233.3
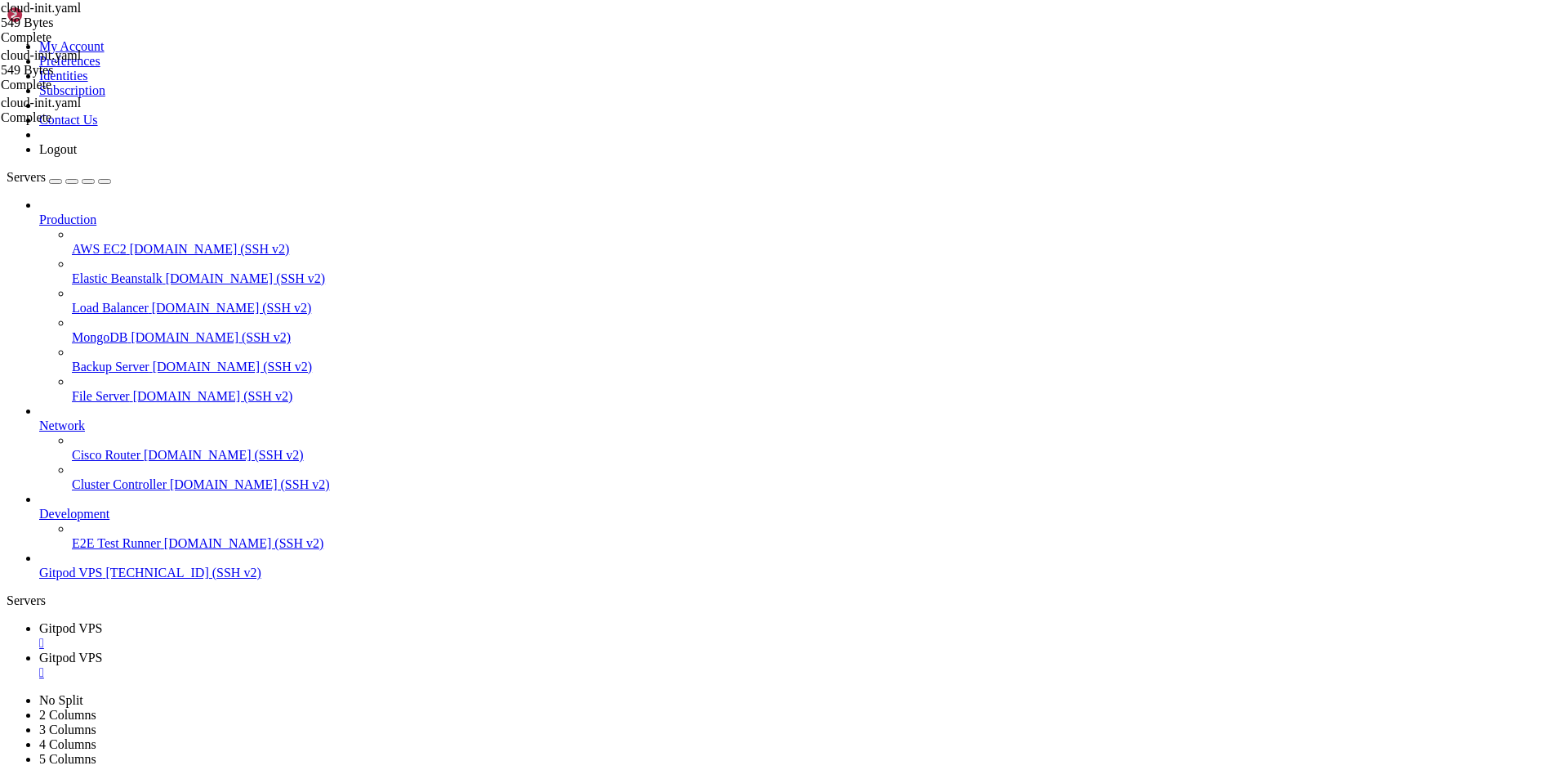
scroll to position [20766, 0]
drag, startPoint x: 329, startPoint y: 1608, endPoint x: 12, endPoint y: 1151, distance: 556.2
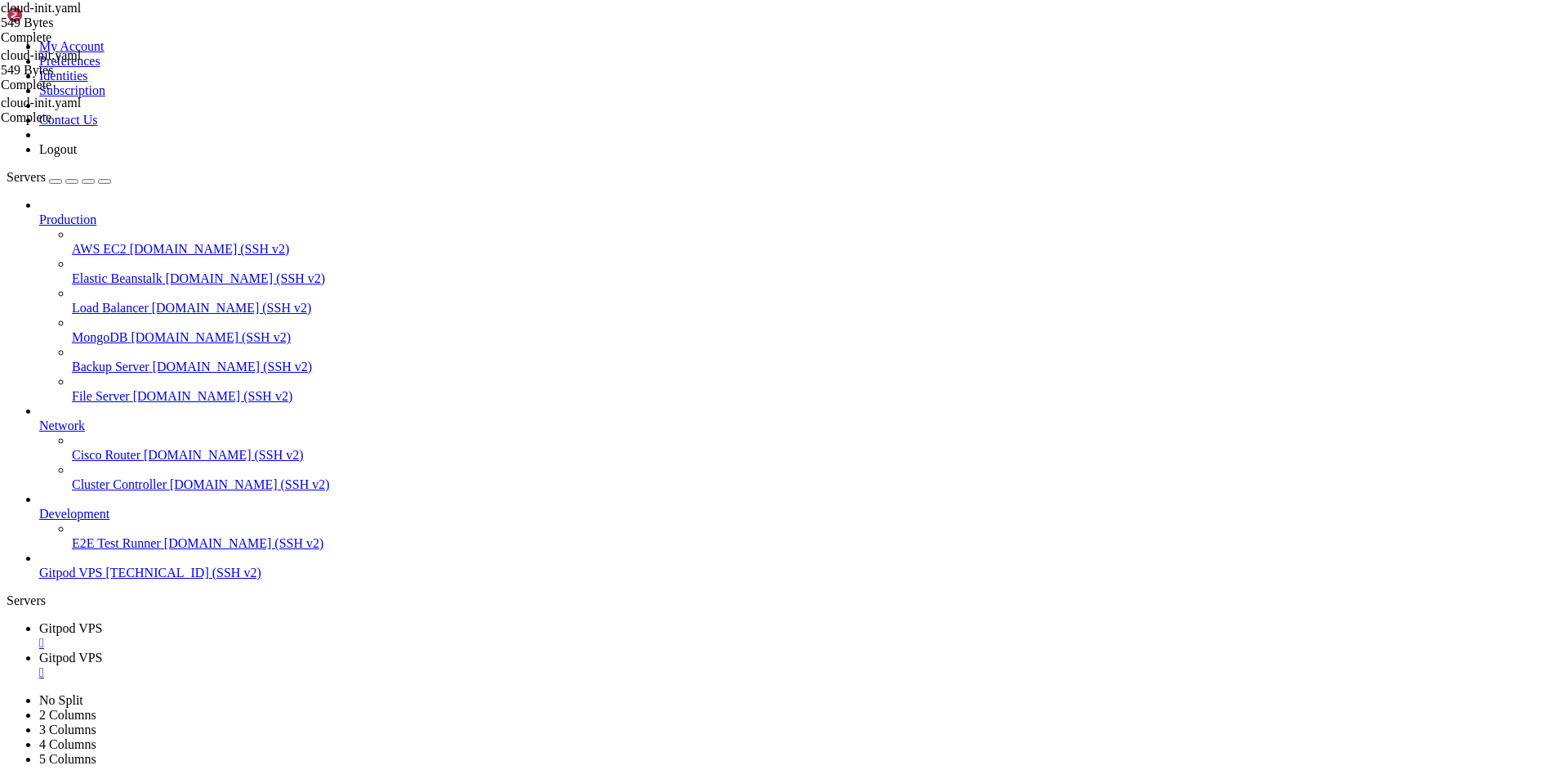
scroll to position [20822, 0]
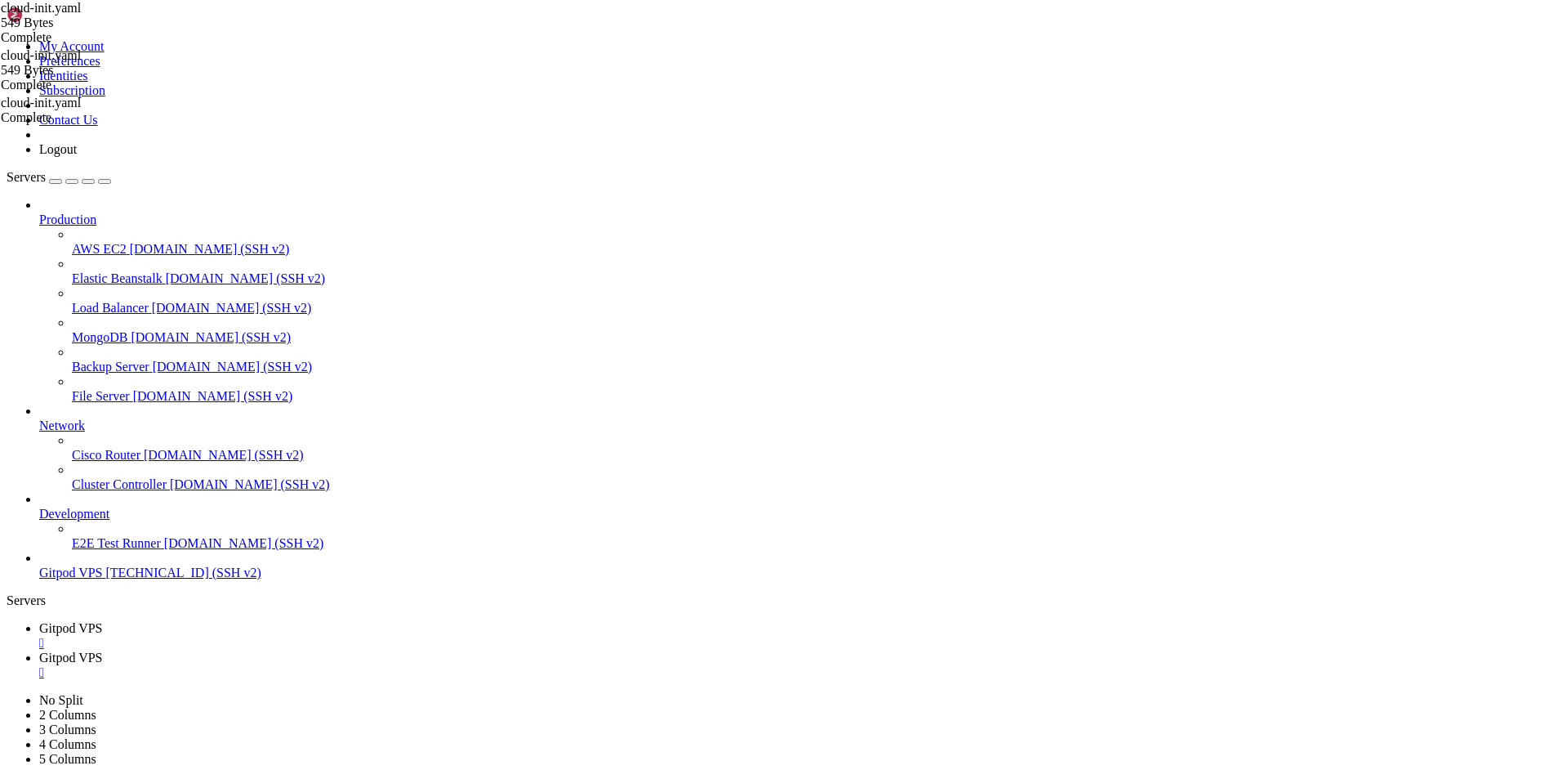
drag, startPoint x: 205, startPoint y: 1590, endPoint x: 12, endPoint y: 1566, distance: 194.5
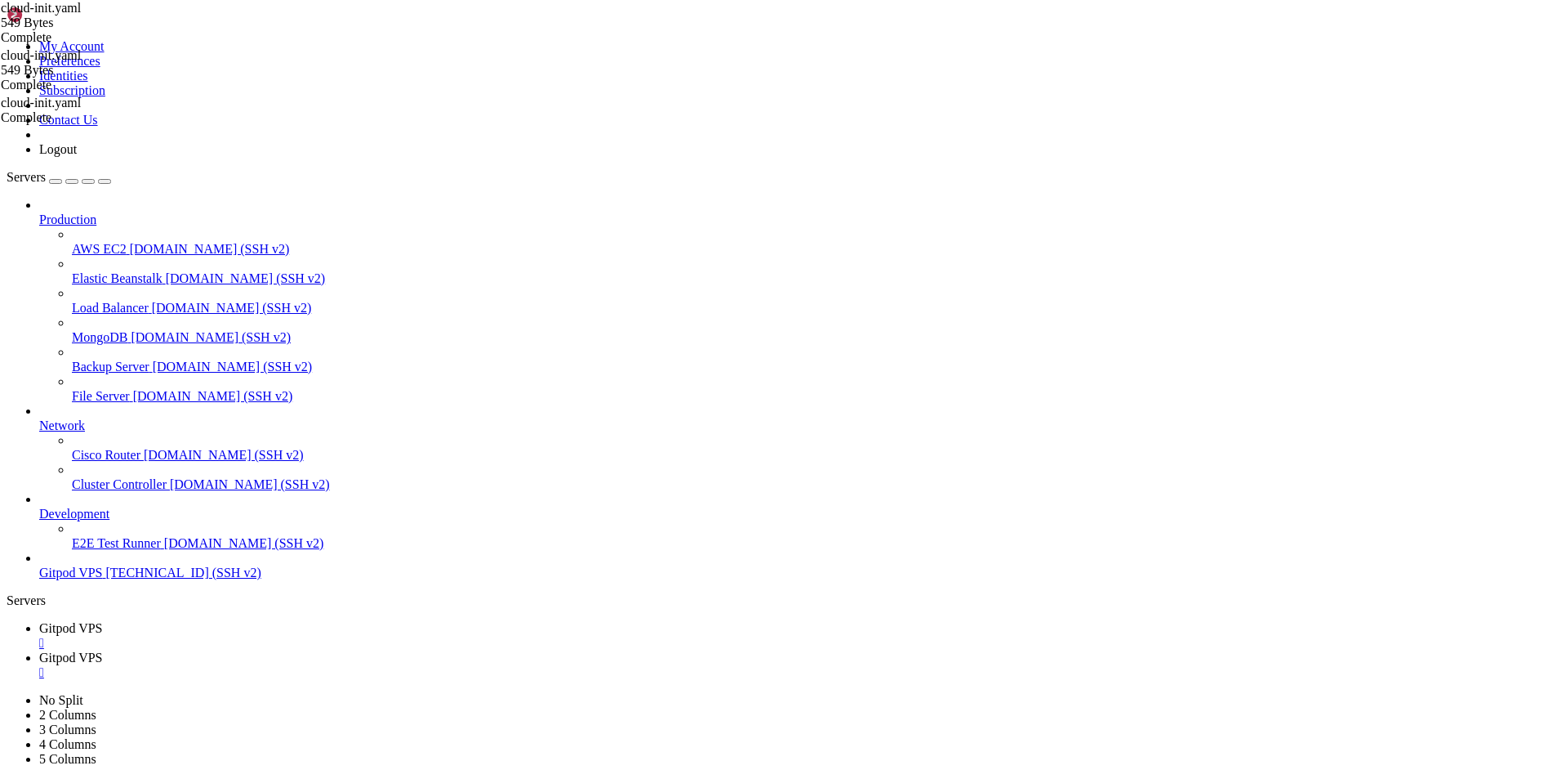
drag, startPoint x: 319, startPoint y: 1606, endPoint x: 14, endPoint y: 1556, distance: 309.1
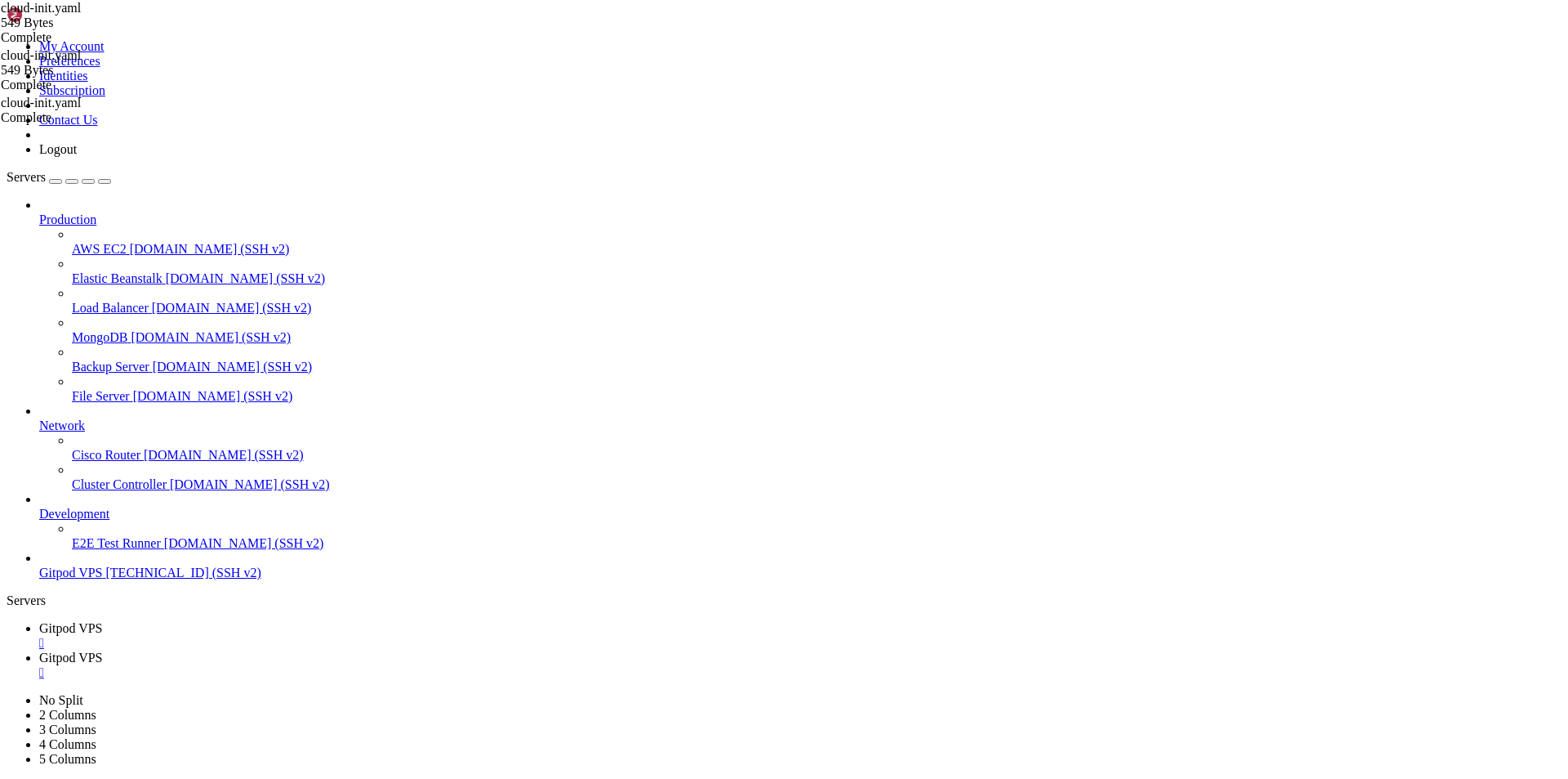
drag, startPoint x: 342, startPoint y: 1609, endPoint x: 12, endPoint y: 1401, distance: 390.1
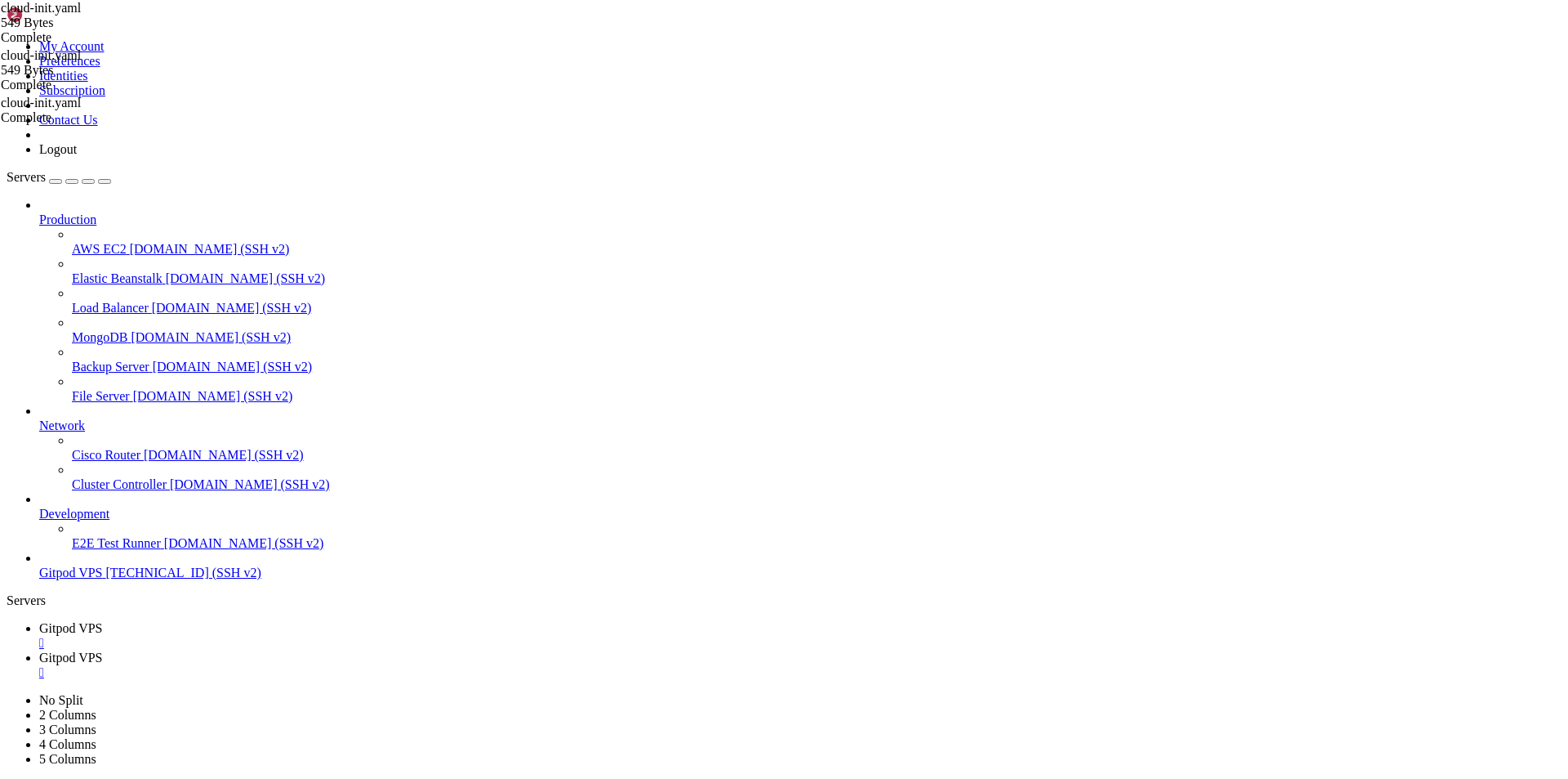
scroll to position [21627, 0]
drag, startPoint x: 338, startPoint y: 1602, endPoint x: 14, endPoint y: 1579, distance: 324.8
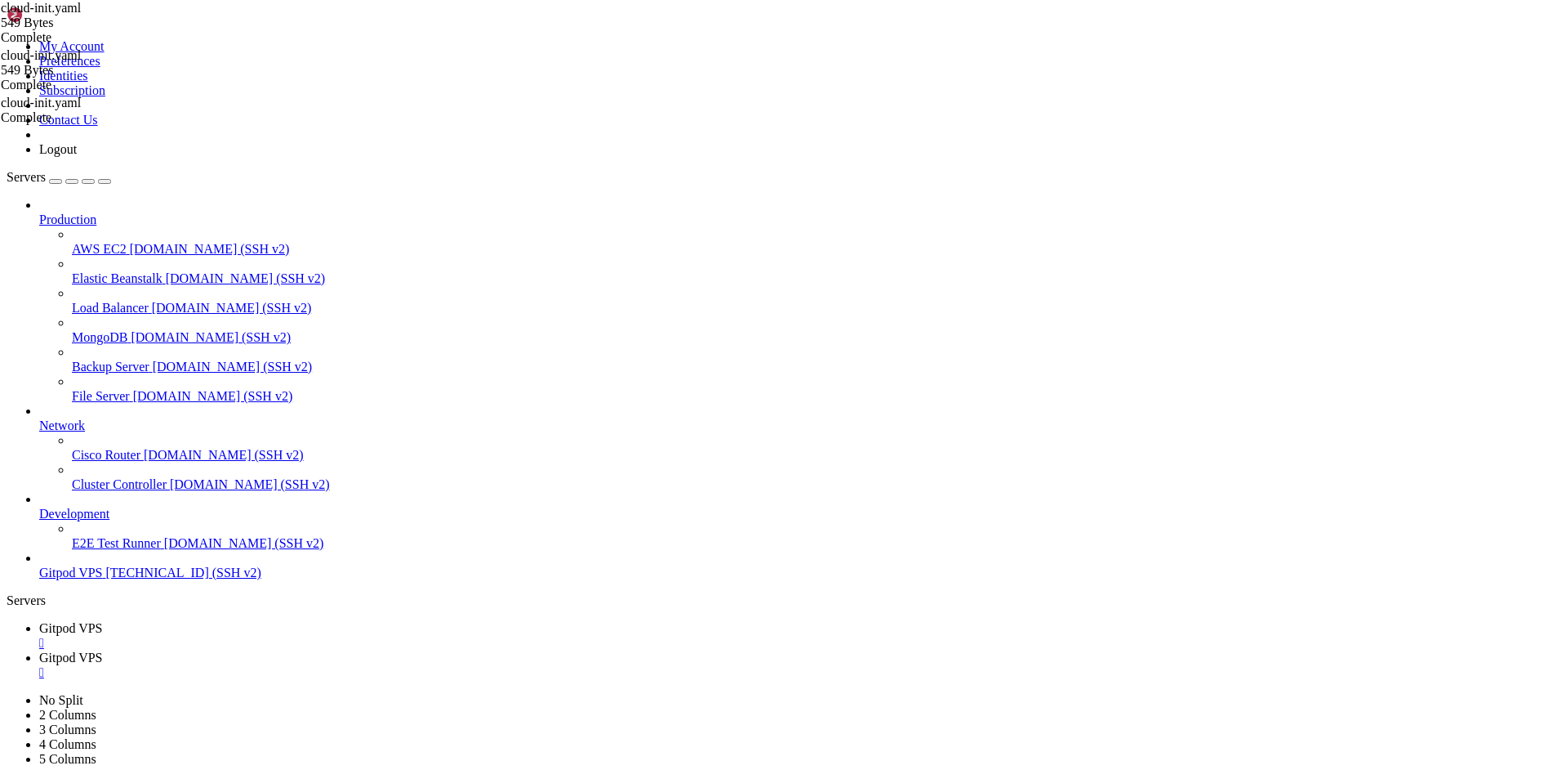
drag, startPoint x: 347, startPoint y: 1608, endPoint x: 13, endPoint y: 1597, distance: 334.2
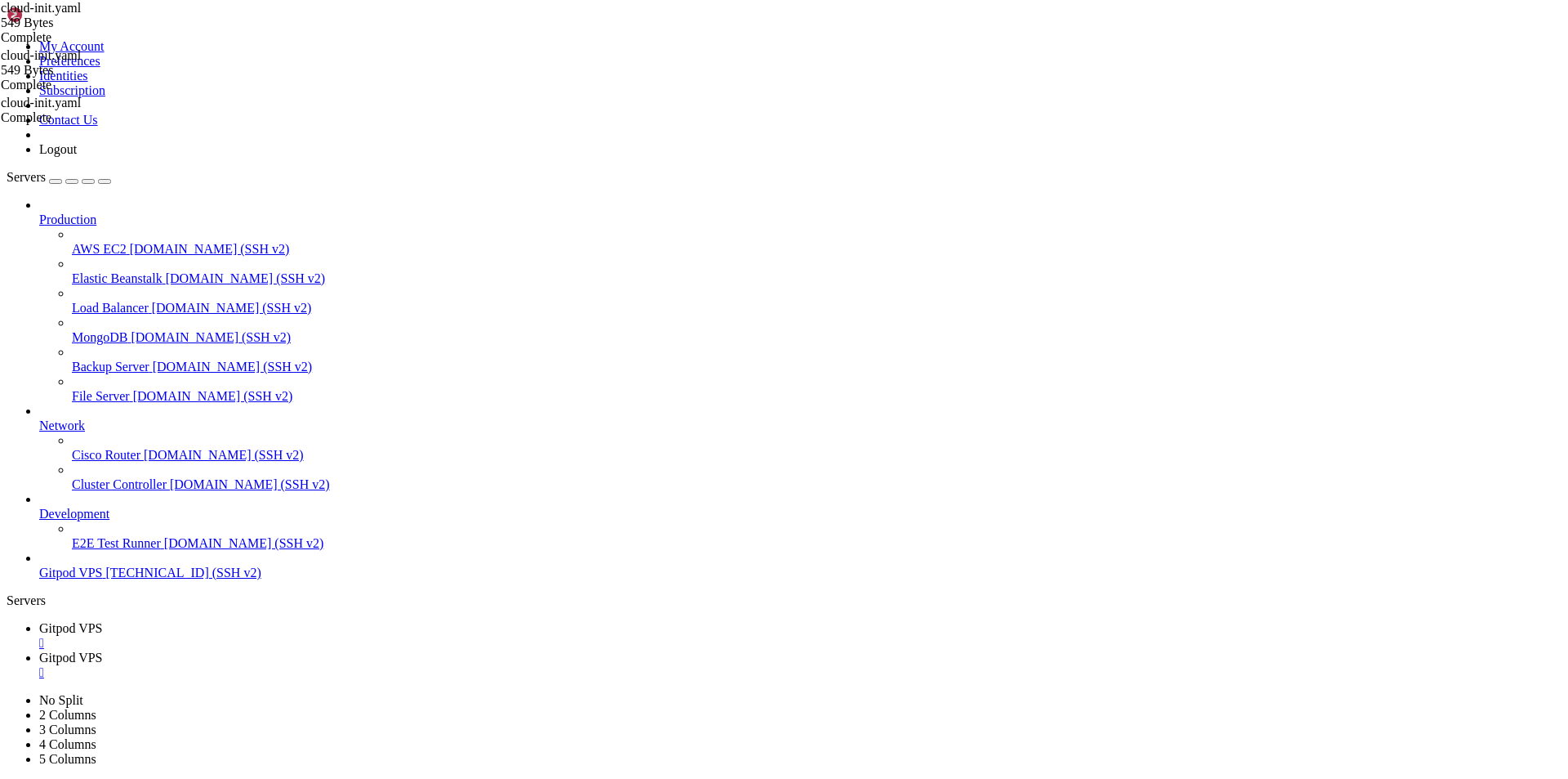
drag, startPoint x: 443, startPoint y: 1591, endPoint x: 14, endPoint y: 1566, distance: 429.7
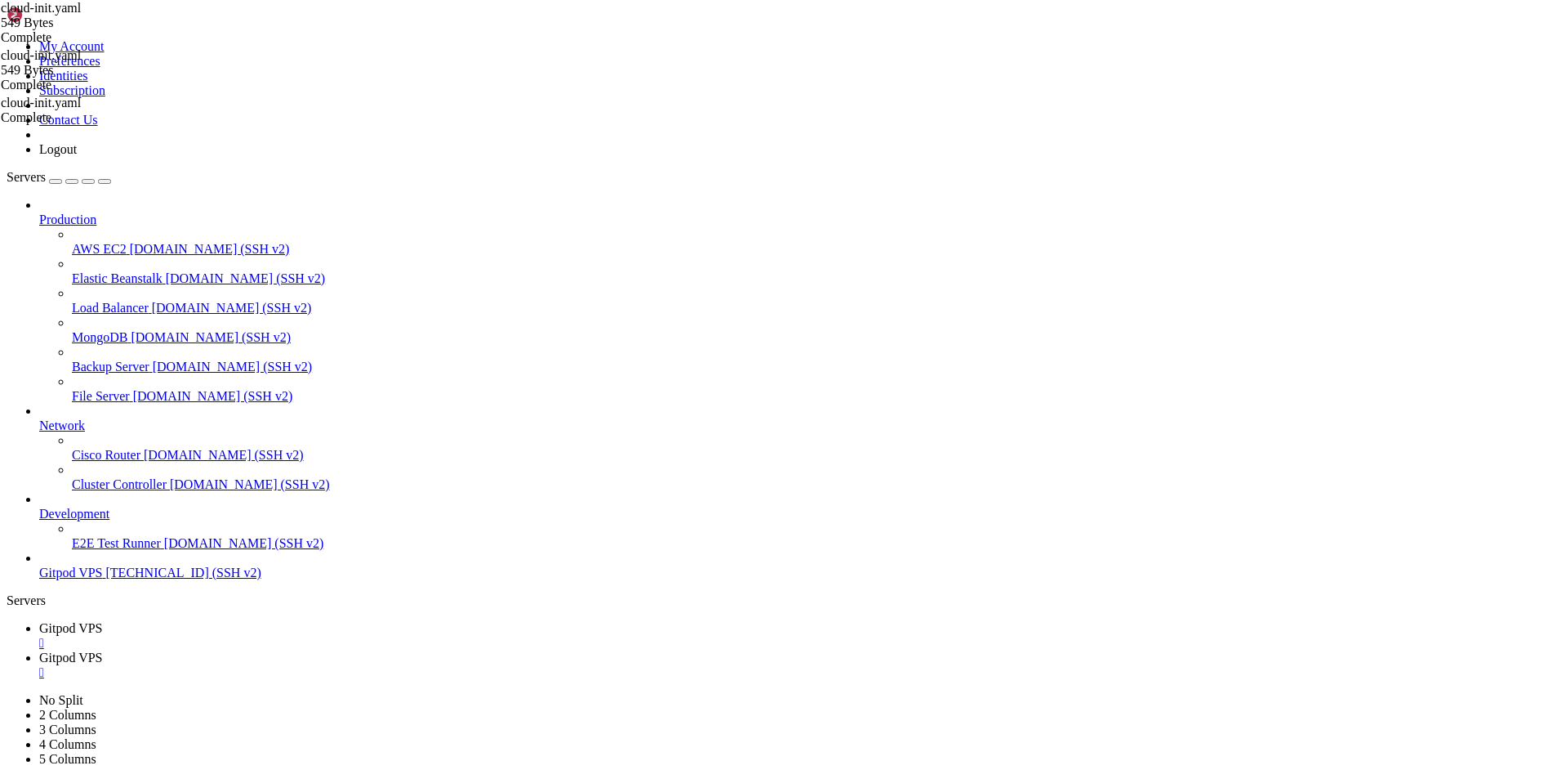
drag, startPoint x: 367, startPoint y: 1301, endPoint x: 51, endPoint y: 1300, distance: 316.0
drag, startPoint x: 693, startPoint y: 1580, endPoint x: 383, endPoint y: 1588, distance: 310.1
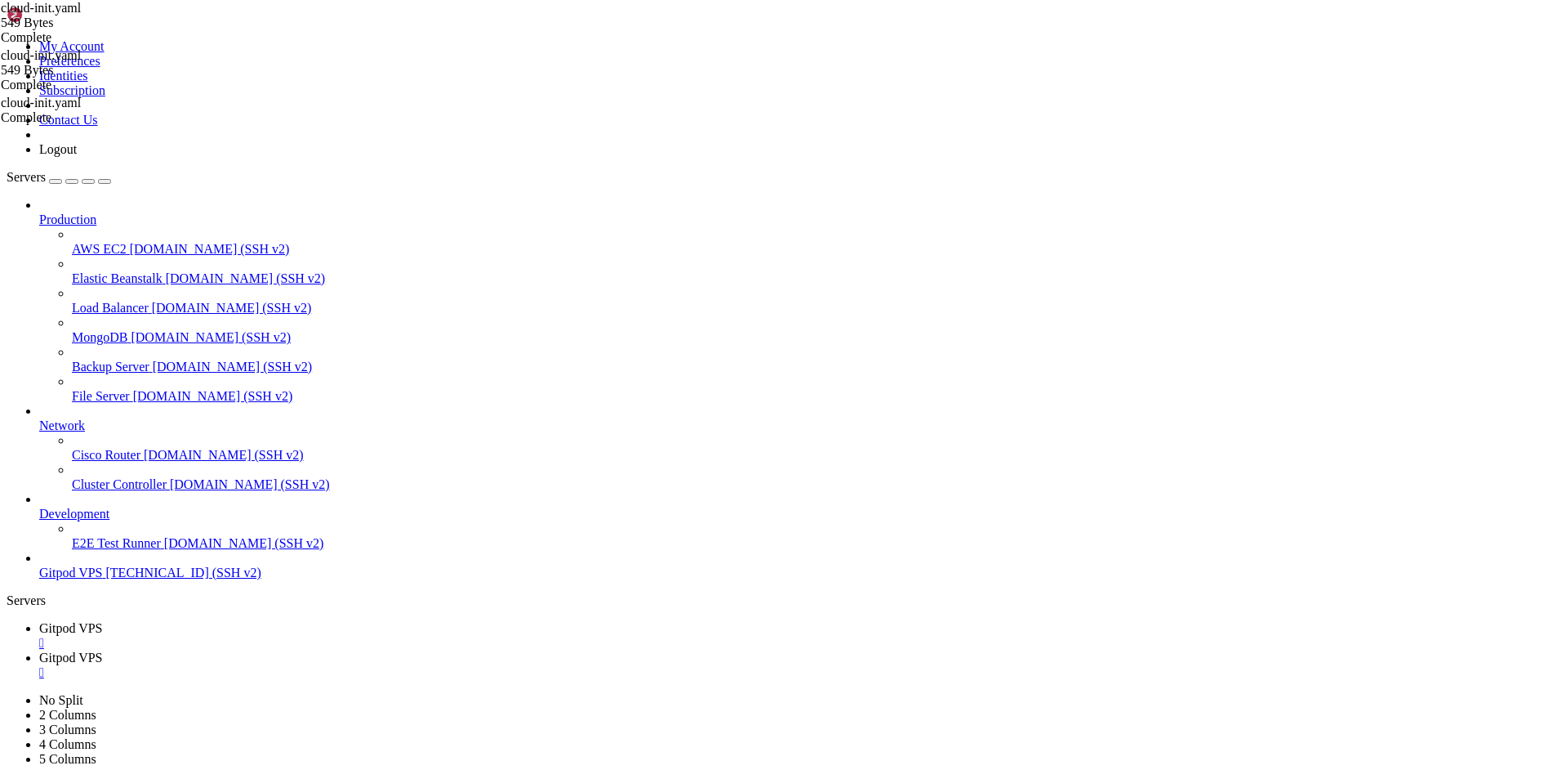
drag, startPoint x: 683, startPoint y: 1575, endPoint x: 304, endPoint y: 1578, distance: 379.0
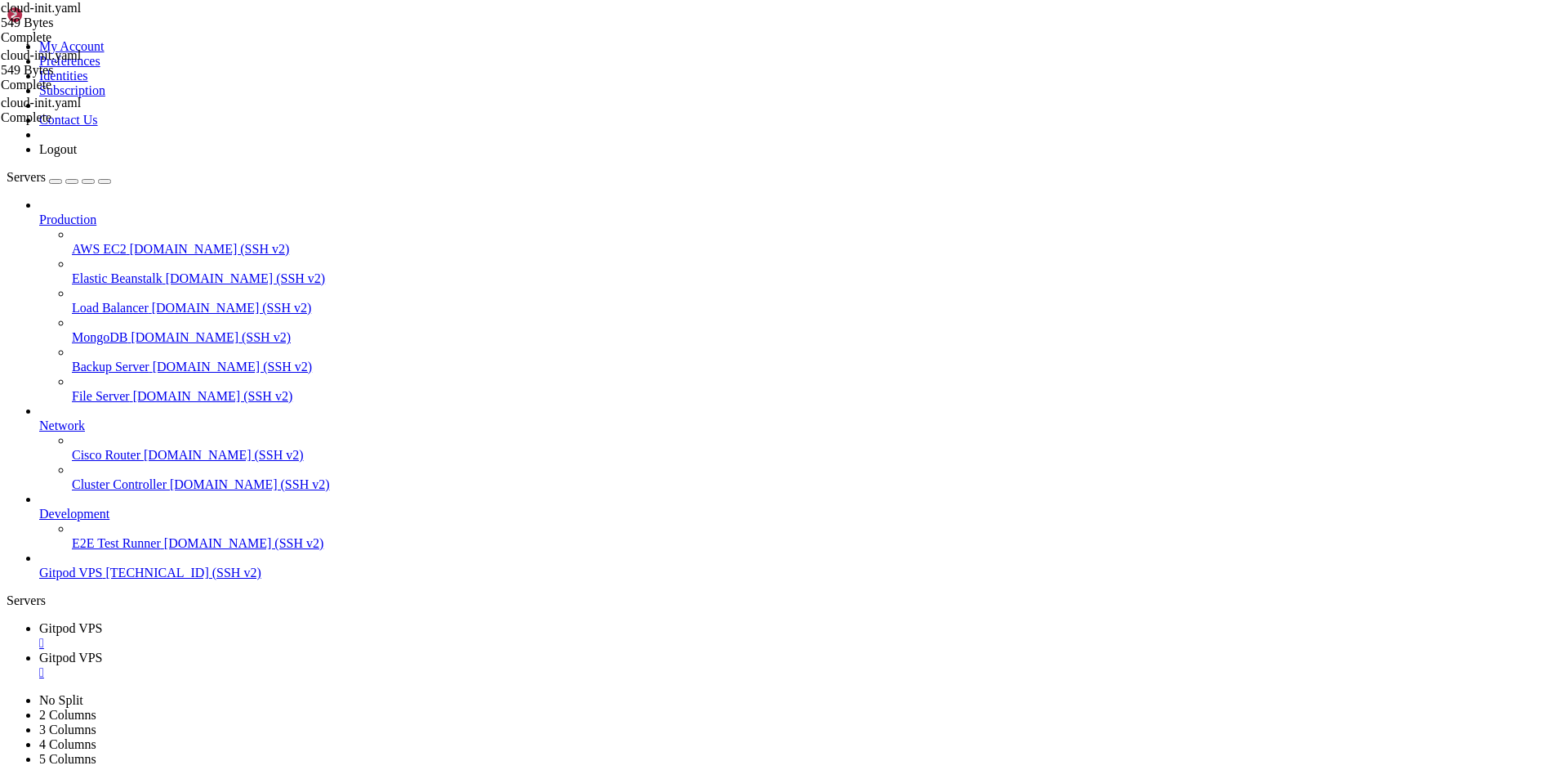
drag, startPoint x: 684, startPoint y: 1592, endPoint x: 304, endPoint y: 1590, distance: 380.0
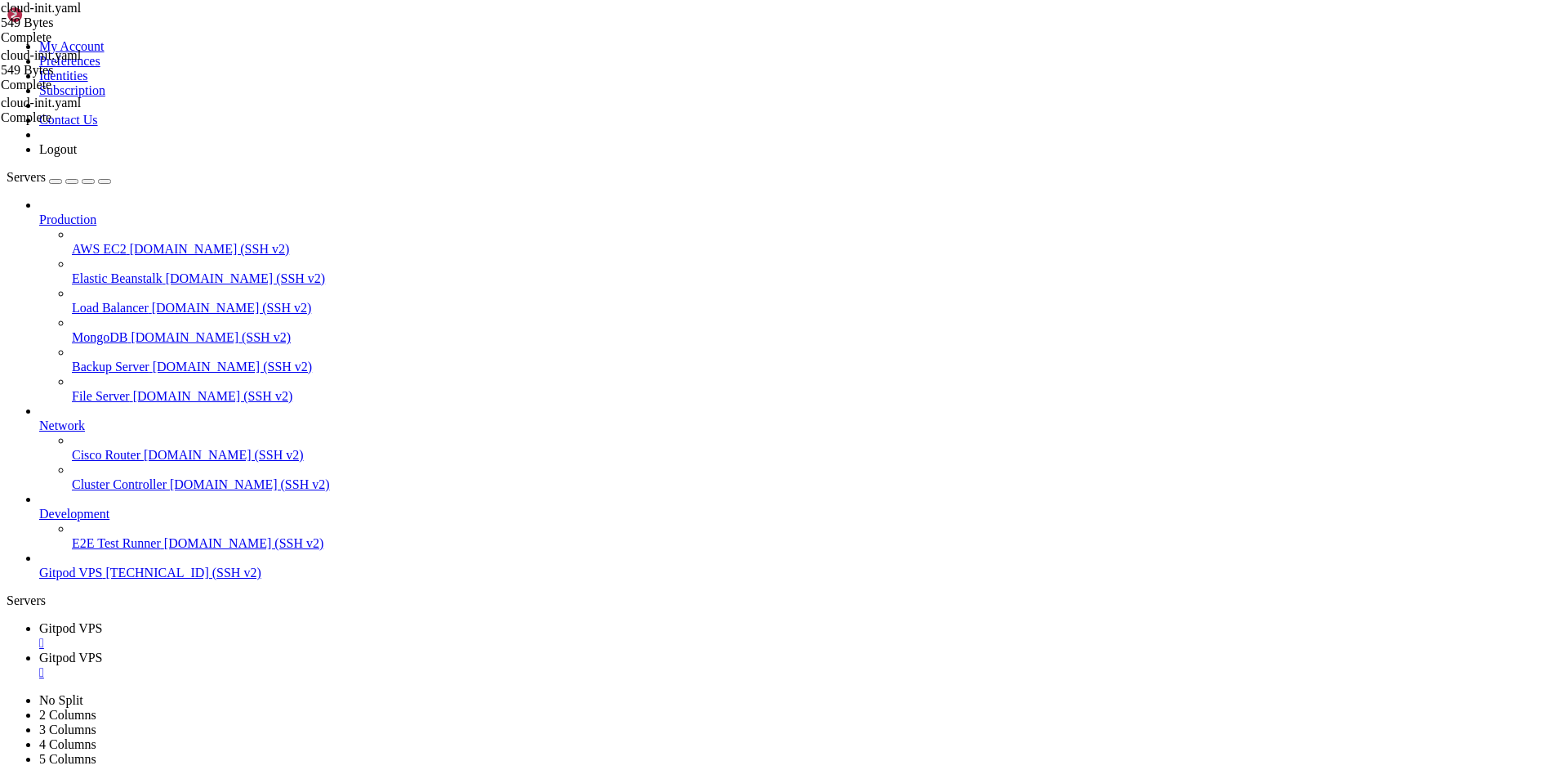
drag, startPoint x: 362, startPoint y: 1300, endPoint x: 57, endPoint y: 1305, distance: 305.0
drag, startPoint x: 681, startPoint y: 1596, endPoint x: 304, endPoint y: 1594, distance: 377.0
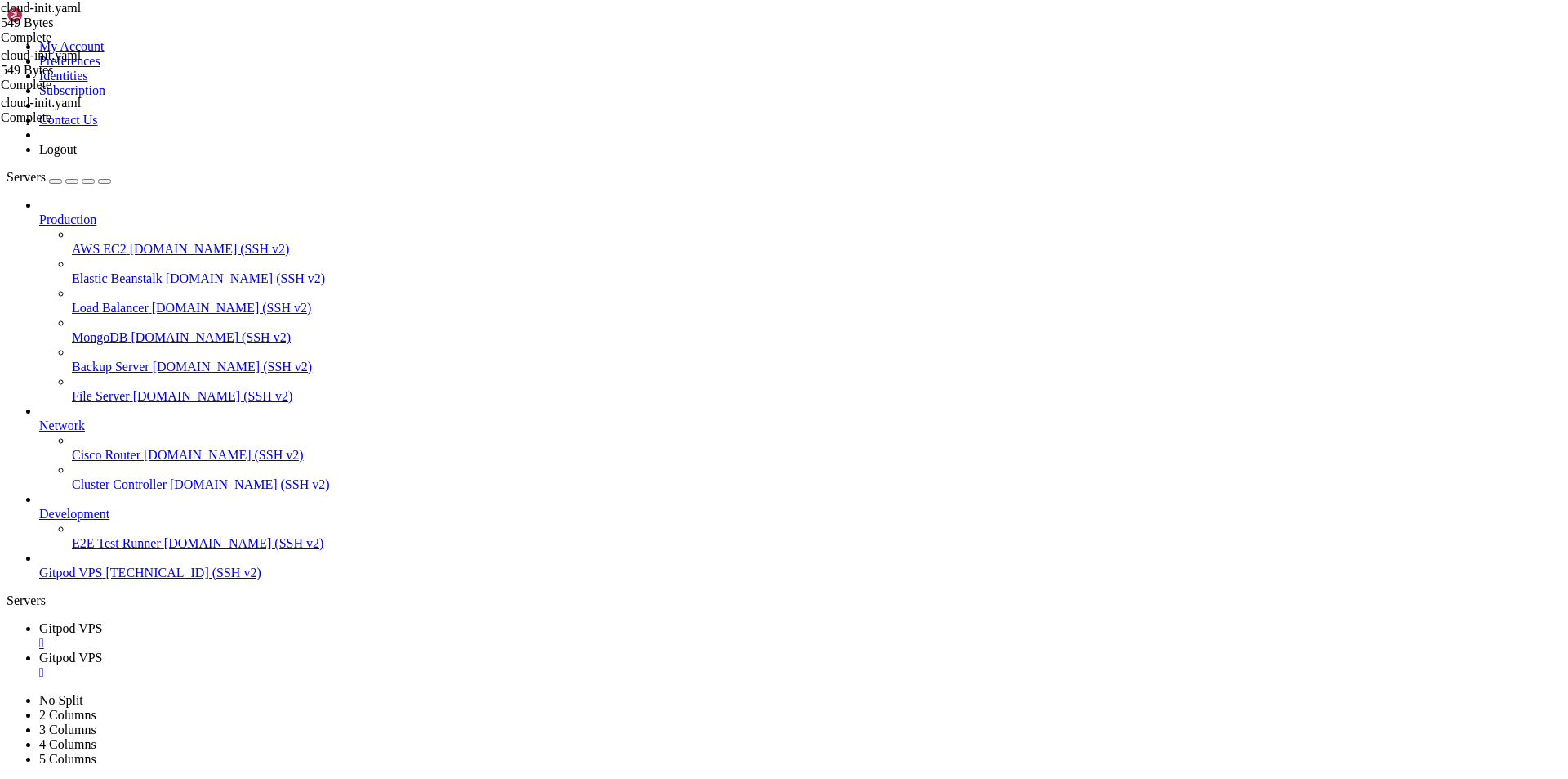
scroll to position [21974, 0]
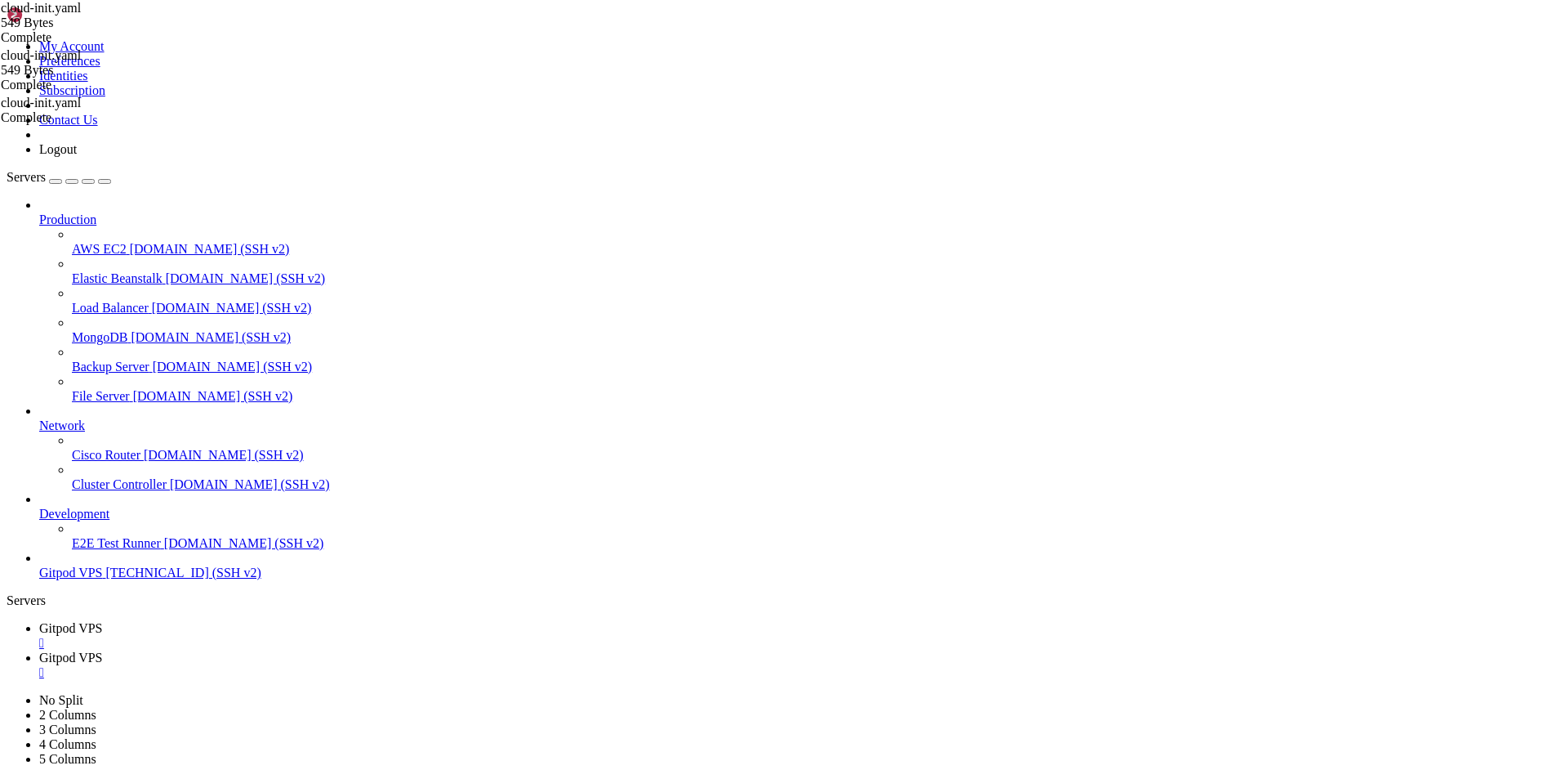
scroll to position [22308, 0]
drag, startPoint x: 723, startPoint y: 1592, endPoint x: 14, endPoint y: 1428, distance: 727.7
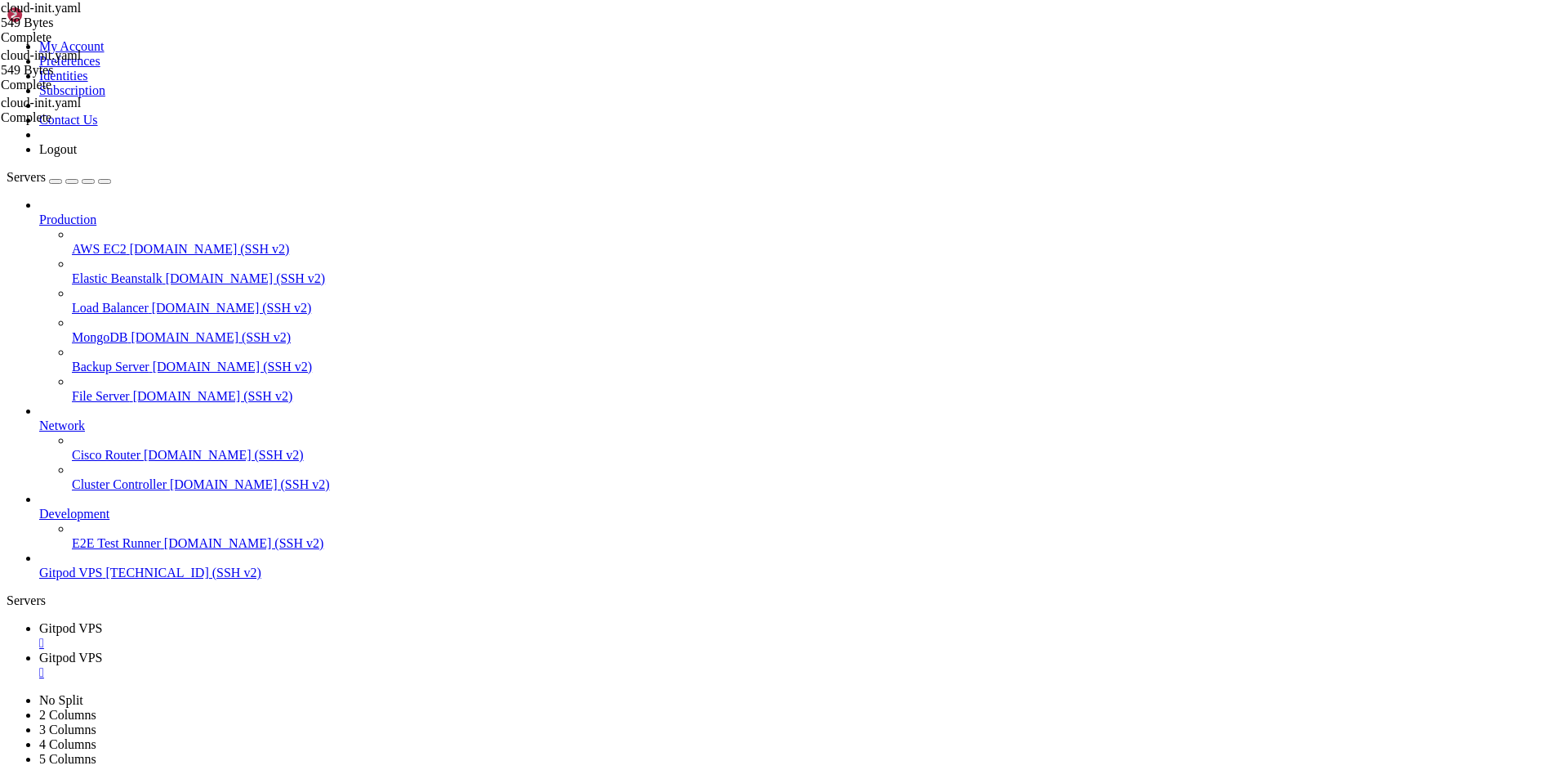
scroll to position [22502, 0]
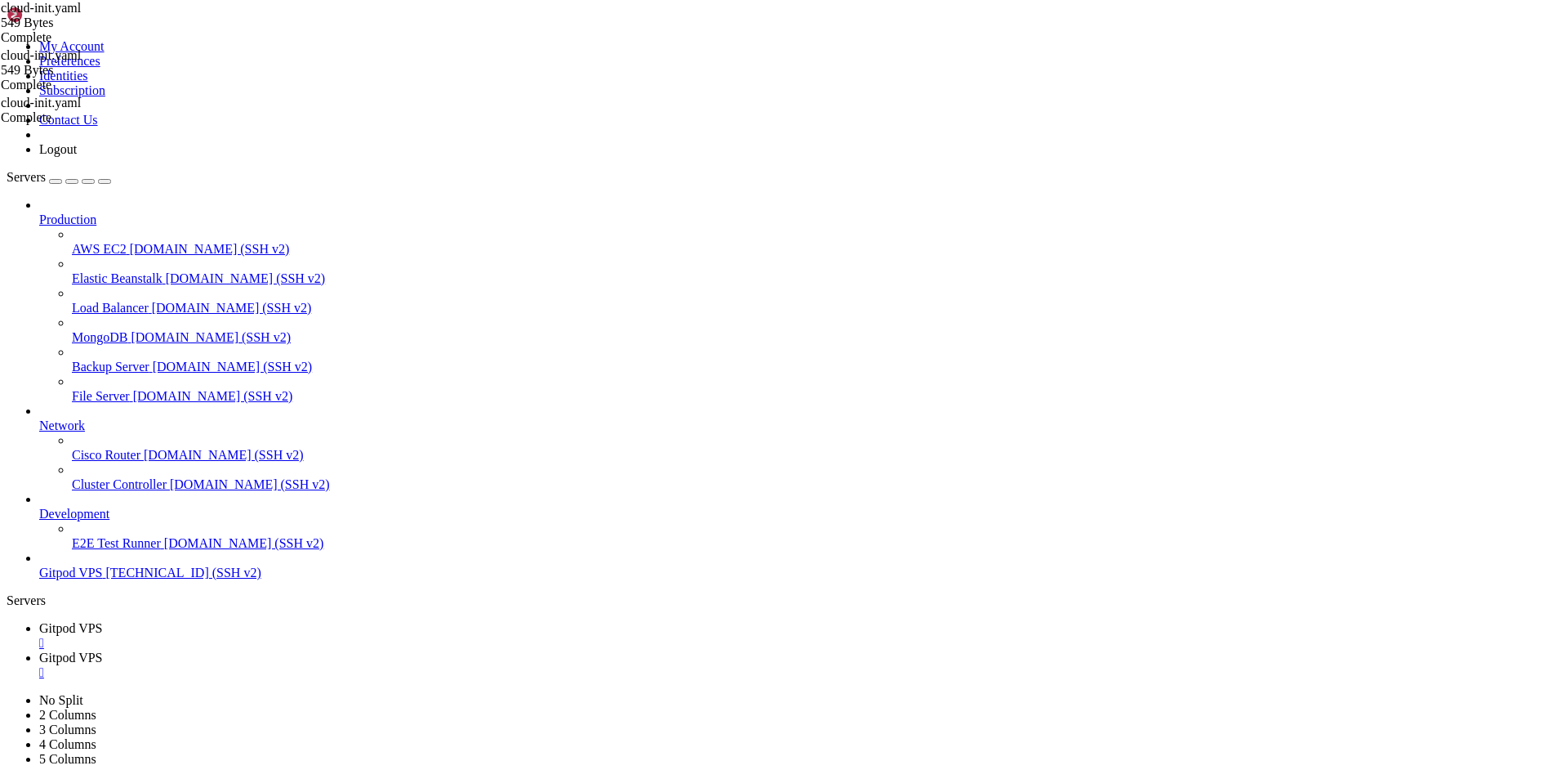
drag, startPoint x: 108, startPoint y: 1386, endPoint x: 14, endPoint y: 1216, distance: 194.3
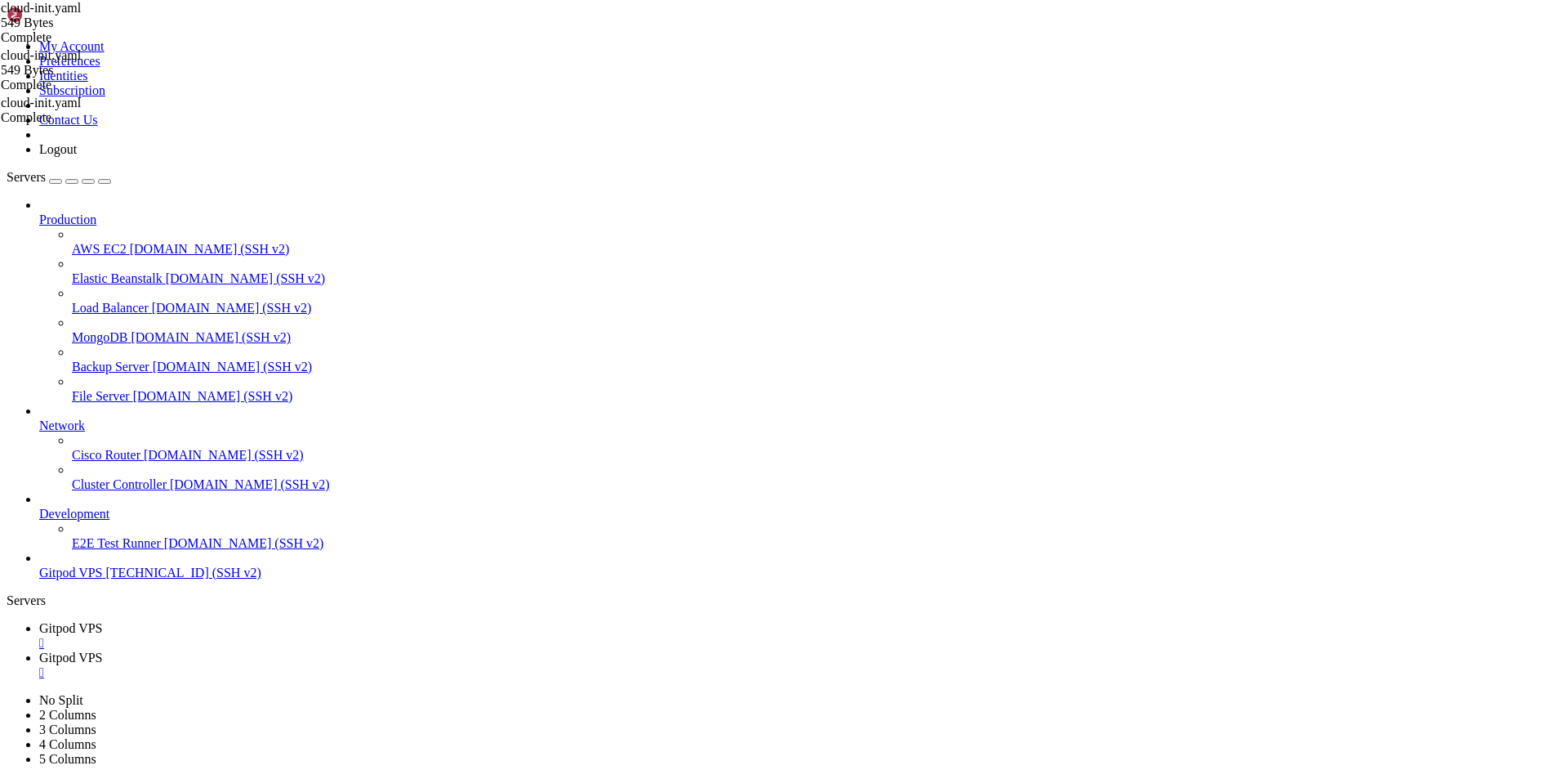
scroll to position [22627, 0]
drag, startPoint x: 101, startPoint y: 1591, endPoint x: 12, endPoint y: 1568, distance: 91.9
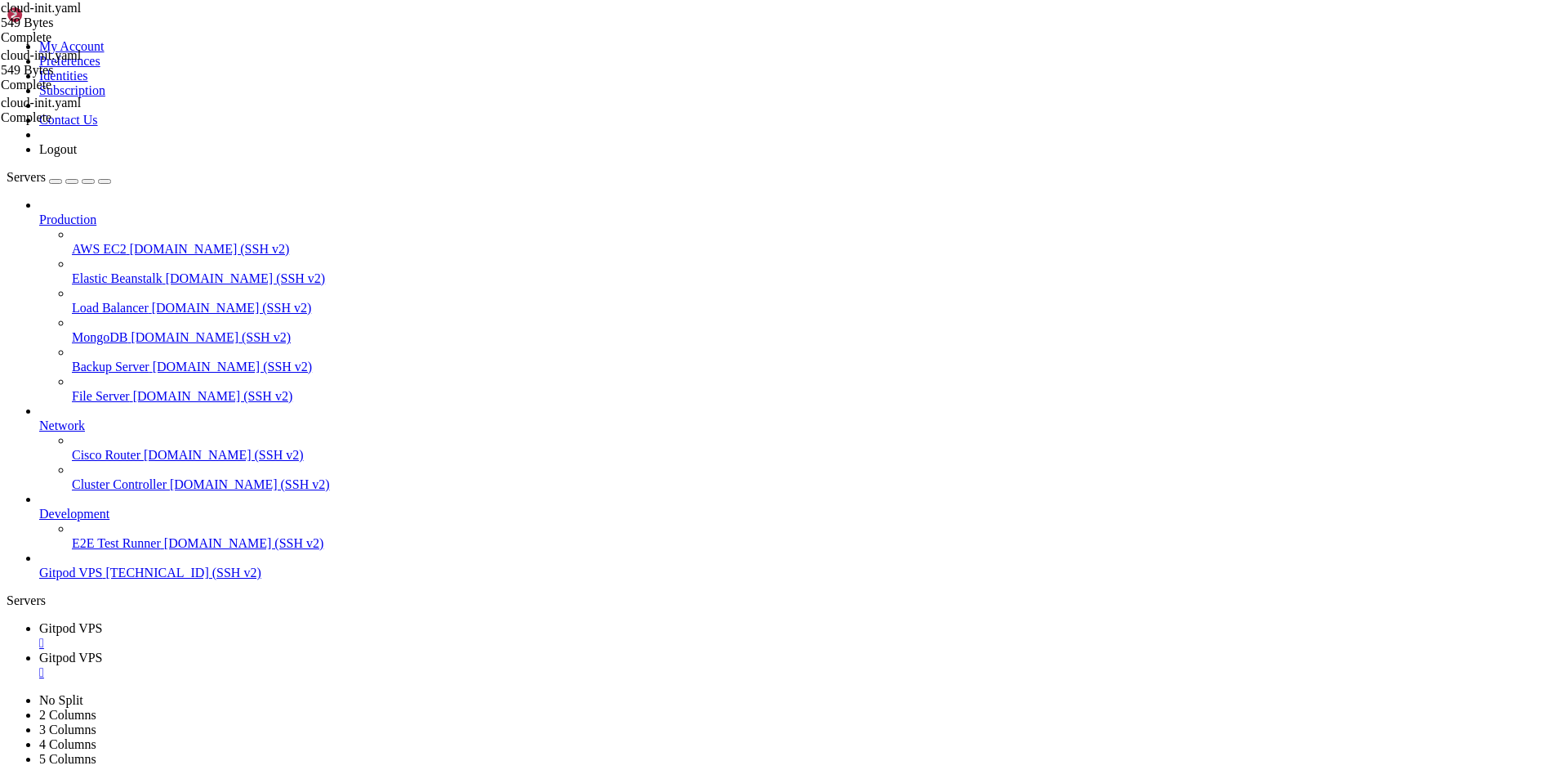
scroll to position [22780, 0]
drag, startPoint x: 342, startPoint y: 1607, endPoint x: 14, endPoint y: 1466, distance: 357.0
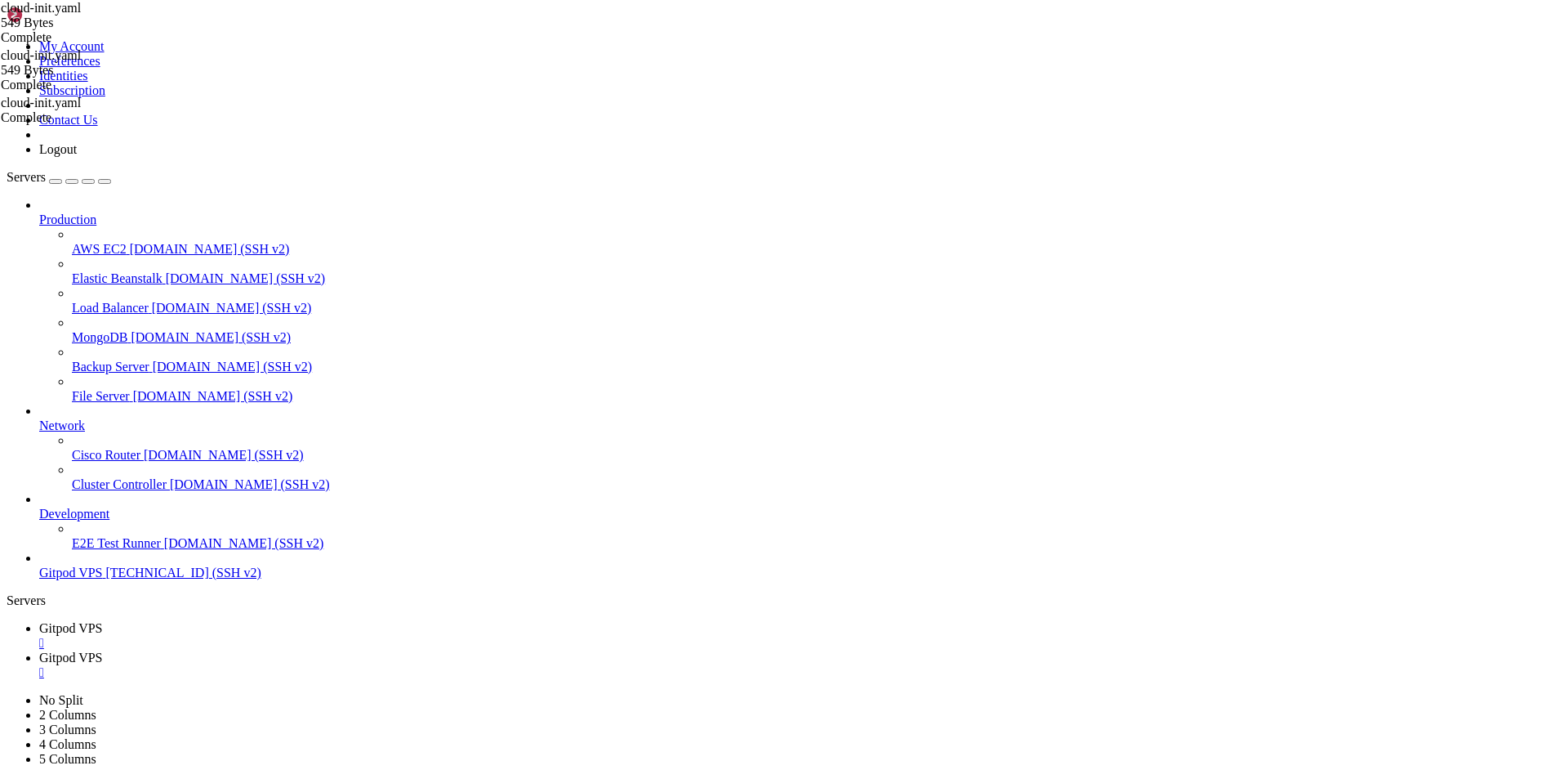
scroll to position [22821, 0]
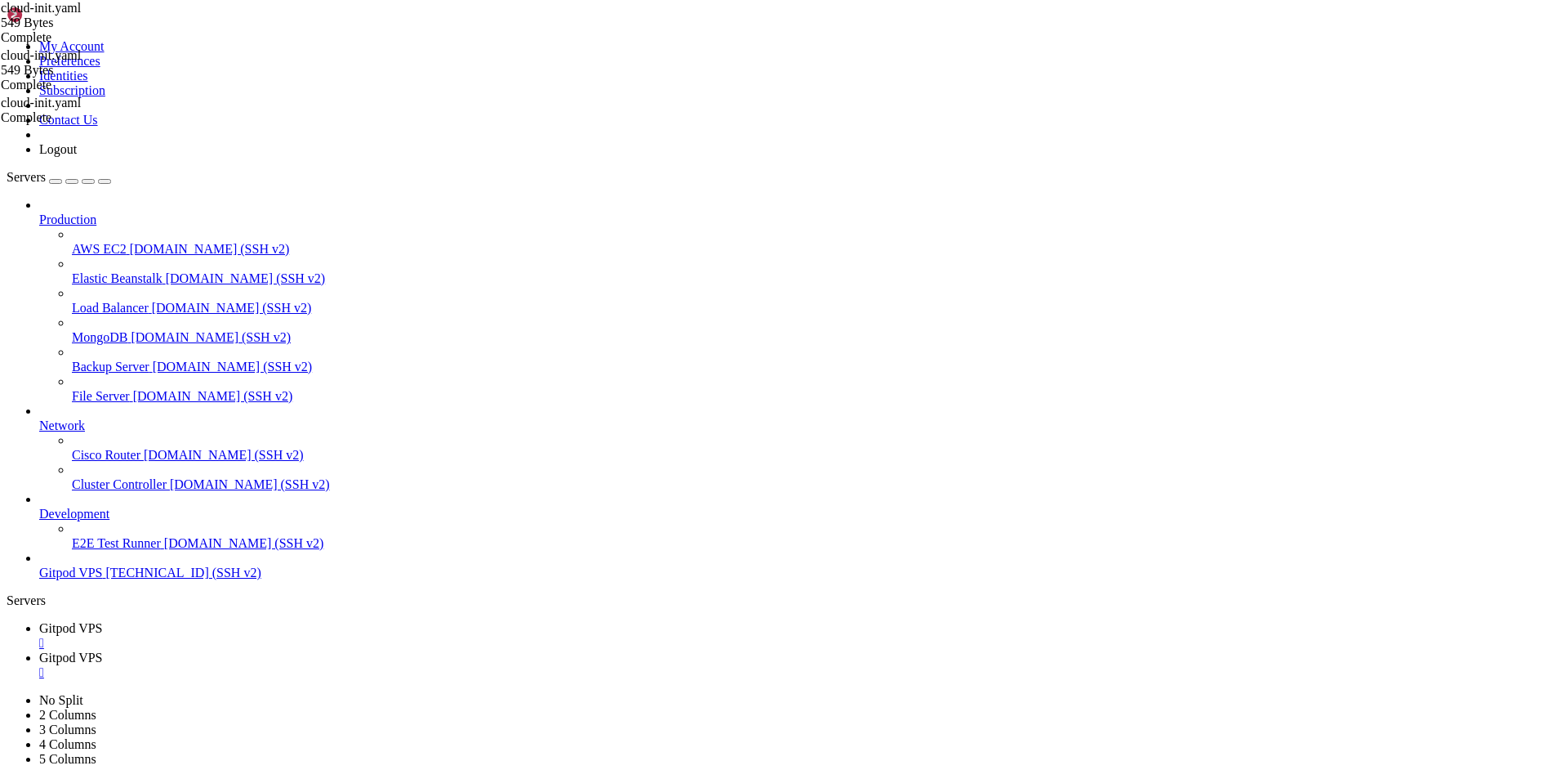
scroll to position [23016, 0]
drag, startPoint x: 337, startPoint y: 1595, endPoint x: 12, endPoint y: 1385, distance: 386.9
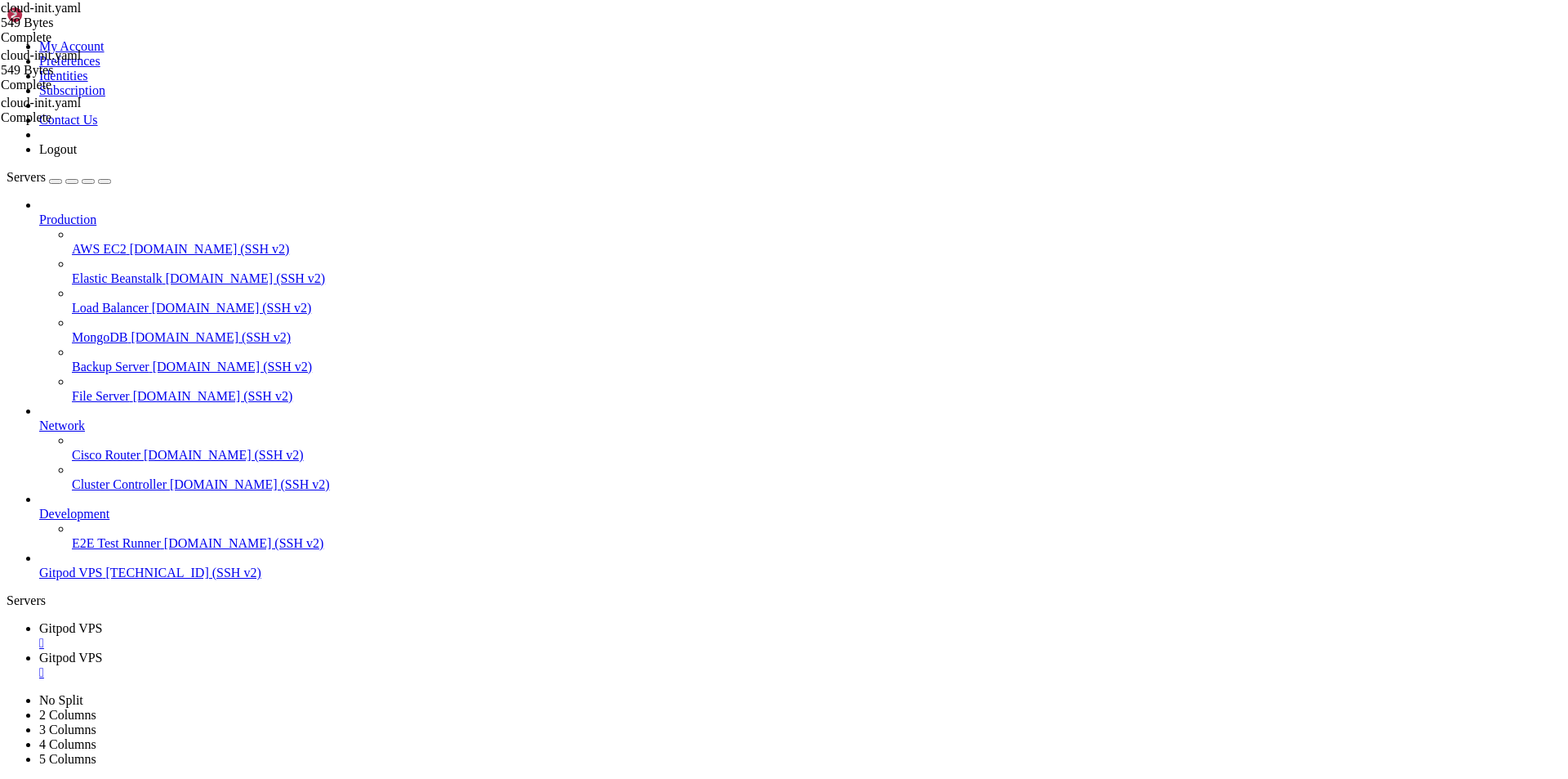
drag, startPoint x: 351, startPoint y: 1607, endPoint x: 12, endPoint y: 1494, distance: 357.3
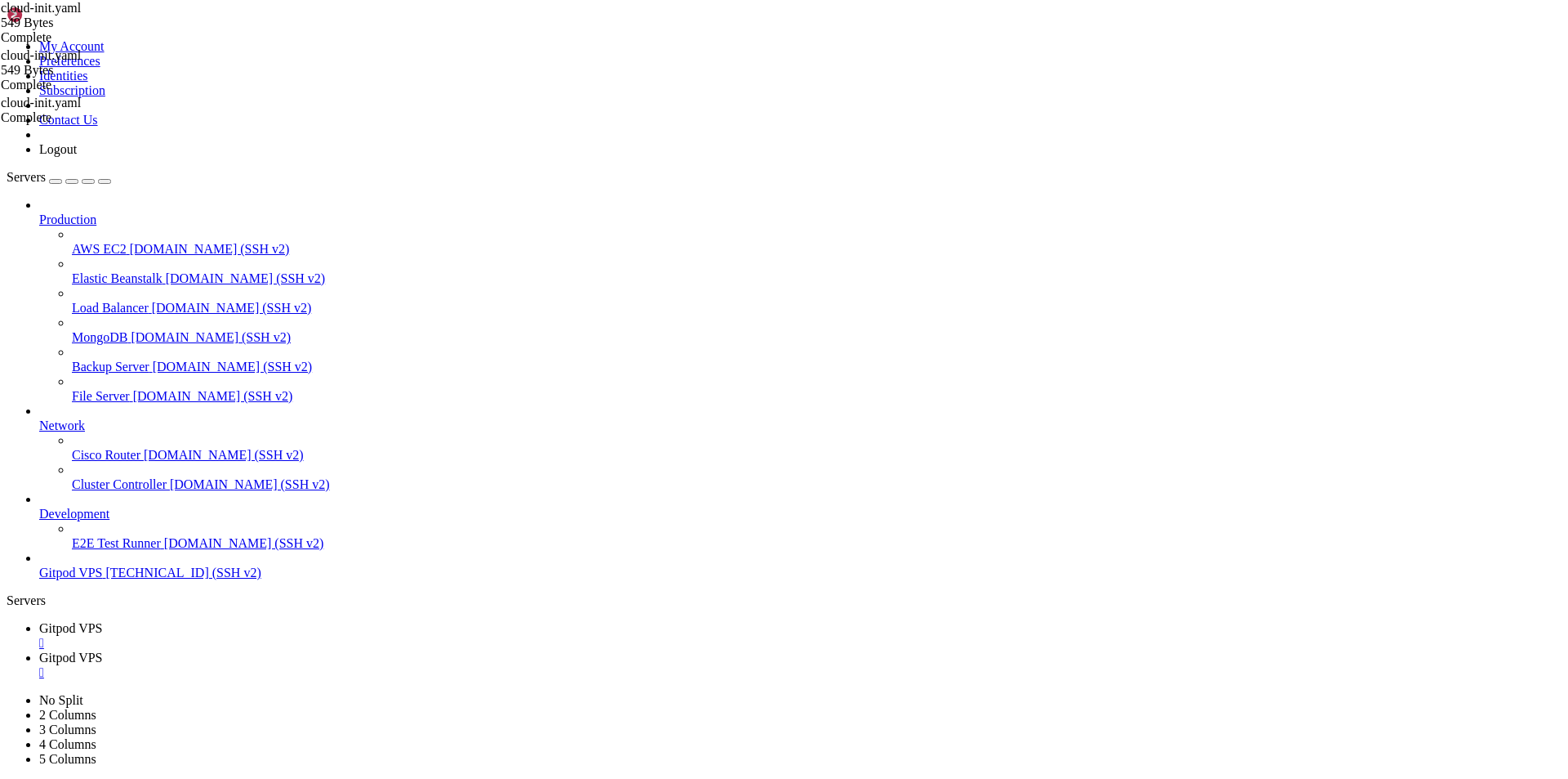
scroll to position [23308, 0]
drag, startPoint x: 329, startPoint y: 1610, endPoint x: 13, endPoint y: 1430, distance: 363.7
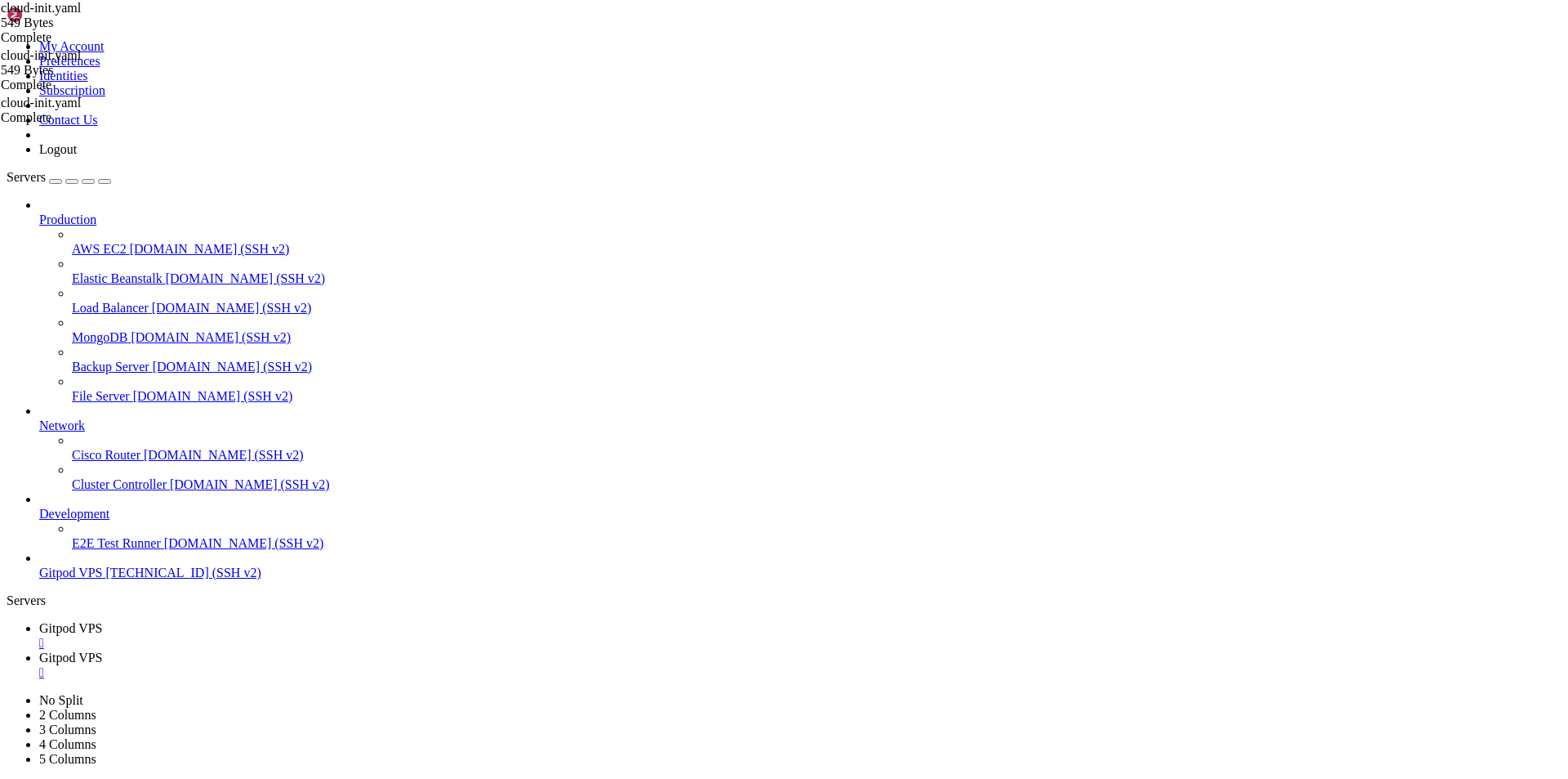
scroll to position [23502, 0]
drag, startPoint x: 335, startPoint y: 1609, endPoint x: 14, endPoint y: 1539, distance: 328.5
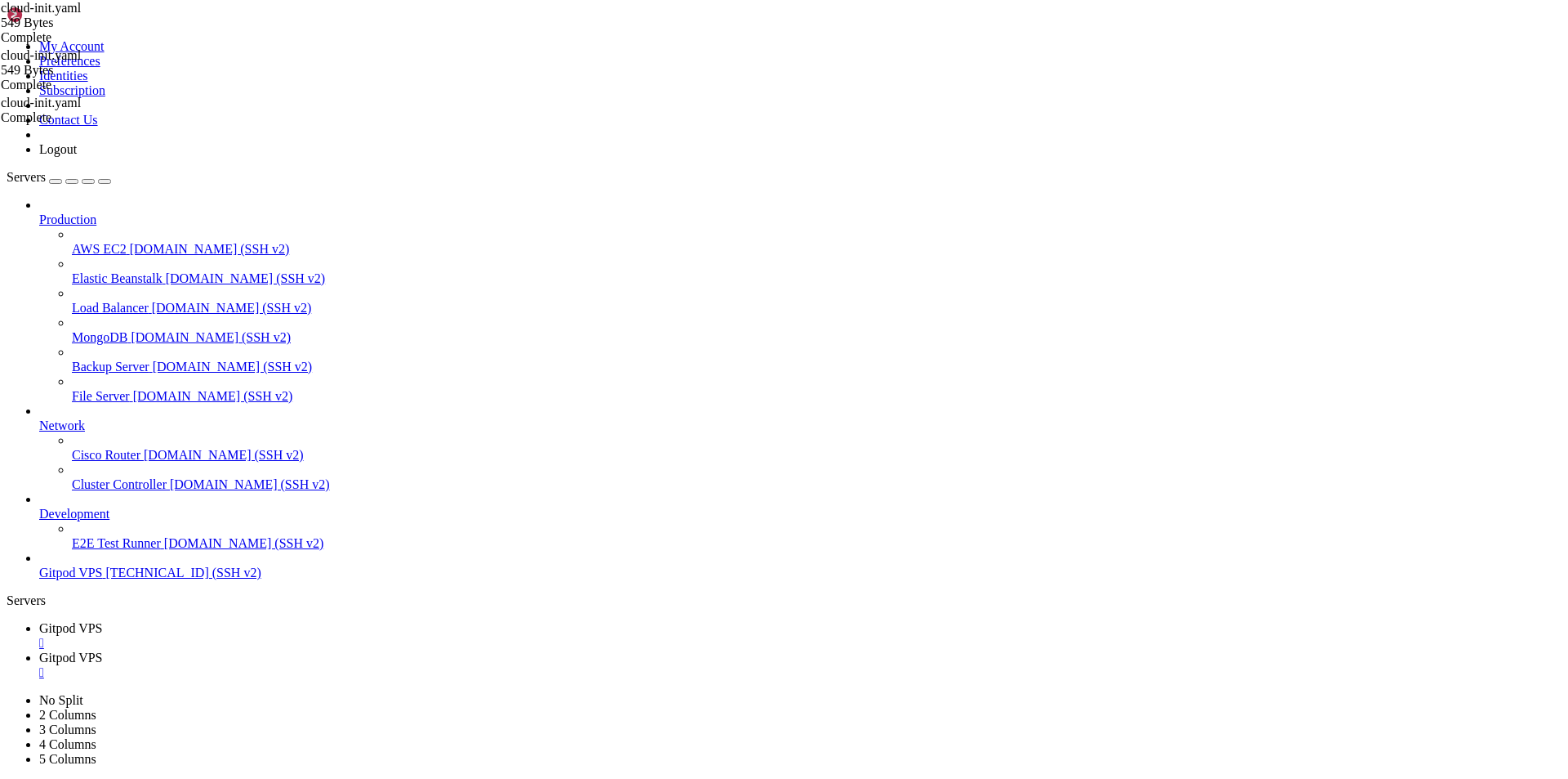
scroll to position [23585, 0]
drag, startPoint x: 122, startPoint y: 1597, endPoint x: 14, endPoint y: 1578, distance: 109.7
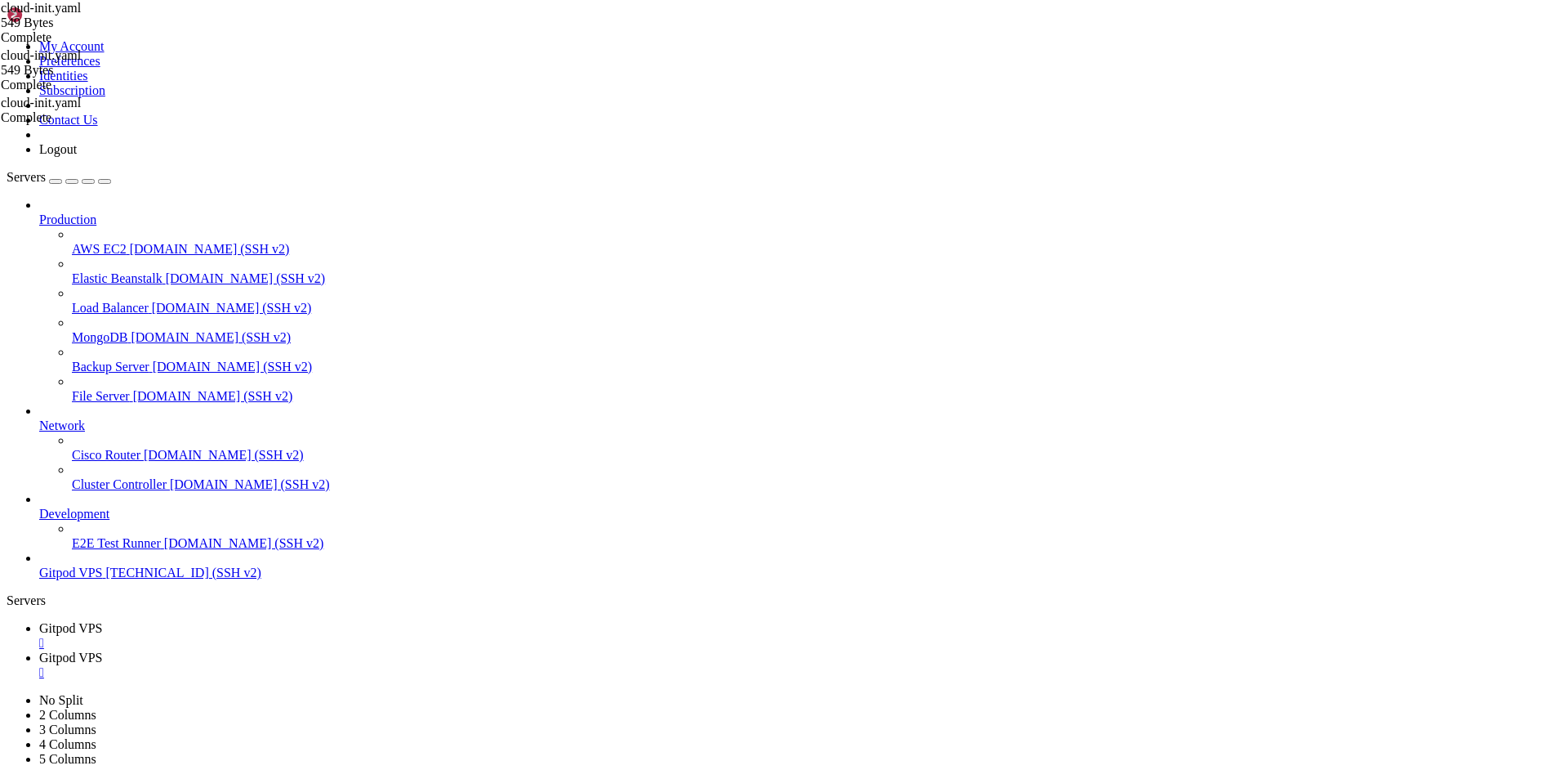
scroll to position [23627, 0]
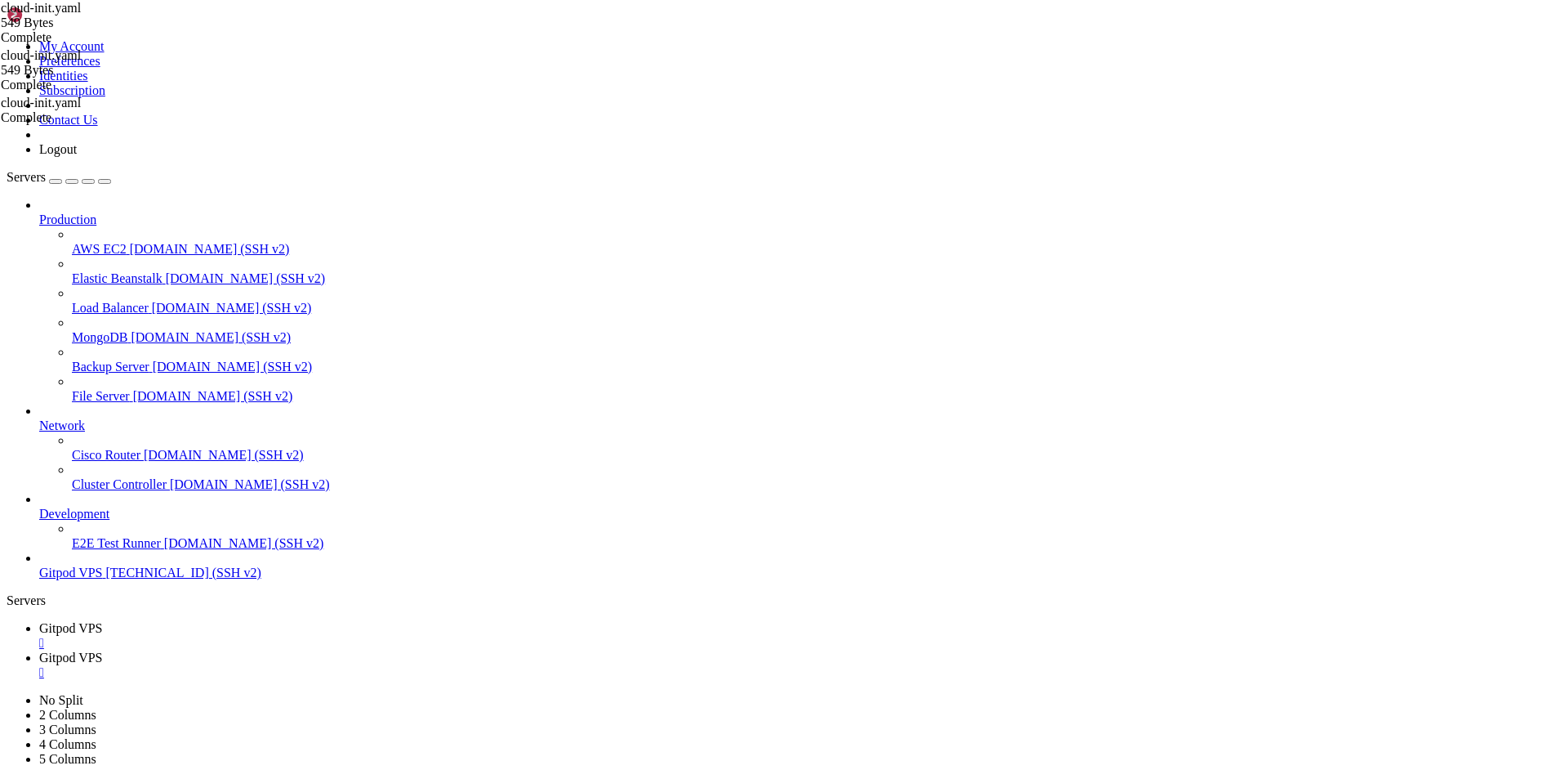
drag, startPoint x: 129, startPoint y: 1551, endPoint x: 12, endPoint y: 952, distance: 610.3
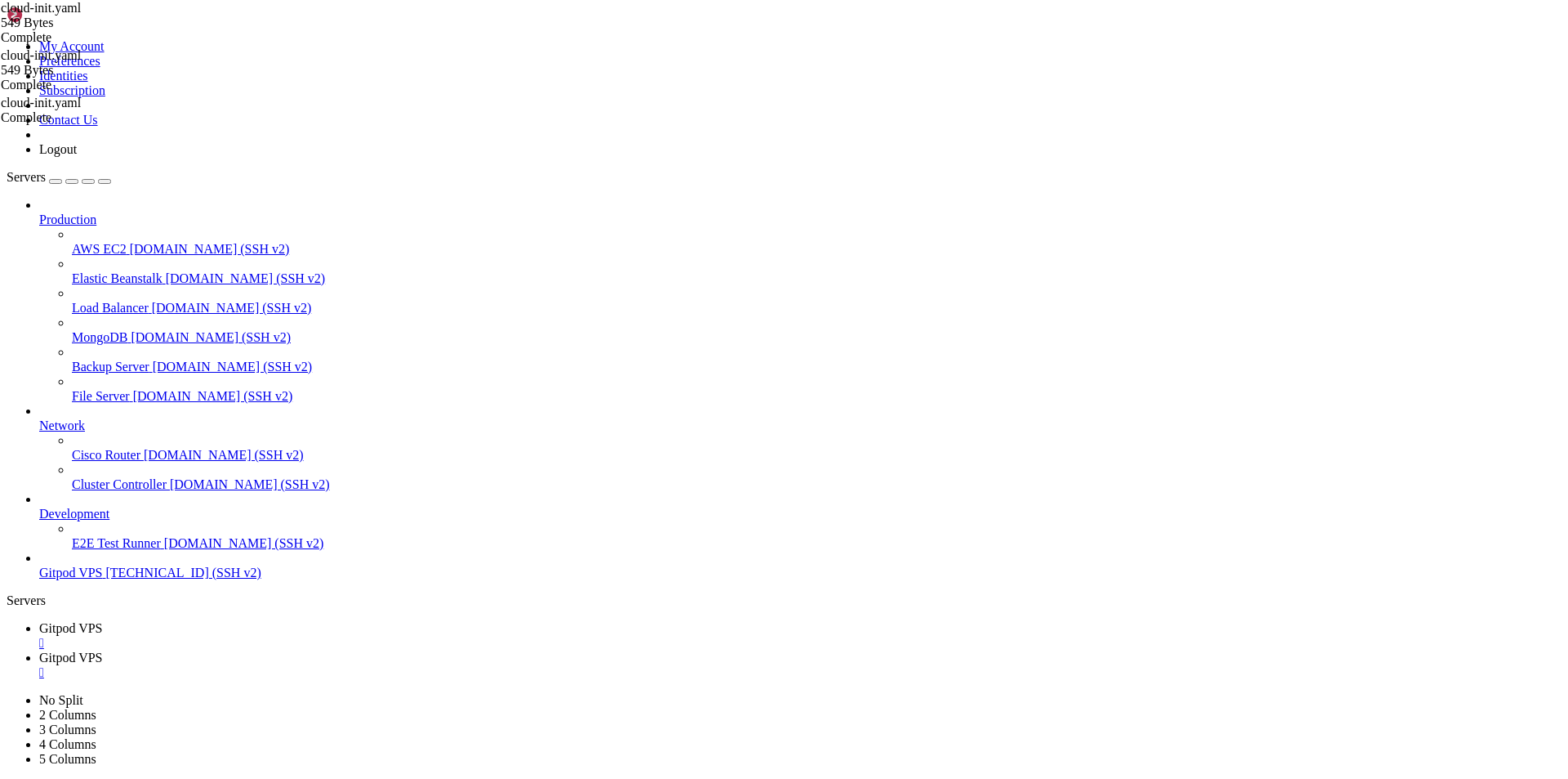
scroll to position [23863, 0]
drag, startPoint x: 769, startPoint y: 1427, endPoint x: 14, endPoint y: 1344, distance: 759.5
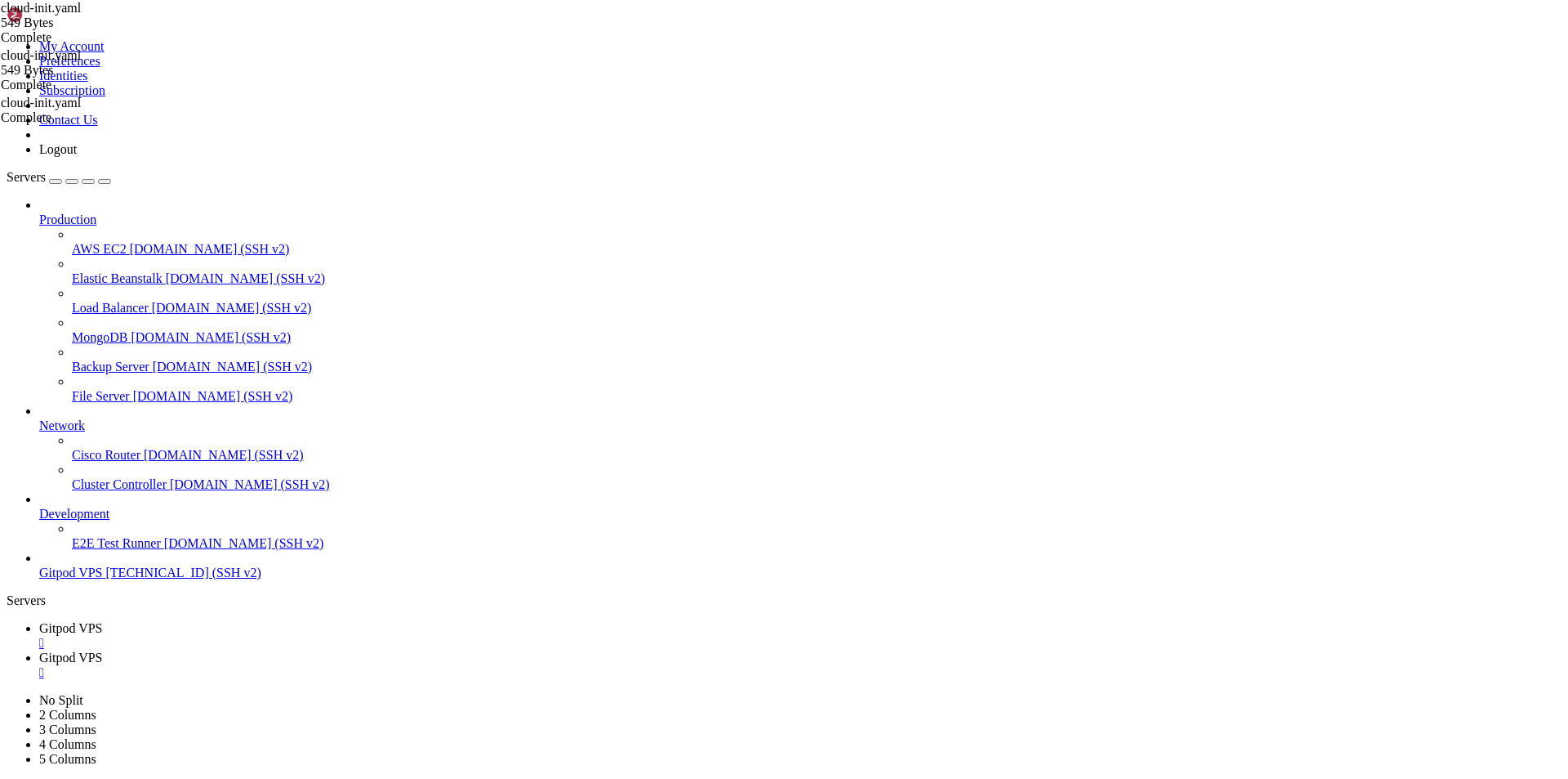
drag, startPoint x: 138, startPoint y: 1593, endPoint x: 15, endPoint y: 1566, distance: 125.9
